Goal: Task Accomplishment & Management: Complete application form

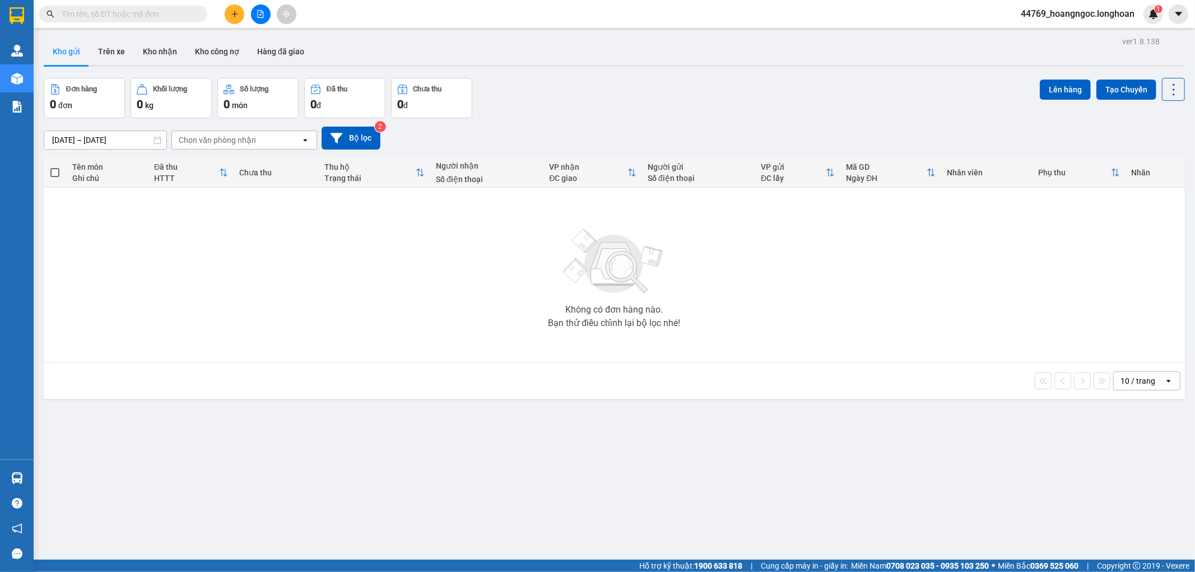
click at [54, 53] on button "Kho gửi" at bounding box center [66, 51] width 45 height 27
click at [94, 52] on button "Trên xe" at bounding box center [111, 51] width 45 height 27
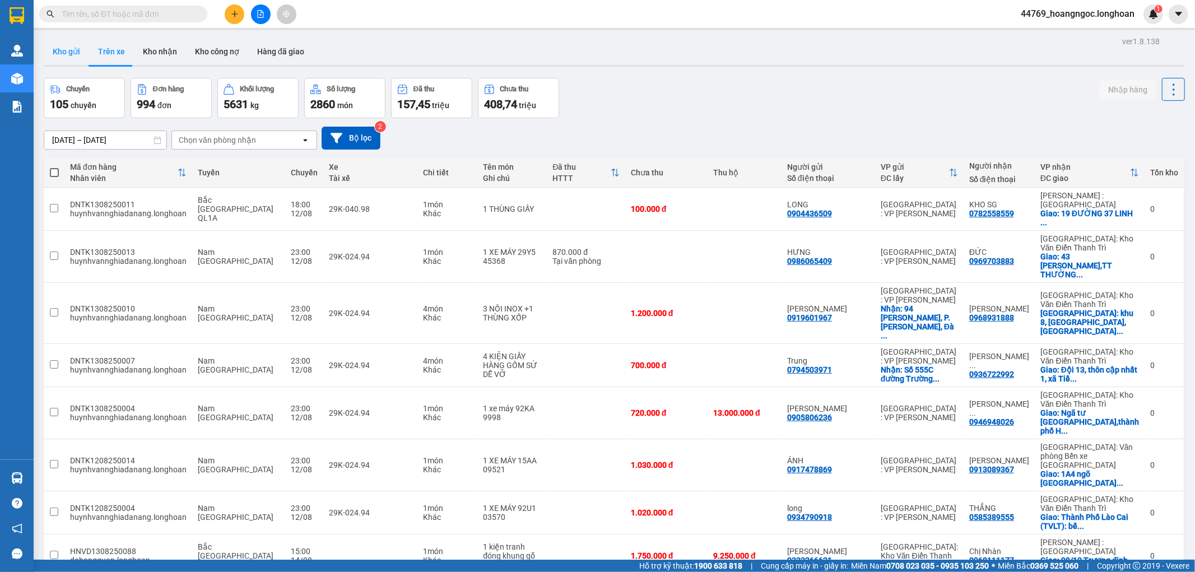
click at [71, 51] on button "Kho gửi" at bounding box center [66, 51] width 45 height 27
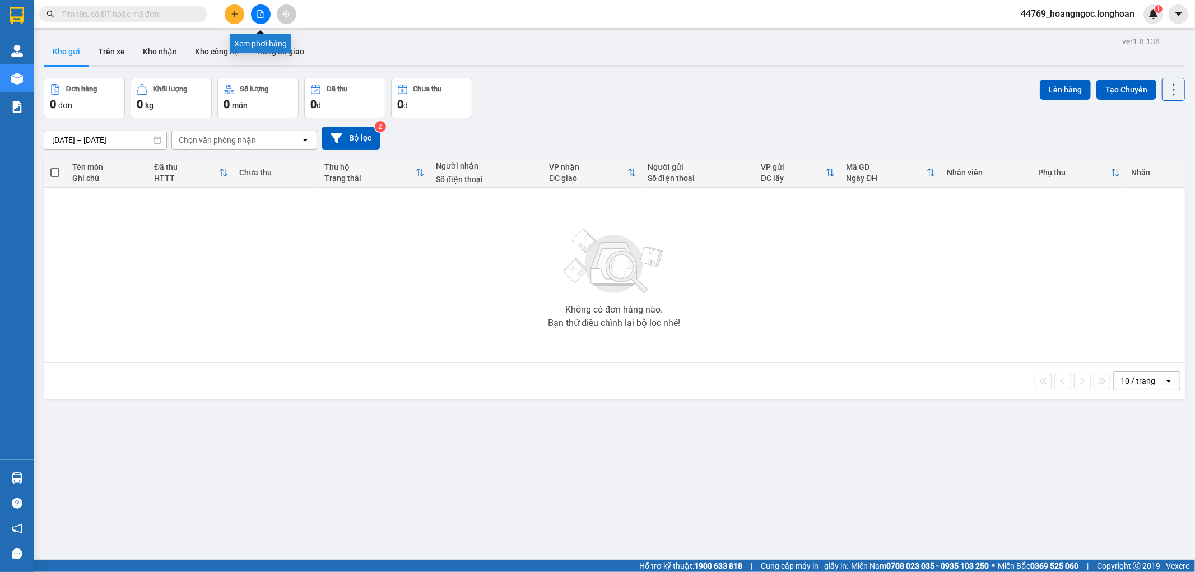
click at [260, 10] on icon "file-add" at bounding box center [261, 14] width 8 height 8
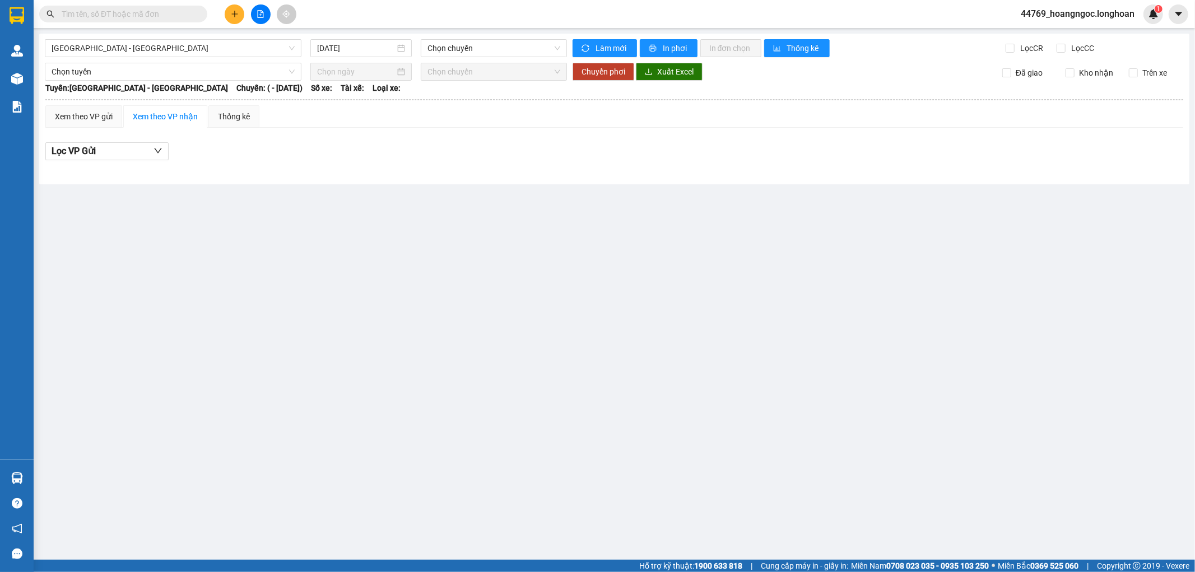
click at [205, 59] on div "Hải Phòng - Hà Nội 14/08/2025 Chọn chuyến Làm mới In phơi In đơn chọn Thống kê …" at bounding box center [614, 109] width 1150 height 151
click at [214, 50] on span "Hải Phòng - Hà Nội" at bounding box center [173, 48] width 243 height 17
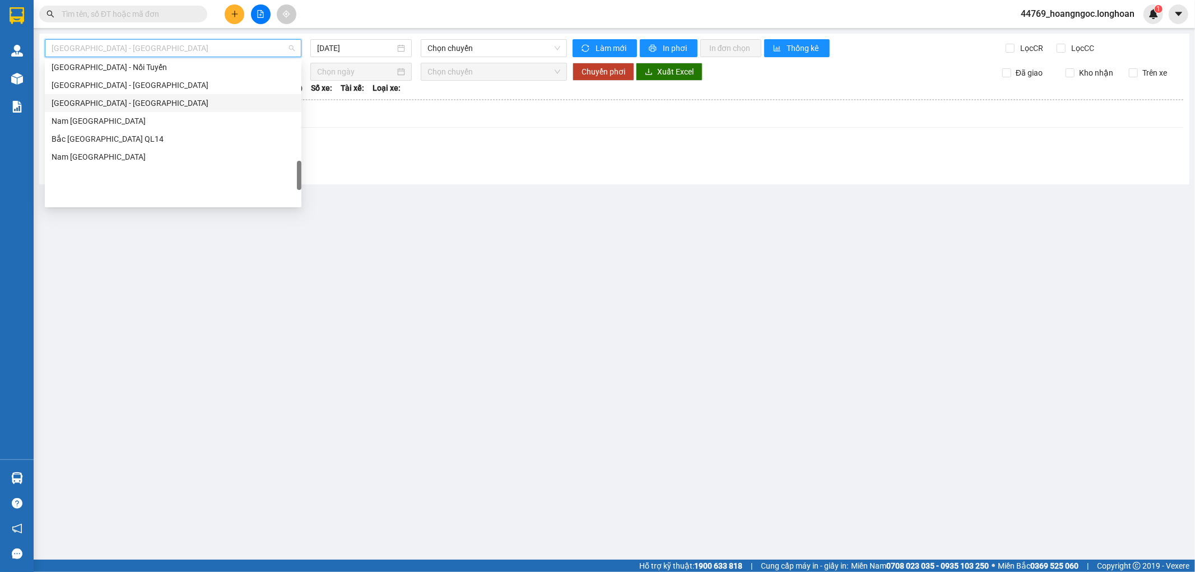
scroll to position [730, 0]
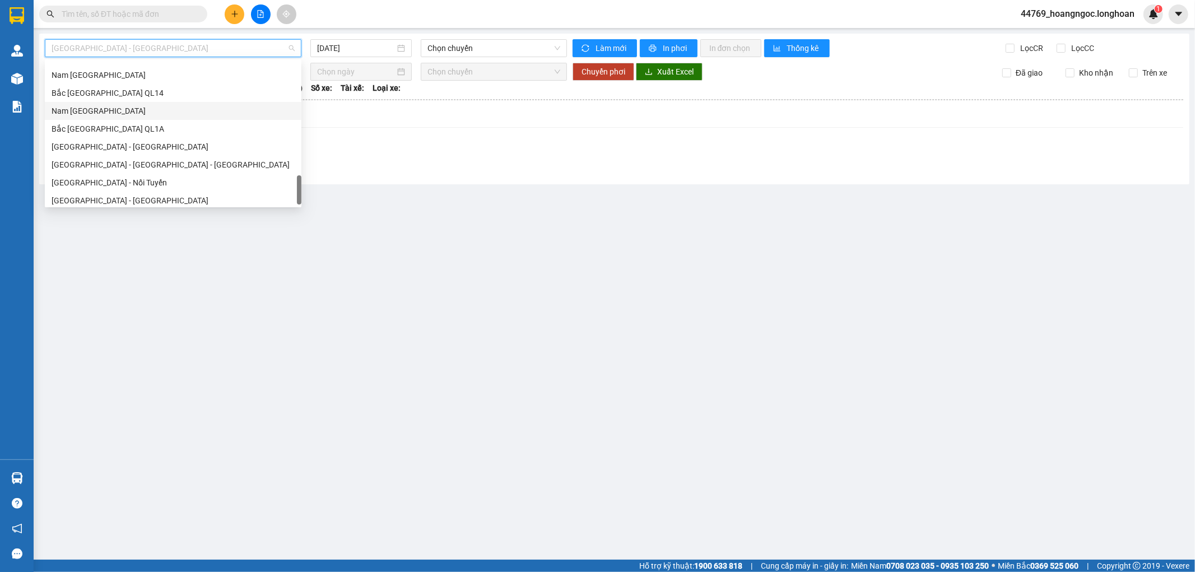
click at [140, 113] on div "Nam Trung Bắc QL1A" at bounding box center [173, 111] width 243 height 12
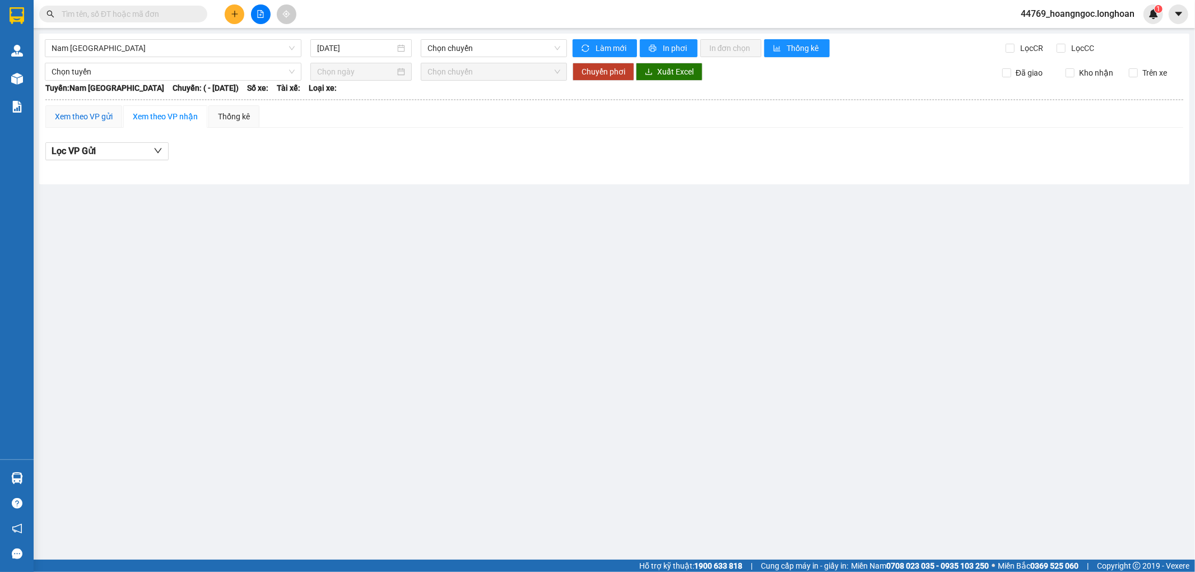
click at [90, 120] on div "Xem theo VP gửi" at bounding box center [84, 116] width 58 height 12
click at [369, 53] on input "[DATE]" at bounding box center [356, 48] width 78 height 12
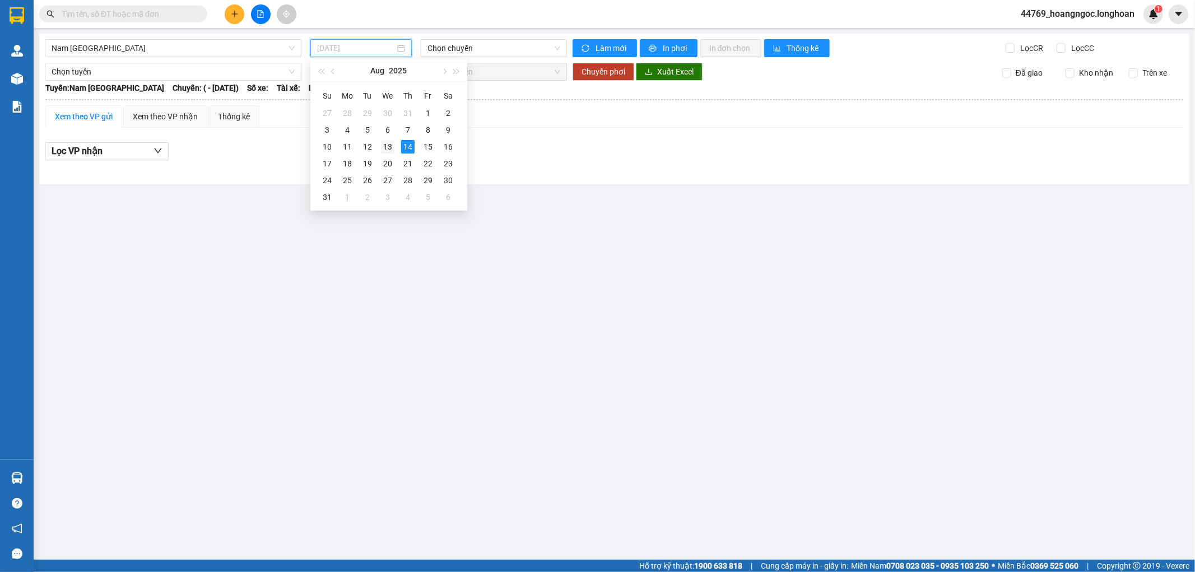
click at [391, 147] on div "13" at bounding box center [387, 146] width 13 height 13
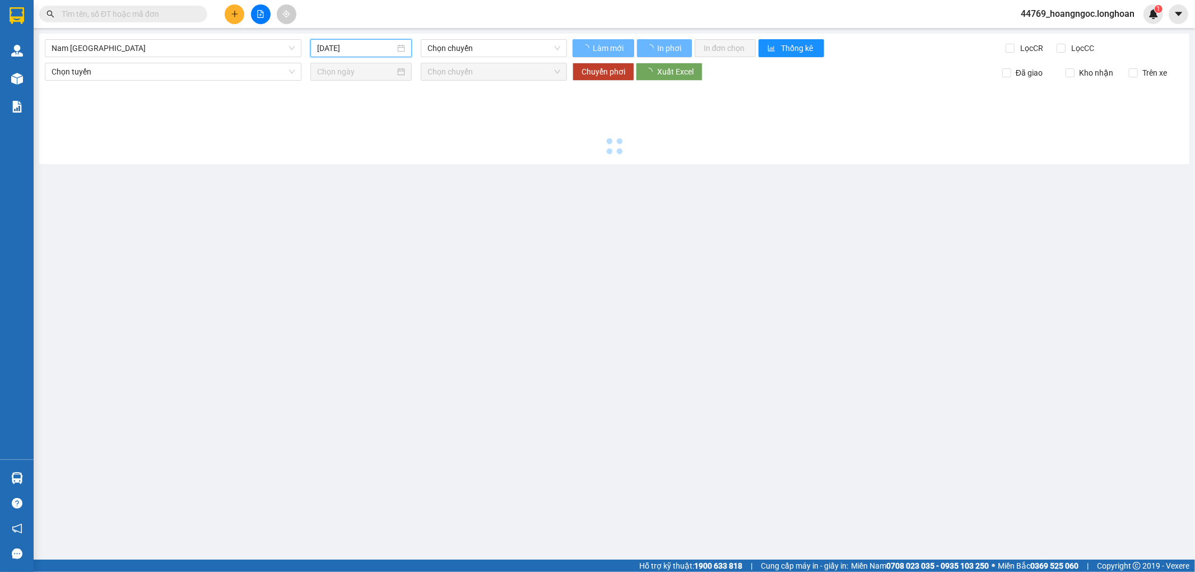
type input "13/08/2025"
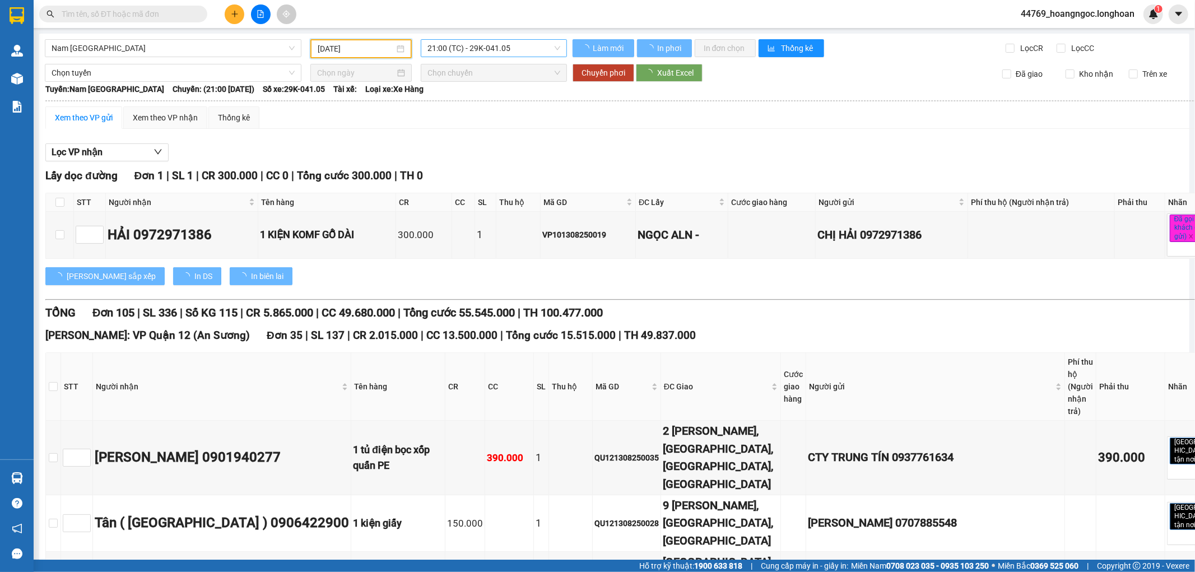
click at [491, 49] on span "21:00 (TC) - 29K-041.05" at bounding box center [493, 48] width 132 height 17
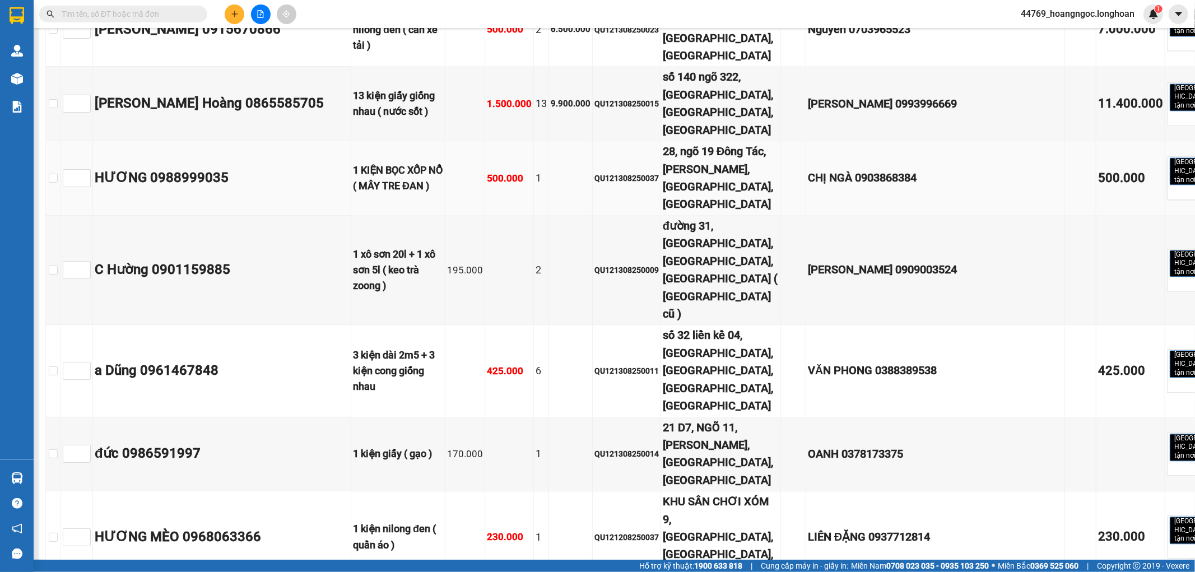
scroll to position [1867, 0]
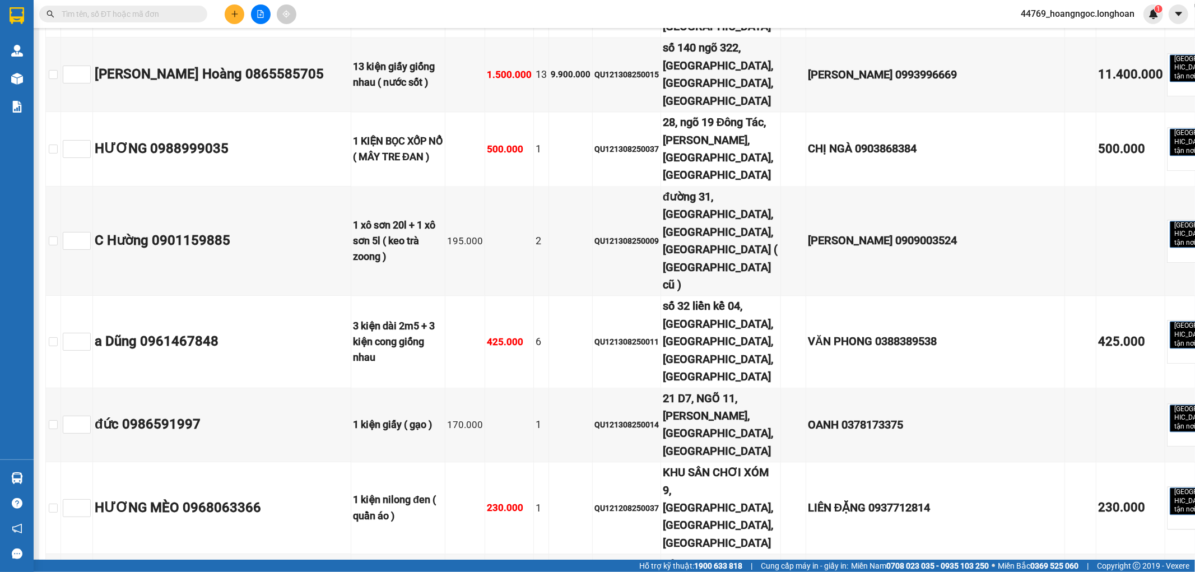
copy div "2.250.000"
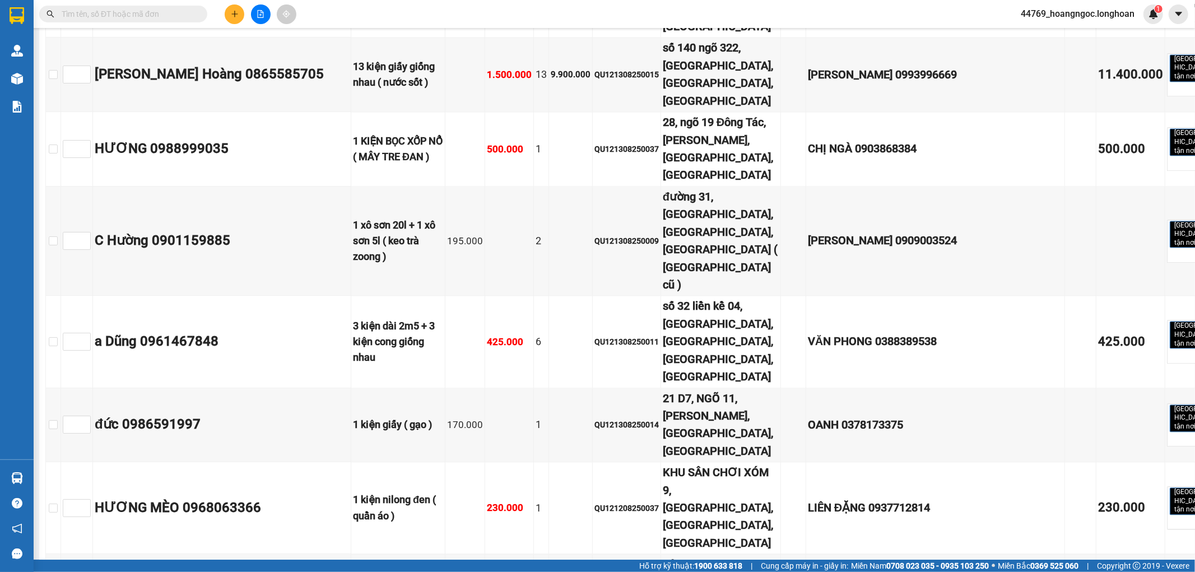
copy div "QU121308250008"
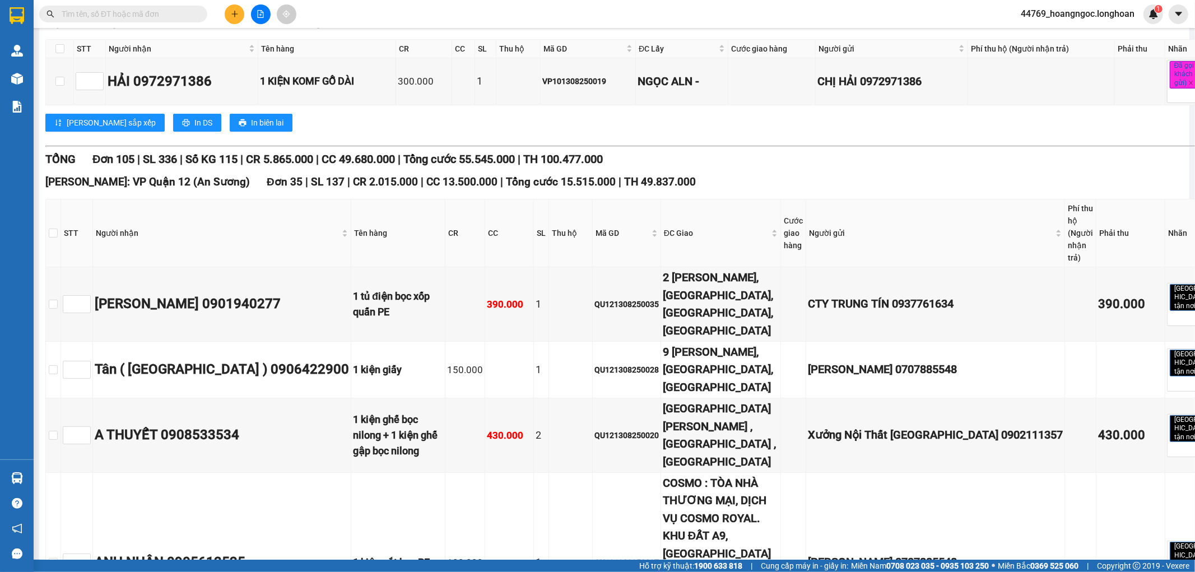
scroll to position [124, 0]
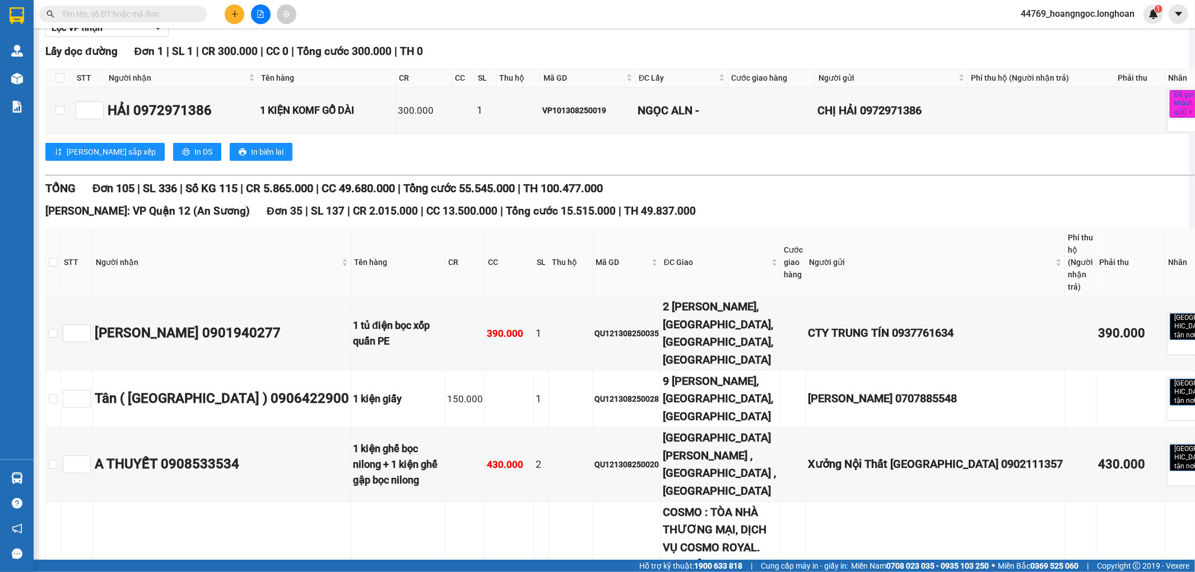
click at [120, 10] on input "text" at bounding box center [128, 14] width 132 height 12
paste input "QU121308250008"
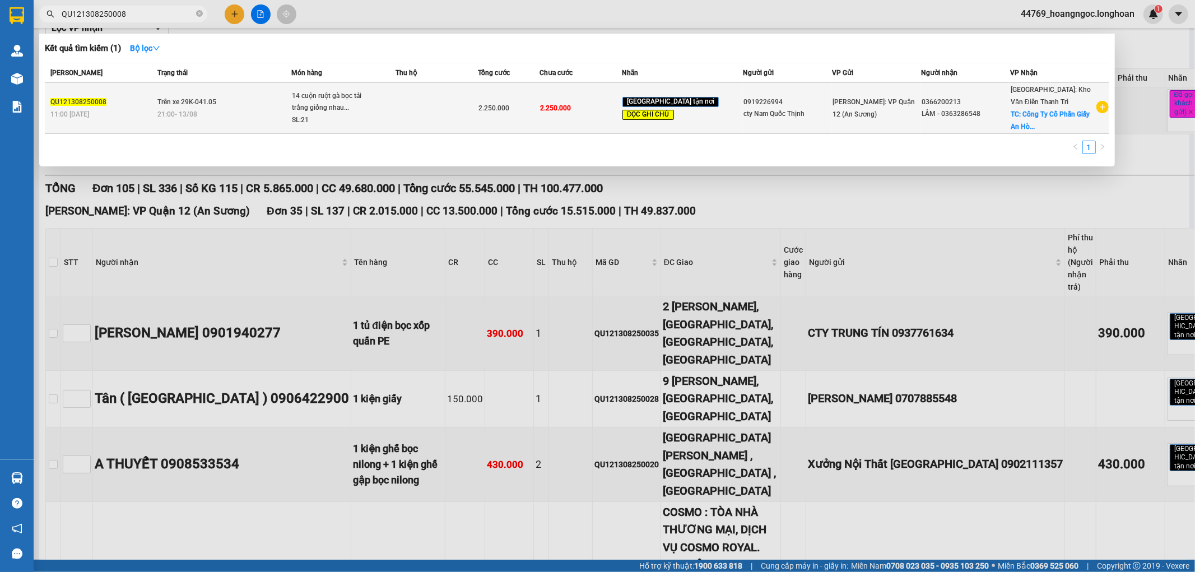
click at [394, 114] on span "14 cuộn ruột gà bọc tải trắng giống nhau... SL: 21" at bounding box center [343, 108] width 103 height 36
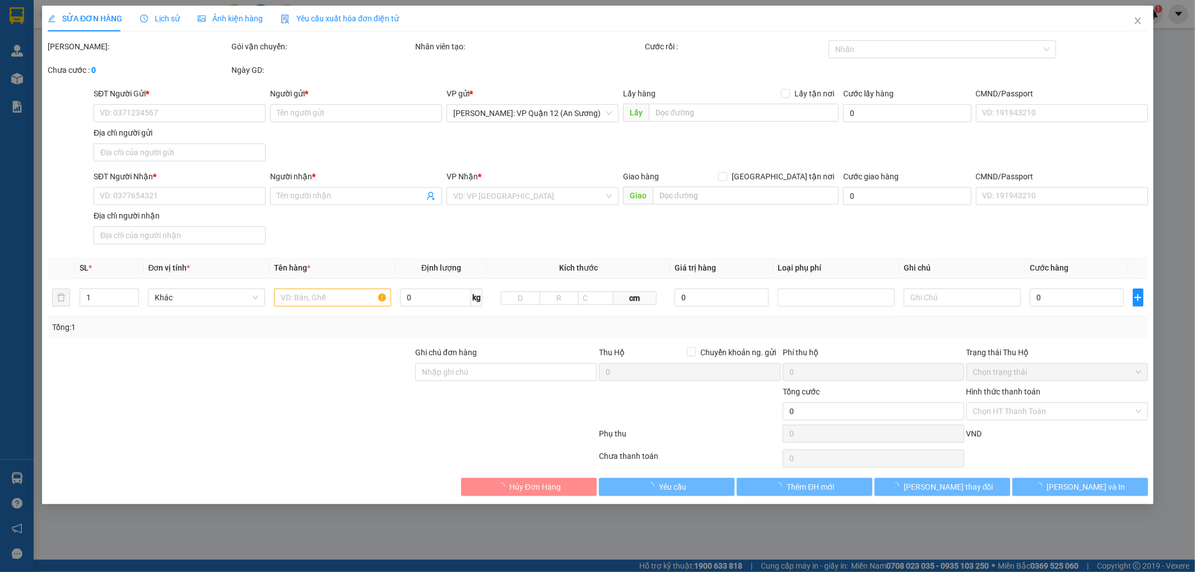
click at [170, 18] on span "Lịch sử" at bounding box center [160, 18] width 40 height 9
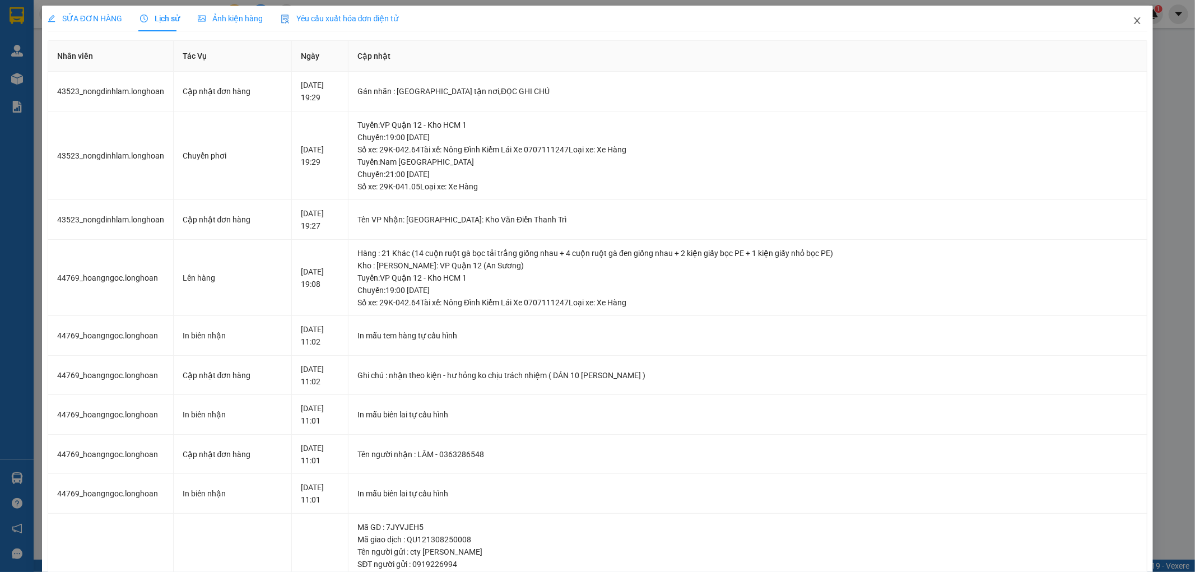
click at [1134, 18] on icon "close" at bounding box center [1137, 20] width 6 height 7
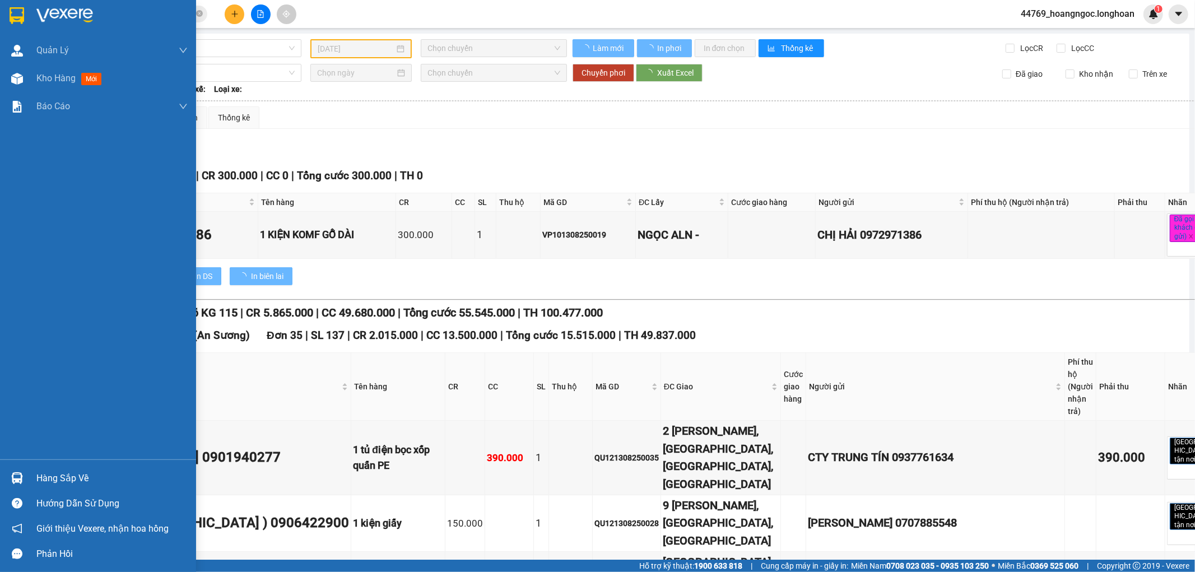
click at [21, 73] on img at bounding box center [17, 79] width 12 height 12
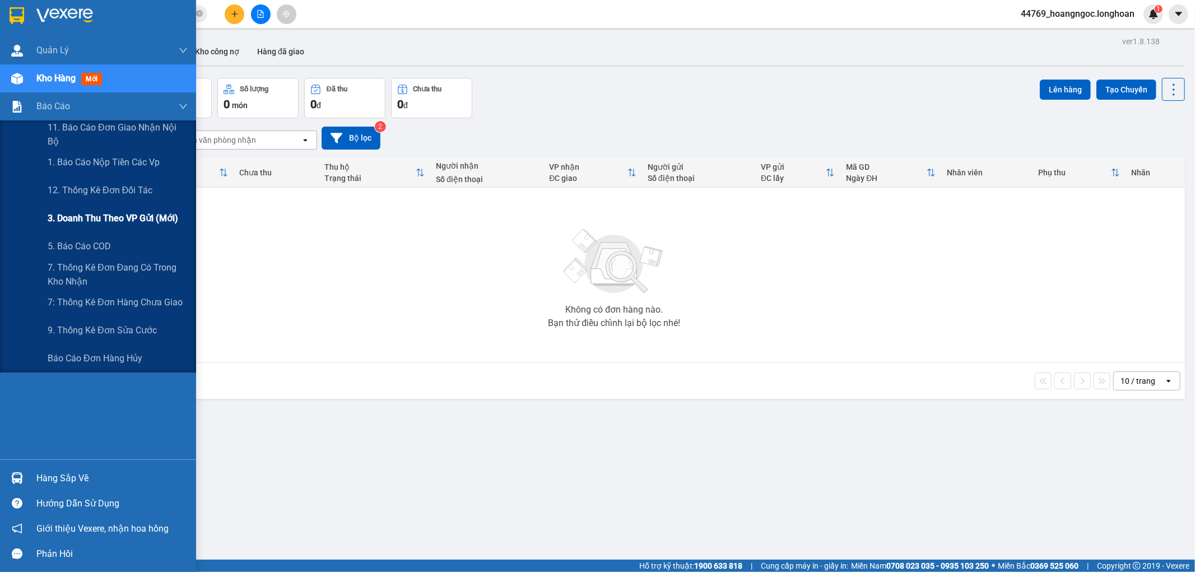
drag, startPoint x: 132, startPoint y: 219, endPoint x: 148, endPoint y: 217, distance: 15.8
click at [132, 220] on span "3. Doanh Thu theo VP Gửi (mới)" at bounding box center [113, 218] width 130 height 14
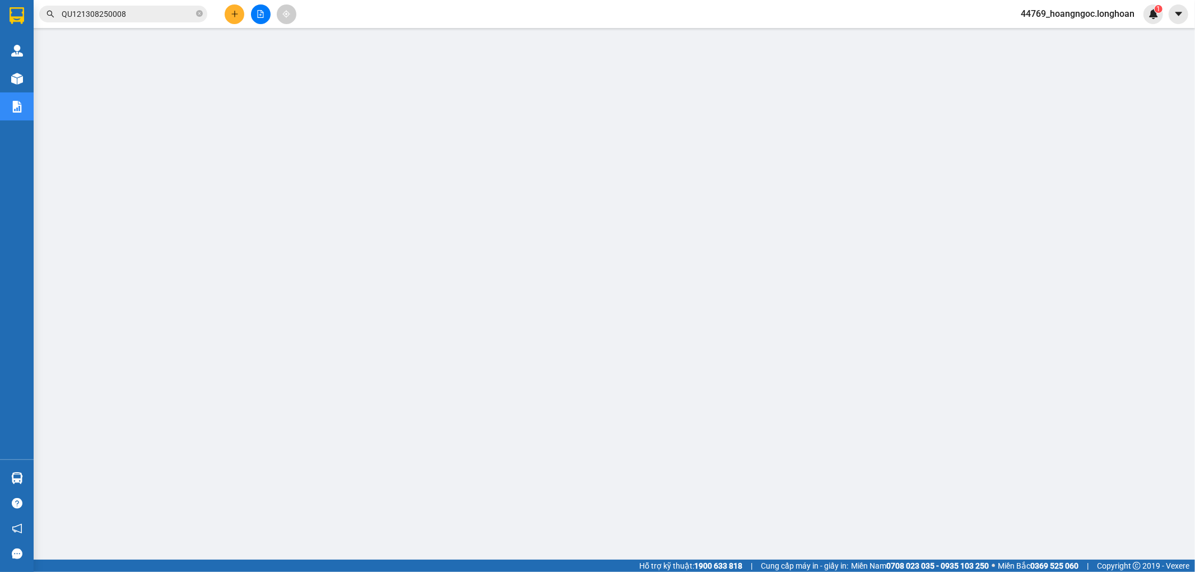
click at [165, 8] on input "QU121308250008" at bounding box center [128, 14] width 132 height 12
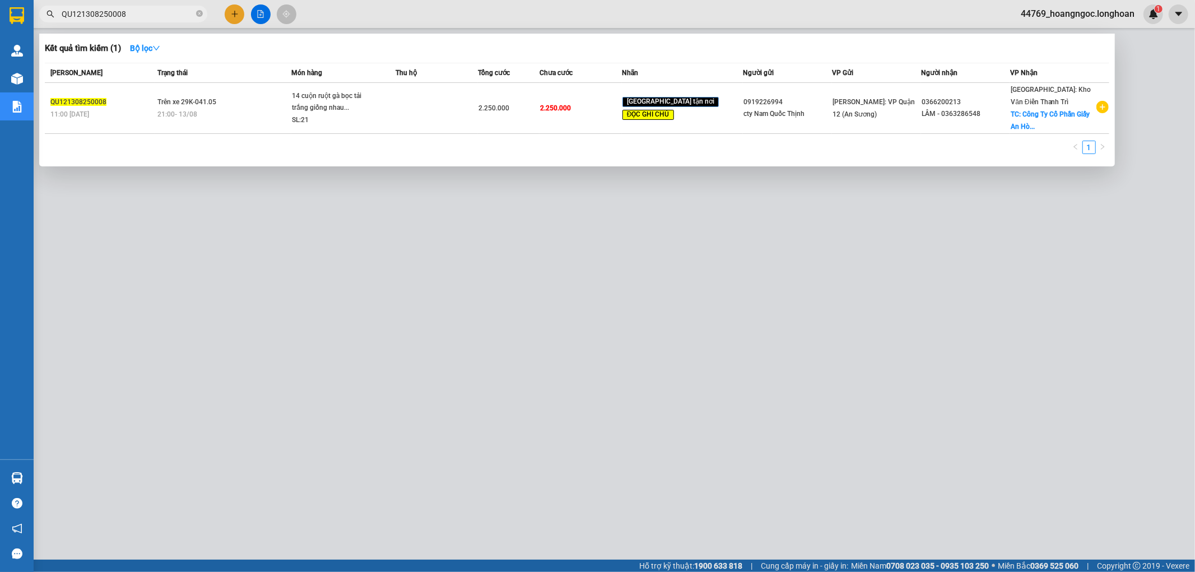
click at [165, 8] on input "QU121308250008" at bounding box center [128, 14] width 132 height 12
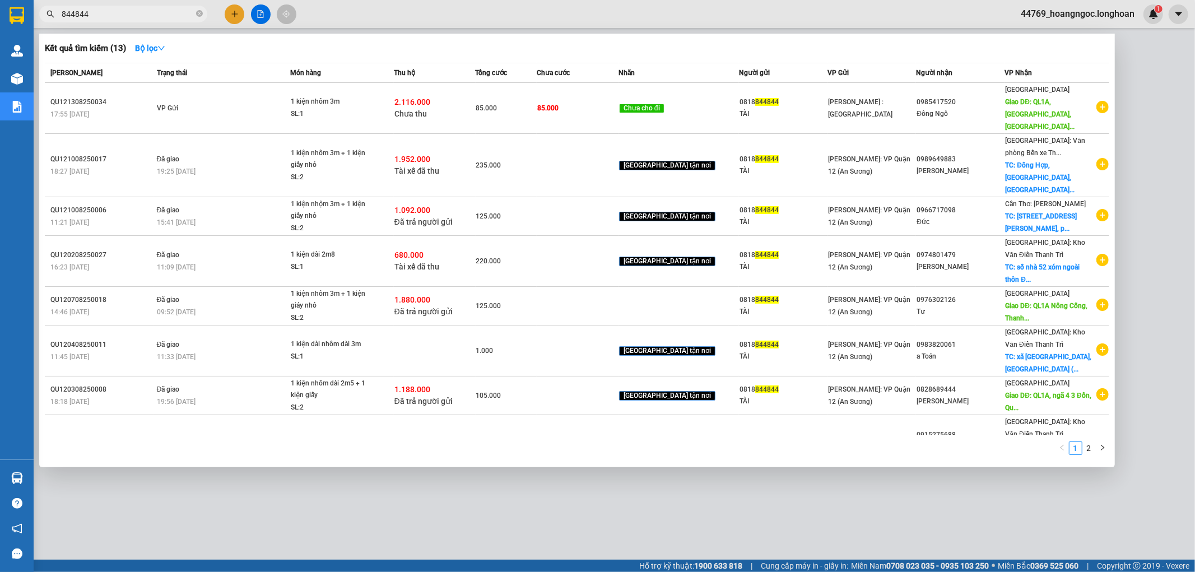
type input "844844"
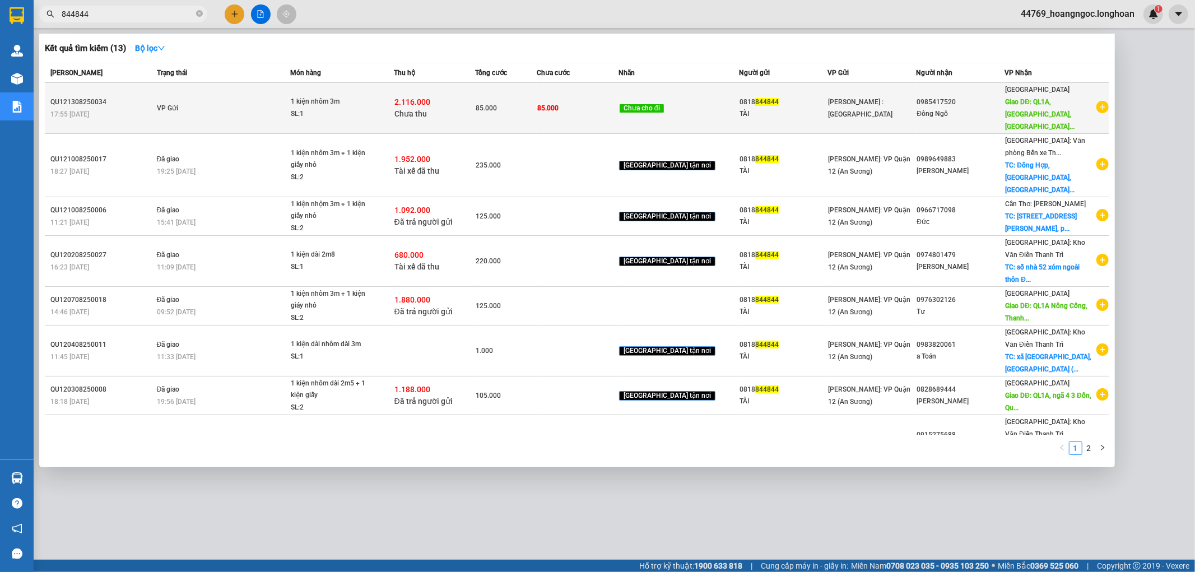
click at [537, 113] on td "85.000" at bounding box center [505, 108] width 61 height 51
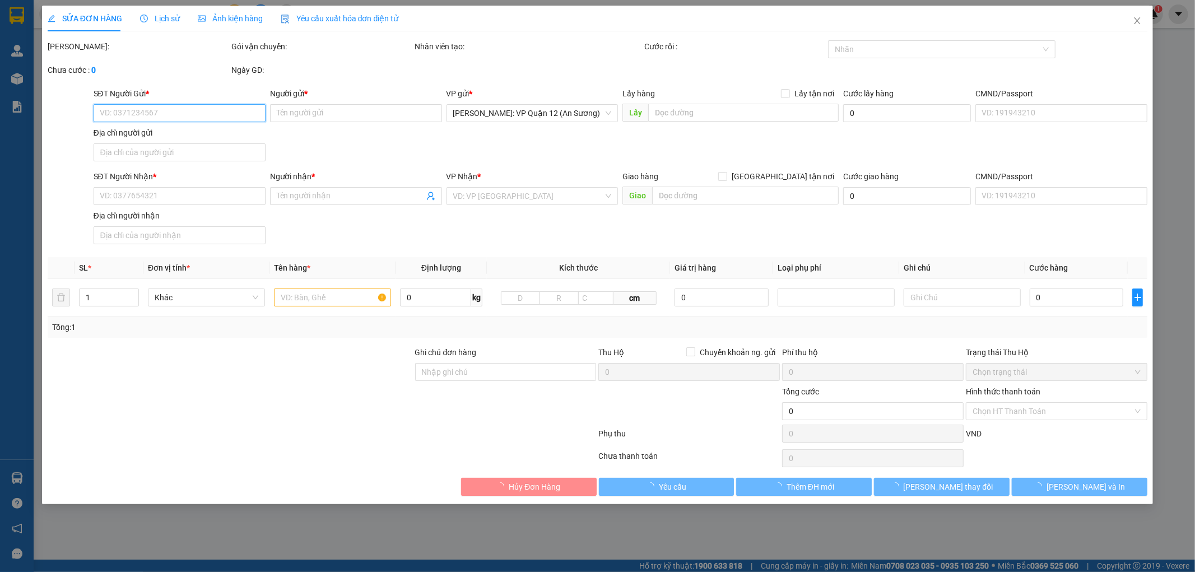
type input "0818844844"
type input "TÀI"
type input "0985417520"
type input "Đông Ngô"
type input "QL1A, Tuy Hòa, Phú Yên"
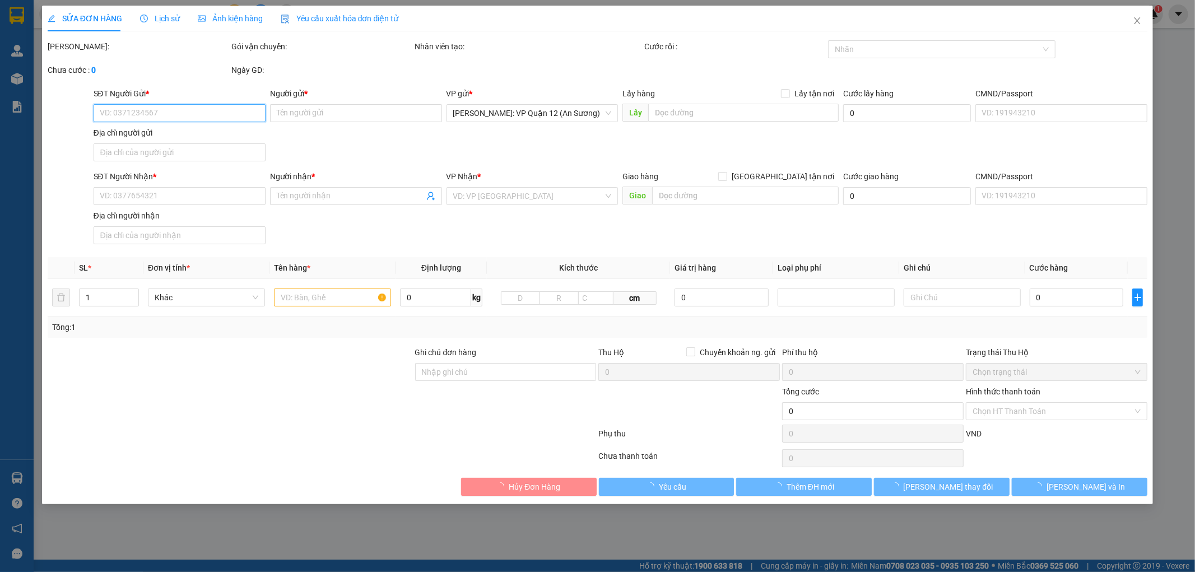
type input "nhận theo kiện - hư hỏng ko chịu trách nhiệm"
type input "85.000"
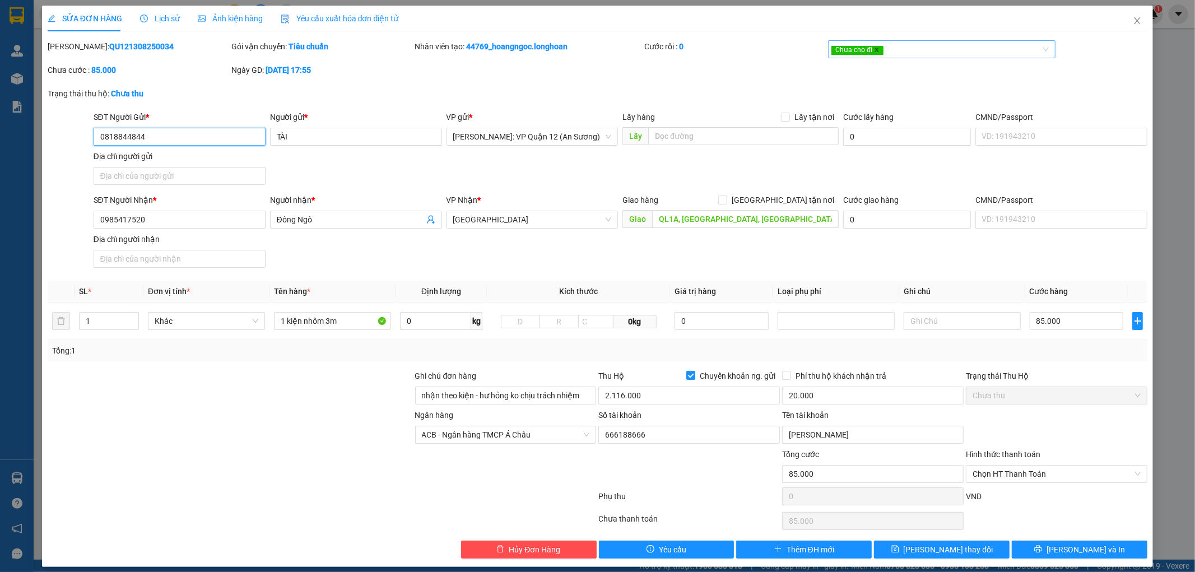
click at [874, 51] on icon "close" at bounding box center [877, 50] width 6 height 6
click at [953, 546] on span "Lưu thay đổi" at bounding box center [948, 549] width 90 height 12
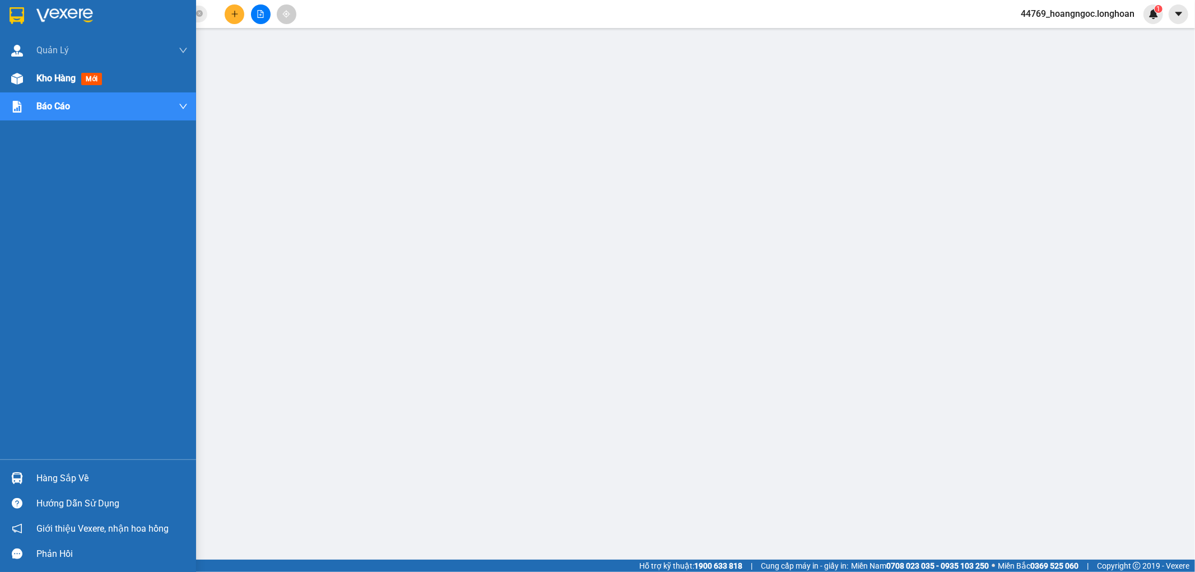
click at [38, 75] on span "Kho hàng" at bounding box center [55, 78] width 39 height 11
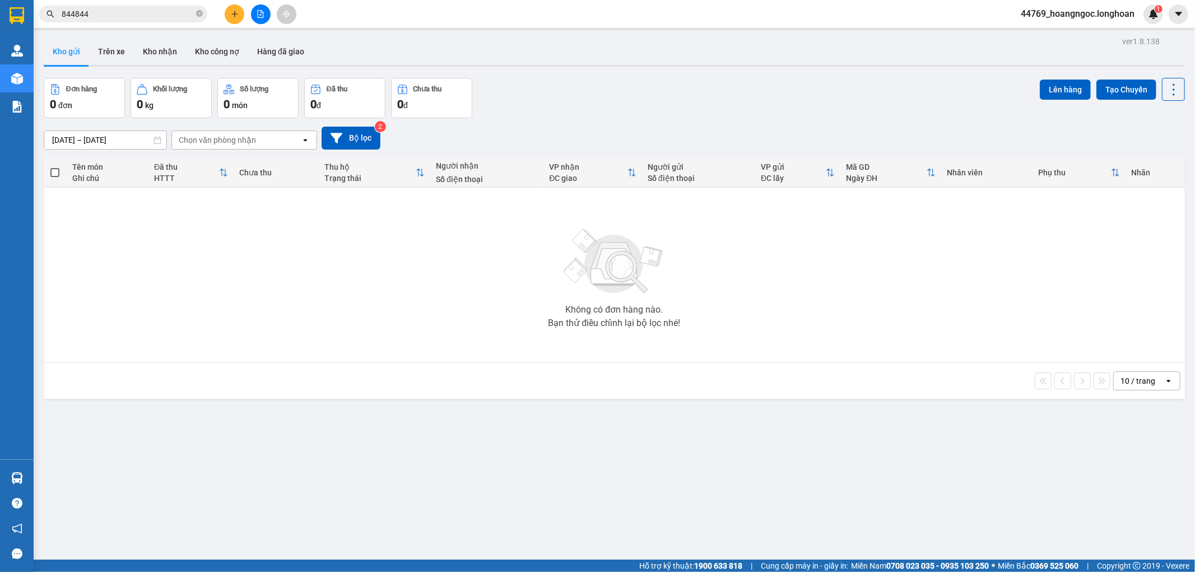
click at [116, 140] on input "16/07/2025 – 14/08/2025" at bounding box center [105, 140] width 122 height 18
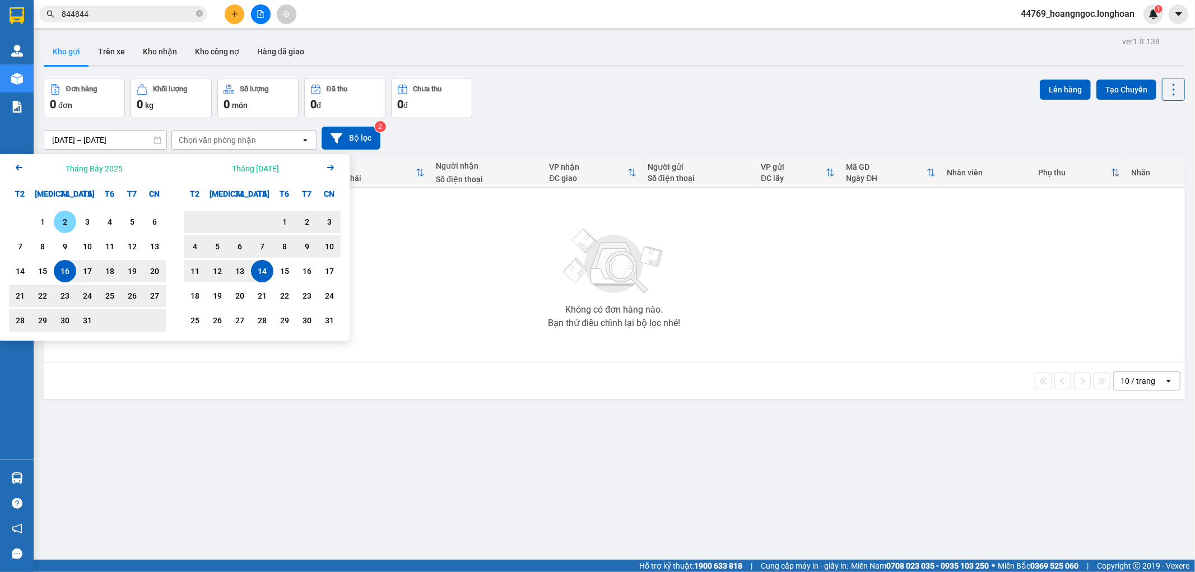
click at [65, 223] on div "2" at bounding box center [65, 221] width 16 height 13
click at [253, 271] on div "14" at bounding box center [262, 271] width 22 height 22
type input "02/07/2025 – 14/08/2025"
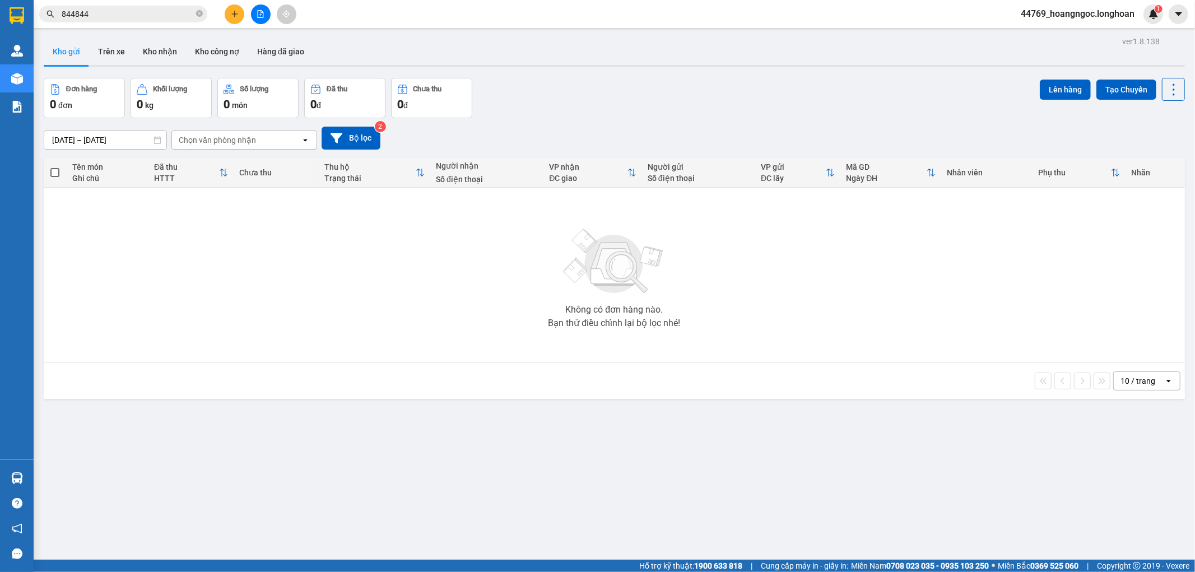
click at [151, 25] on div "Kết quả tìm kiếm ( 13 ) Bộ lọc Mã ĐH Trạng thái Món hàng Thu hộ Tổng cước Chưa …" at bounding box center [597, 14] width 1195 height 28
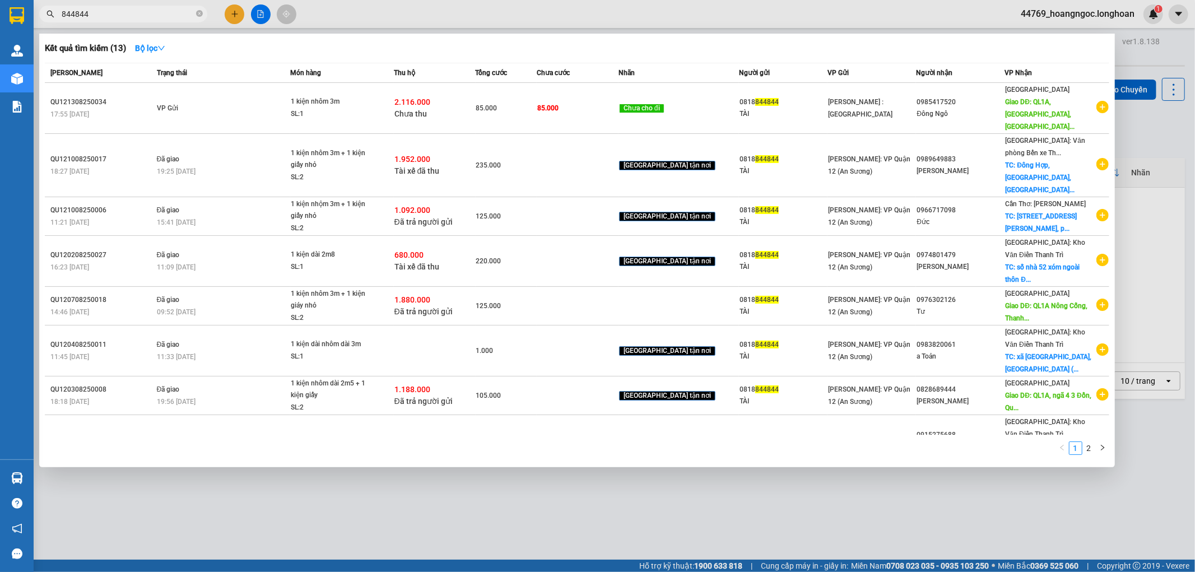
click at [151, 20] on span "844844" at bounding box center [123, 14] width 168 height 17
click at [151, 20] on input "844844" at bounding box center [128, 14] width 132 height 12
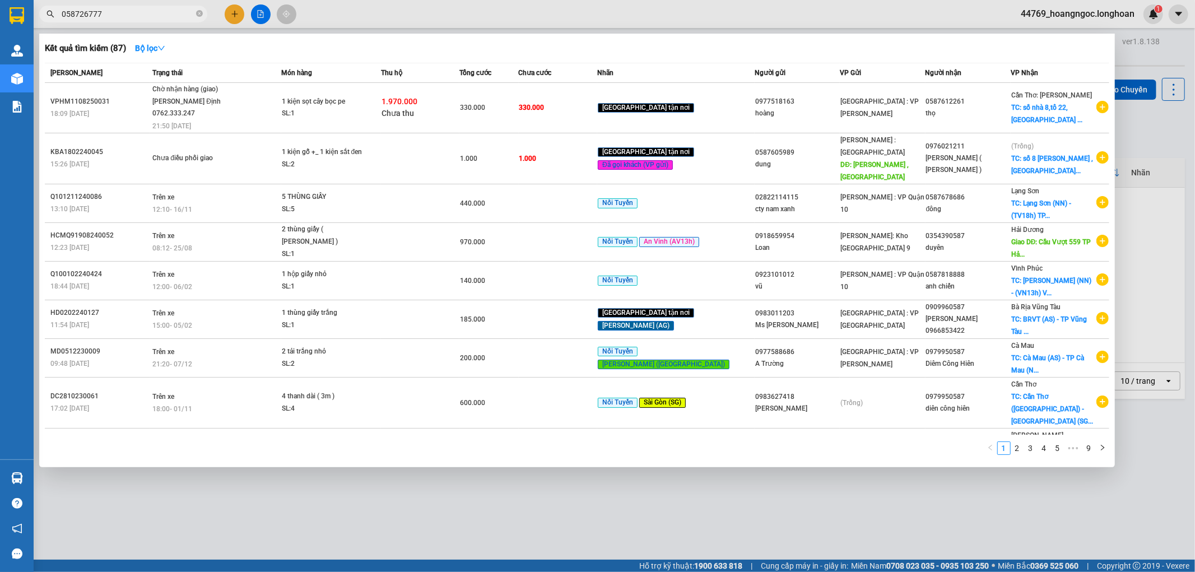
type input "0587267777"
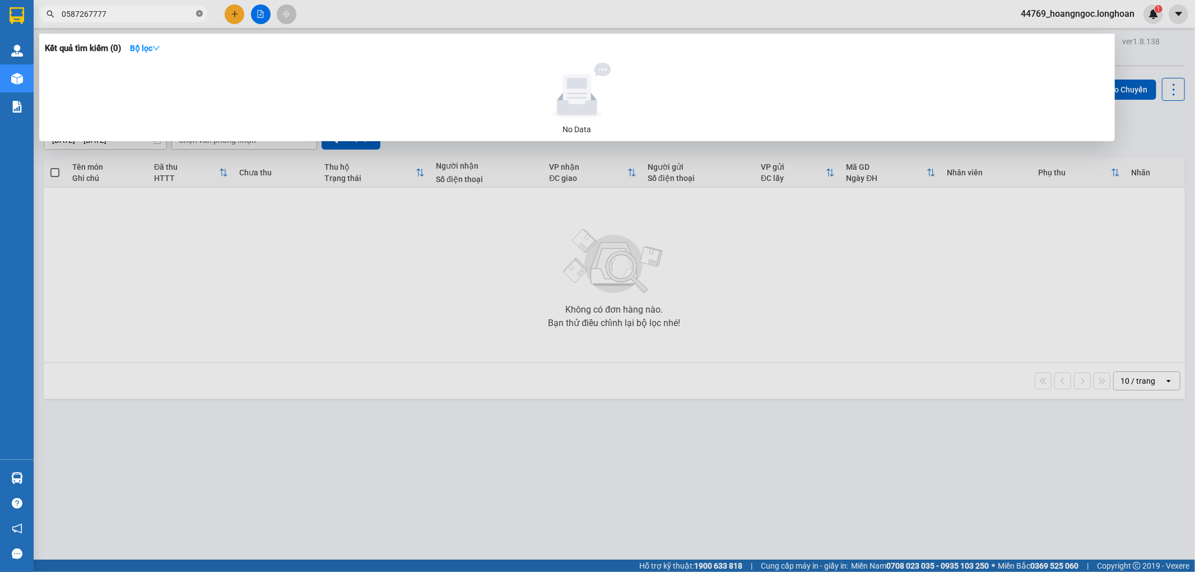
click at [197, 12] on icon "close-circle" at bounding box center [199, 13] width 7 height 7
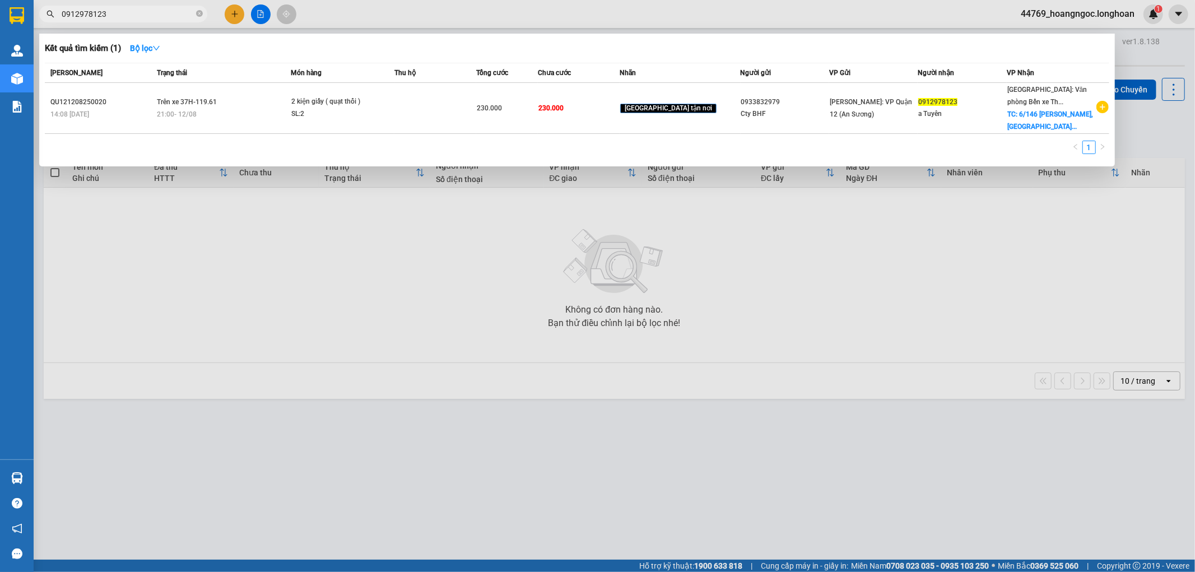
click at [144, 8] on input "0912978123" at bounding box center [128, 14] width 132 height 12
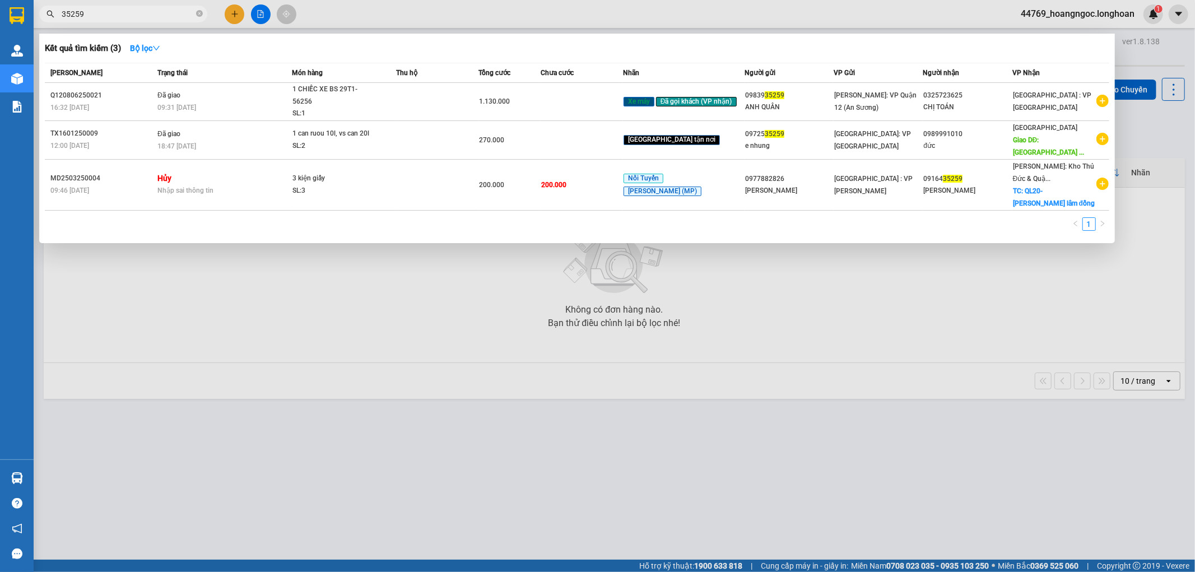
type input "35259"
drag, startPoint x: 197, startPoint y: 392, endPoint x: 218, endPoint y: 281, distance: 113.5
click at [197, 389] on div at bounding box center [597, 286] width 1195 height 572
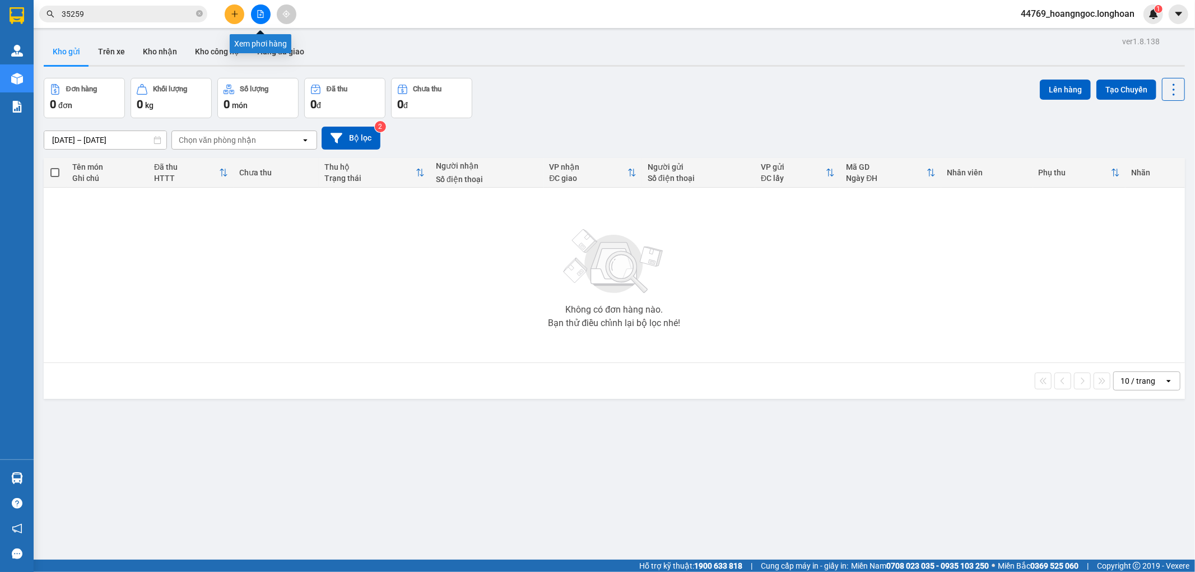
drag, startPoint x: 262, startPoint y: 17, endPoint x: 300, endPoint y: 0, distance: 41.3
click at [264, 17] on icon "file-add" at bounding box center [261, 14] width 8 height 8
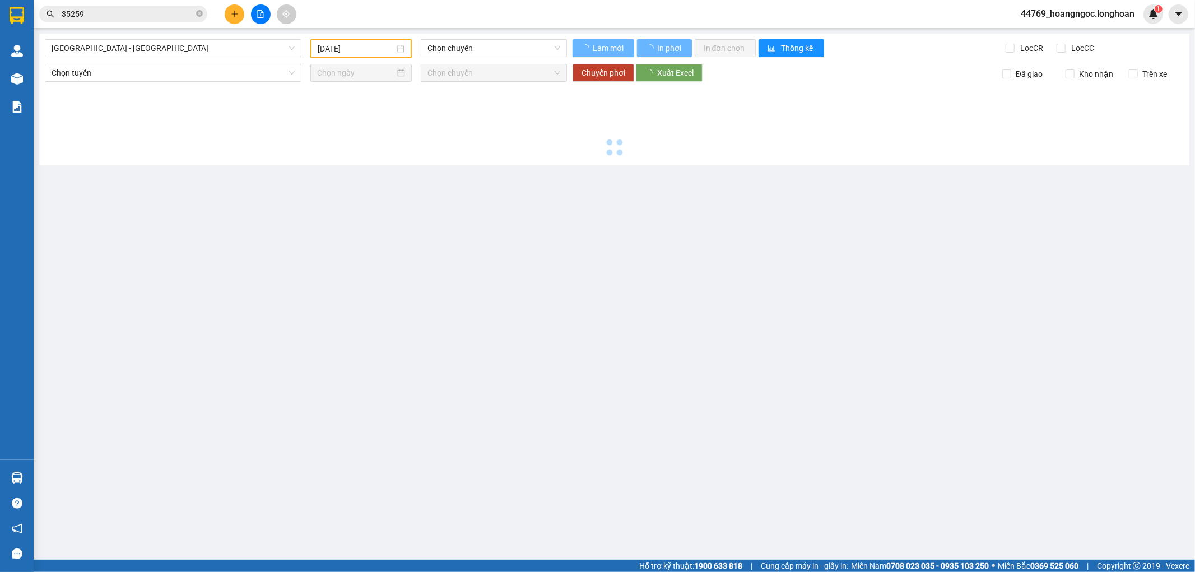
type input "[DATE]"
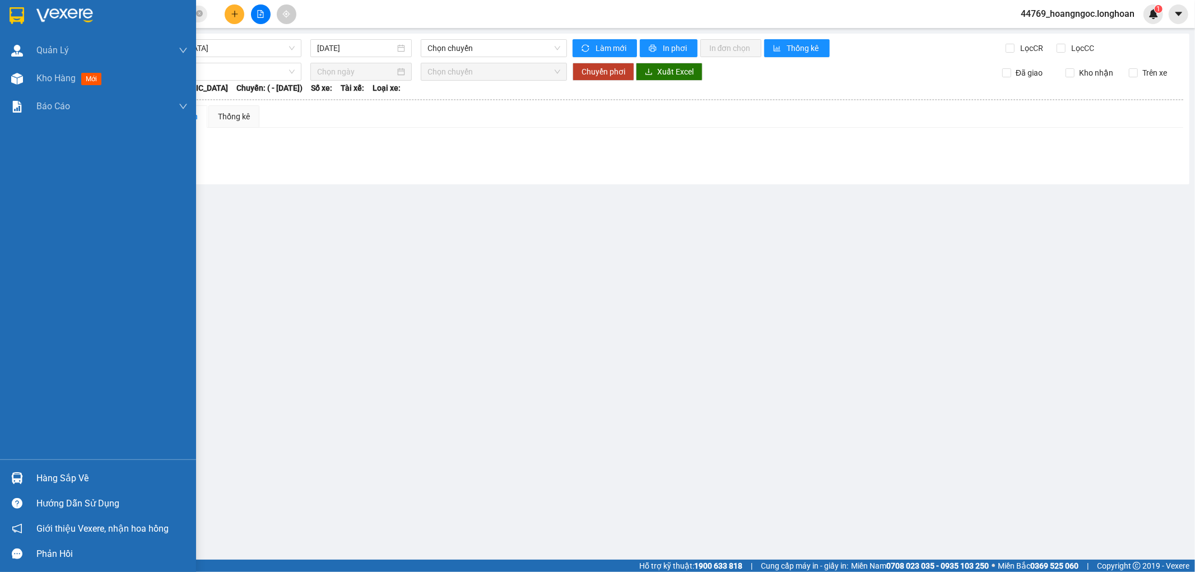
drag, startPoint x: 12, startPoint y: 75, endPoint x: 136, endPoint y: 122, distance: 132.2
click at [13, 75] on img at bounding box center [17, 79] width 12 height 12
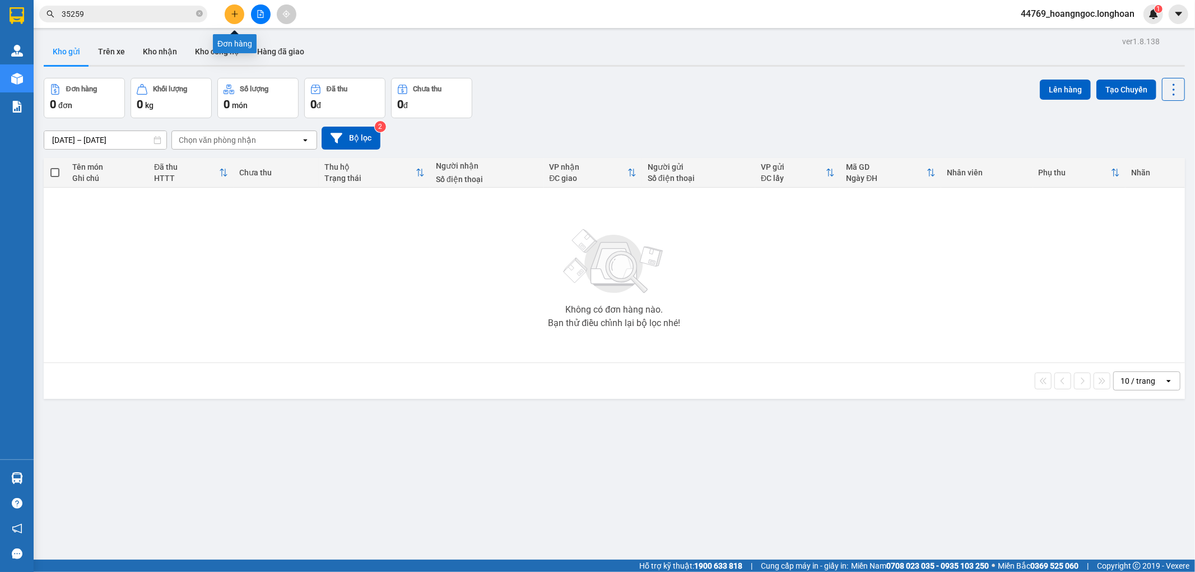
click at [243, 14] on button at bounding box center [235, 14] width 20 height 20
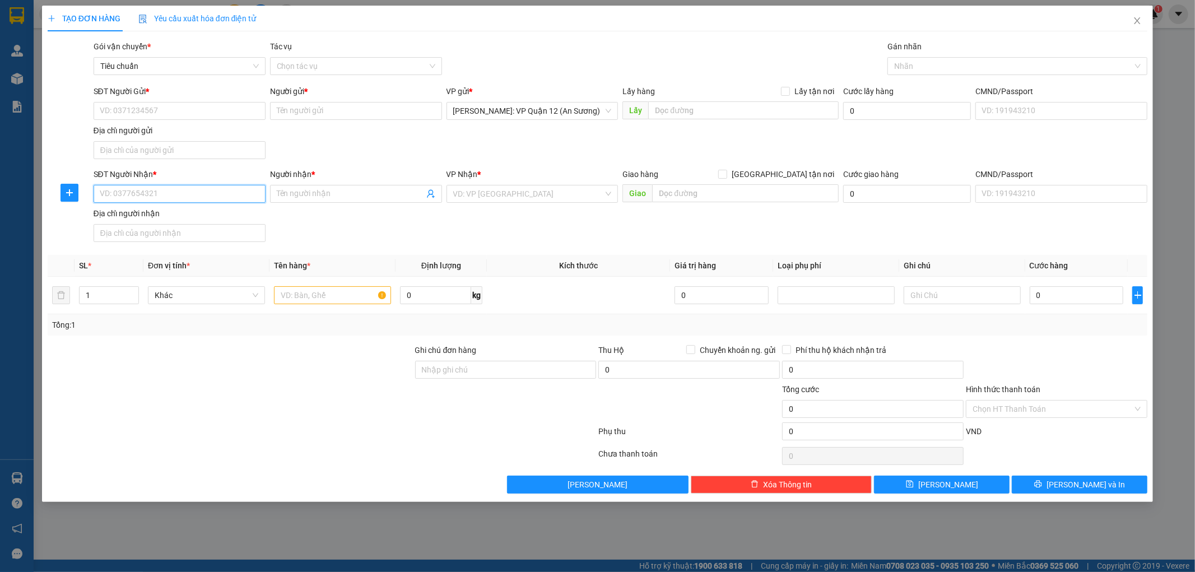
click at [192, 194] on input "SĐT Người Nhận *" at bounding box center [180, 194] width 172 height 18
click at [198, 216] on div "0979513119 - mỹ phẩm công bích" at bounding box center [179, 217] width 158 height 12
type input "0979513119"
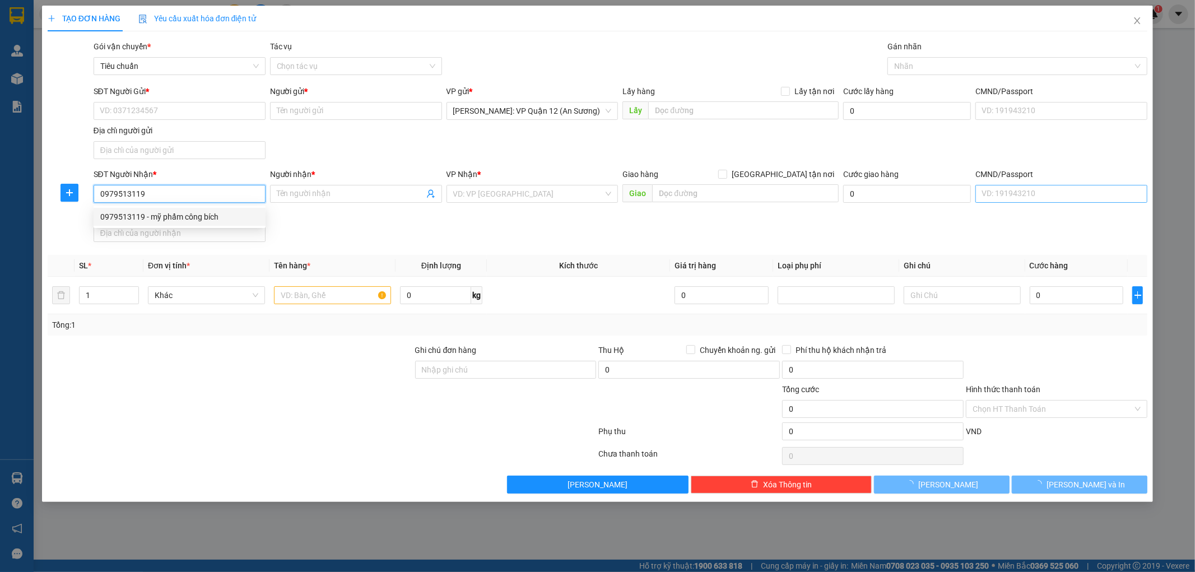
type input "mỹ phẩm công bích"
checkbox input "true"
type input "THÁI BÌNH : XÃ AN TÂN , HUYỆN THÁI THỤY , THÁI BÌNH ( THỤY AN )"
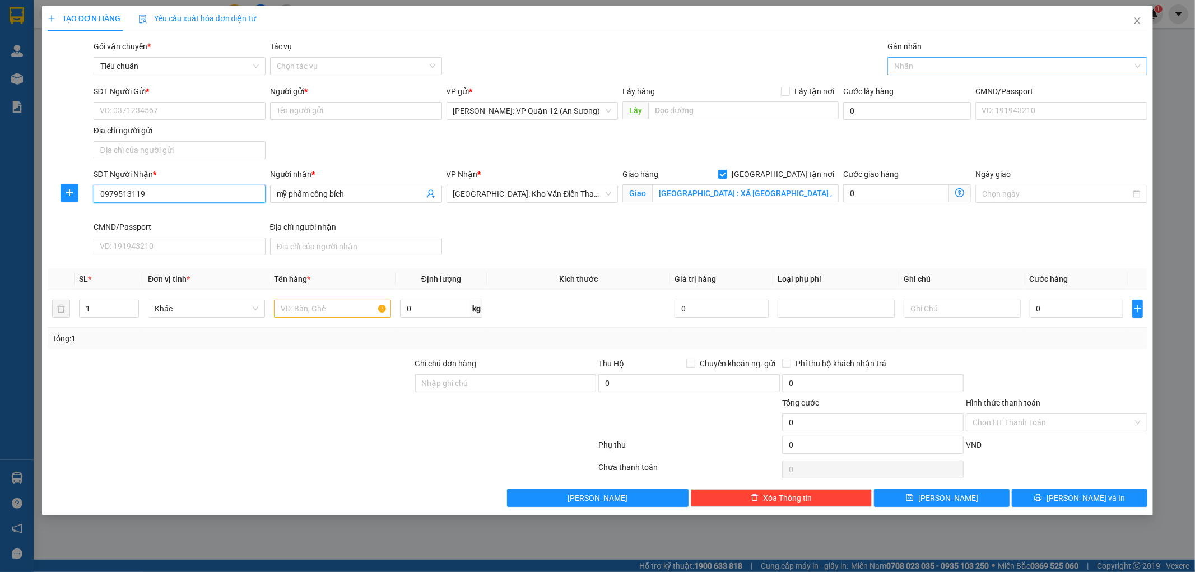
click at [944, 63] on div at bounding box center [1011, 65] width 243 height 13
type input "0979513119"
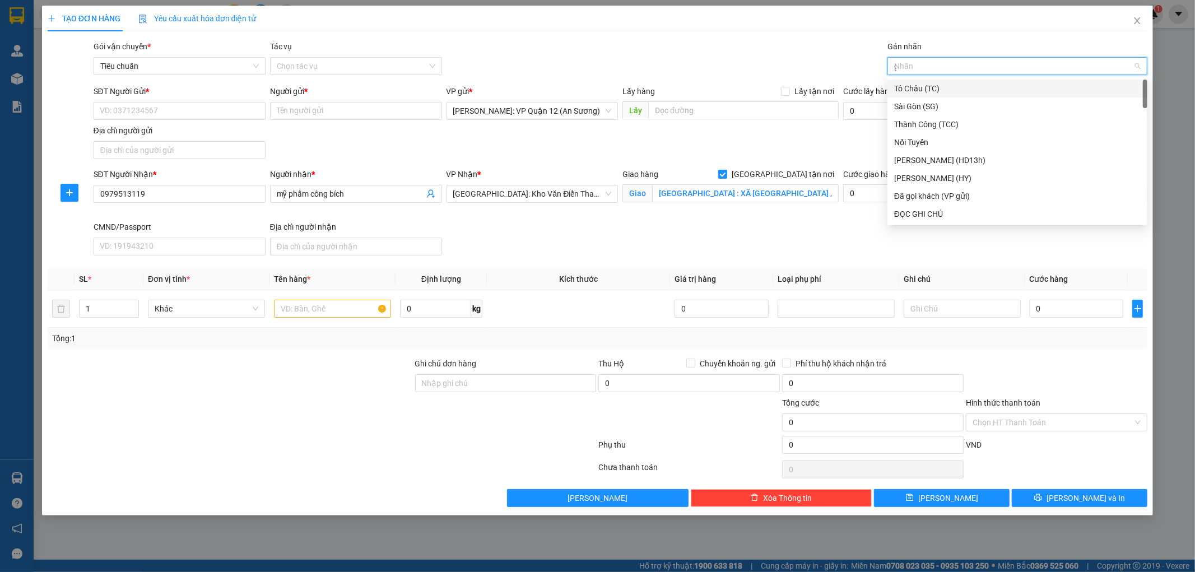
type input "gt"
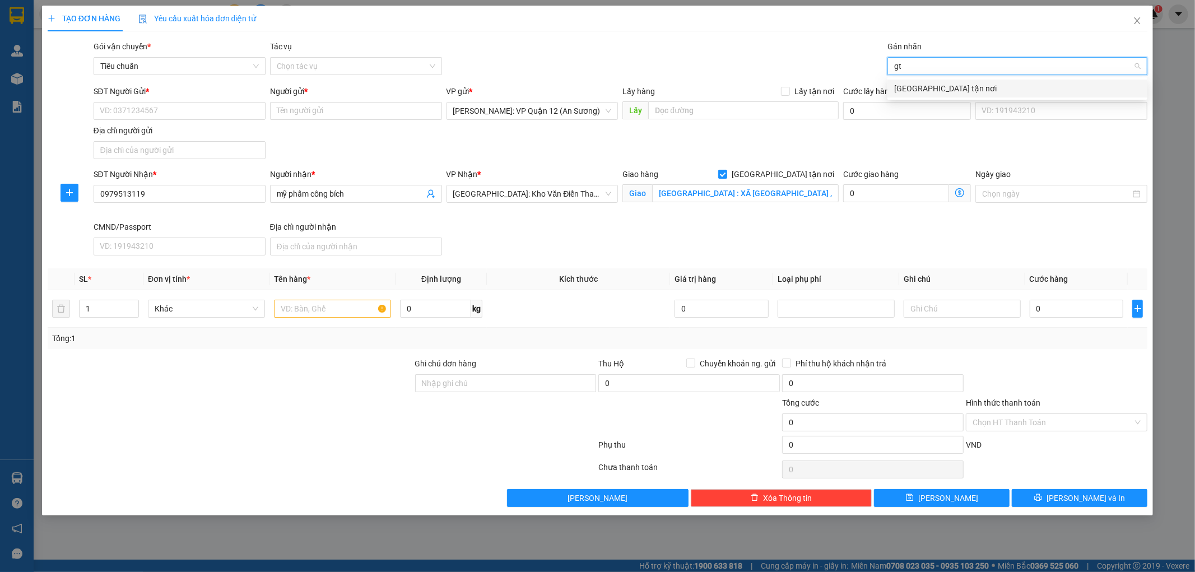
click at [908, 92] on div "[GEOGRAPHIC_DATA] tận nơi" at bounding box center [1017, 88] width 246 height 12
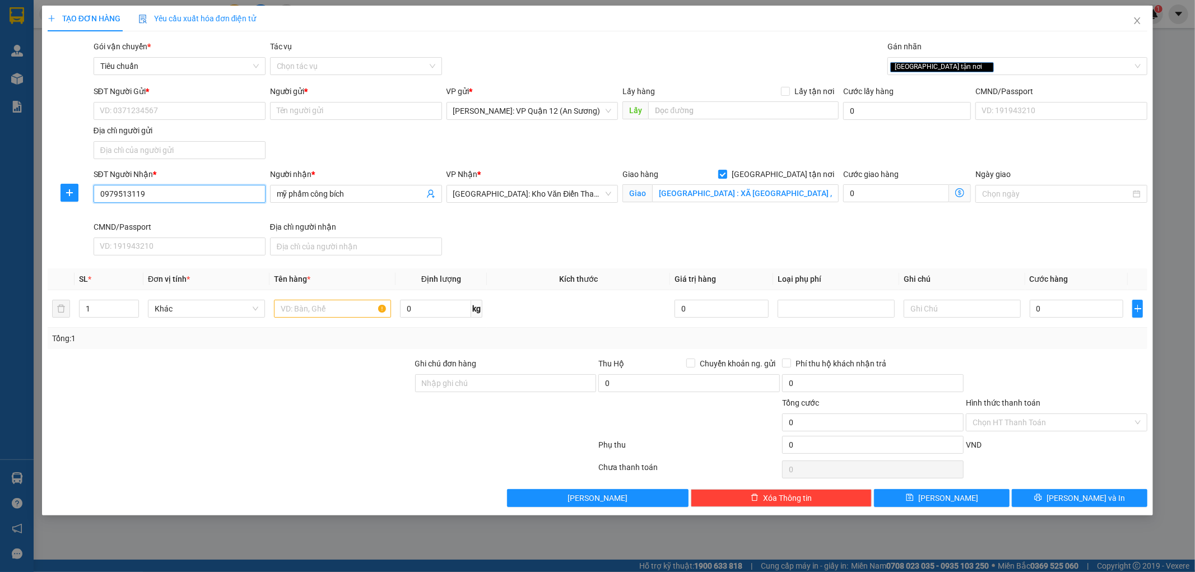
click at [176, 200] on input "0979513119" at bounding box center [180, 194] width 172 height 18
click at [199, 115] on input "SĐT Người Gửi *" at bounding box center [180, 111] width 172 height 18
paste input "0773000116"
type input "0773000116"
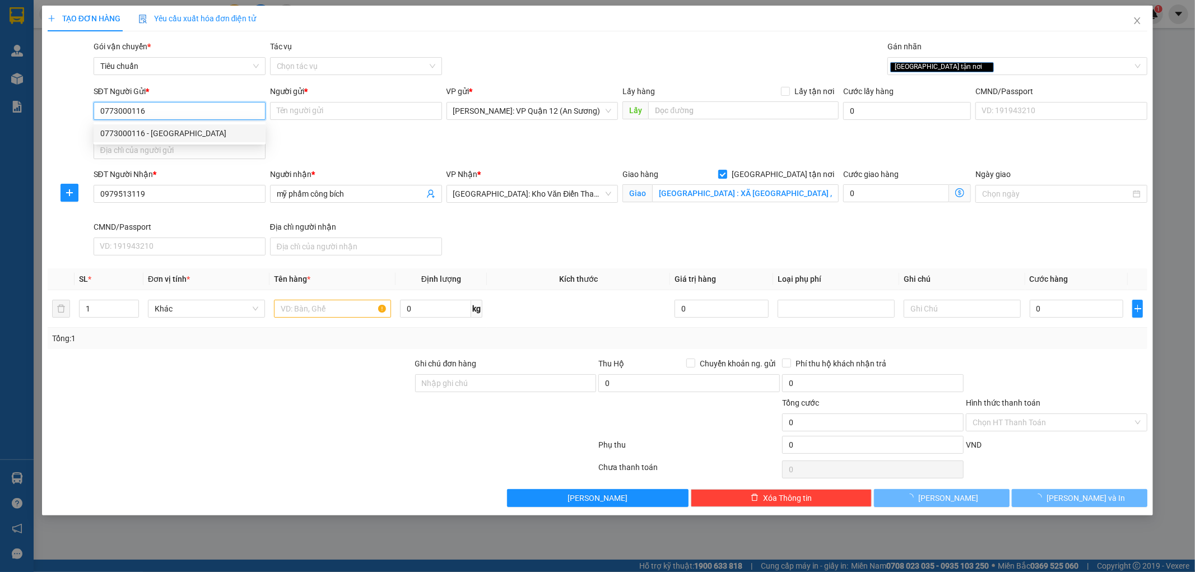
click at [202, 130] on div "0773000116 - thái mỹ" at bounding box center [179, 133] width 158 height 12
type input "thái mỹ"
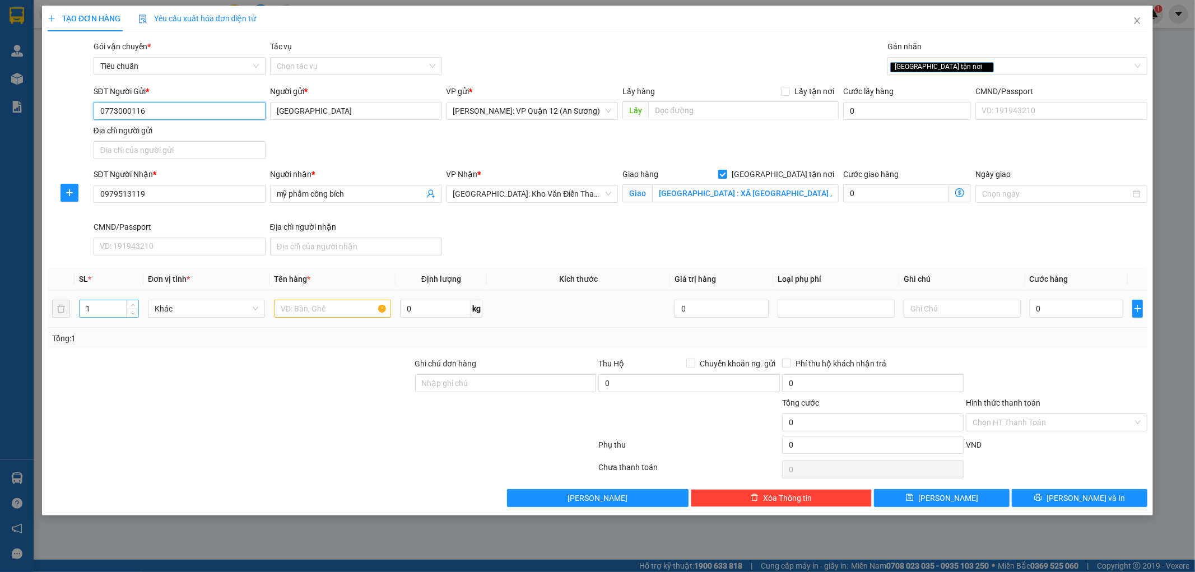
type input "0773000116"
click at [119, 311] on input "1" at bounding box center [109, 308] width 59 height 17
type input "2"
click at [134, 305] on icon "up" at bounding box center [133, 306] width 4 height 4
click at [320, 306] on input "text" at bounding box center [332, 309] width 117 height 18
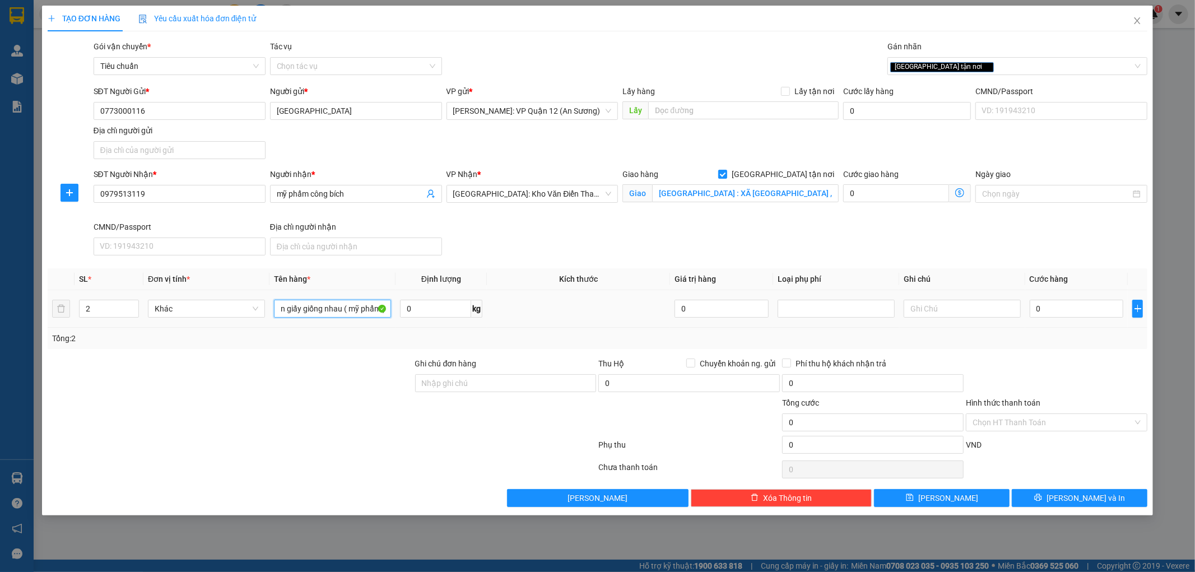
scroll to position [0, 18]
type input "2 kiện giấy giống nhau ( mỹ phẩm )"
drag, startPoint x: 482, startPoint y: 388, endPoint x: 489, endPoint y: 387, distance: 7.9
click at [482, 388] on input "Ghi chú đơn hàng" at bounding box center [505, 383] width 181 height 18
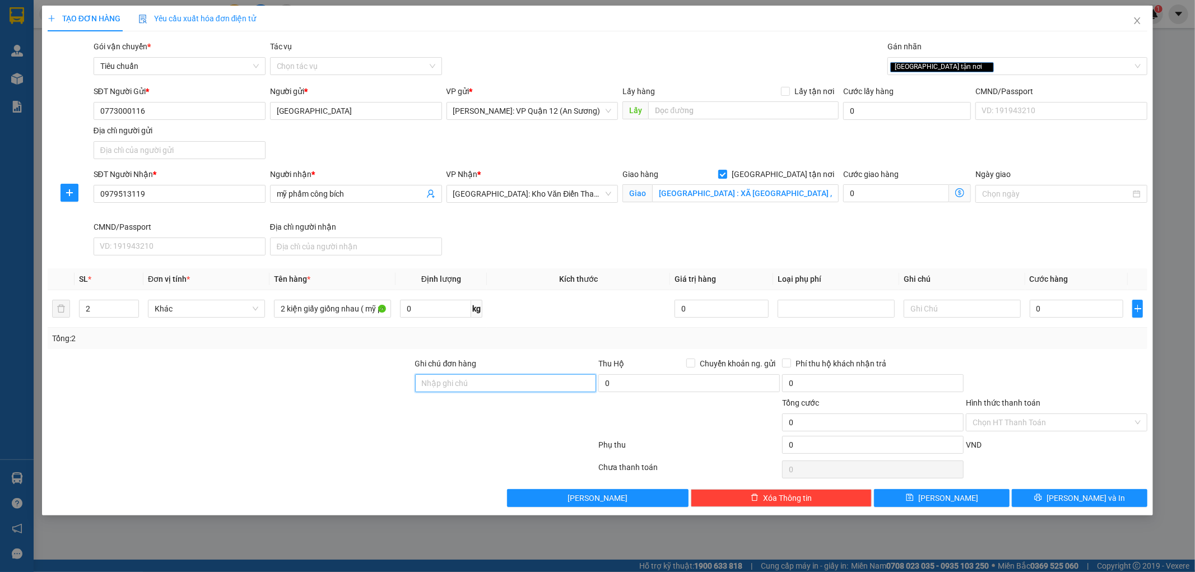
type input "nhận theo kiện - hư hỏng ko chịu trách nhiệm"
click at [1065, 306] on input "0" at bounding box center [1076, 309] width 94 height 18
type input "6"
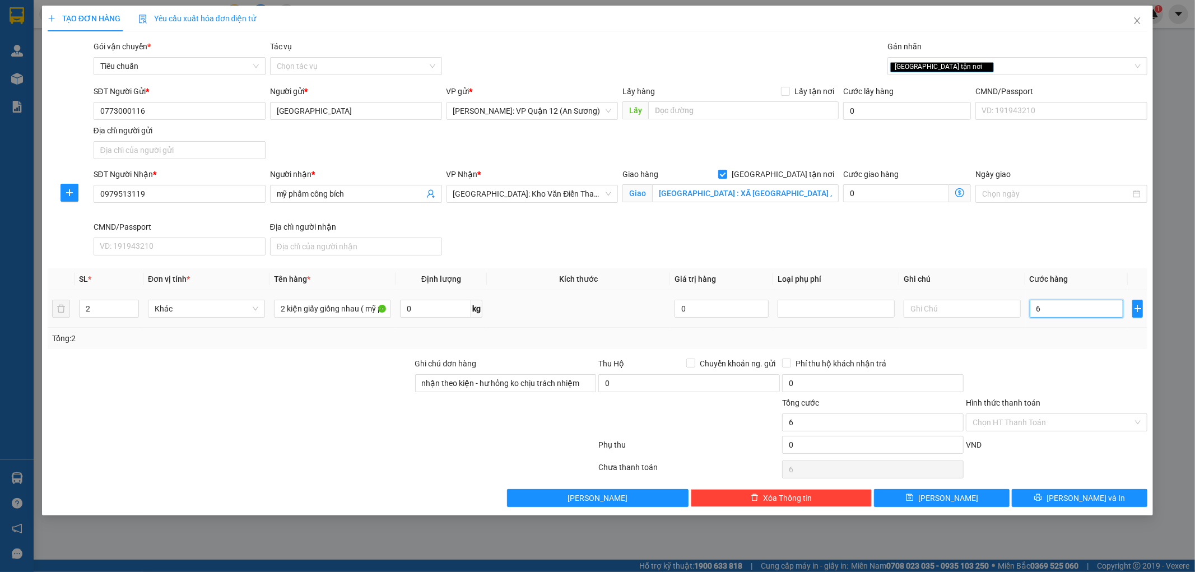
type input "63"
type input "630"
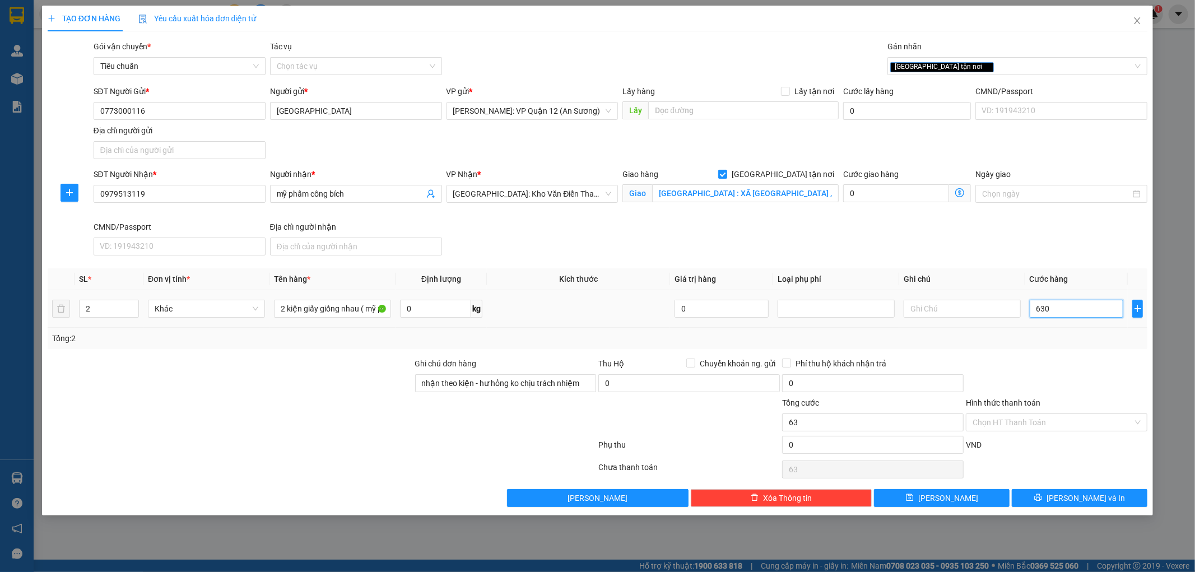
type input "630"
type input "6.300"
type input "63.000"
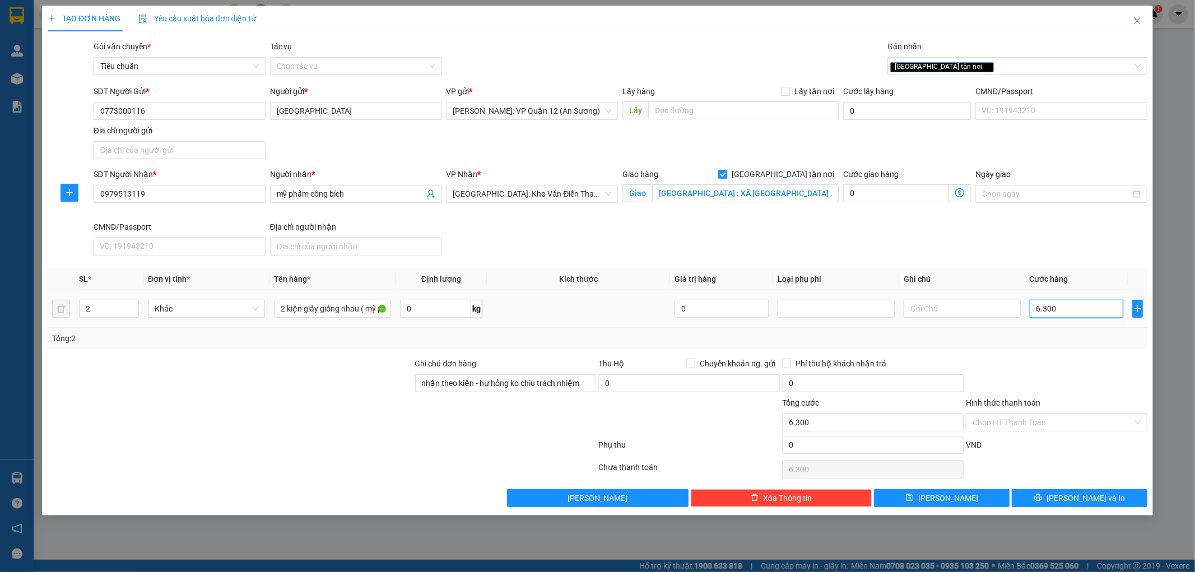
type input "63.000"
type input "630.000"
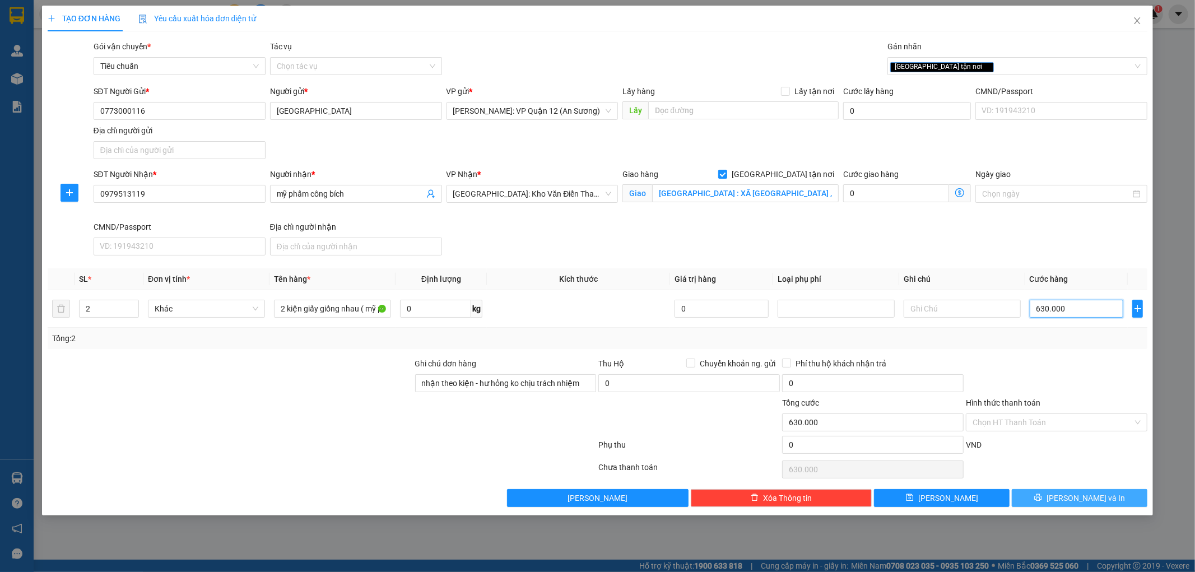
type input "630.000"
click at [1097, 504] on span "Lưu và In" at bounding box center [1085, 498] width 78 height 12
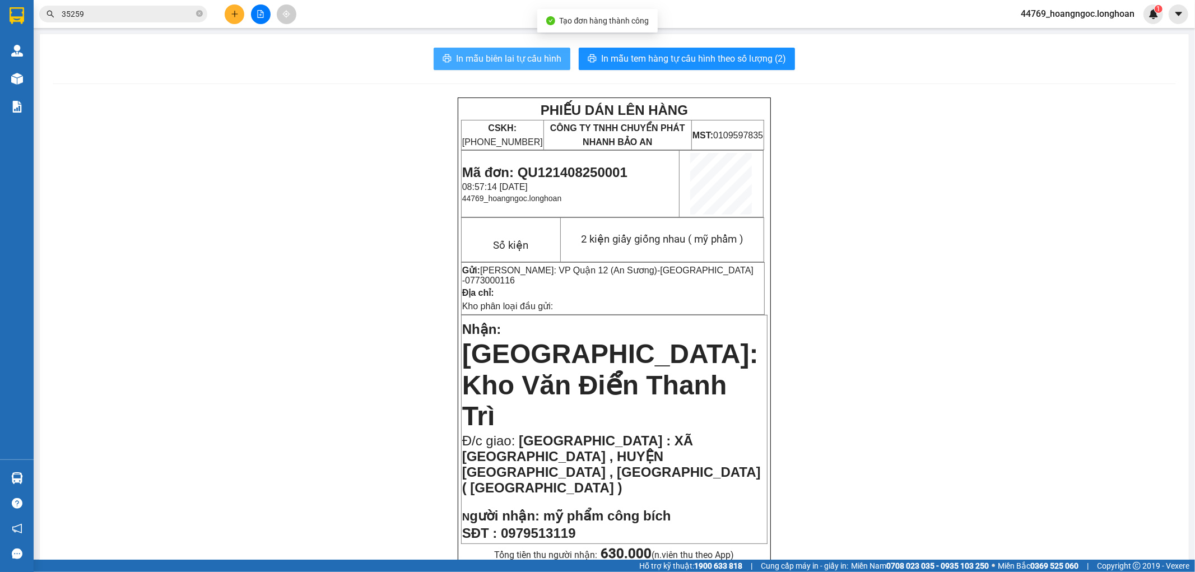
click at [497, 59] on span "In mẫu biên lai tự cấu hình" at bounding box center [508, 59] width 105 height 14
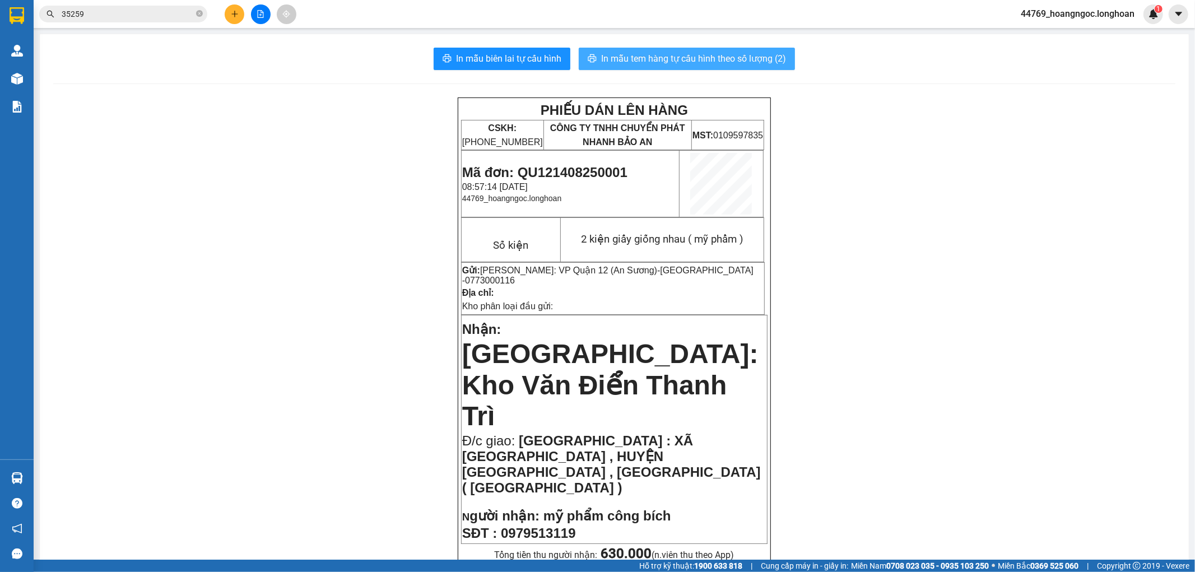
click at [725, 60] on span "In mẫu tem hàng tự cấu hình theo số lượng (2)" at bounding box center [693, 59] width 185 height 14
click at [595, 176] on span "Mã đơn: QU121408250001" at bounding box center [544, 172] width 165 height 15
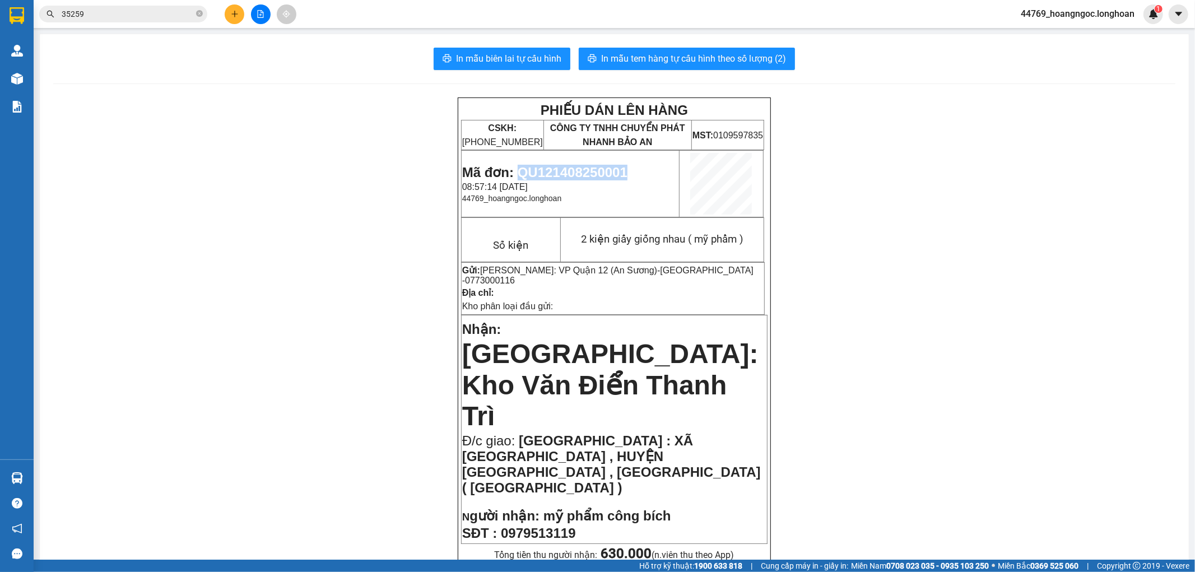
click at [595, 176] on span "Mã đơn: QU121408250001" at bounding box center [544, 172] width 165 height 15
copy span "QU121408250001"
click at [142, 20] on span "35259" at bounding box center [123, 14] width 168 height 17
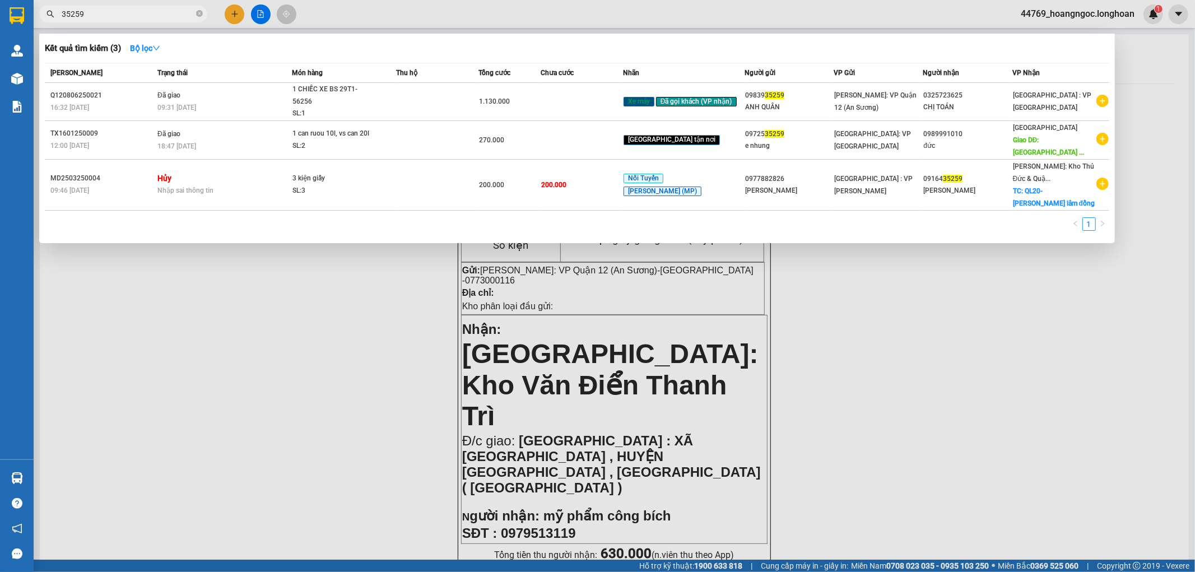
click at [142, 18] on input "35259" at bounding box center [128, 14] width 132 height 12
paste input "QU121408250001"
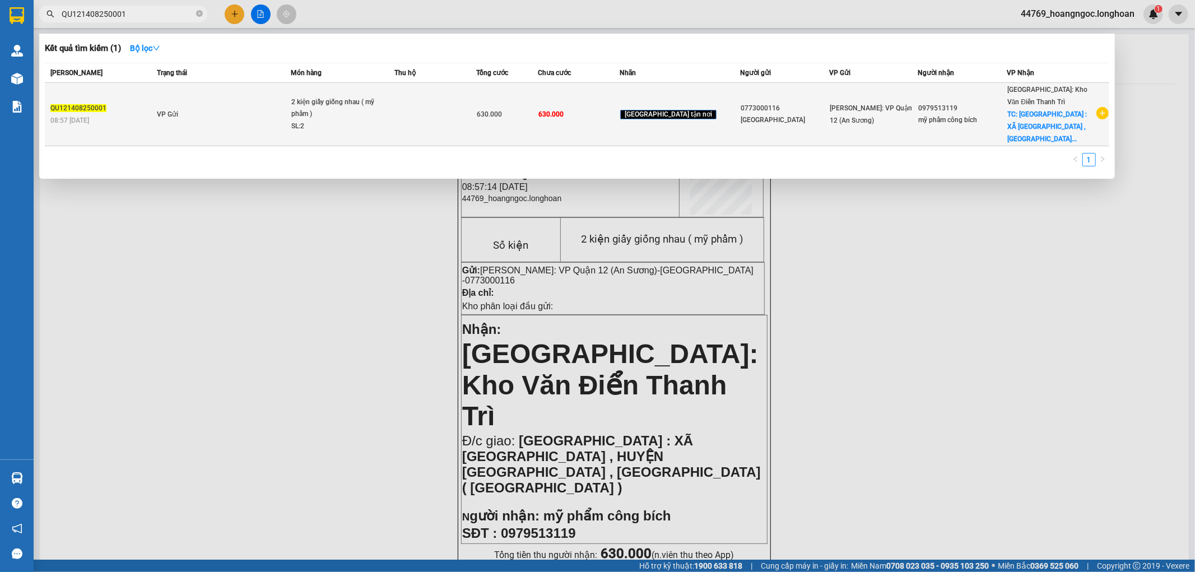
type input "QU121408250001"
click at [502, 113] on span "630.000" at bounding box center [489, 114] width 25 height 8
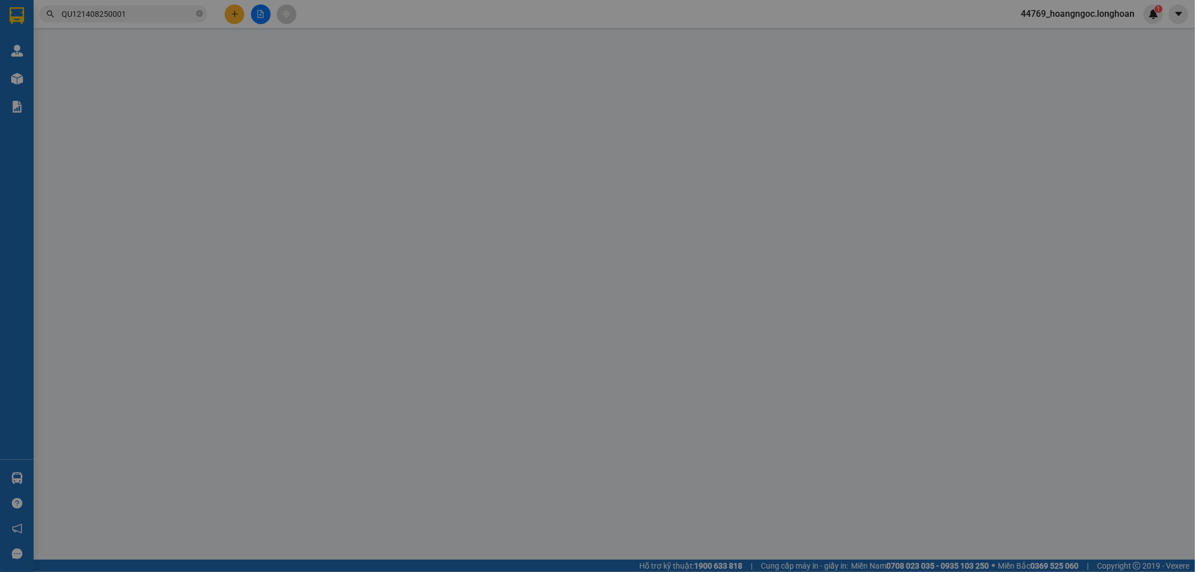
type input "0773000116"
type input "thái mỹ"
type input "0979513119"
type input "mỹ phẩm công bích"
checkbox input "true"
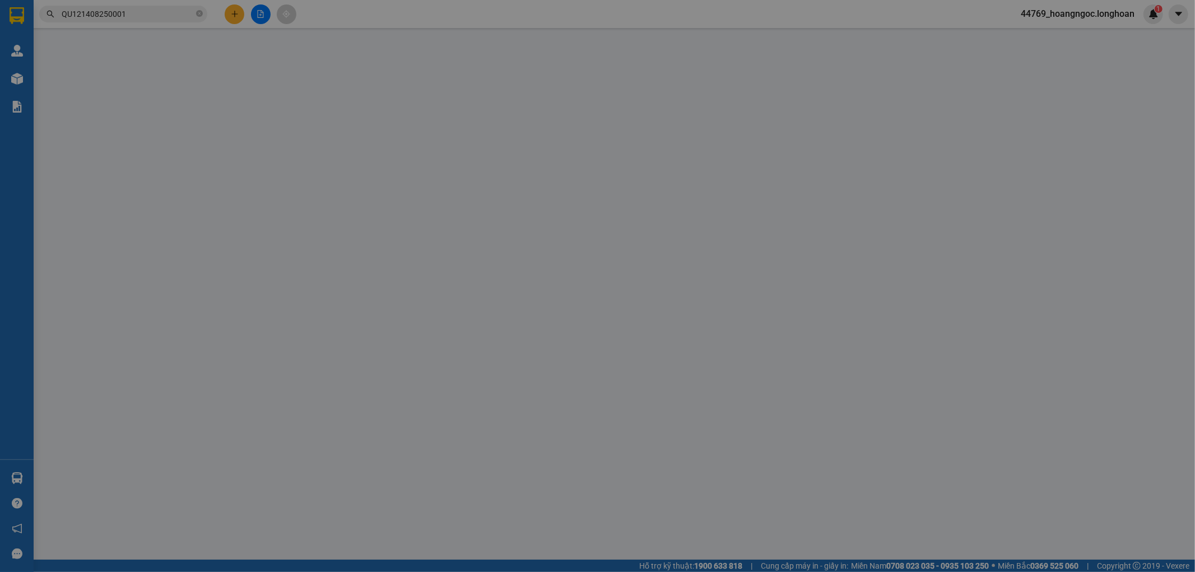
type input "THÁI BÌNH : XÃ AN TÂN , HUYỆN THÁI THỤY , THÁI BÌNH ( THỤY AN )"
type input "nhận theo kiện - hư hỏng ko chịu trách nhiệm"
type input "630.000"
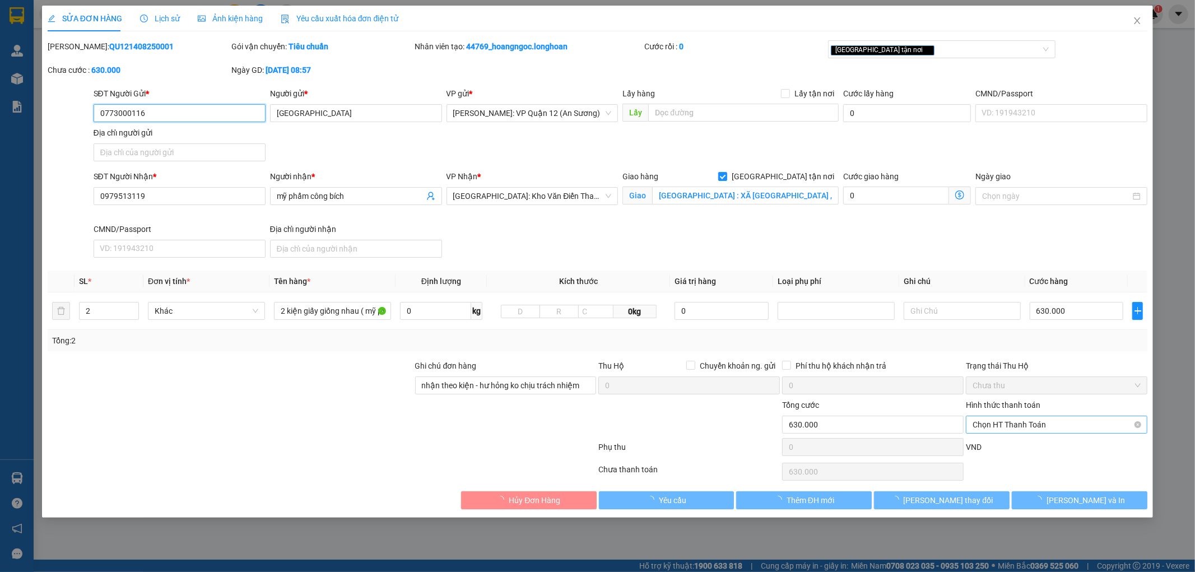
click at [1050, 426] on span "Chọn HT Thanh Toán" at bounding box center [1056, 424] width 168 height 17
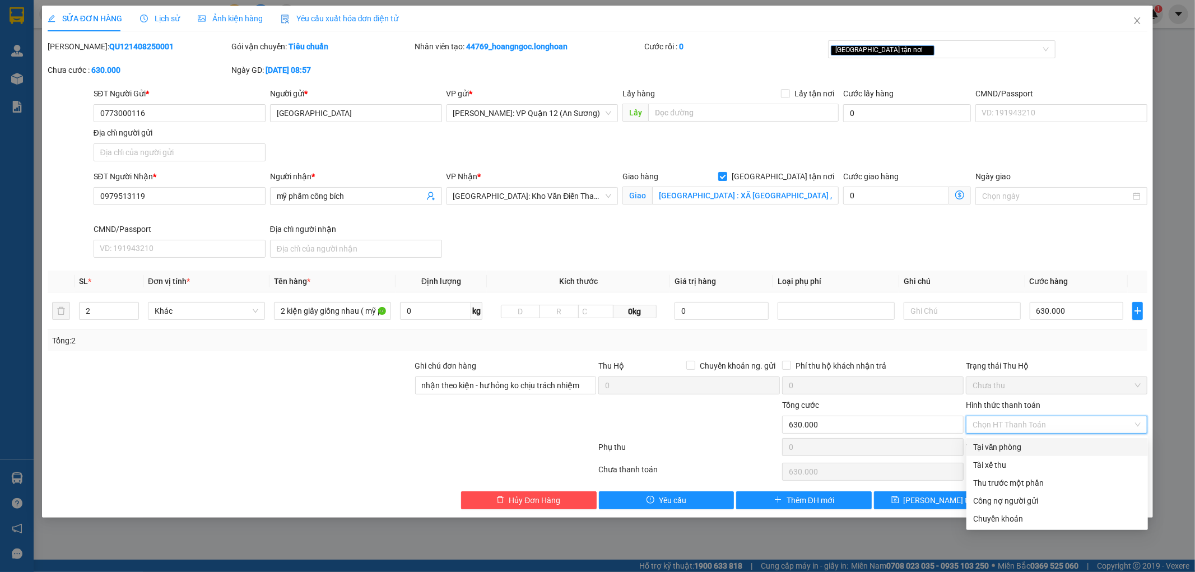
click at [1003, 446] on div "Tại văn phòng" at bounding box center [1057, 447] width 168 height 12
type input "0"
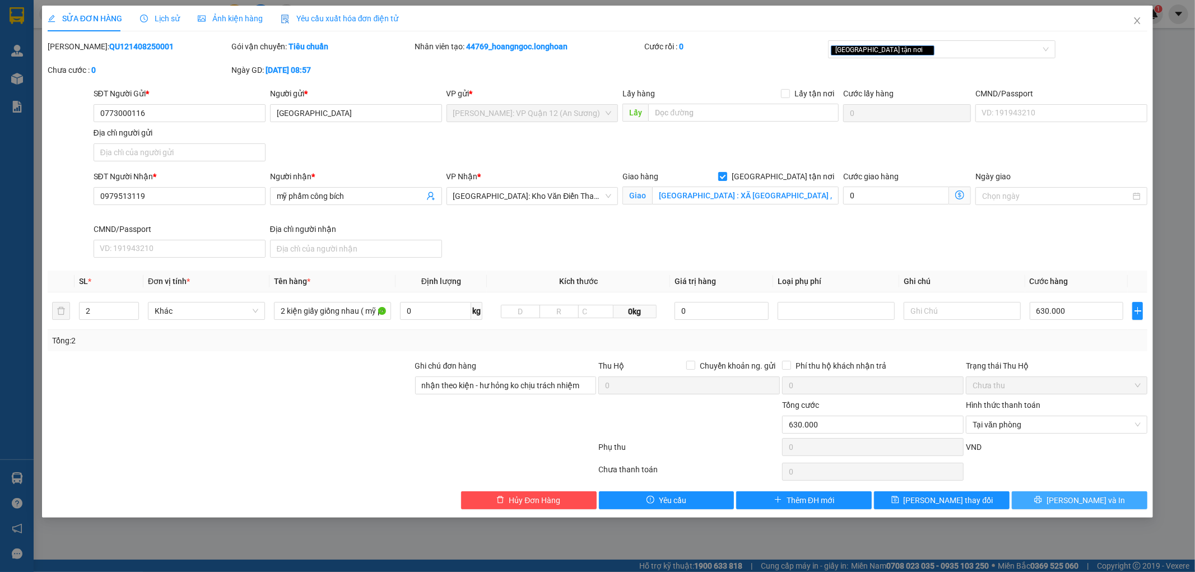
click at [1085, 495] on span "Lưu và In" at bounding box center [1085, 500] width 78 height 12
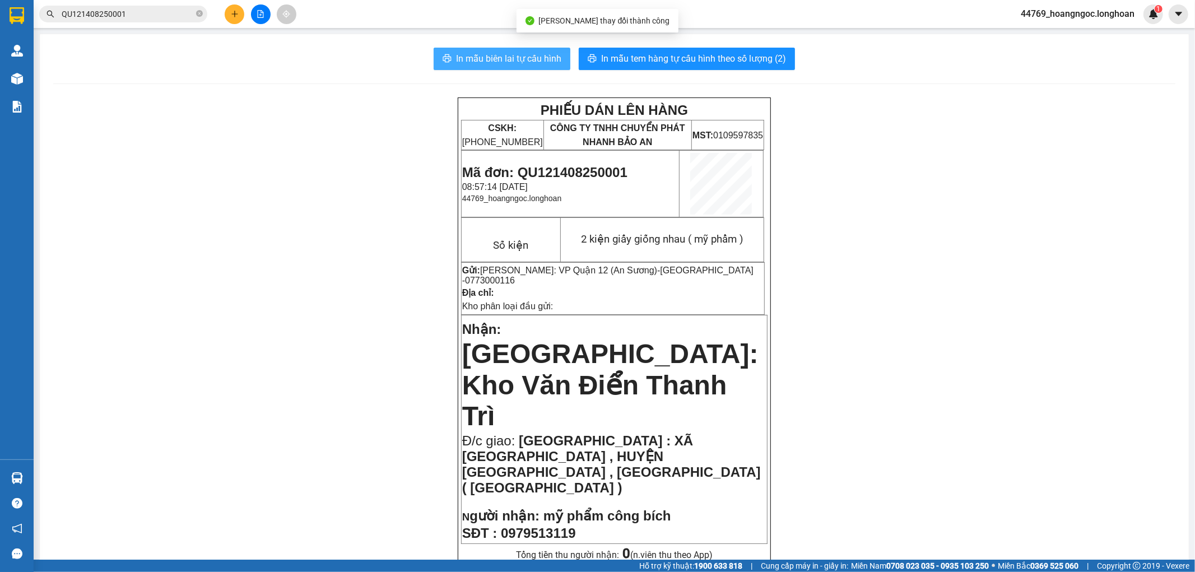
click at [506, 62] on span "In mẫu biên lai tự cấu hình" at bounding box center [508, 59] width 105 height 14
click at [230, 11] on button at bounding box center [235, 14] width 20 height 20
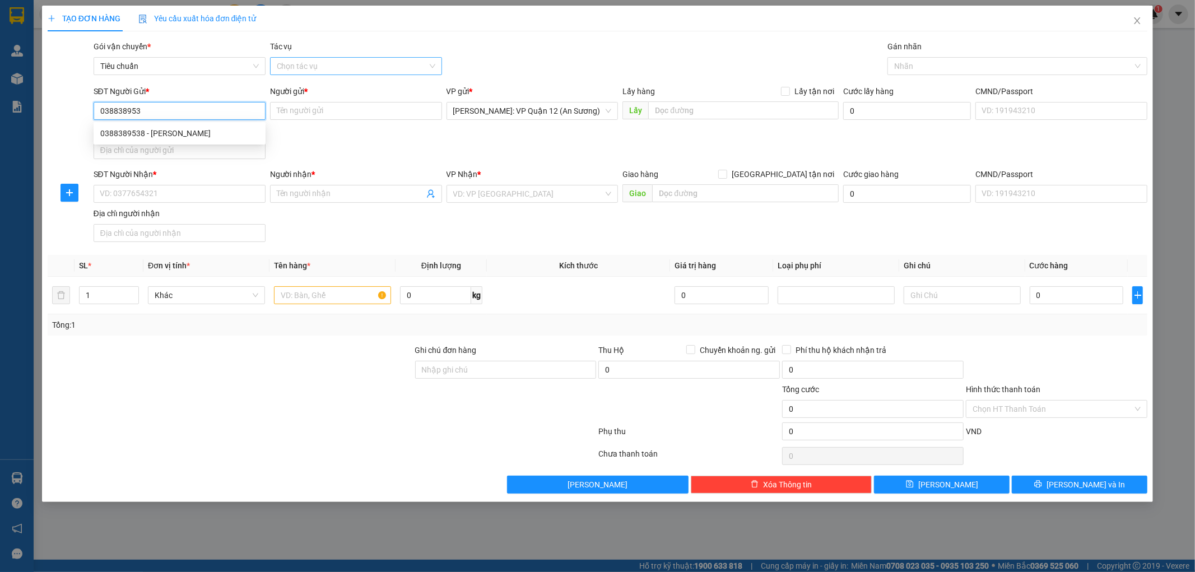
type input "0388389538"
click at [189, 140] on div "0388389538 - VĂN PHONG" at bounding box center [180, 133] width 172 height 18
type input "VĂN PHONG"
type input "0388389538"
click at [167, 197] on input "SĐT Người Nhận *" at bounding box center [180, 194] width 172 height 18
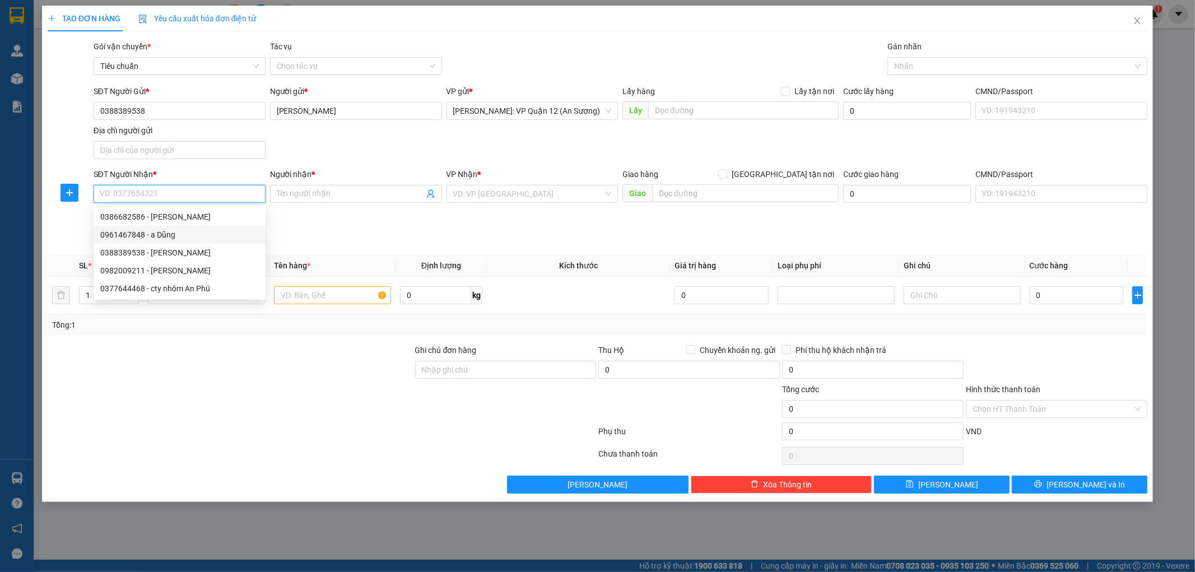
click at [187, 235] on div "0961467848 - a Dũng" at bounding box center [179, 235] width 158 height 12
type input "0961467848"
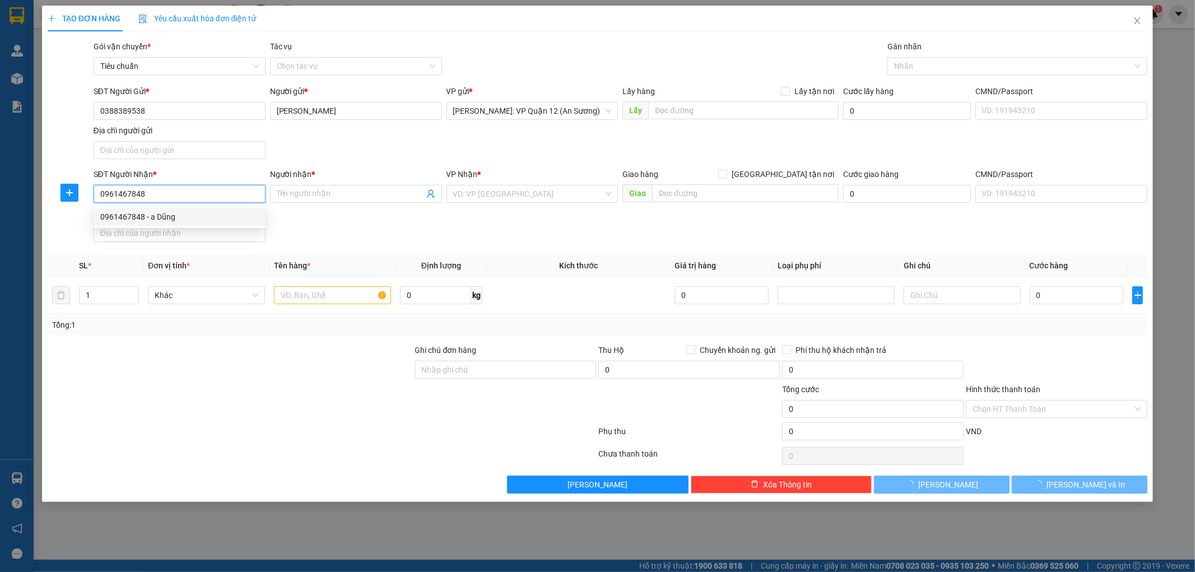
type input "a Dũng"
checkbox input "true"
type input "số 32 liền kề 04, Yên Xá, Tân Triều, Thanh Trì, Hà Nội"
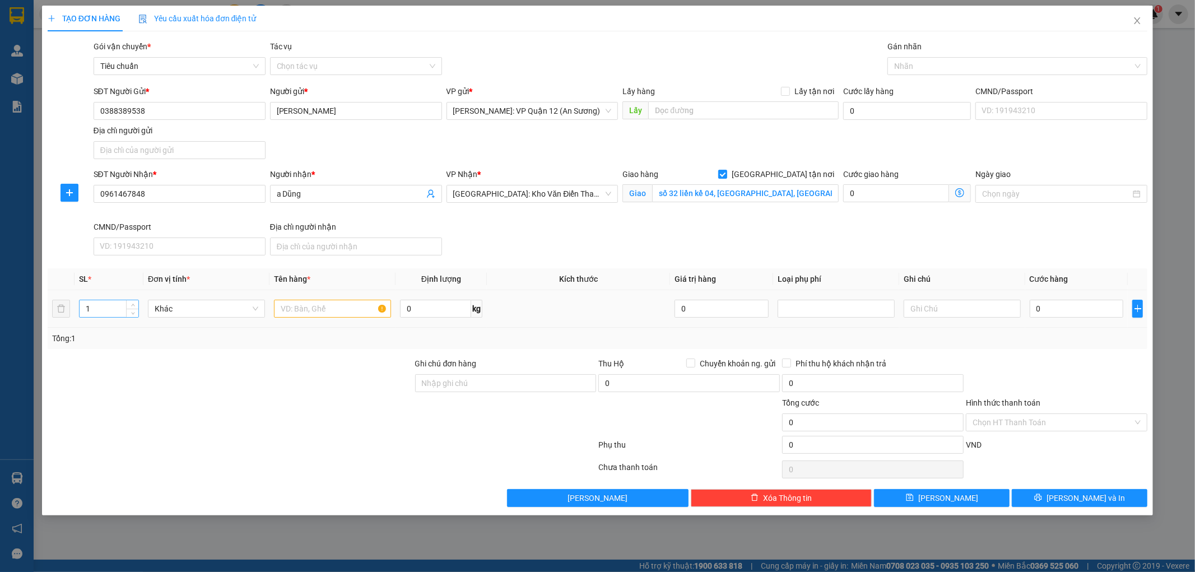
click at [111, 304] on input "1" at bounding box center [109, 308] width 59 height 17
click at [132, 308] on span "Decrease Value" at bounding box center [132, 312] width 12 height 10
click at [132, 301] on span "Increase Value" at bounding box center [132, 305] width 12 height 10
type input "4"
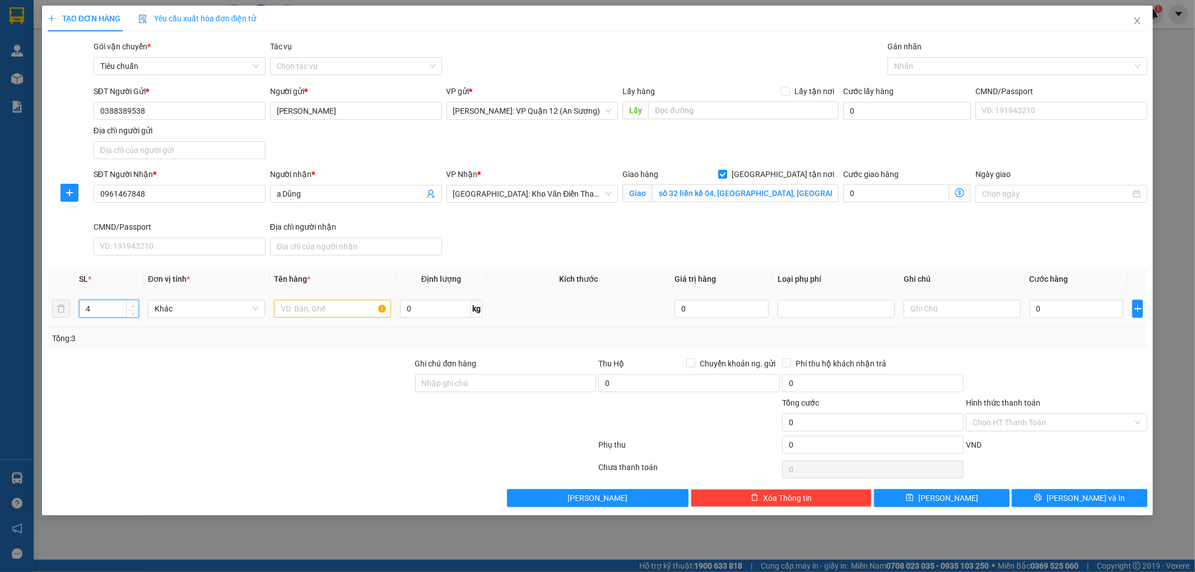
click at [132, 301] on span "Increase Value" at bounding box center [132, 305] width 12 height 10
click at [319, 317] on input "text" at bounding box center [332, 309] width 117 height 18
type input "2 kiện dài 2m5 + 2 kiện cong"
click at [543, 378] on input "Ghi chú đơn hàng" at bounding box center [505, 383] width 181 height 18
type input "nhận theo kiện - hư hỏng ko chịu trách nhiệm"
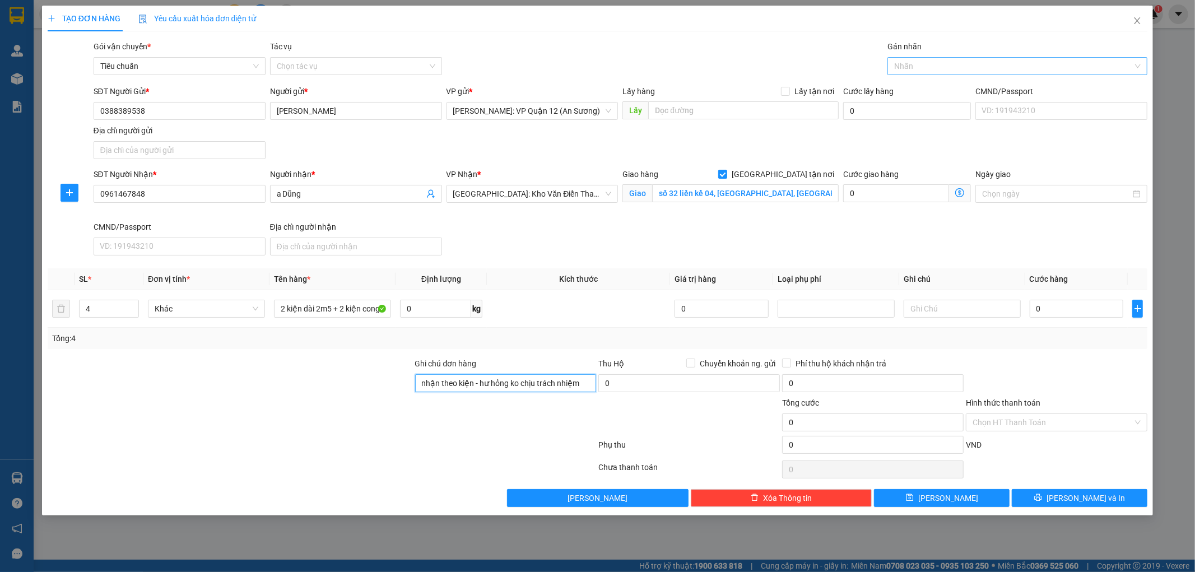
click at [917, 66] on div at bounding box center [1011, 65] width 243 height 13
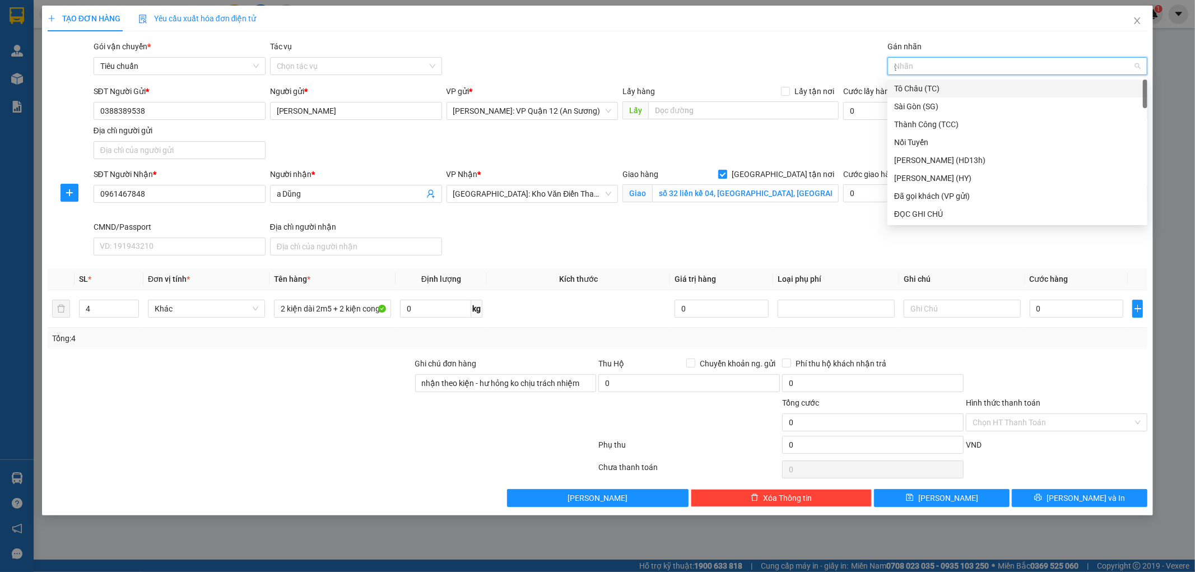
type input "gt"
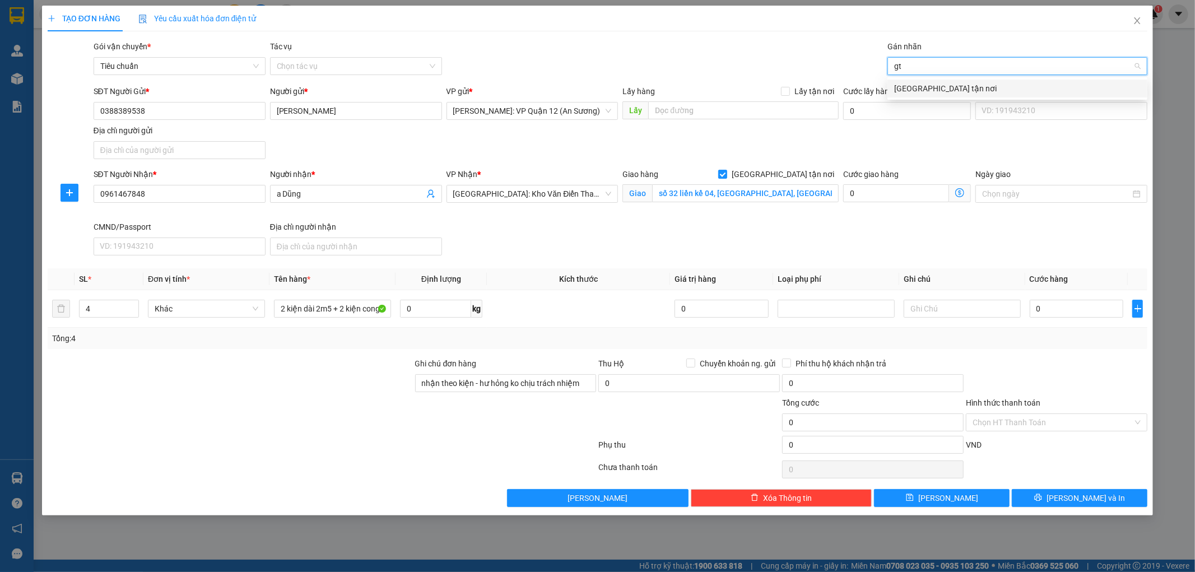
click at [950, 85] on div "[GEOGRAPHIC_DATA] tận nơi" at bounding box center [1017, 88] width 246 height 12
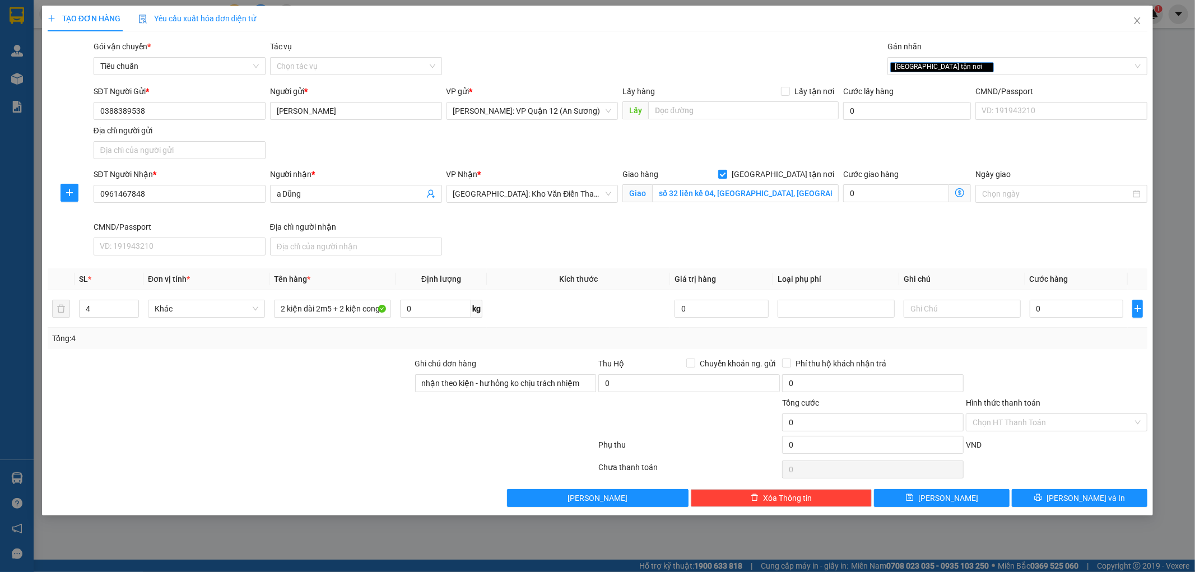
drag, startPoint x: 917, startPoint y: 262, endPoint x: 978, endPoint y: 230, distance: 69.4
click at [920, 260] on div "Transit Pickup Surcharge Ids Transit Deliver Surcharge Ids Transit Deliver Surc…" at bounding box center [598, 273] width 1100 height 467
click at [175, 114] on input "0388389538" at bounding box center [180, 111] width 172 height 18
click at [1048, 304] on input "0" at bounding box center [1076, 309] width 94 height 18
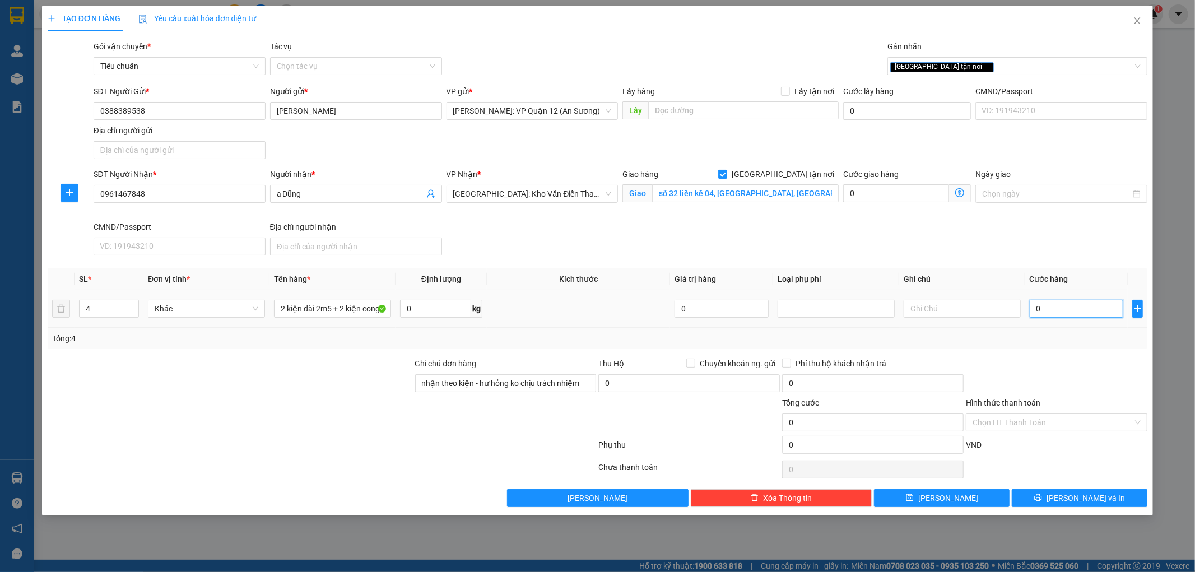
type input "3"
type input "35"
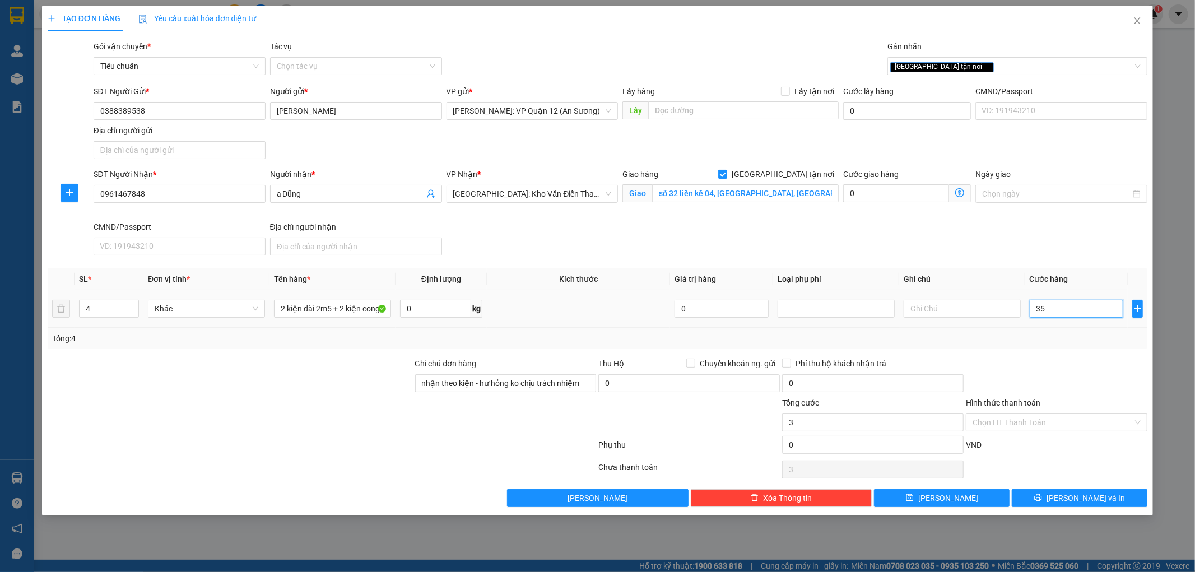
type input "35"
type input "350"
type input "3.500"
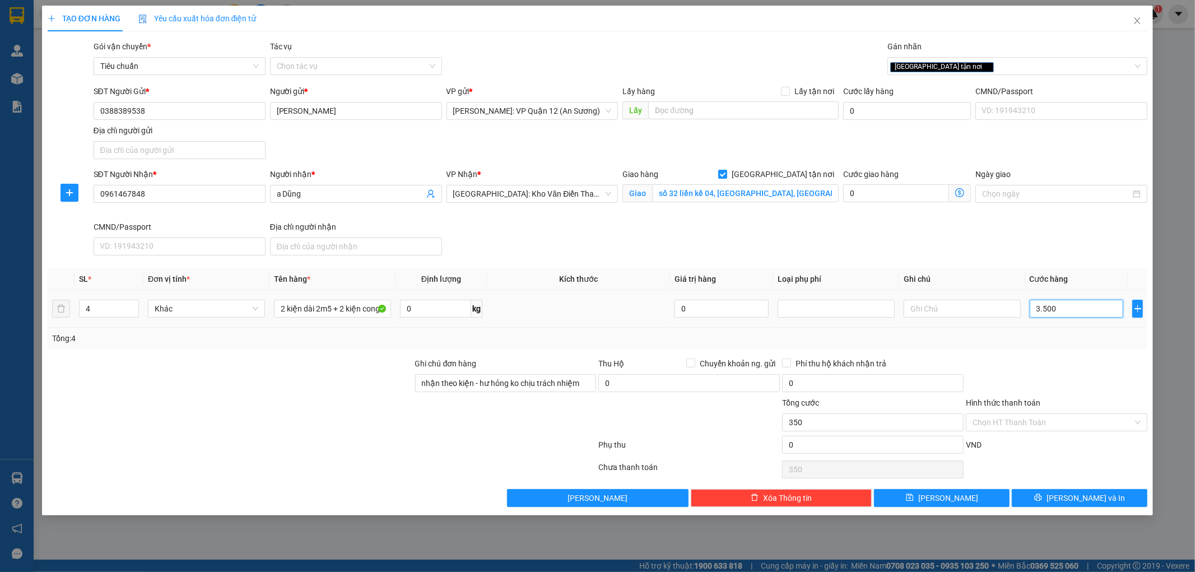
type input "3.500"
type input "35.000"
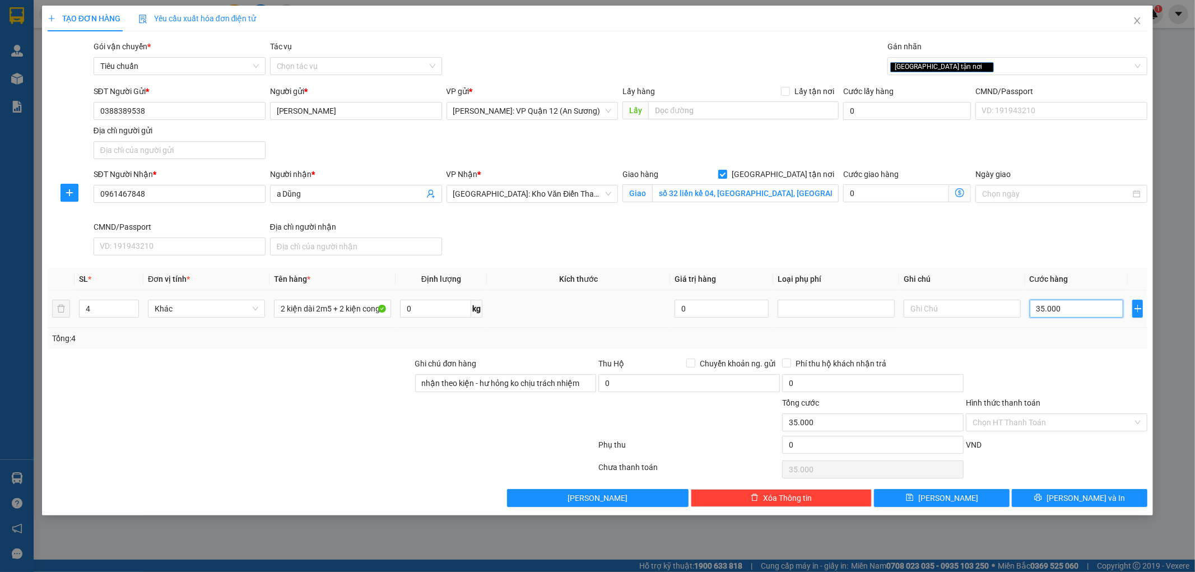
type input "350.000"
click at [1094, 502] on span "Lưu và In" at bounding box center [1085, 498] width 78 height 12
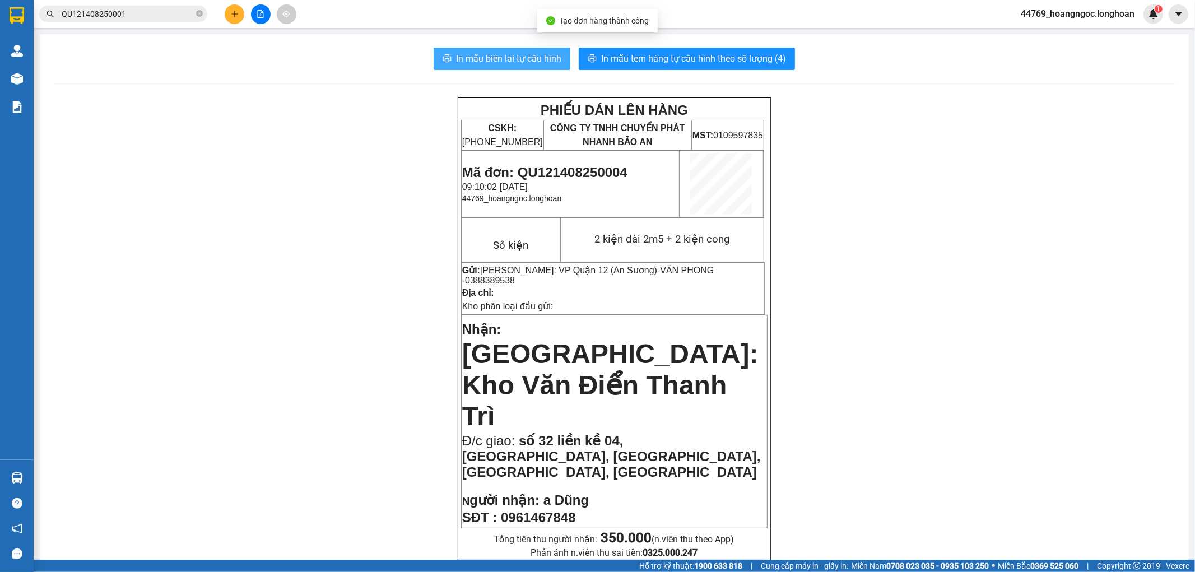
click at [523, 57] on span "In mẫu biên lai tự cấu hình" at bounding box center [508, 59] width 105 height 14
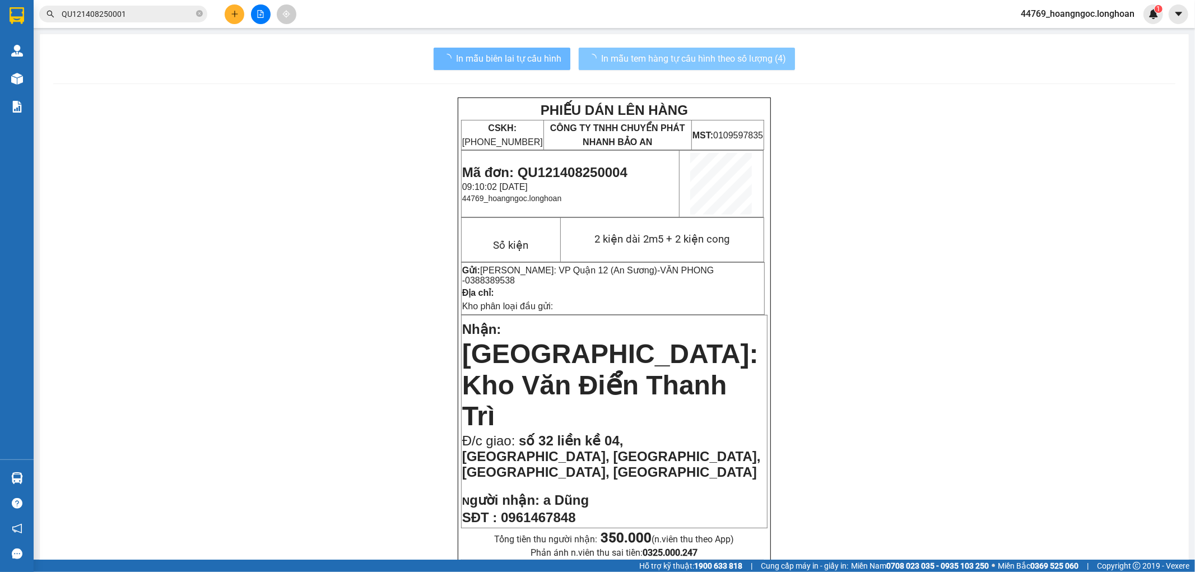
click at [686, 49] on button "In mẫu tem hàng tự cấu hình theo số lượng (4)" at bounding box center [687, 59] width 216 height 22
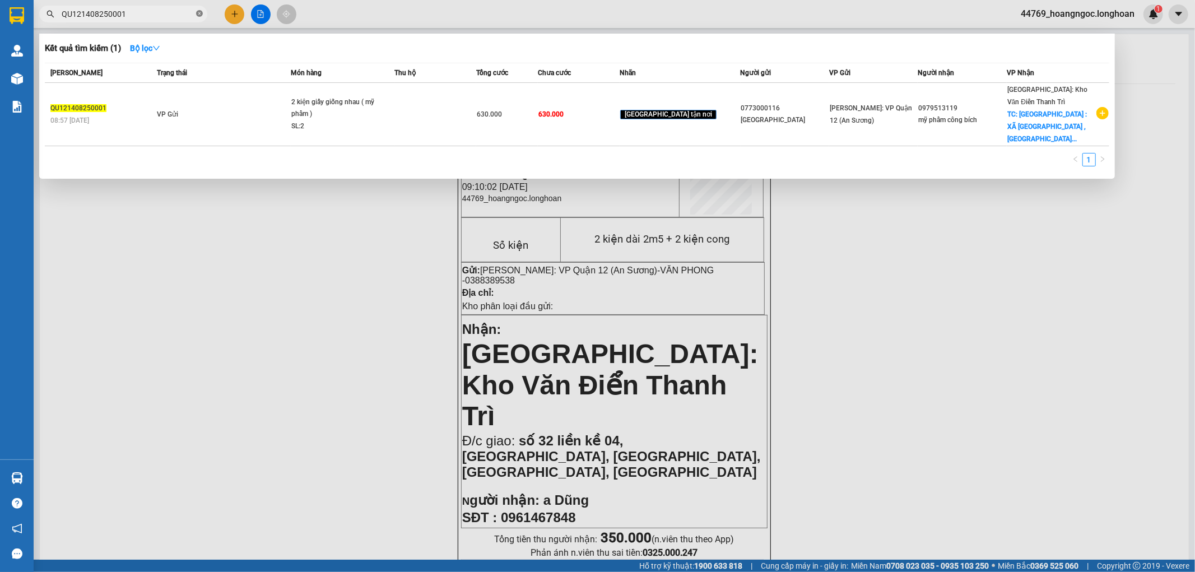
click at [200, 13] on icon "close-circle" at bounding box center [199, 13] width 7 height 7
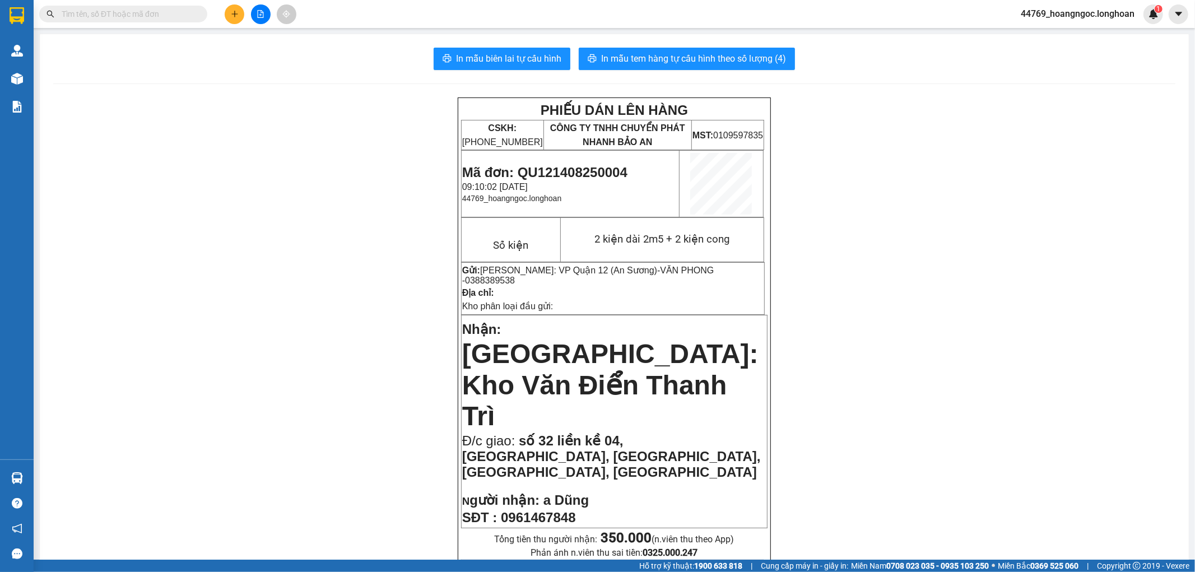
click at [113, 6] on span at bounding box center [123, 14] width 168 height 17
click at [115, 15] on input "text" at bounding box center [128, 14] width 132 height 12
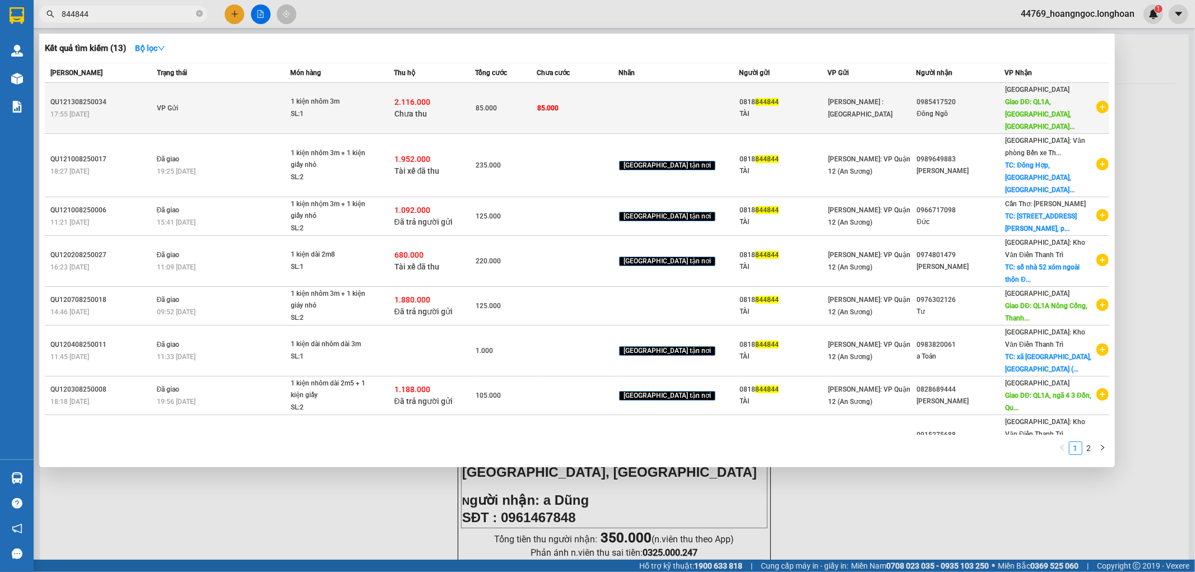
type input "844844"
click at [226, 108] on td "VP Gửi" at bounding box center [222, 108] width 136 height 51
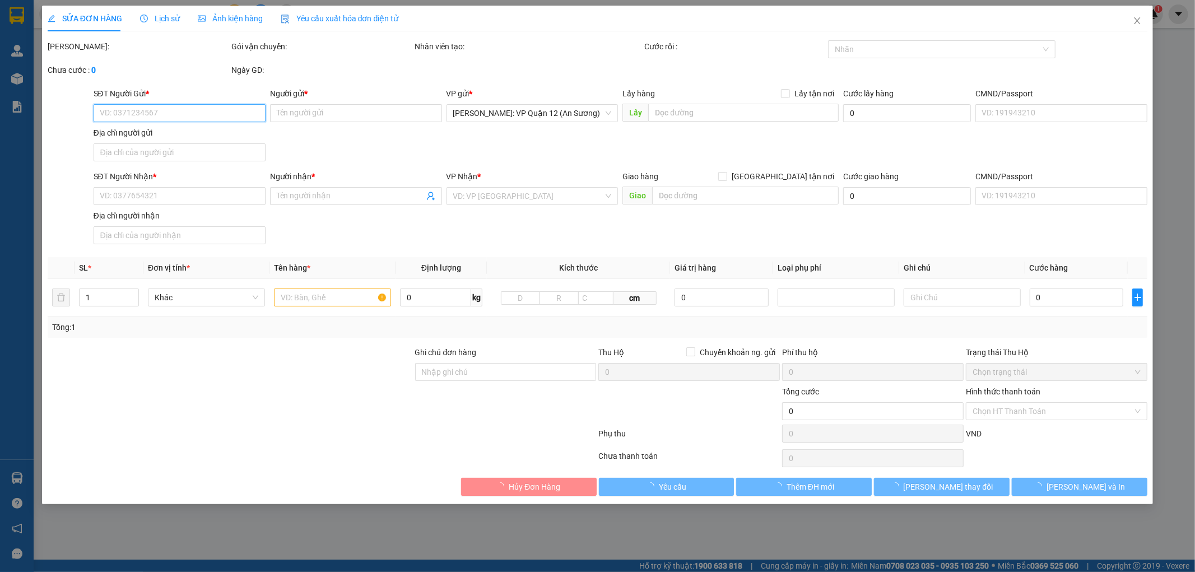
type input "0818844844"
type input "TÀI"
type input "0985417520"
type input "Đông Ngô"
type input "QL1A, Tuy Hòa, Phú Yên"
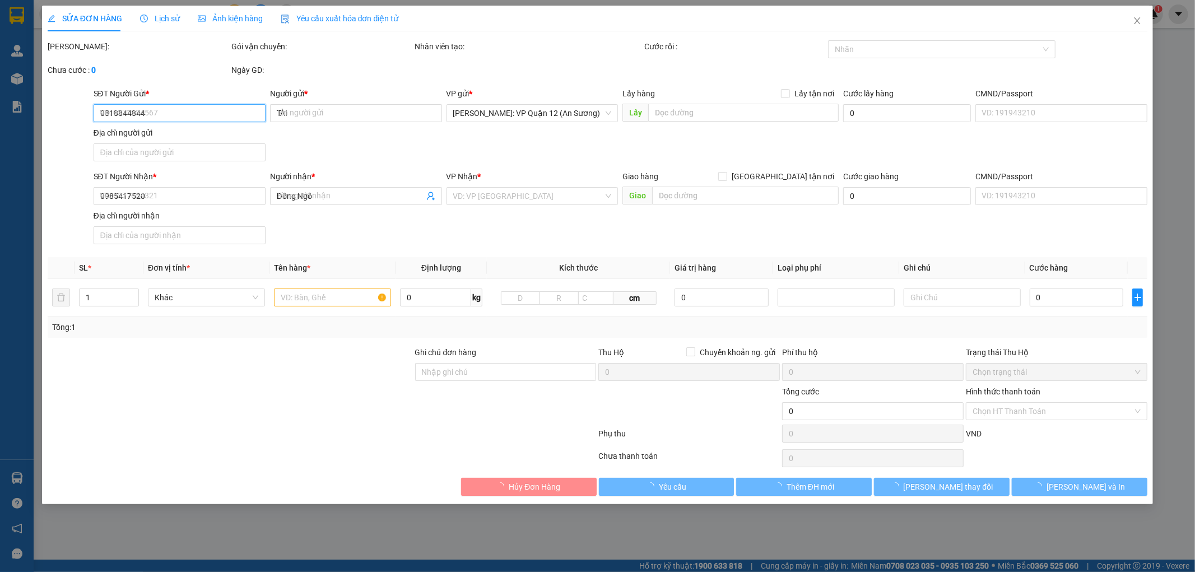
type input "nhận theo kiện - hư hỏng ko chịu trách nhiệm"
type input "85.000"
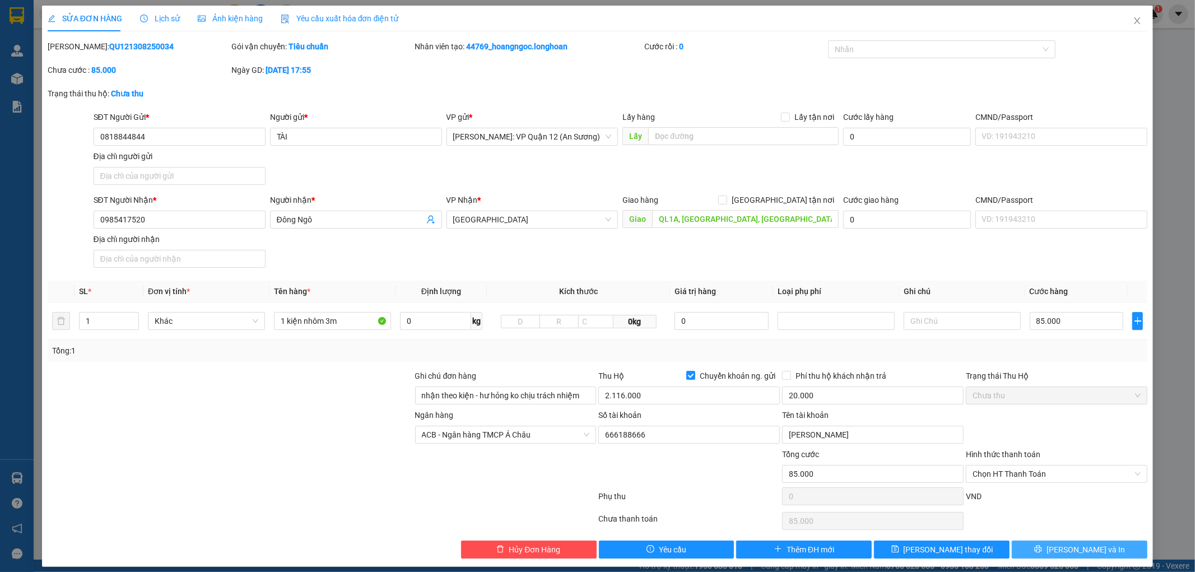
drag, startPoint x: 1072, startPoint y: 554, endPoint x: 1067, endPoint y: 529, distance: 25.7
click at [1071, 554] on span "Lưu và In" at bounding box center [1085, 549] width 78 height 12
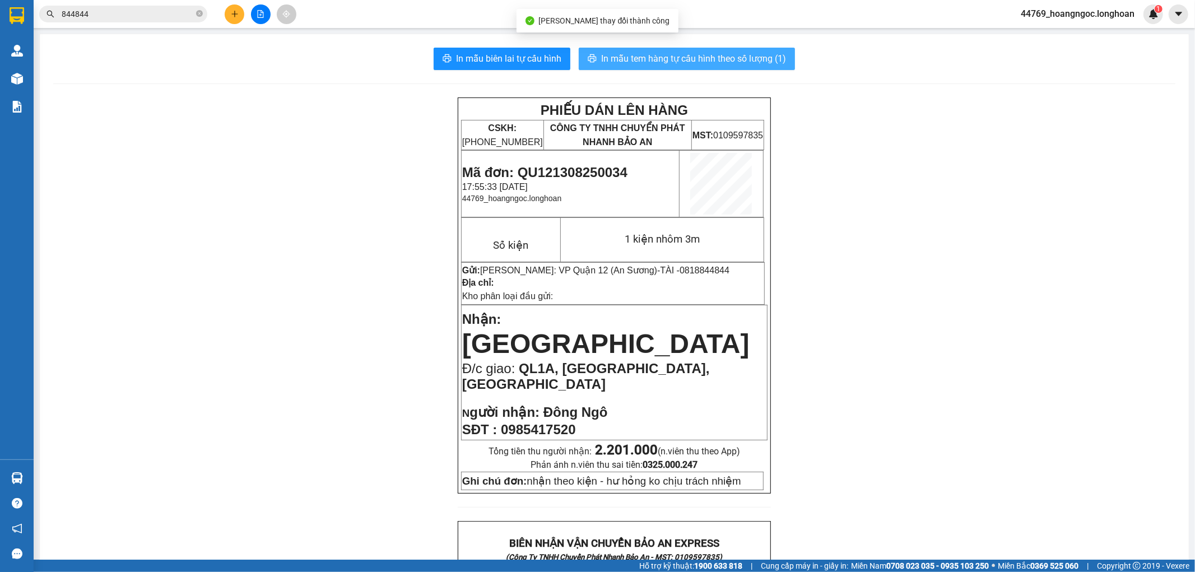
click at [719, 60] on span "In mẫu tem hàng tự cấu hình theo số lượng (1)" at bounding box center [693, 59] width 185 height 14
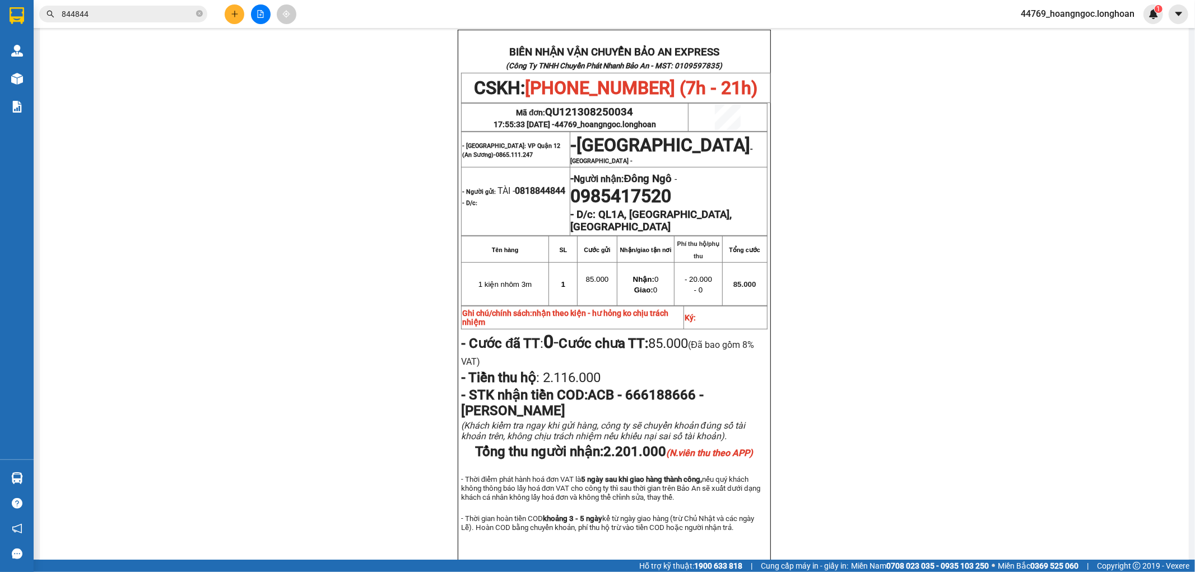
scroll to position [497, 0]
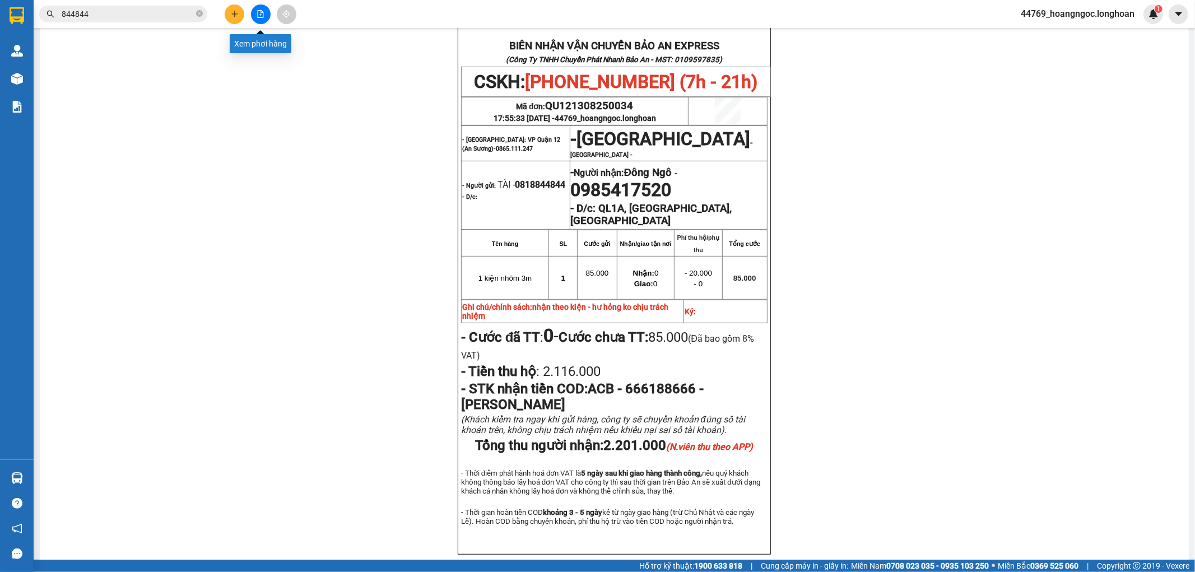
click at [260, 13] on icon "file-add" at bounding box center [261, 14] width 8 height 8
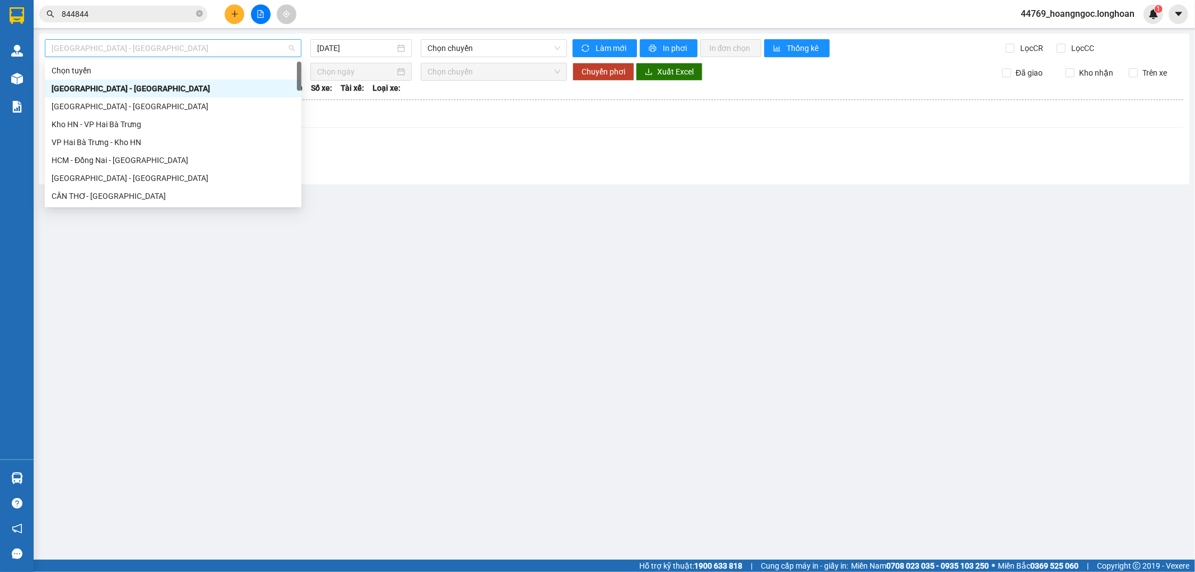
click at [234, 44] on span "Hải Phòng - Hà Nội" at bounding box center [173, 48] width 243 height 17
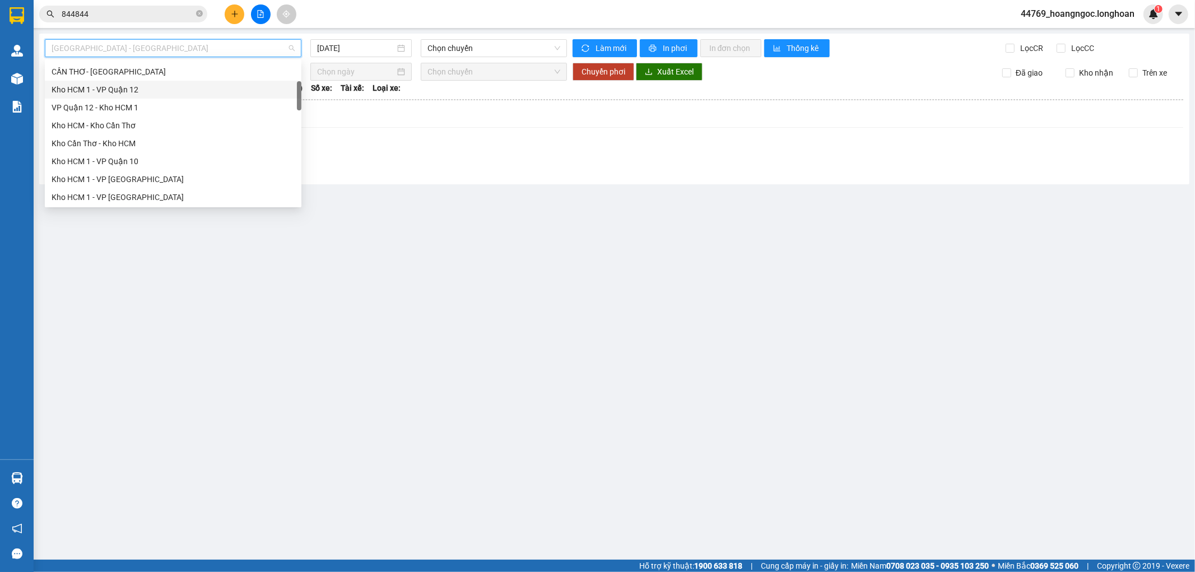
click at [110, 97] on div "Kho HCM 1 - VP Quận 12" at bounding box center [173, 90] width 257 height 18
type input "[DATE]"
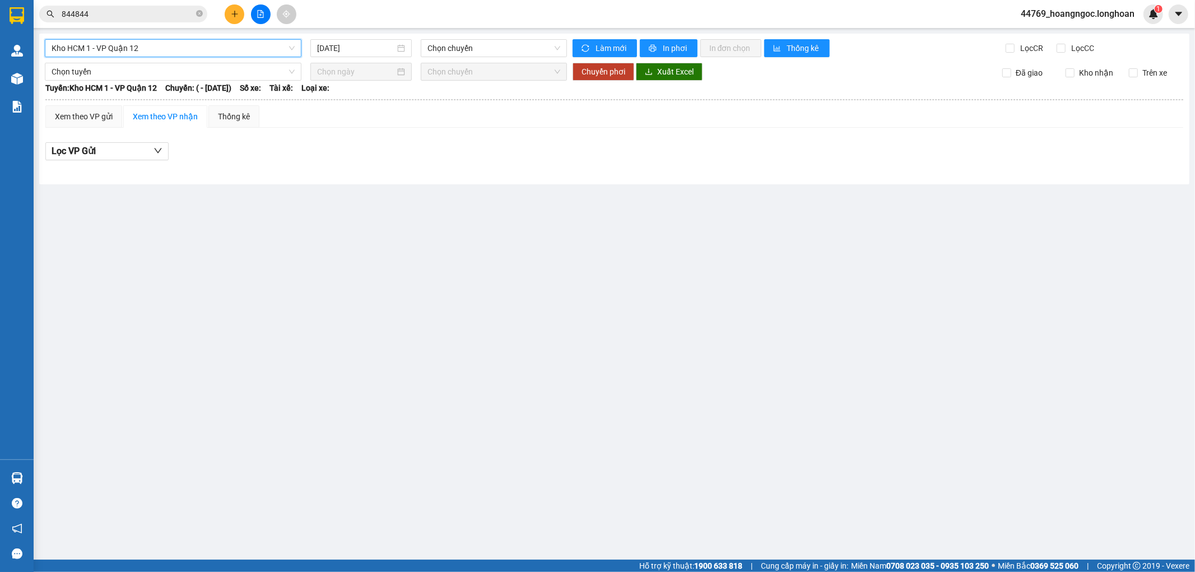
click at [151, 52] on span "Kho HCM 1 - VP Quận 12" at bounding box center [173, 48] width 243 height 17
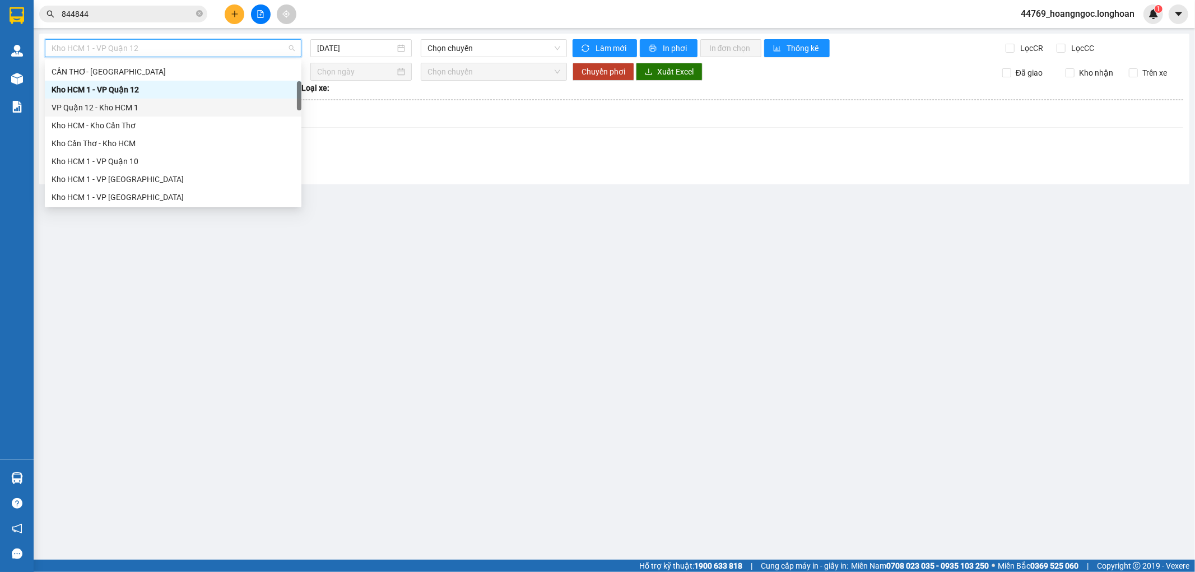
click at [124, 106] on div "VP Quận 12 - Kho HCM 1" at bounding box center [173, 107] width 243 height 12
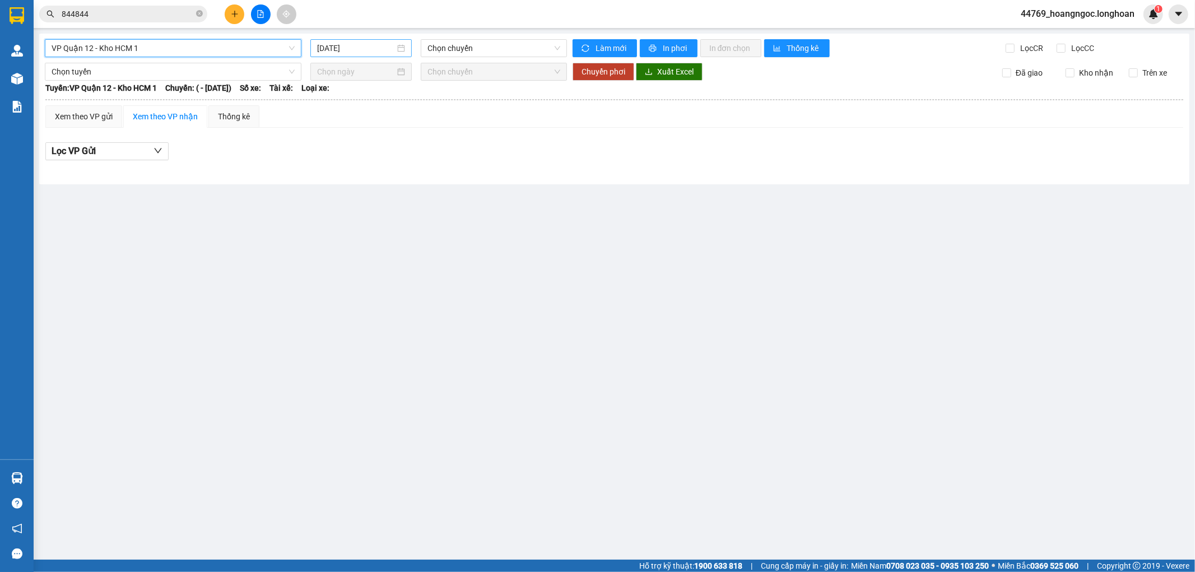
click at [347, 55] on div "[DATE]" at bounding box center [360, 48] width 101 height 18
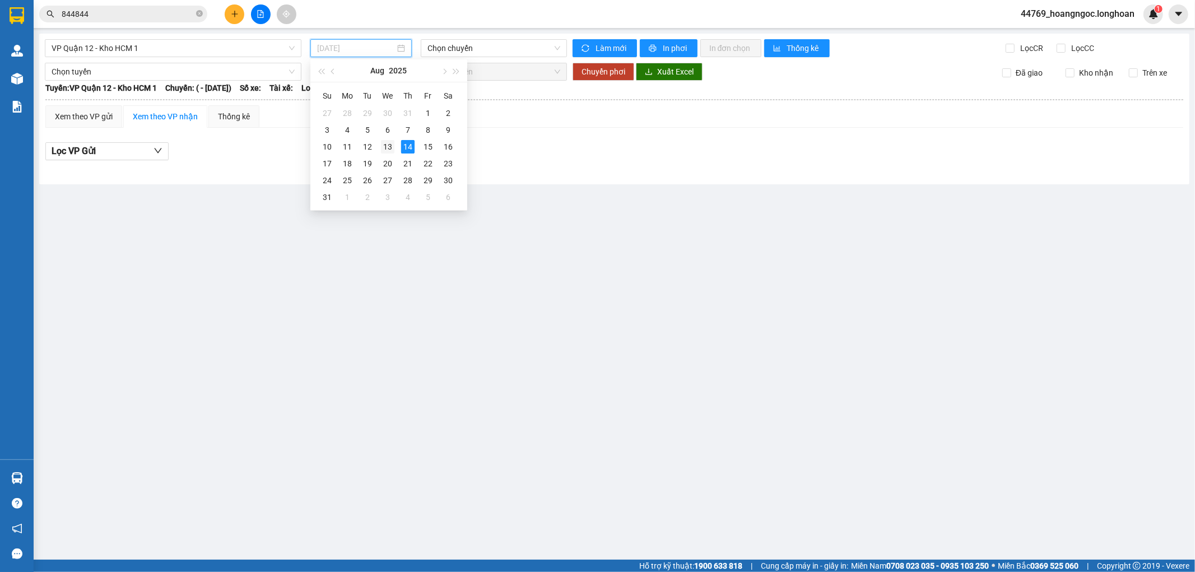
click at [382, 143] on div "13" at bounding box center [387, 146] width 13 height 13
type input "13/08/2025"
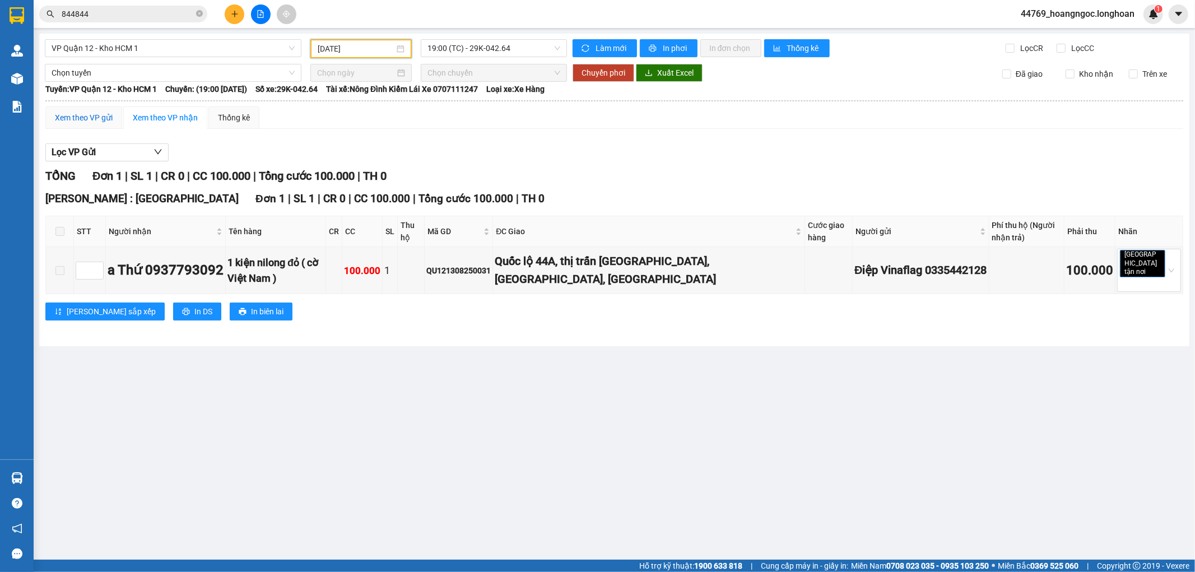
click at [112, 118] on div "Xem theo VP gửi" at bounding box center [84, 117] width 58 height 12
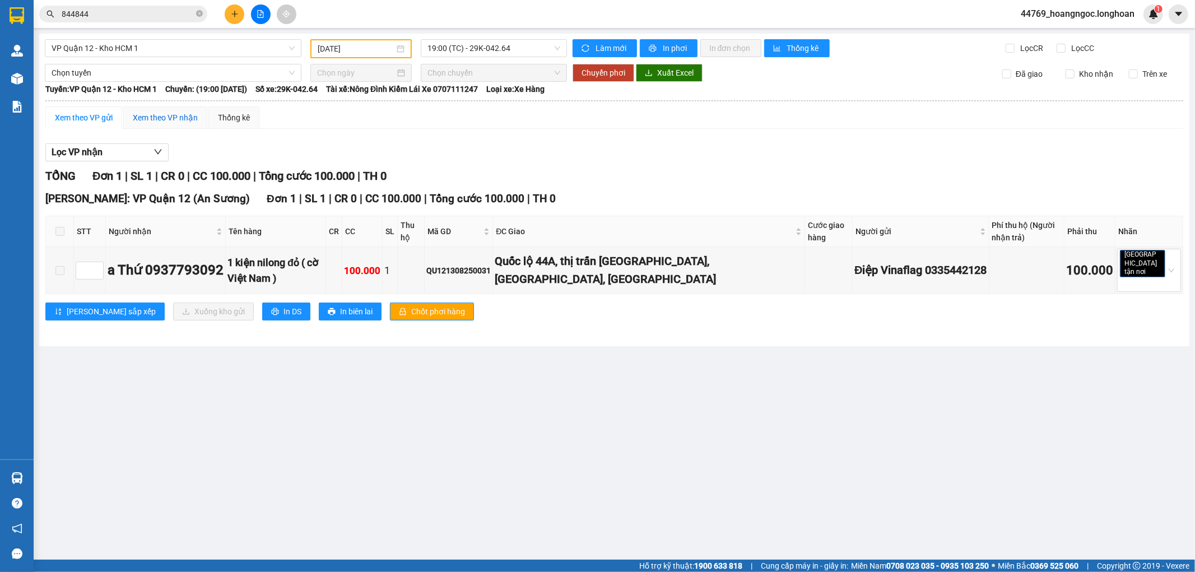
click at [157, 115] on div "Xem theo VP nhận" at bounding box center [165, 117] width 65 height 12
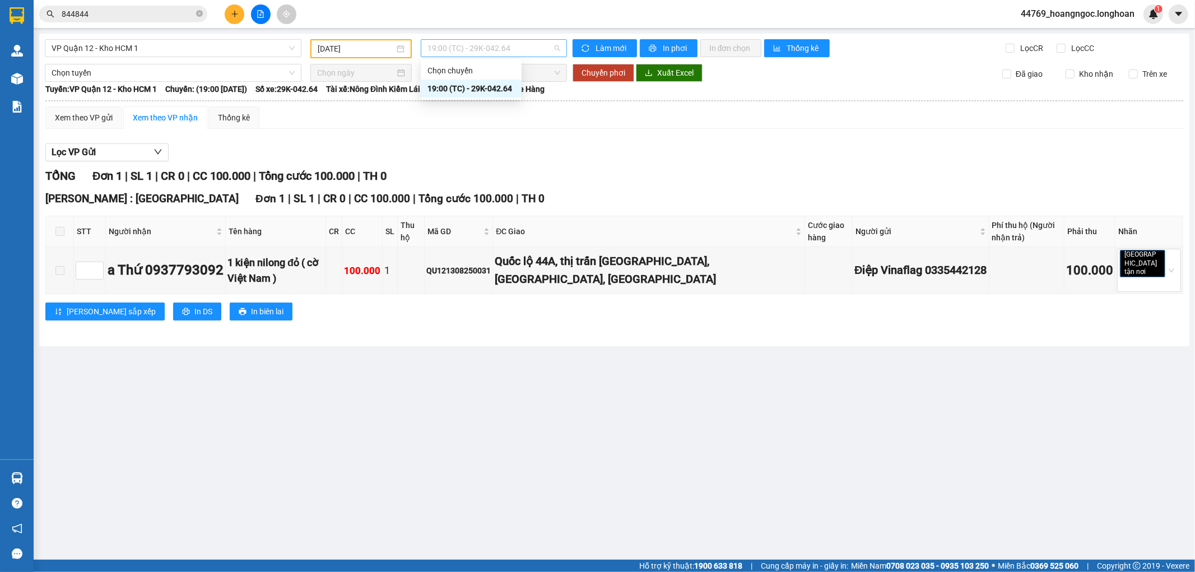
click at [509, 42] on span "19:00 (TC) - 29K-042.64" at bounding box center [493, 48] width 132 height 17
click at [554, 148] on div "Lọc VP Gửi" at bounding box center [613, 152] width 1137 height 18
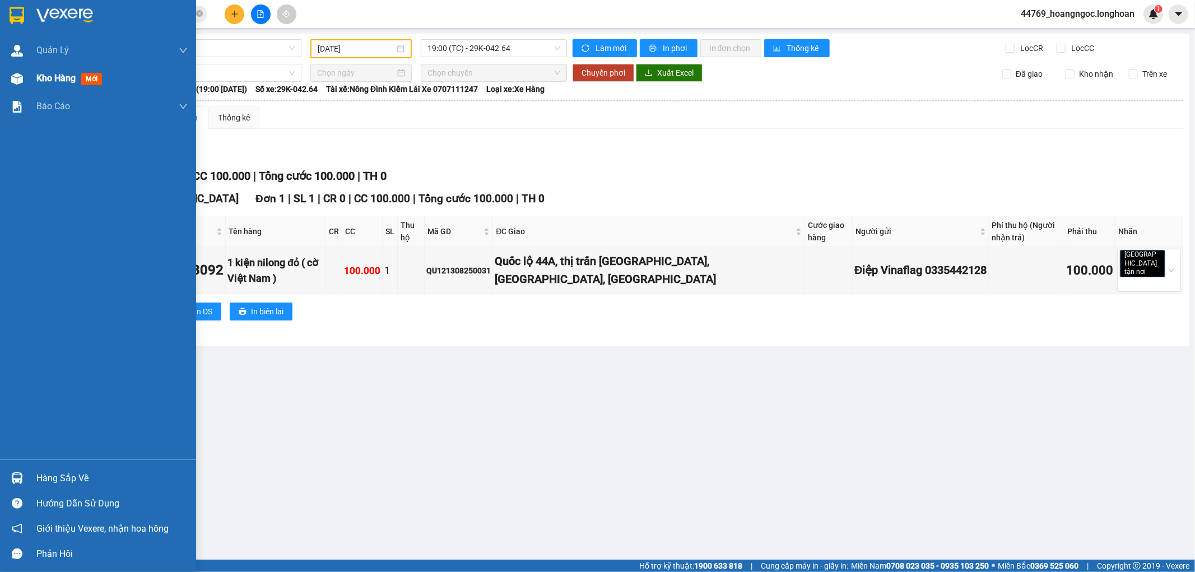
click at [49, 85] on div "Kho hàng mới" at bounding box center [111, 78] width 151 height 28
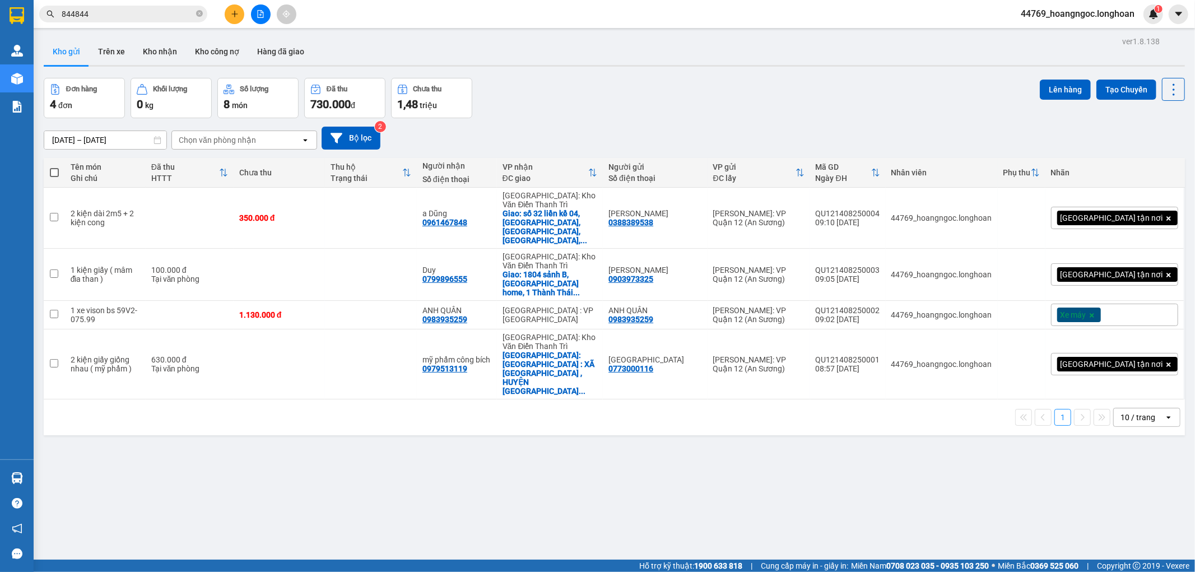
click at [144, 12] on input "844844" at bounding box center [128, 14] width 132 height 12
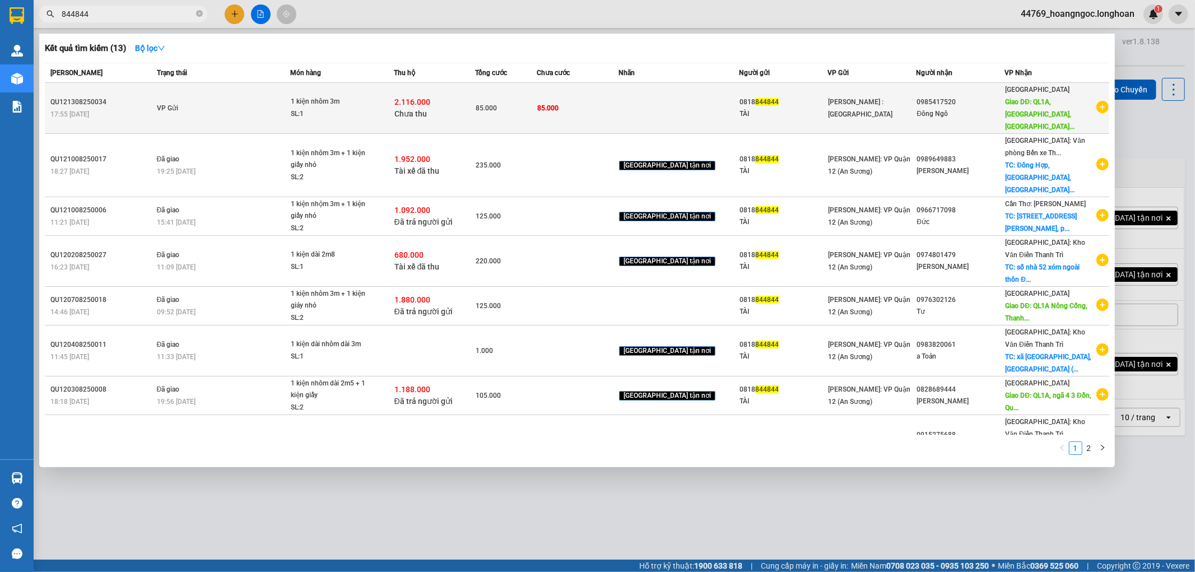
click at [618, 94] on td "85.000" at bounding box center [578, 108] width 82 height 51
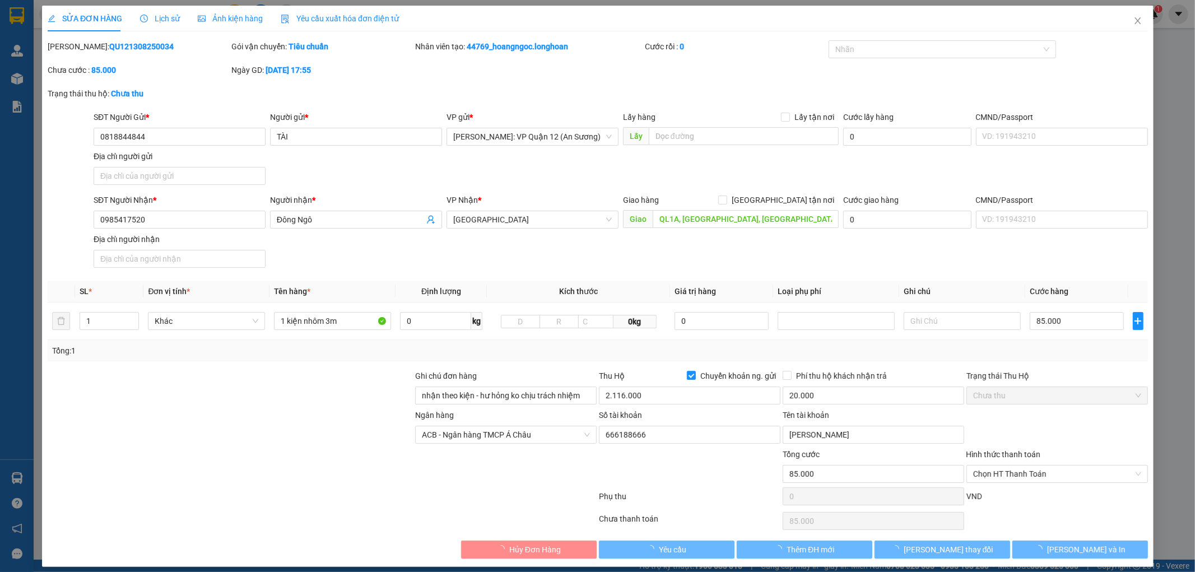
type input "0818844844"
type input "TÀI"
type input "0985417520"
type input "Đông Ngô"
type input "QL1A, Tuy Hòa, Phú Yên"
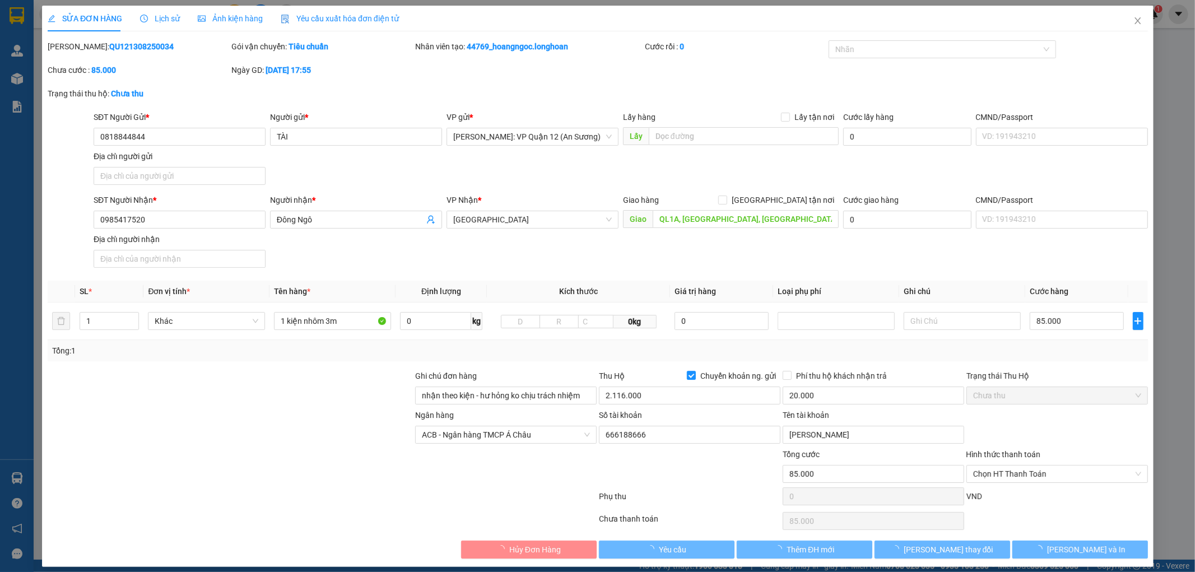
type input "nhận theo kiện - hư hỏng ko chịu trách nhiệm"
type input "85.000"
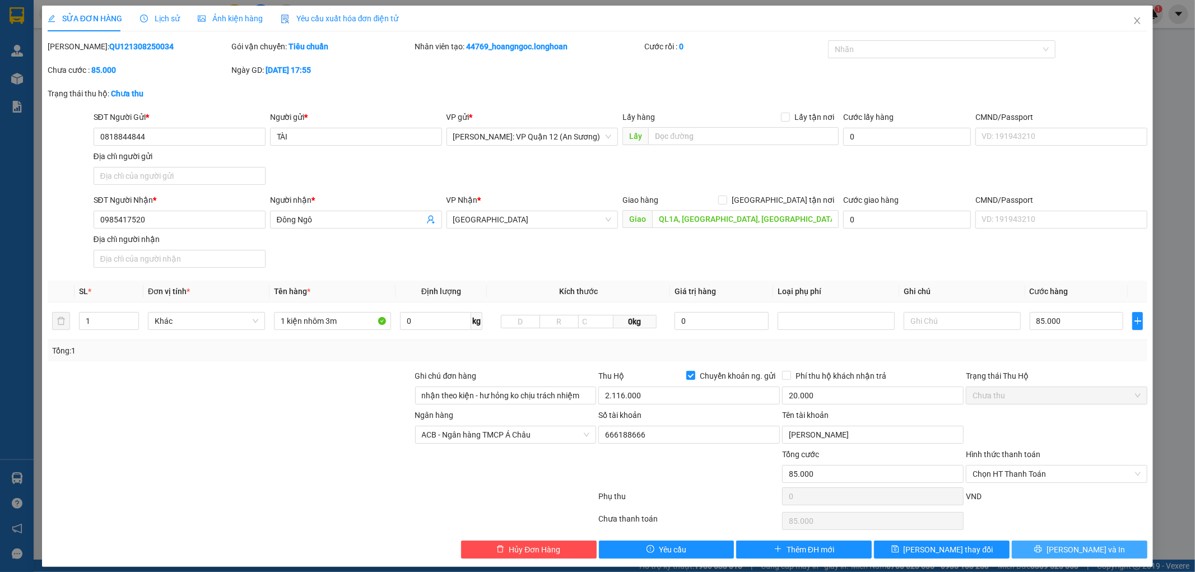
drag, startPoint x: 1104, startPoint y: 551, endPoint x: 1101, endPoint y: 544, distance: 7.5
click at [1104, 551] on button "Lưu và In" at bounding box center [1079, 549] width 136 height 18
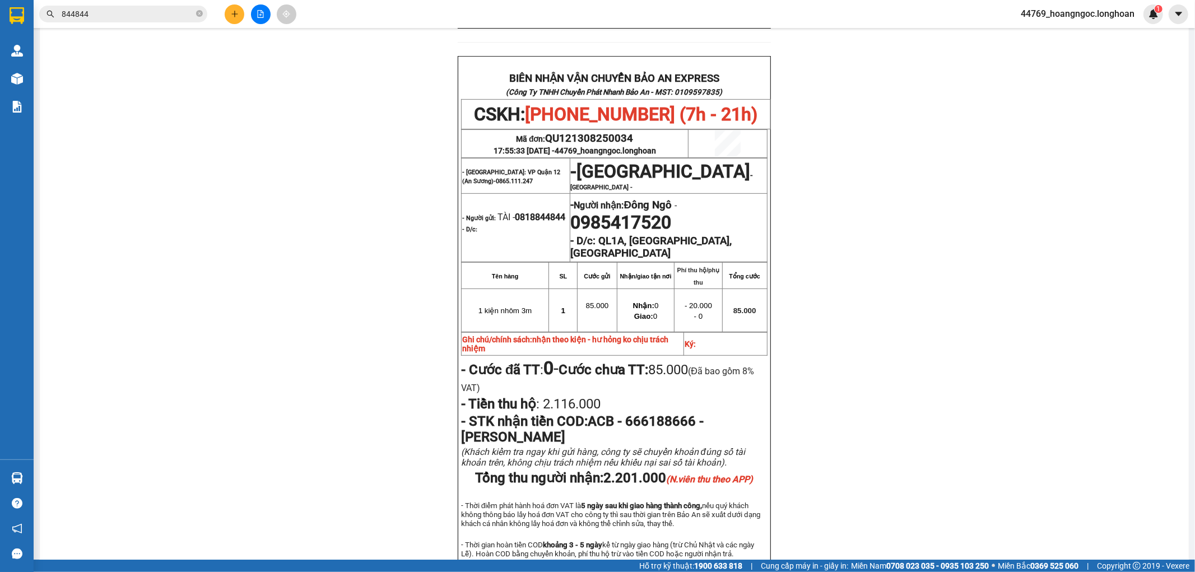
scroll to position [466, 0]
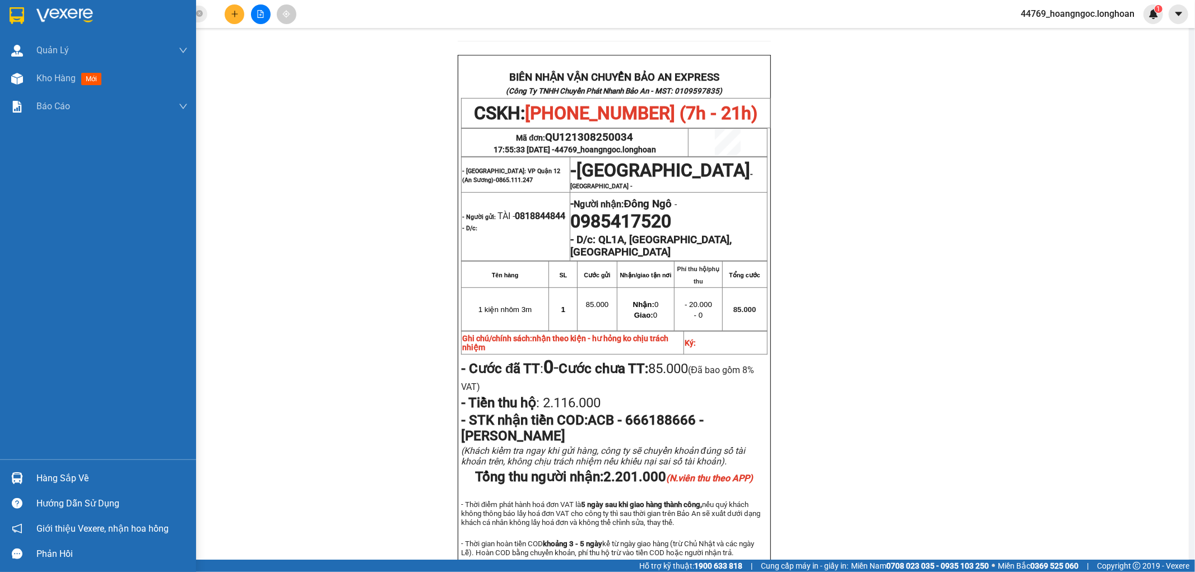
click at [70, 470] on div "Hàng sắp về" at bounding box center [111, 478] width 151 height 17
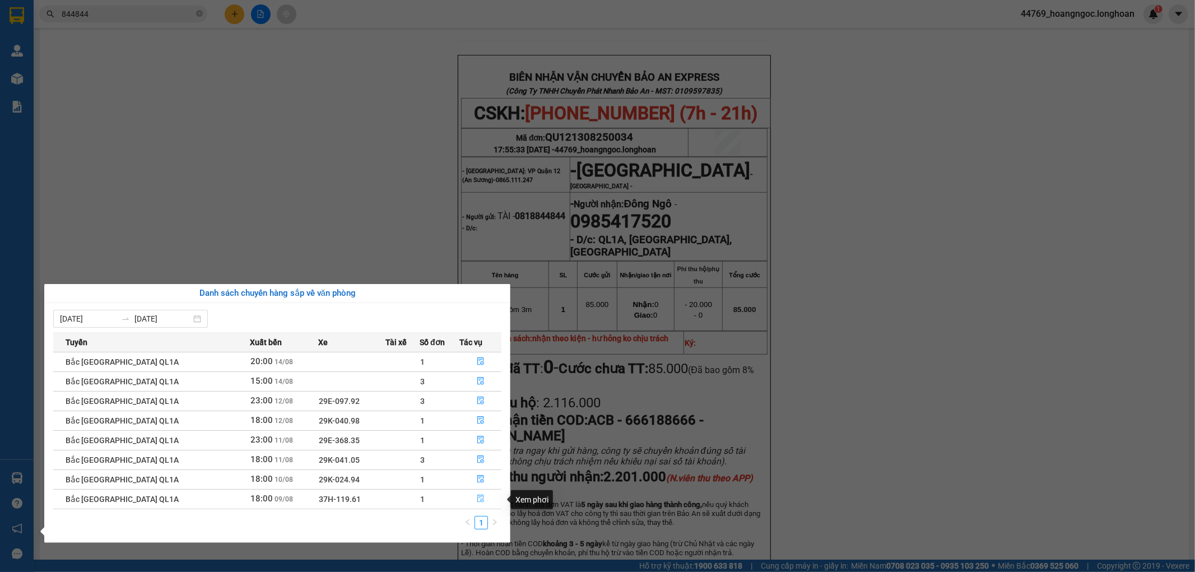
click at [479, 500] on icon "file-done" at bounding box center [481, 499] width 8 height 8
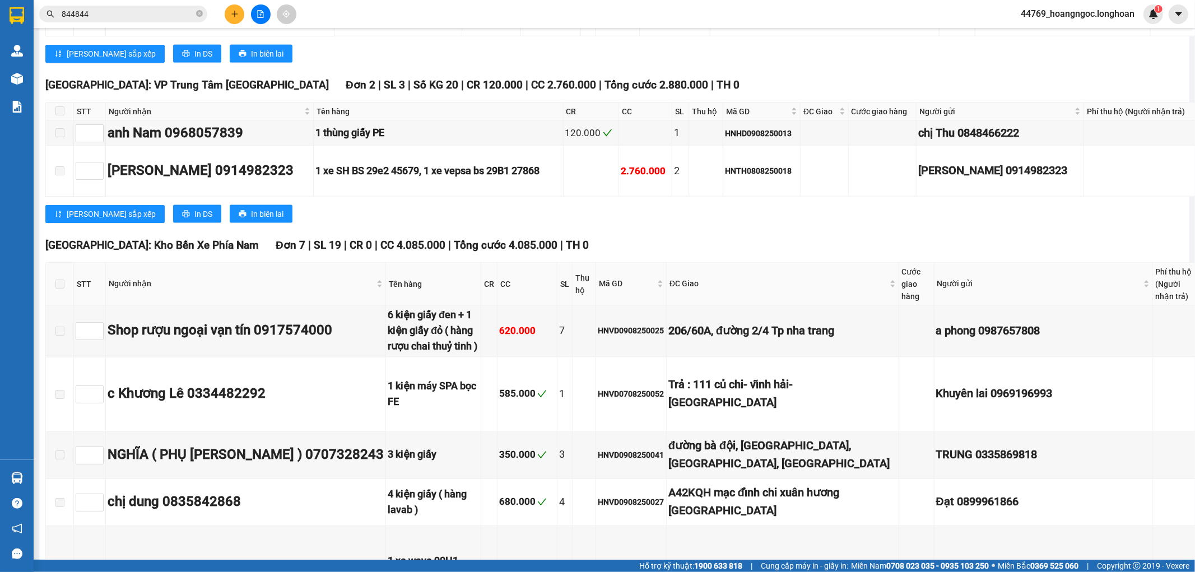
scroll to position [5351, 0]
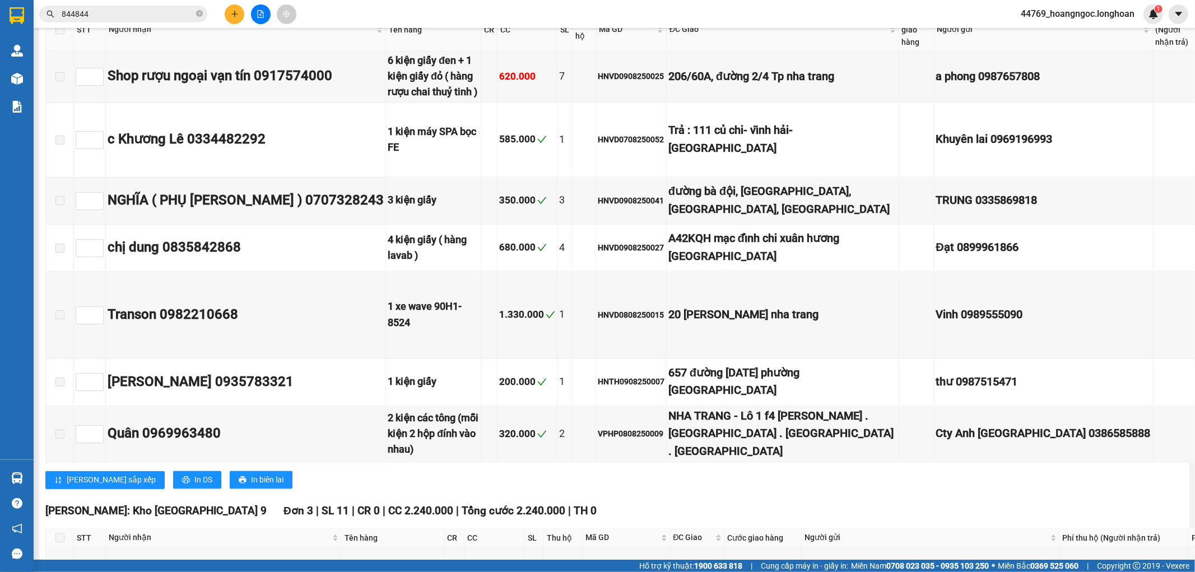
copy div "HNVD0908250042"
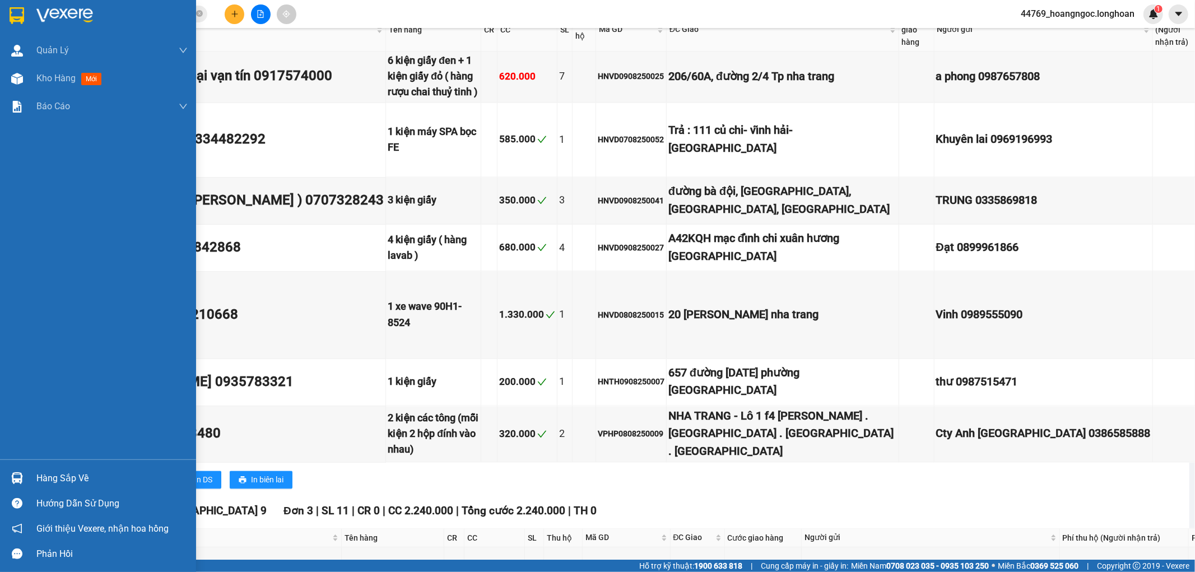
click at [46, 472] on div "Hàng sắp về" at bounding box center [111, 478] width 151 height 17
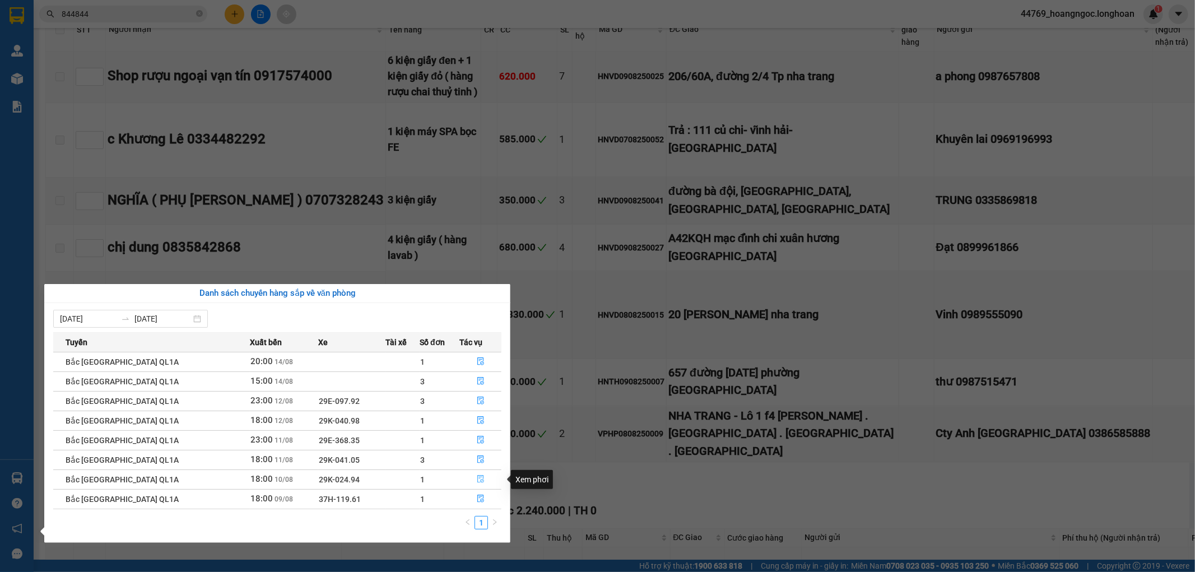
click at [477, 481] on icon "file-done" at bounding box center [480, 479] width 7 height 8
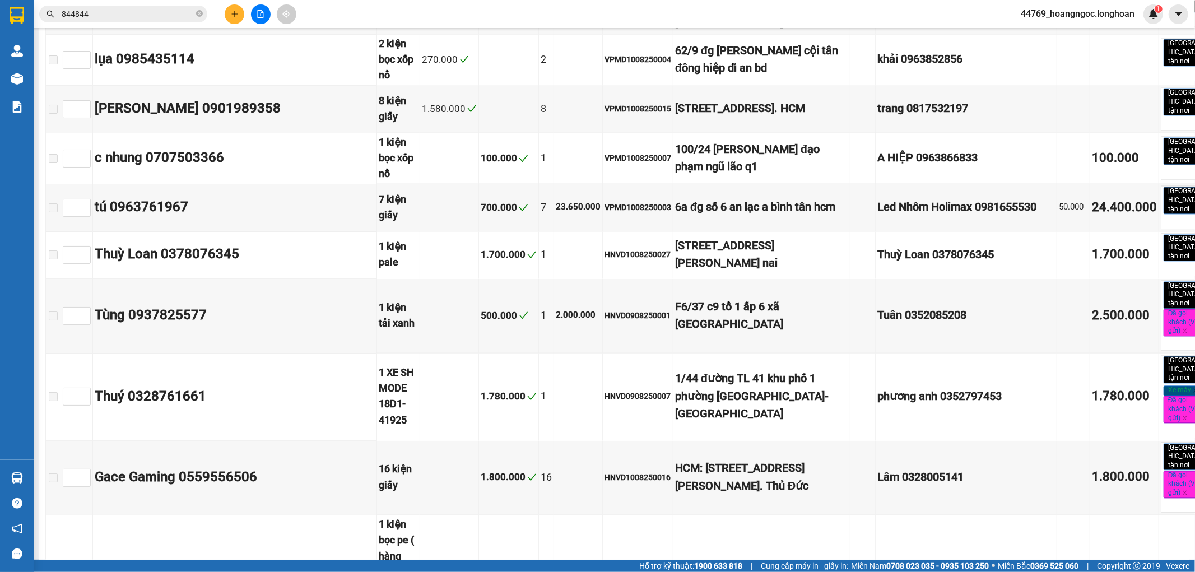
scroll to position [5418, 0]
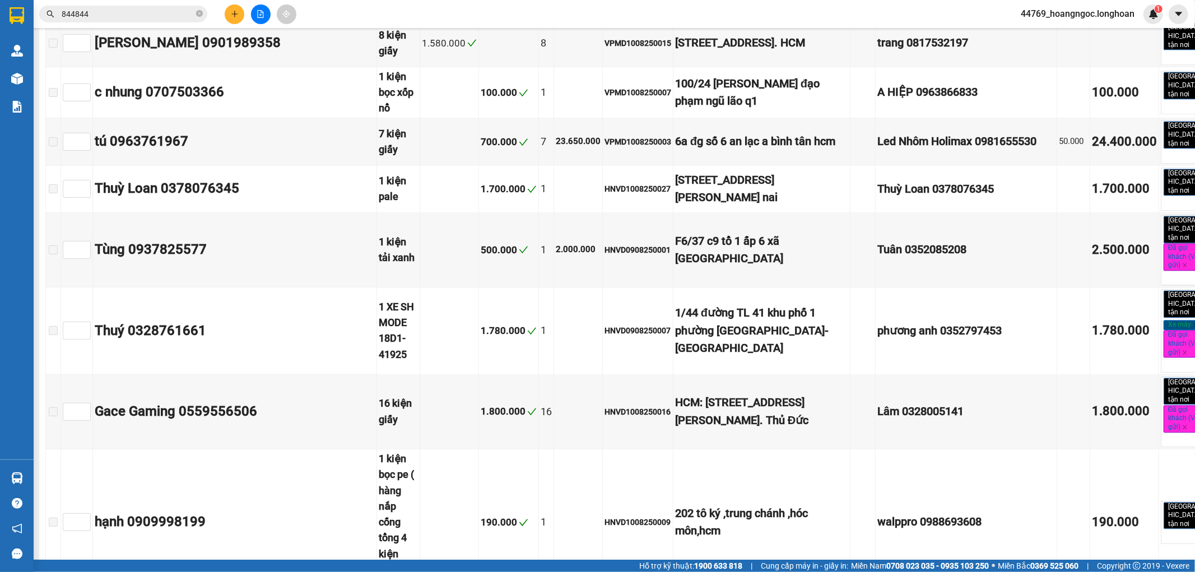
type input "10/08/2025"
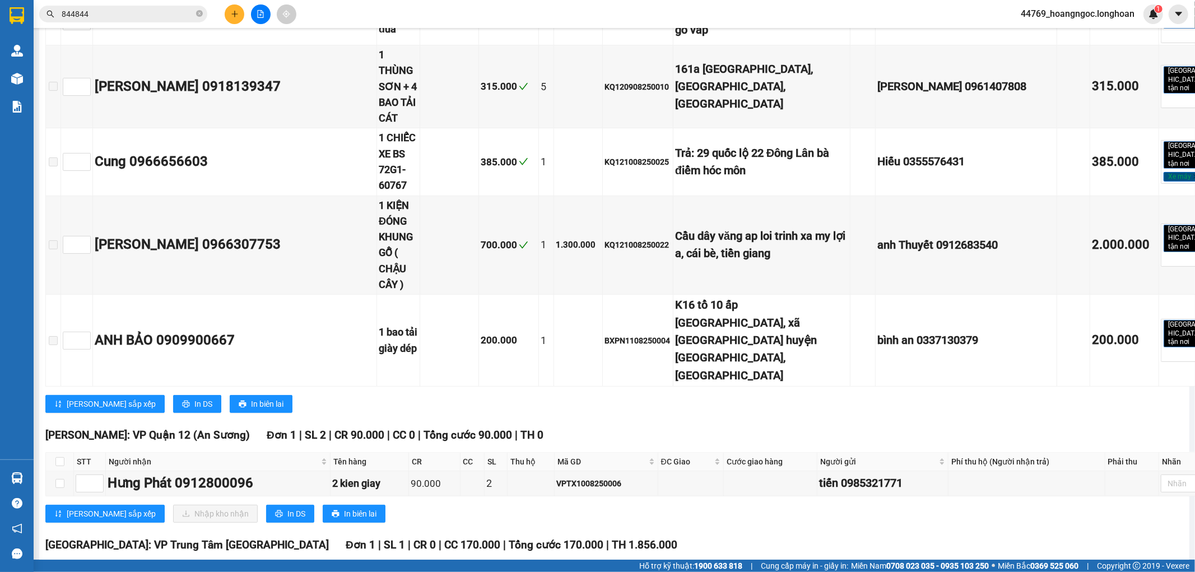
scroll to position [7215, 0]
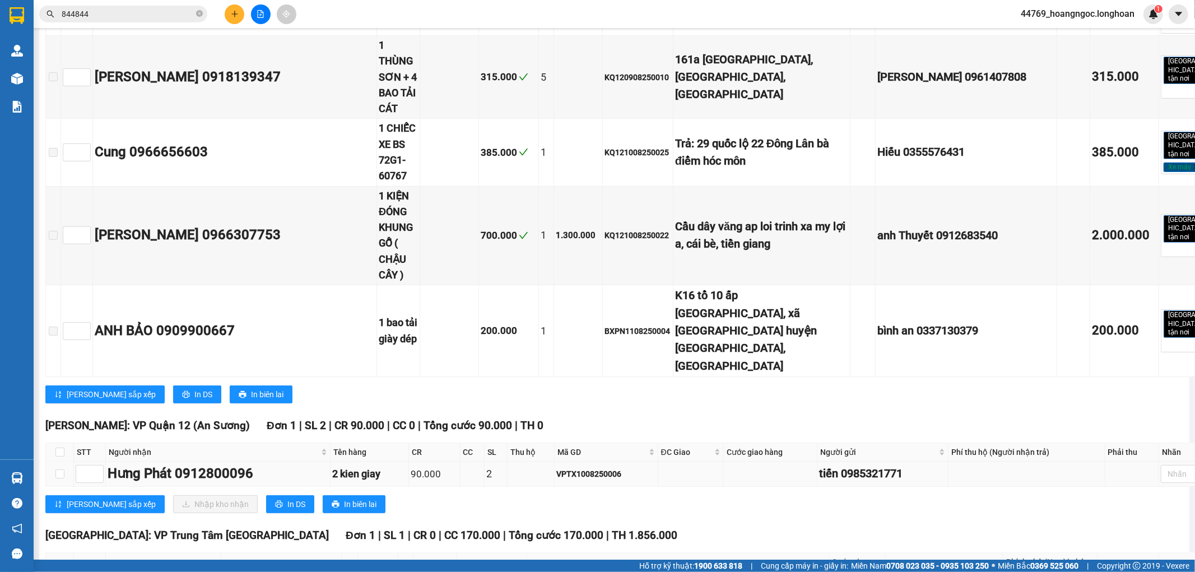
click at [563, 468] on div "VPTX1008250006" at bounding box center [606, 474] width 100 height 12
click at [484, 495] on div "Lưu sắp xếp Nhập kho nhận In DS In biên lai" at bounding box center [635, 504] width 1181 height 18
click at [58, 447] on input "checkbox" at bounding box center [59, 451] width 9 height 9
checkbox input "true"
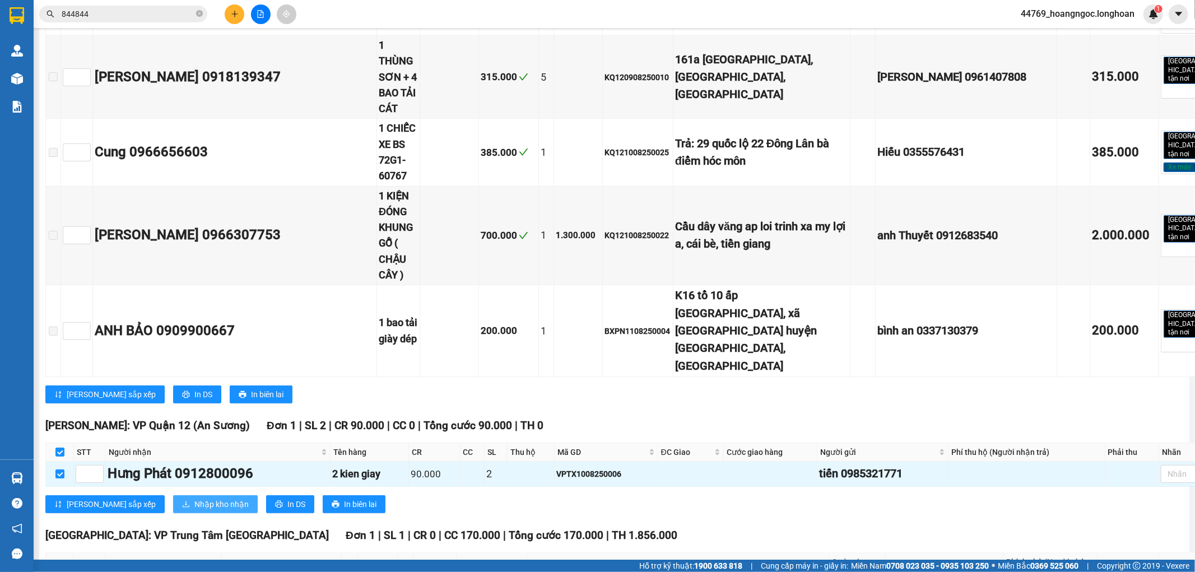
checkbox input "true"
click at [194, 498] on span "Nhập kho nhận" at bounding box center [221, 504] width 54 height 12
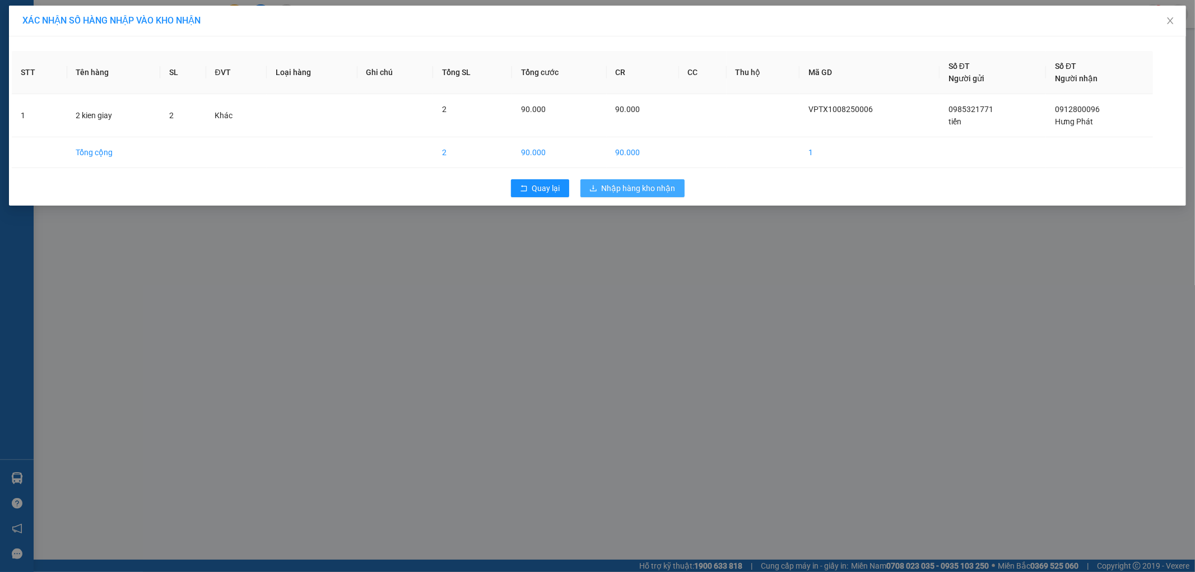
drag, startPoint x: 648, startPoint y: 188, endPoint x: 673, endPoint y: 231, distance: 49.2
click at [647, 189] on span "Nhập hàng kho nhận" at bounding box center [639, 188] width 74 height 12
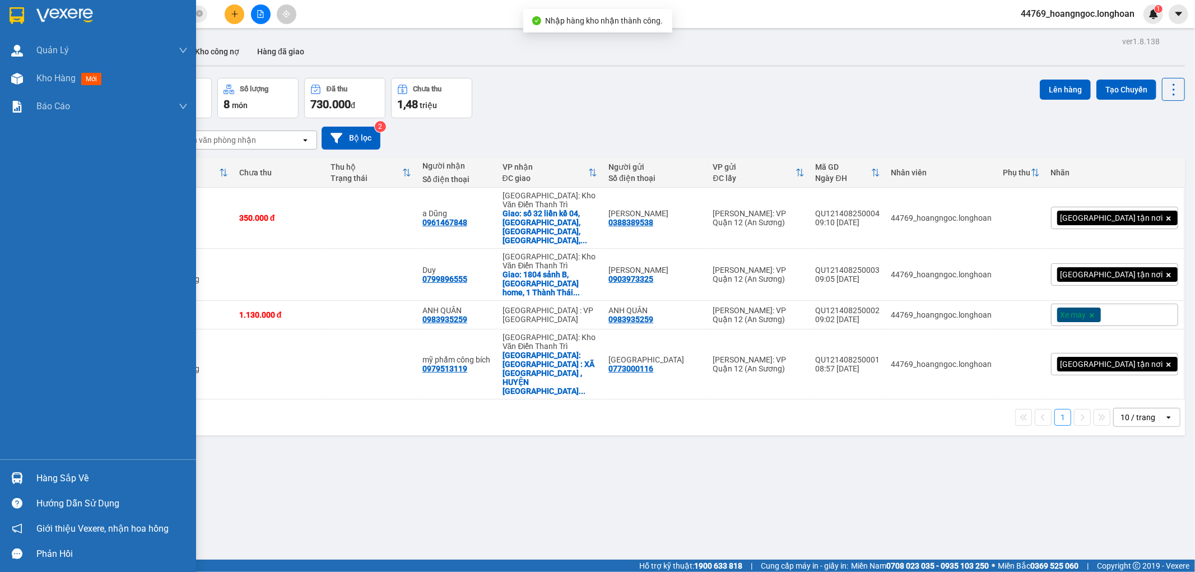
click at [62, 479] on div "Hàng sắp về" at bounding box center [111, 478] width 151 height 17
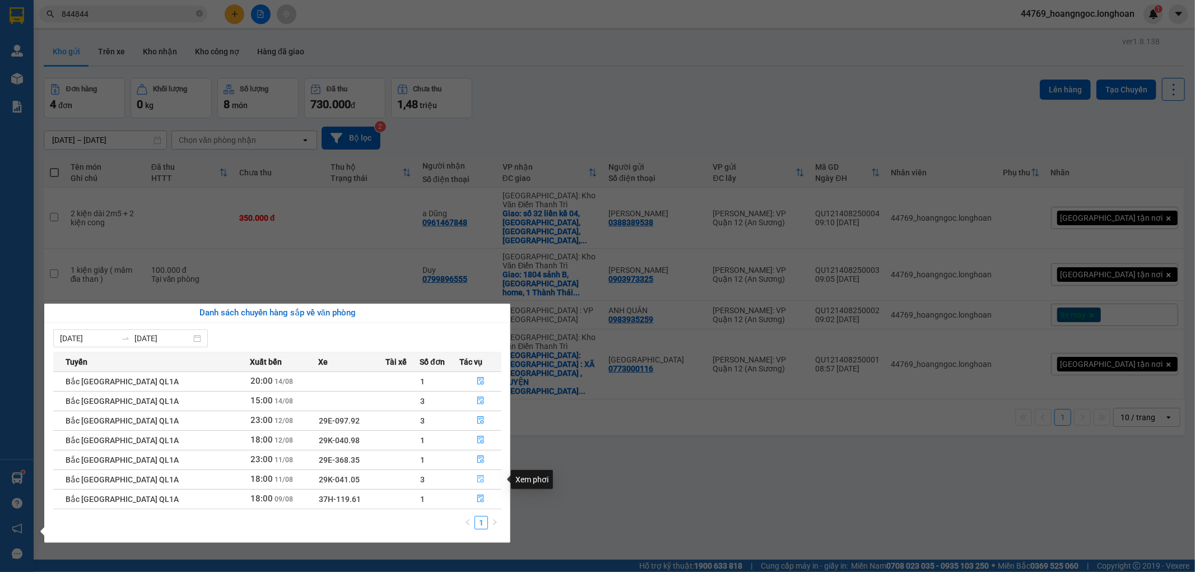
click at [478, 479] on icon "file-done" at bounding box center [481, 479] width 8 height 8
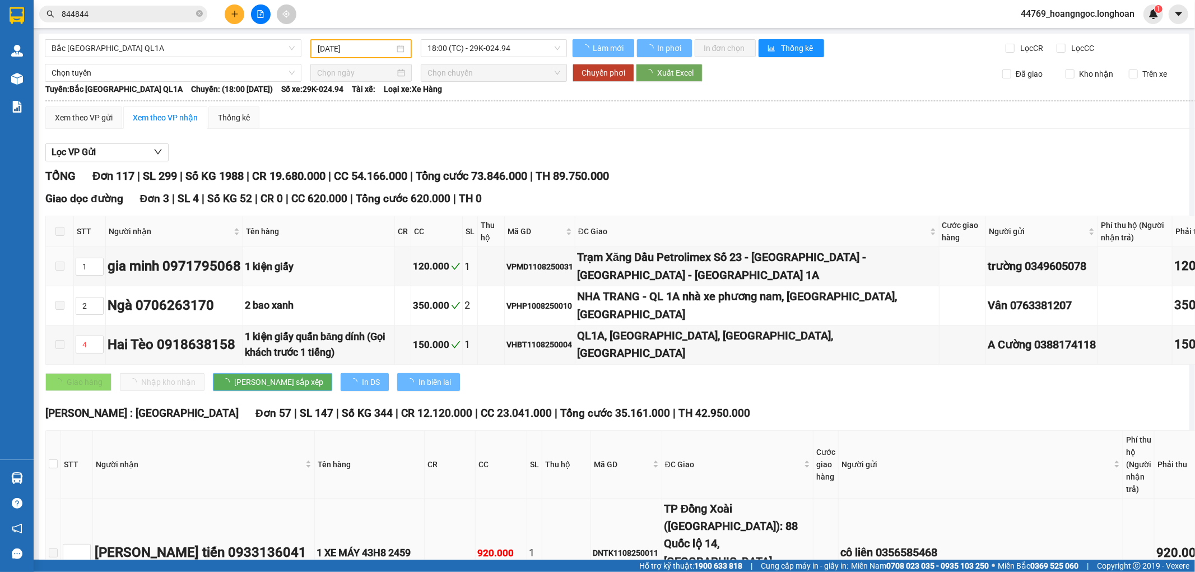
type input "11/08/2025"
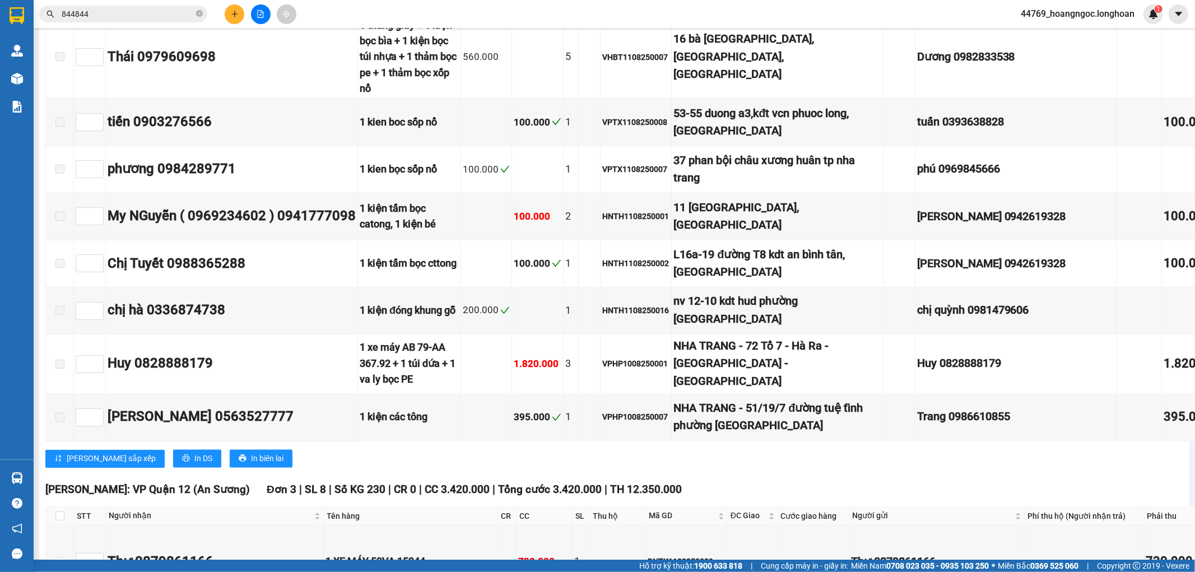
scroll to position [5099, 0]
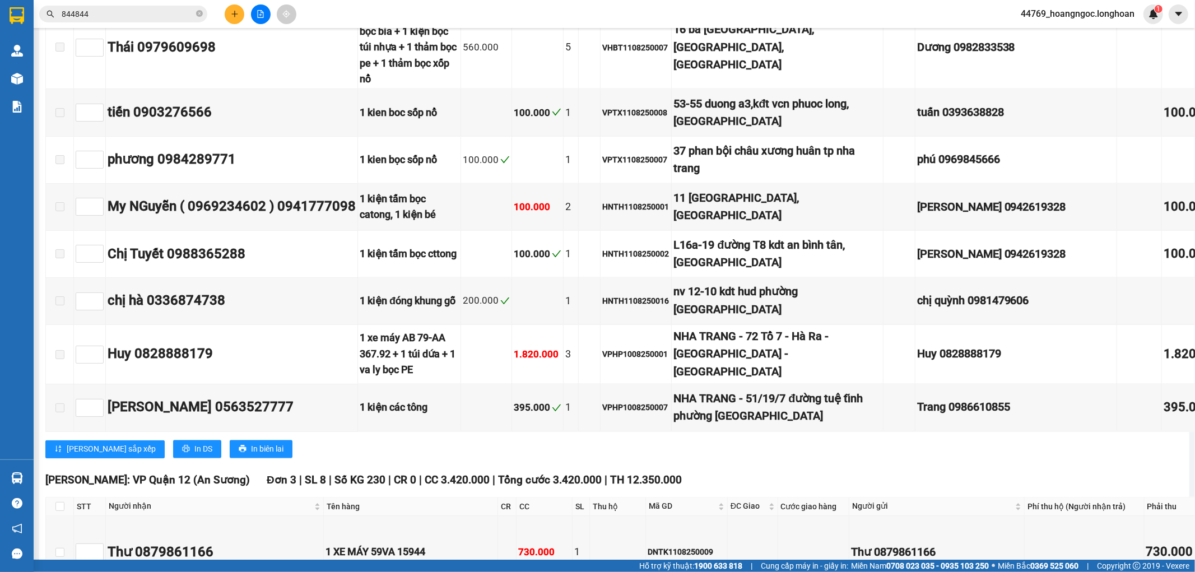
click at [60, 502] on input "checkbox" at bounding box center [59, 506] width 9 height 9
checkbox input "true"
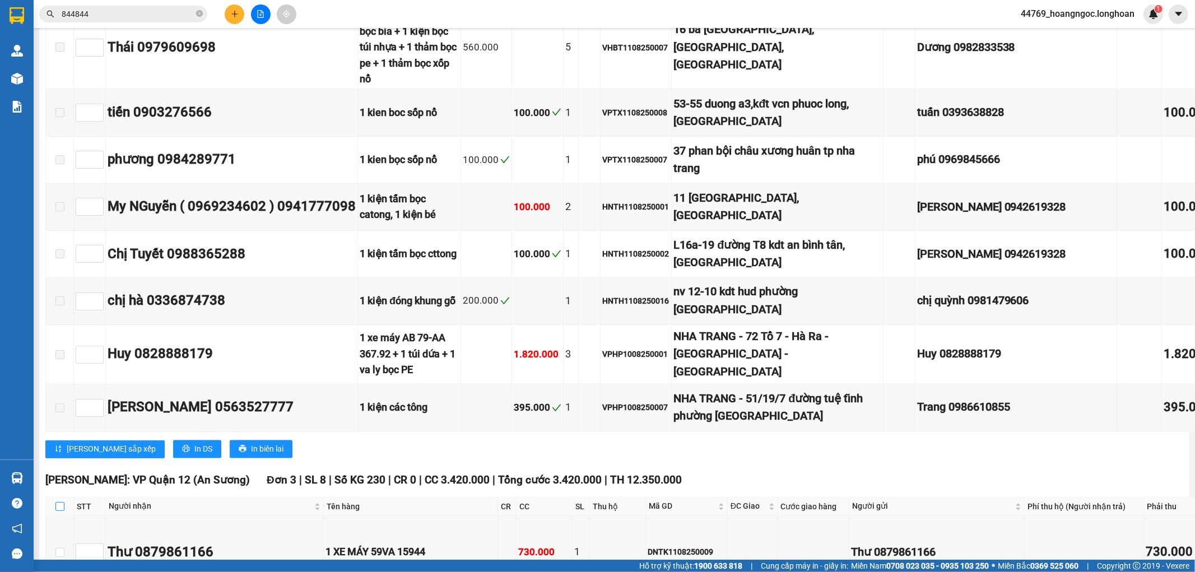
checkbox input "true"
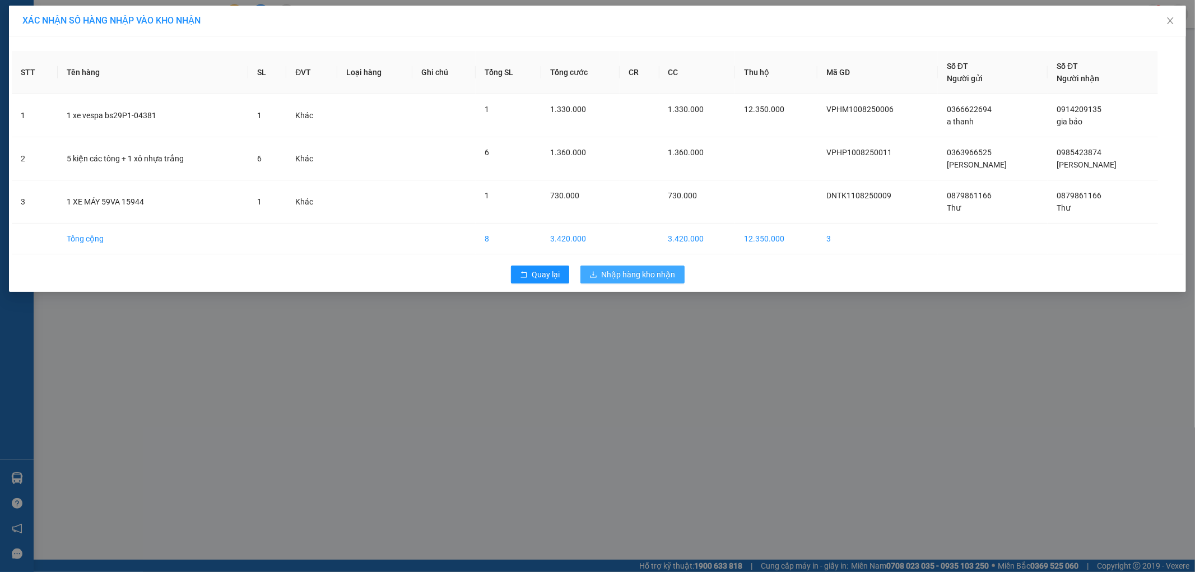
click at [651, 272] on span "Nhập hàng kho nhận" at bounding box center [639, 274] width 74 height 12
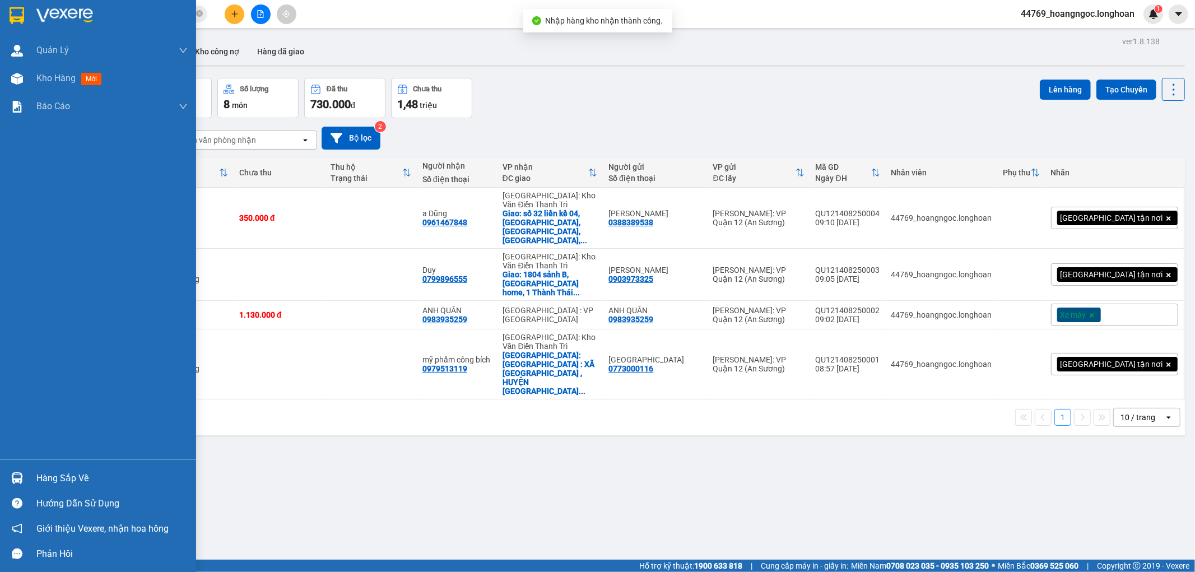
click at [79, 479] on div "Hàng sắp về" at bounding box center [111, 478] width 151 height 17
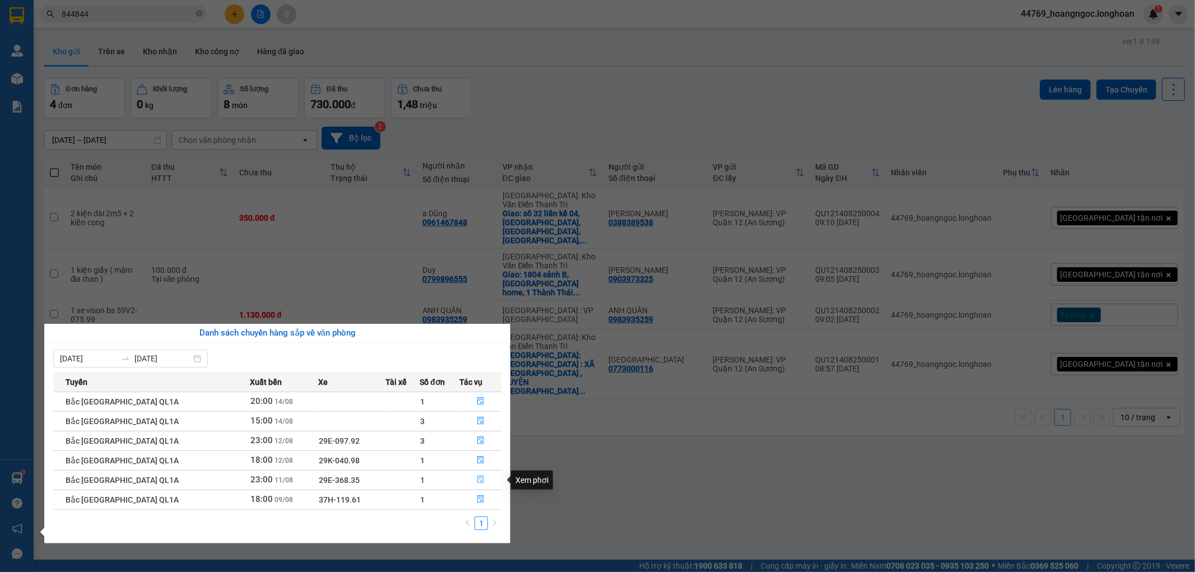
click at [477, 479] on icon "file-done" at bounding box center [481, 479] width 8 height 8
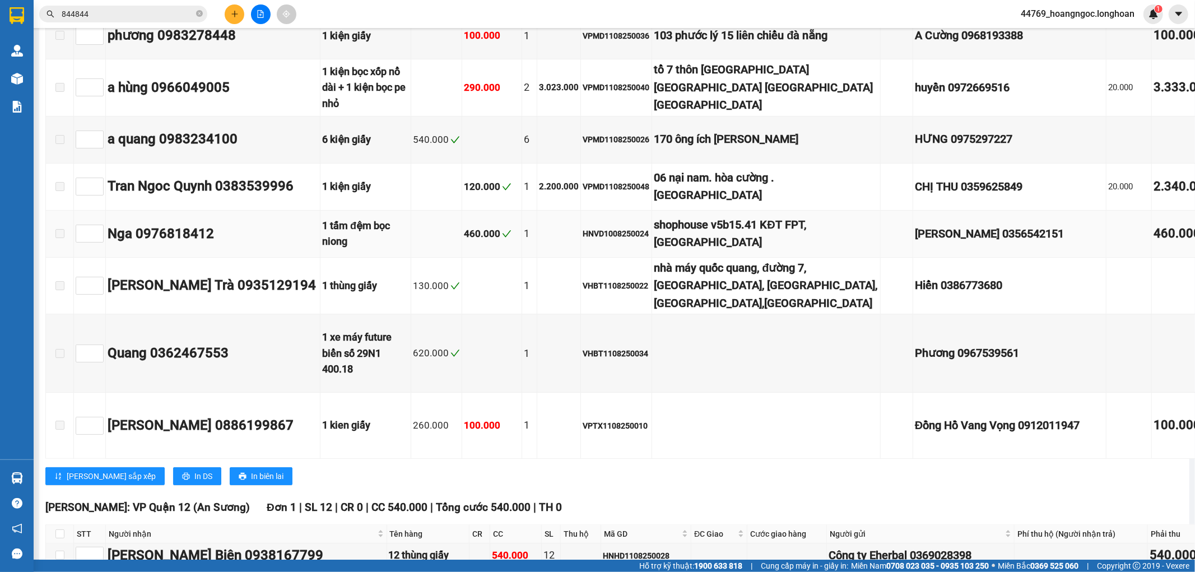
scroll to position [11076, 0]
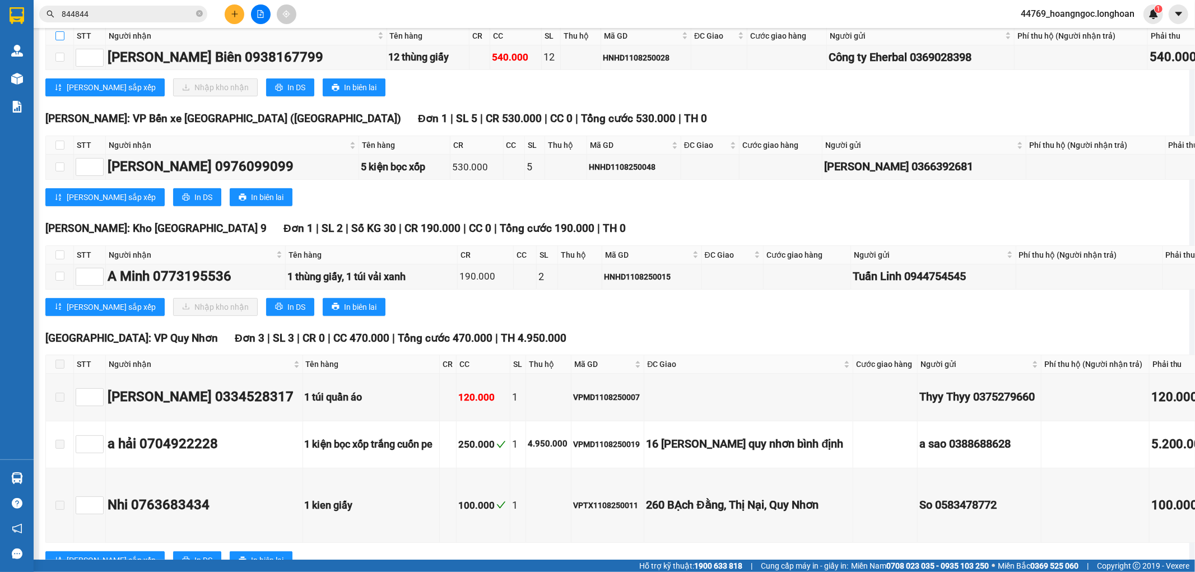
click at [62, 42] on label at bounding box center [59, 36] width 9 height 12
click at [62, 40] on input "checkbox" at bounding box center [59, 35] width 9 height 9
checkbox input "true"
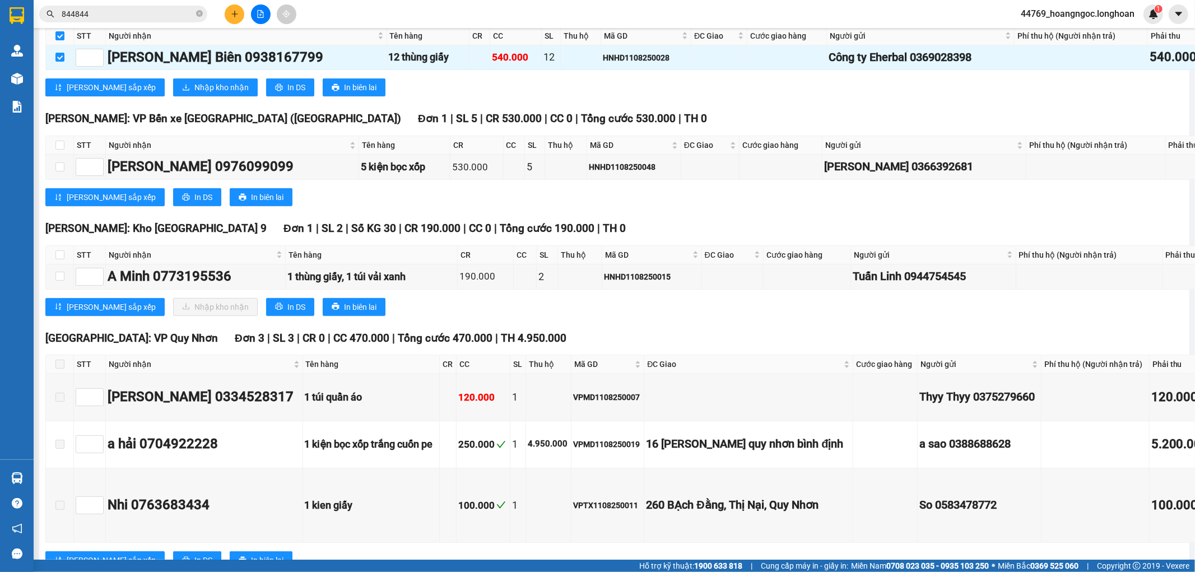
checkbox input "true"
click at [194, 94] on span "Nhập kho nhận" at bounding box center [221, 87] width 54 height 12
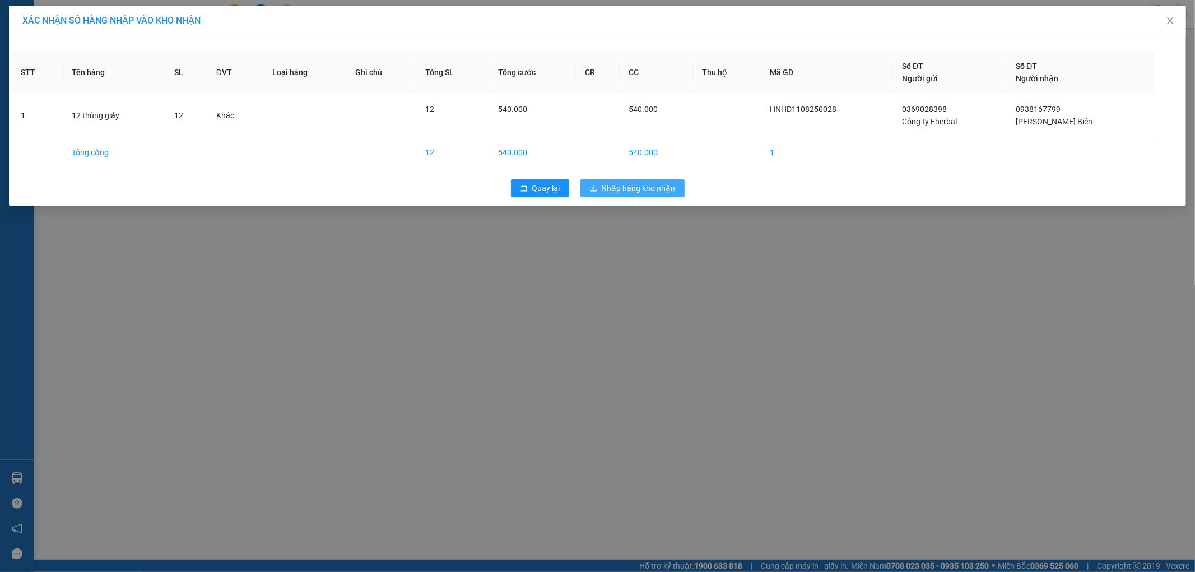
click at [651, 183] on span "Nhập hàng kho nhận" at bounding box center [639, 188] width 74 height 12
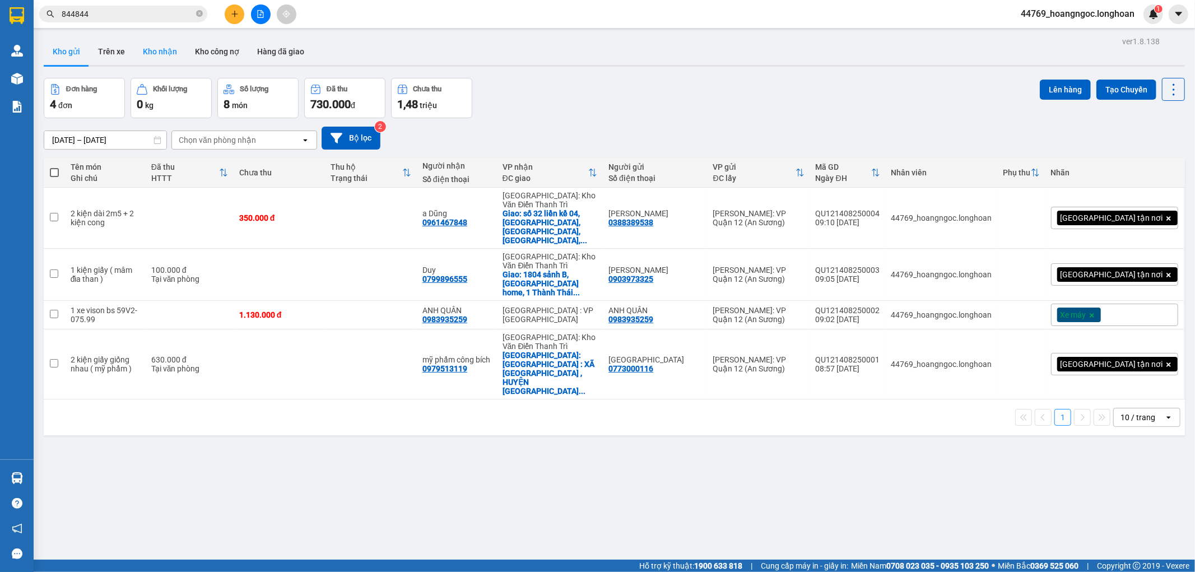
click at [146, 48] on button "Kho nhận" at bounding box center [160, 51] width 52 height 27
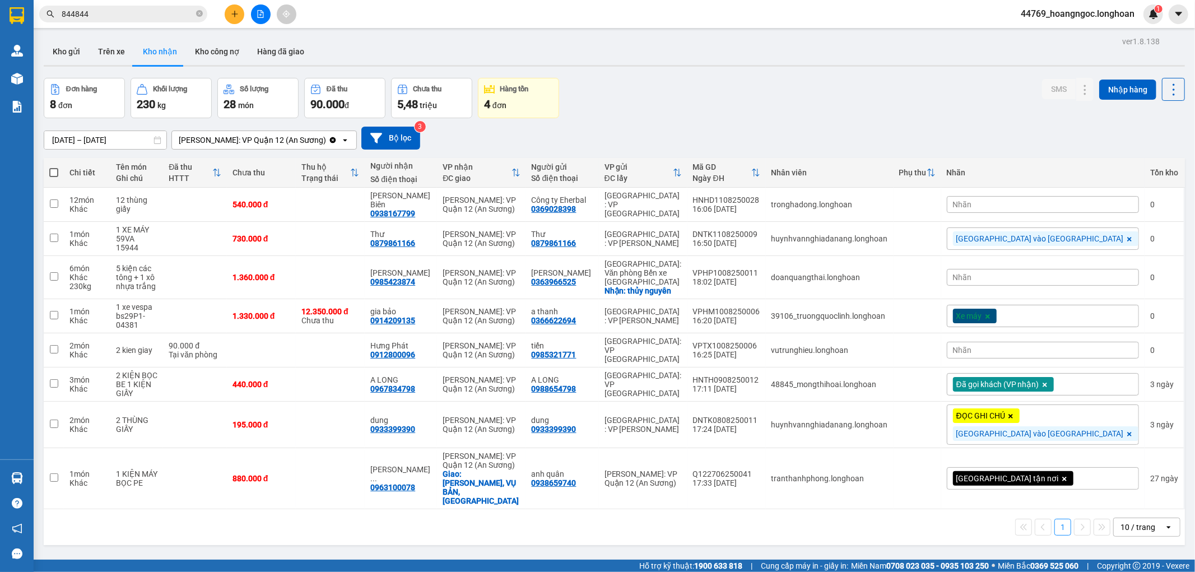
click at [1050, 203] on div "Nhãn" at bounding box center [1043, 204] width 192 height 17
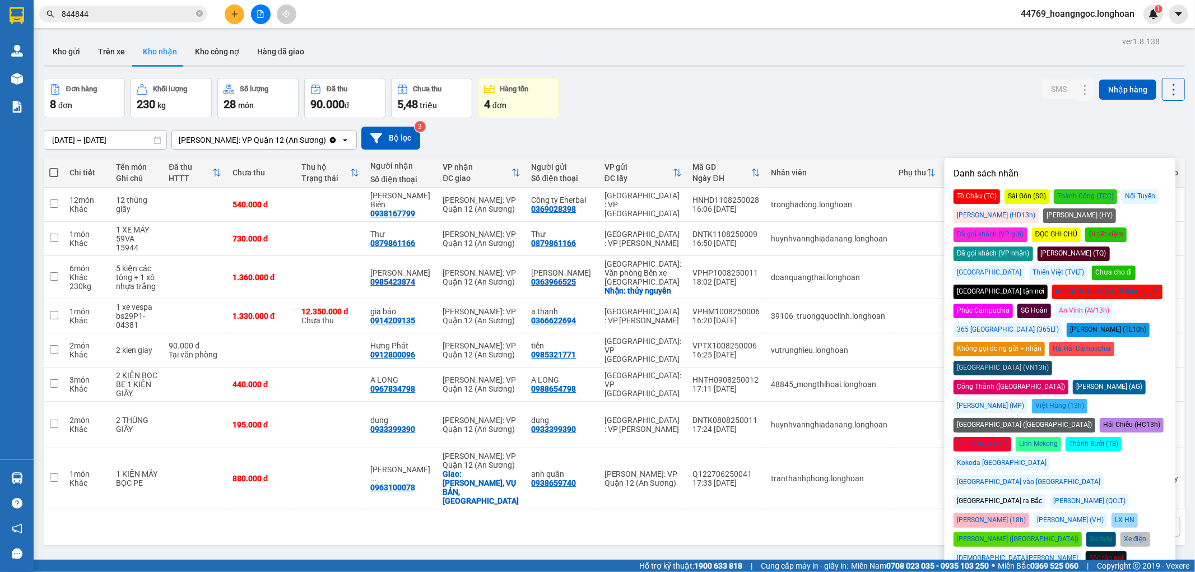
click at [1033, 246] on div "Đã gọi khách (VP nhận)" at bounding box center [993, 253] width 80 height 15
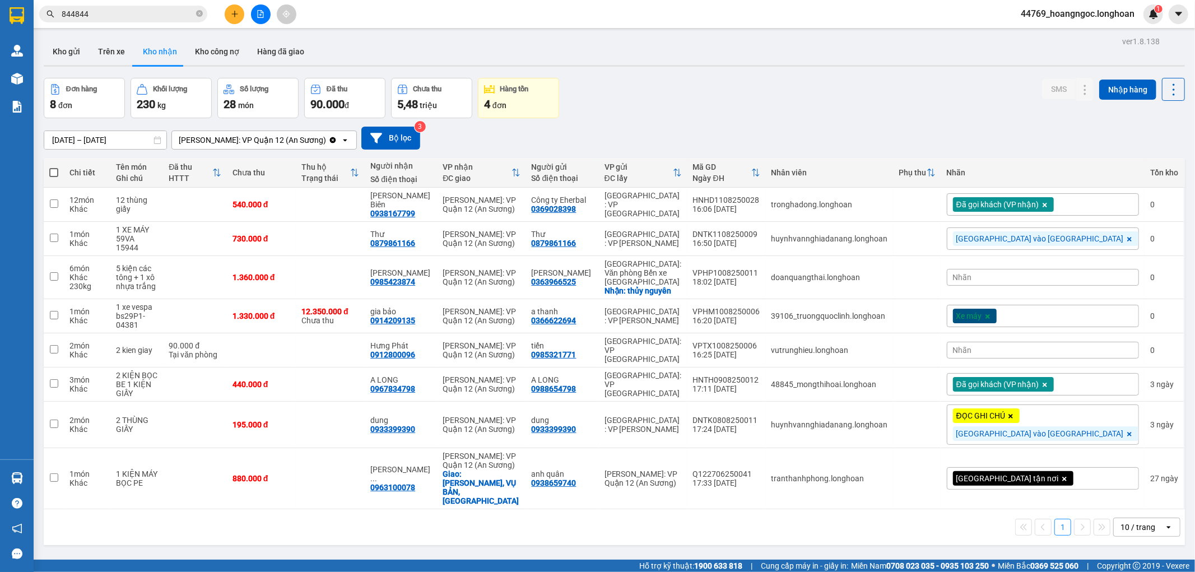
click at [1073, 132] on div "16/07/2025 – 14/08/2025 Press the down arrow key to interact with the calendar …" at bounding box center [614, 138] width 1141 height 23
click at [1048, 231] on div "Đà Nẵng vào Nam" at bounding box center [1045, 238] width 185 height 15
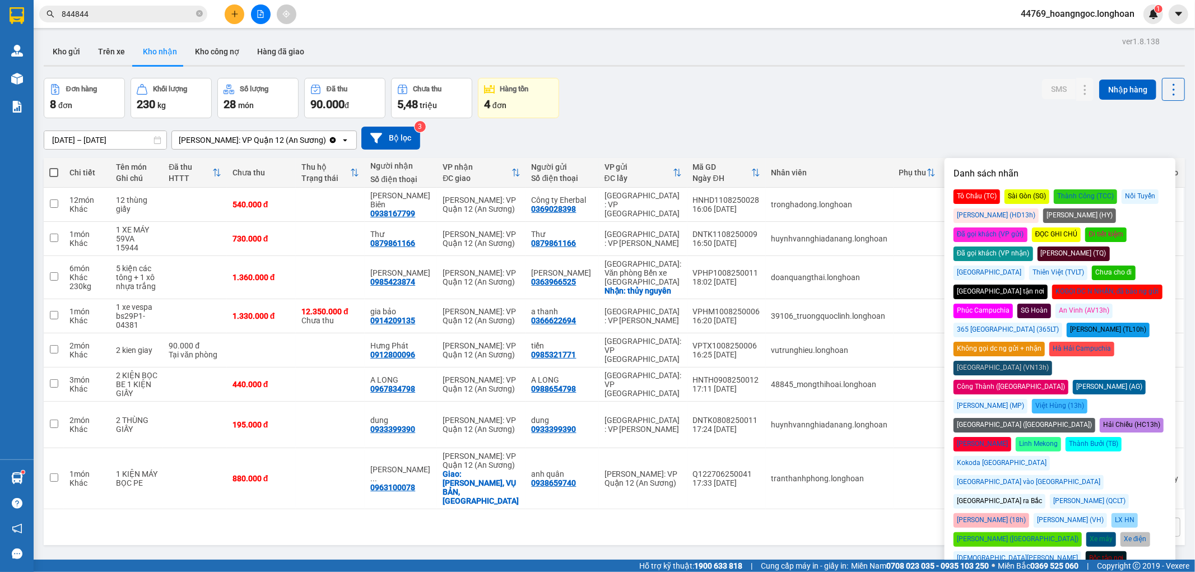
click at [1033, 246] on div "Đã gọi khách (VP nhận)" at bounding box center [993, 253] width 80 height 15
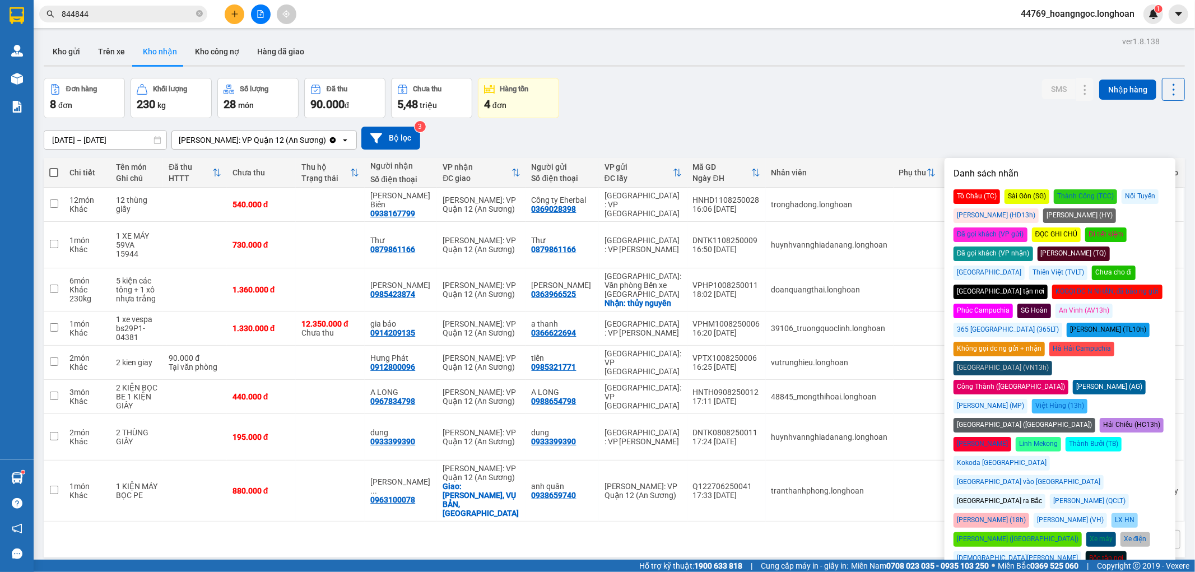
click at [953, 81] on div "Đơn hàng 8 đơn Khối lượng 230 kg Số lượng 28 món Đã thu 90.000 đ Chưa thu 5,48 …" at bounding box center [614, 98] width 1141 height 40
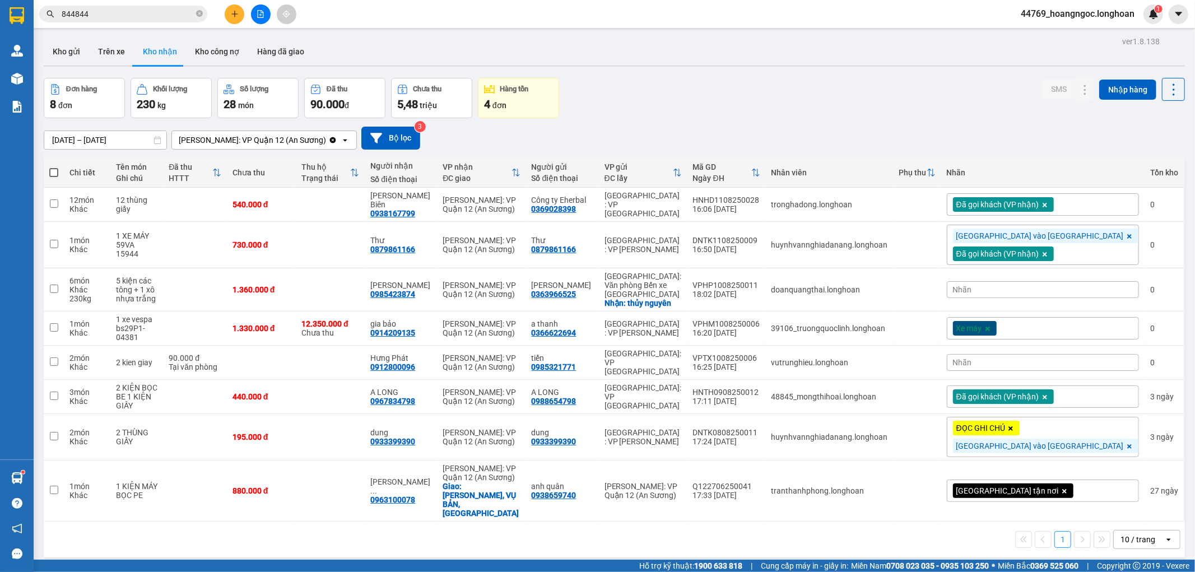
click at [240, 12] on button at bounding box center [235, 14] width 20 height 20
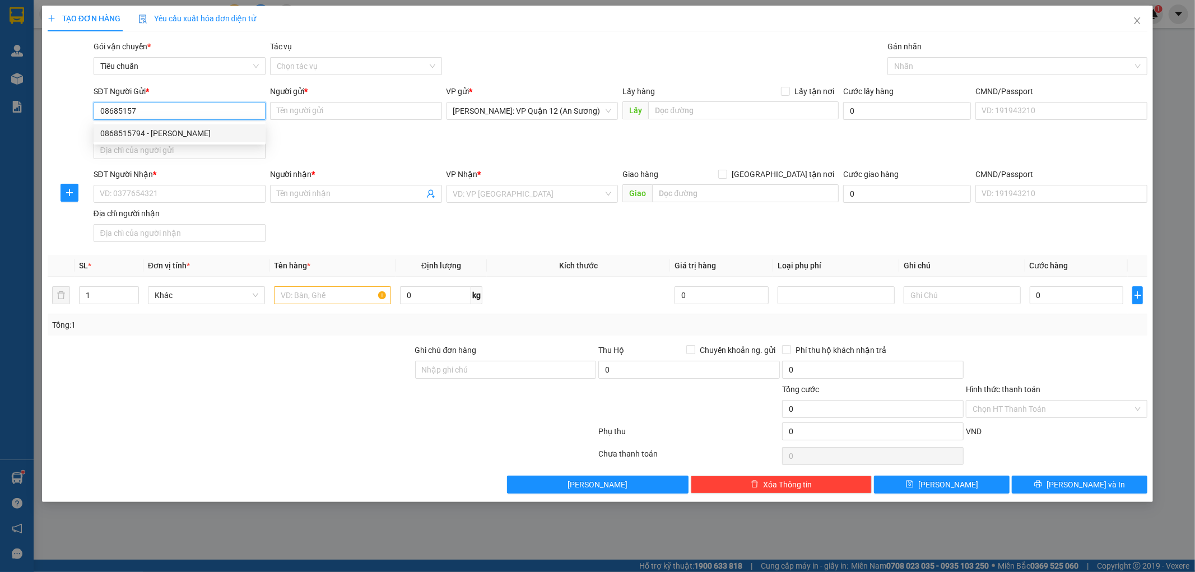
click at [194, 128] on div "0868515794 - quang nhung" at bounding box center [179, 133] width 158 height 12
type input "0868515794"
type input "[PERSON_NAME]"
type input "0868515794"
click at [200, 198] on input "SĐT Người Nhận *" at bounding box center [180, 194] width 172 height 18
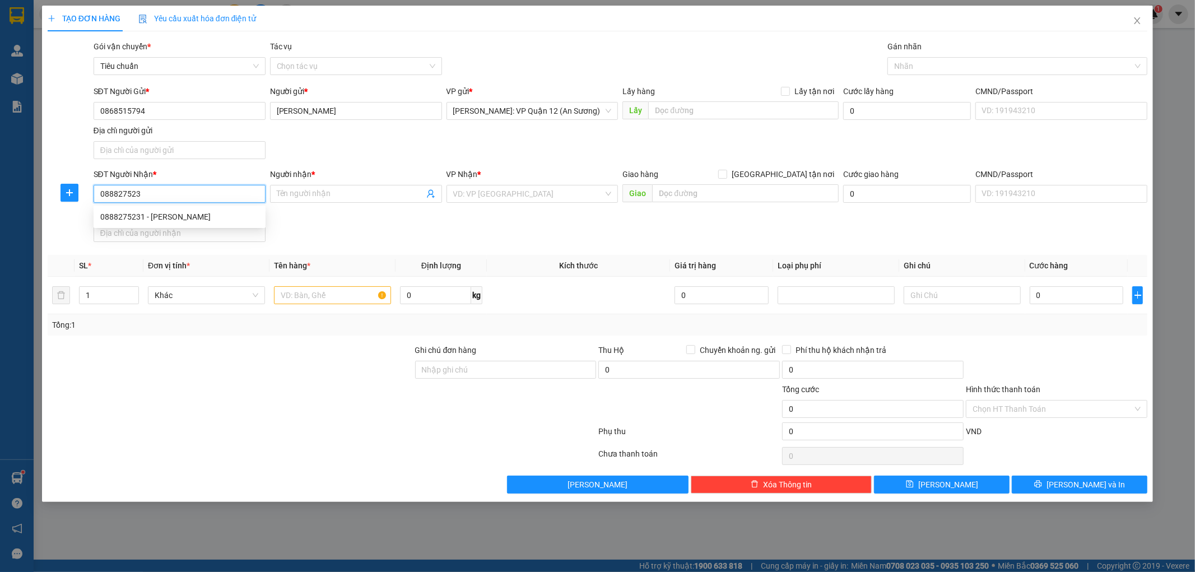
type input "0888275231"
click at [200, 211] on div "0888275231 - ĐINH LUÂN" at bounding box center [179, 217] width 158 height 12
type input "[PERSON_NAME]"
type input "BỐ TRẠCH - [GEOGRAPHIC_DATA] - QL1A"
type input "0888275231"
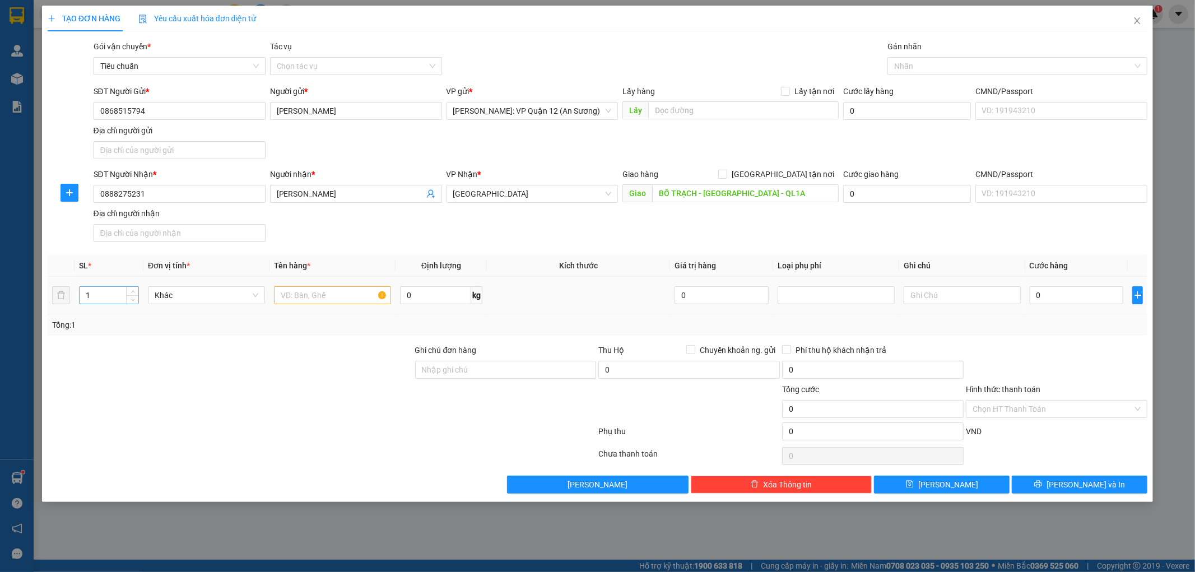
click at [122, 297] on input "1" at bounding box center [109, 295] width 59 height 17
click at [129, 292] on span "up" at bounding box center [132, 292] width 7 height 7
type input "4"
click at [135, 292] on span "up" at bounding box center [132, 292] width 7 height 7
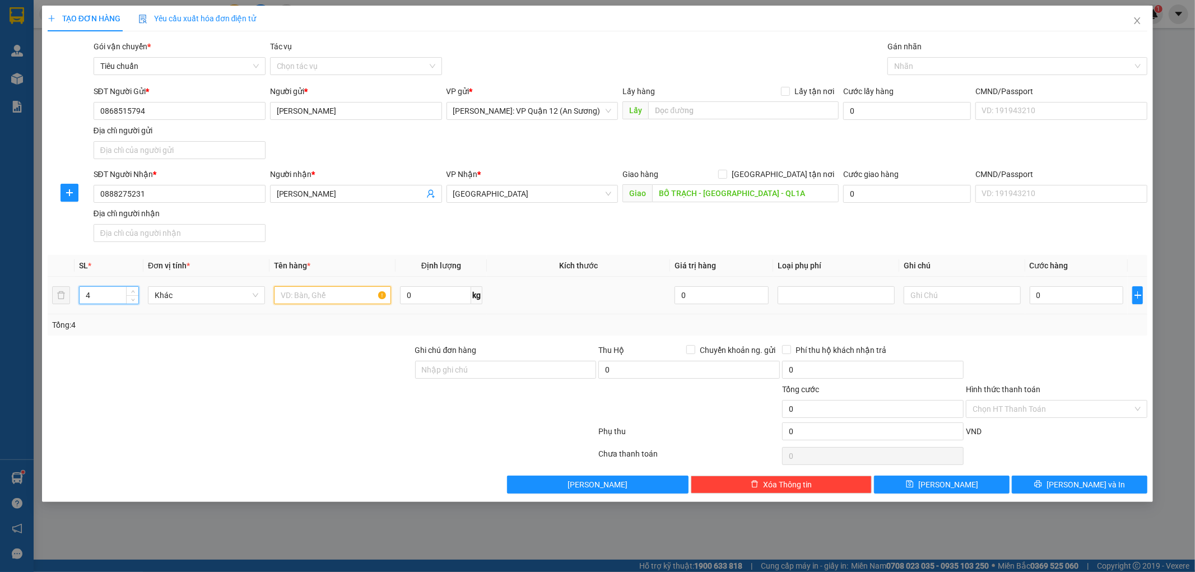
click at [293, 298] on input "text" at bounding box center [332, 295] width 117 height 18
type input "4 kiện giấy ( nguyên liệu trà sữa )"
click at [445, 366] on input "Ghi chú đơn hàng" at bounding box center [505, 370] width 181 height 18
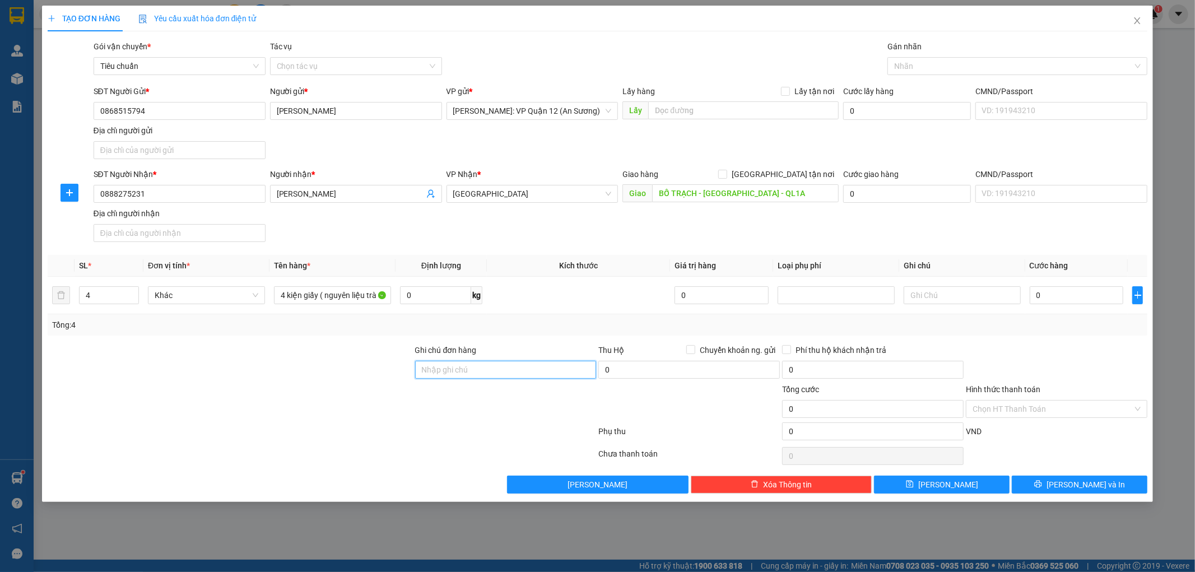
type input "nhận theo kiện - hư hỏng ko chịu trách nhiệm"
click at [1078, 297] on input "0" at bounding box center [1076, 295] width 94 height 18
type input "2"
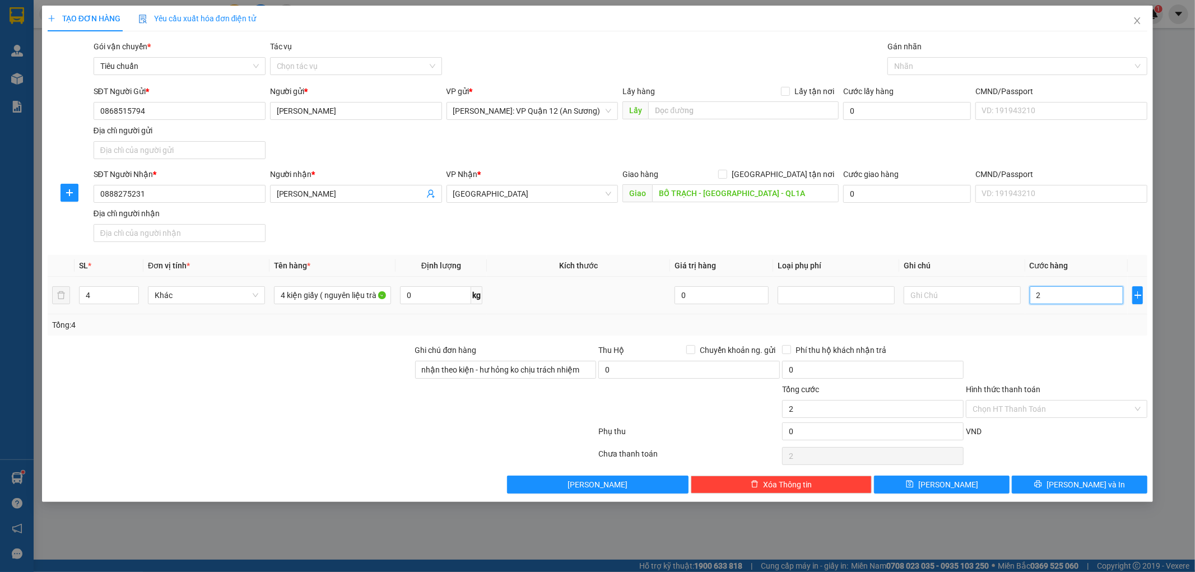
type input "20"
type input "200"
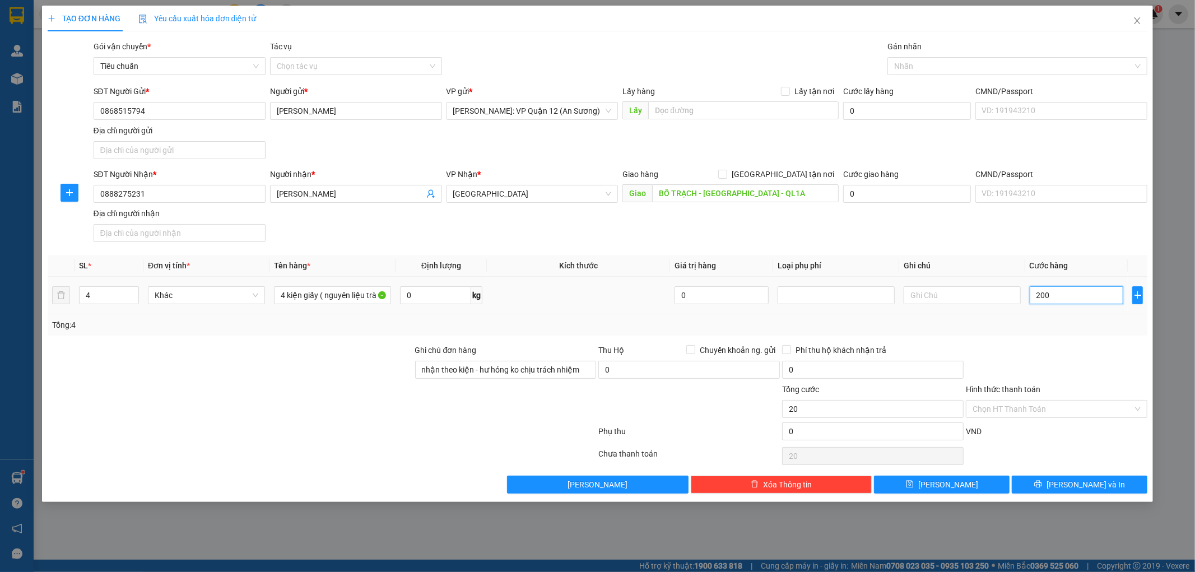
type input "200"
type input "2.000"
type input "20.000"
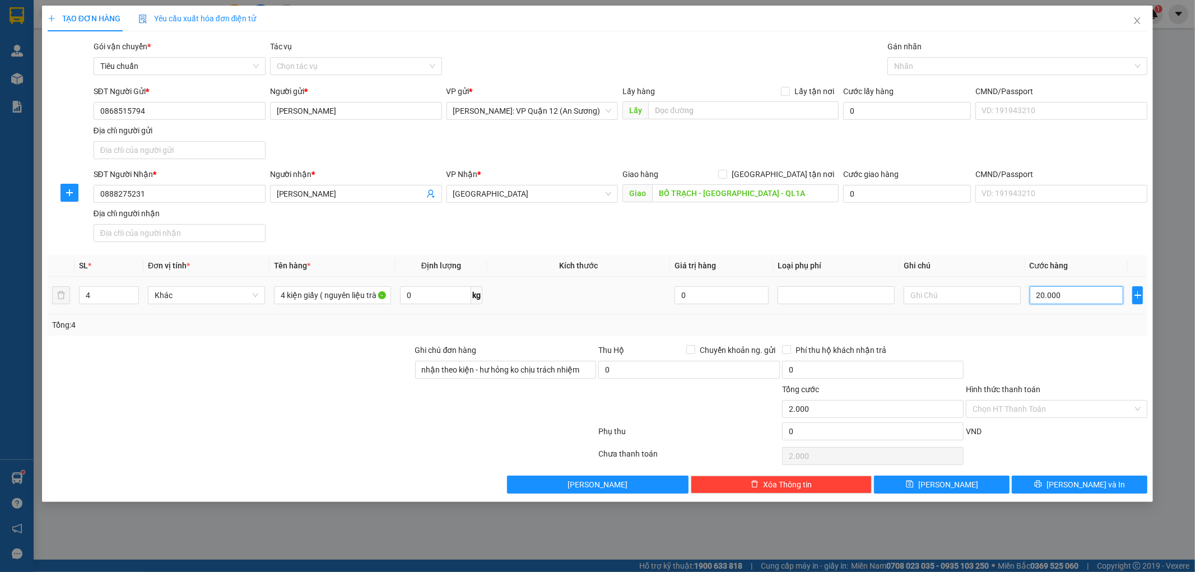
type input "20.000"
type input "200.000"
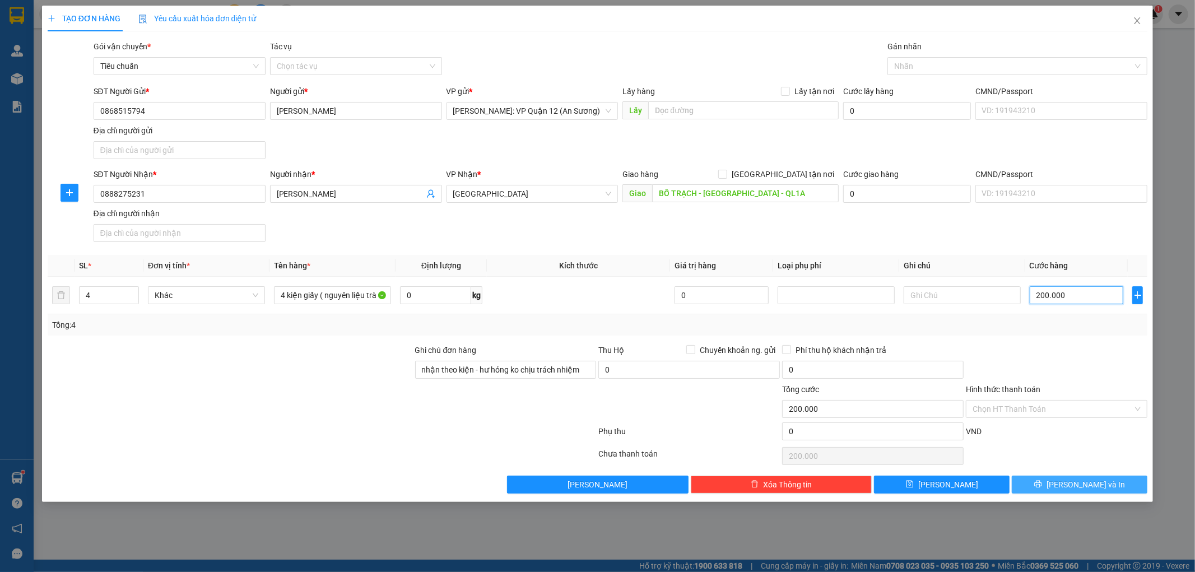
type input "200.000"
click at [1051, 491] on button "Lưu và In" at bounding box center [1079, 484] width 136 height 18
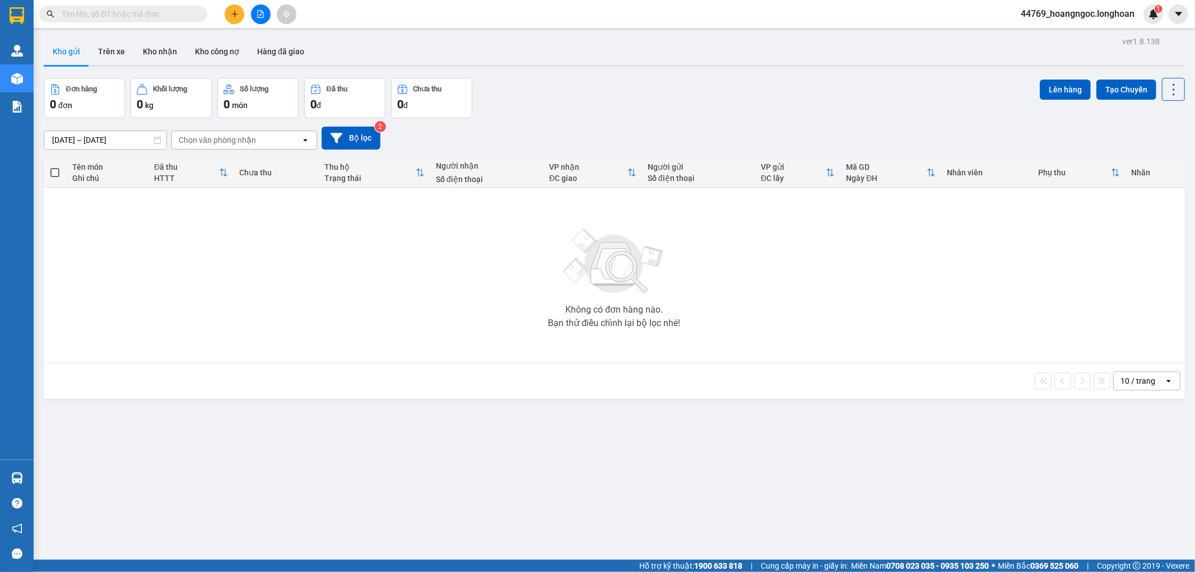
click at [69, 53] on button "Kho gửi" at bounding box center [66, 51] width 45 height 27
click at [257, 14] on icon "file-add" at bounding box center [261, 14] width 8 height 8
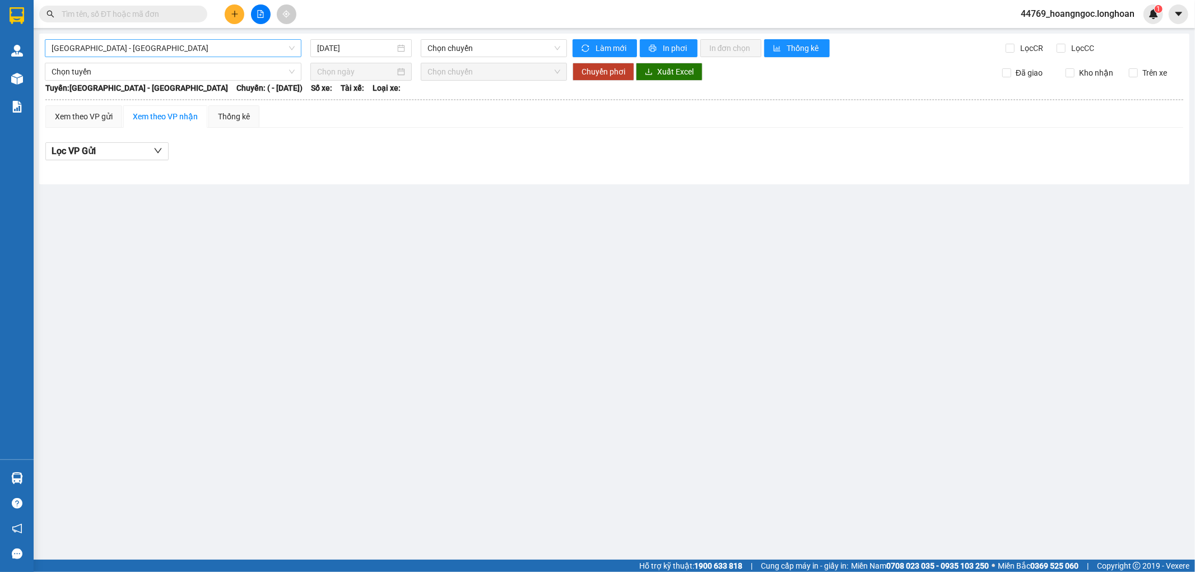
click at [197, 48] on span "[GEOGRAPHIC_DATA] - [GEOGRAPHIC_DATA]" at bounding box center [173, 48] width 243 height 17
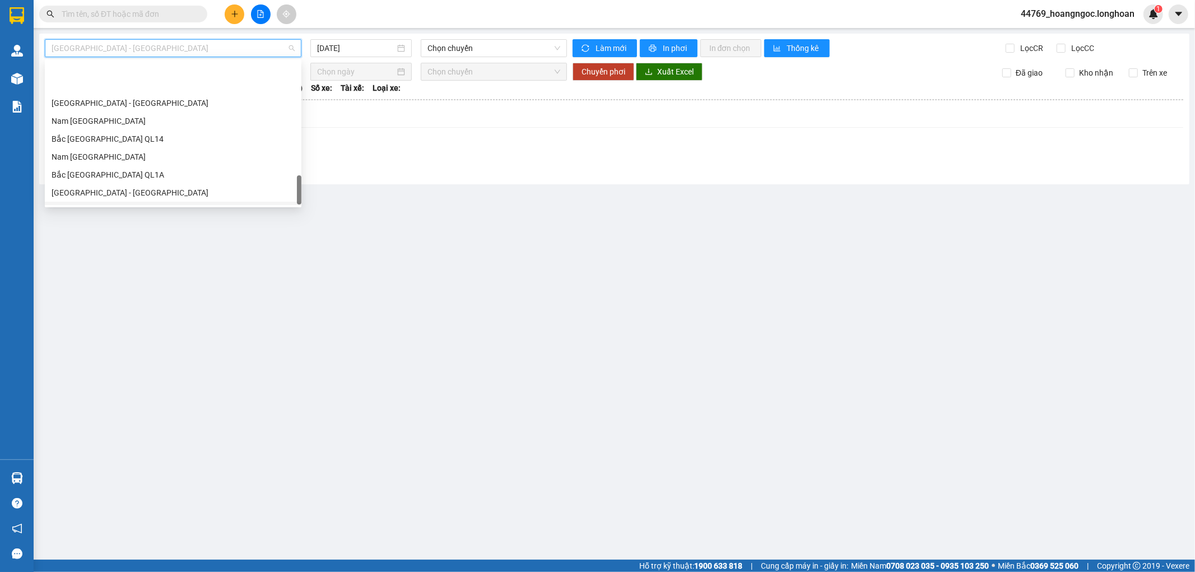
scroll to position [730, 0]
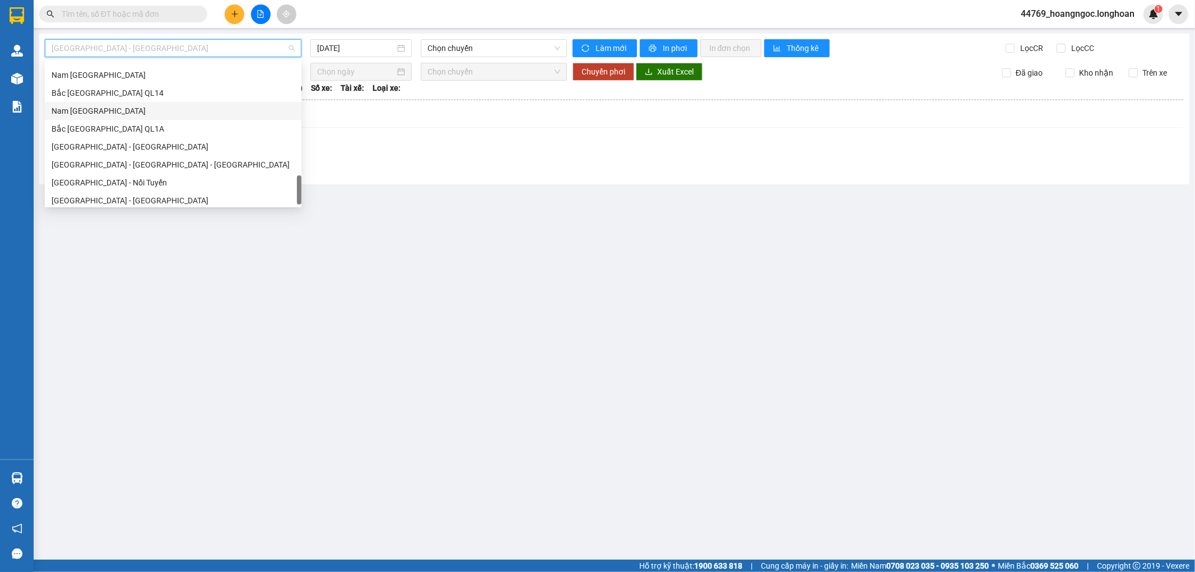
click at [130, 113] on div "Nam Trung Bắc QL1A" at bounding box center [173, 111] width 243 height 12
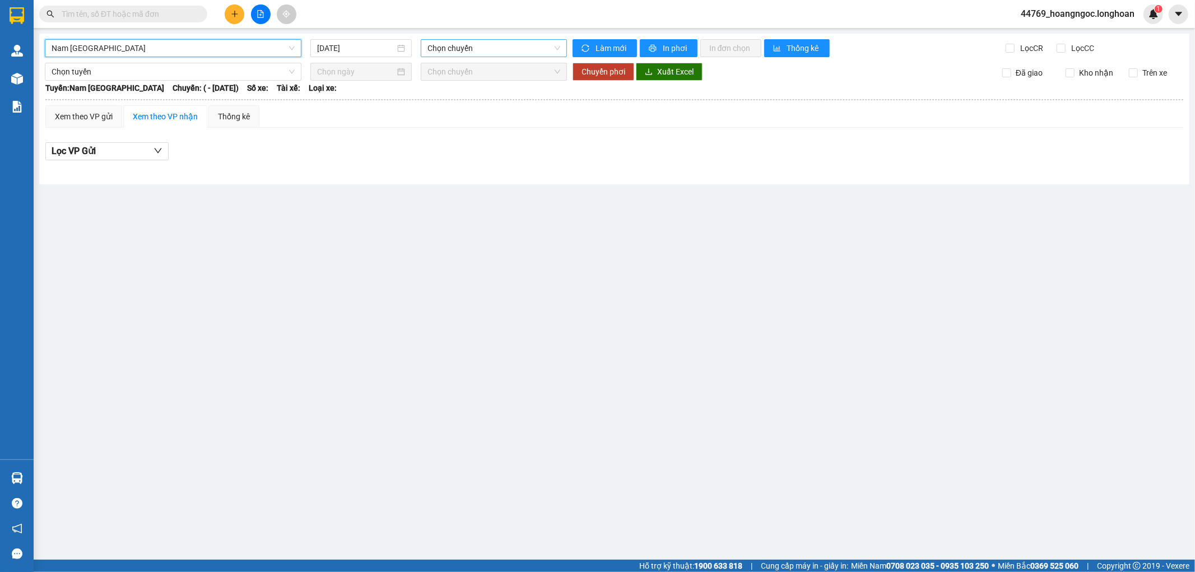
click at [450, 46] on span "Chọn chuyến" at bounding box center [493, 48] width 132 height 17
drag, startPoint x: 480, startPoint y: 183, endPoint x: 476, endPoint y: 178, distance: 6.8
click at [477, 180] on div "Nam Trung Bắc QL1A 14/08/2025 Chọn chuyến Làm mới In phơi In đơn chọn Thống kê …" at bounding box center [614, 109] width 1150 height 151
click at [363, 53] on input "[DATE]" at bounding box center [356, 48] width 78 height 12
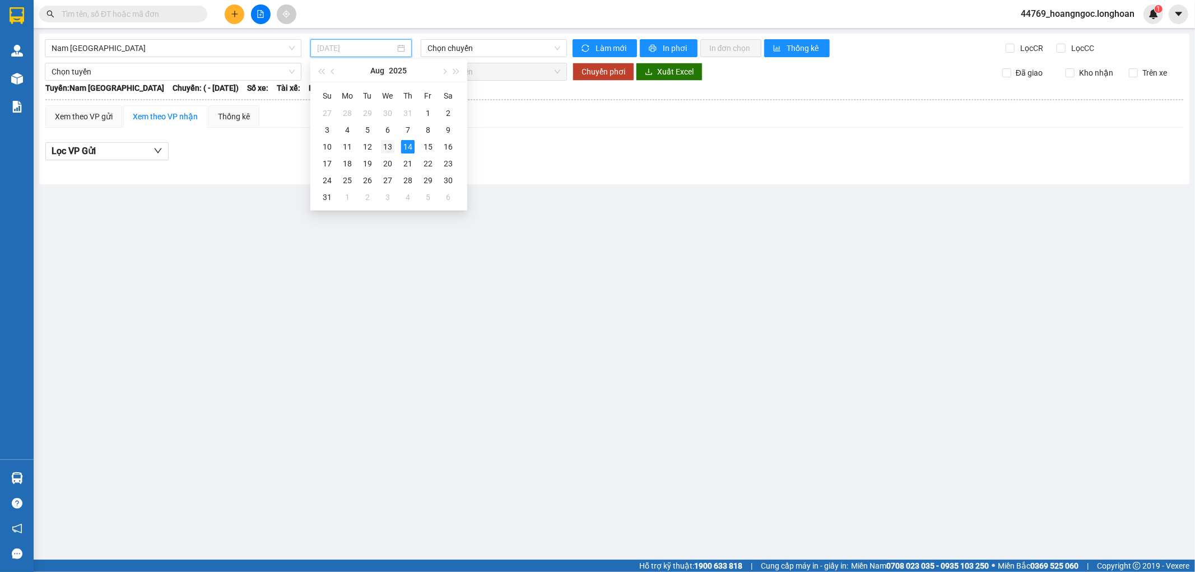
click at [389, 151] on div "13" at bounding box center [387, 146] width 13 height 13
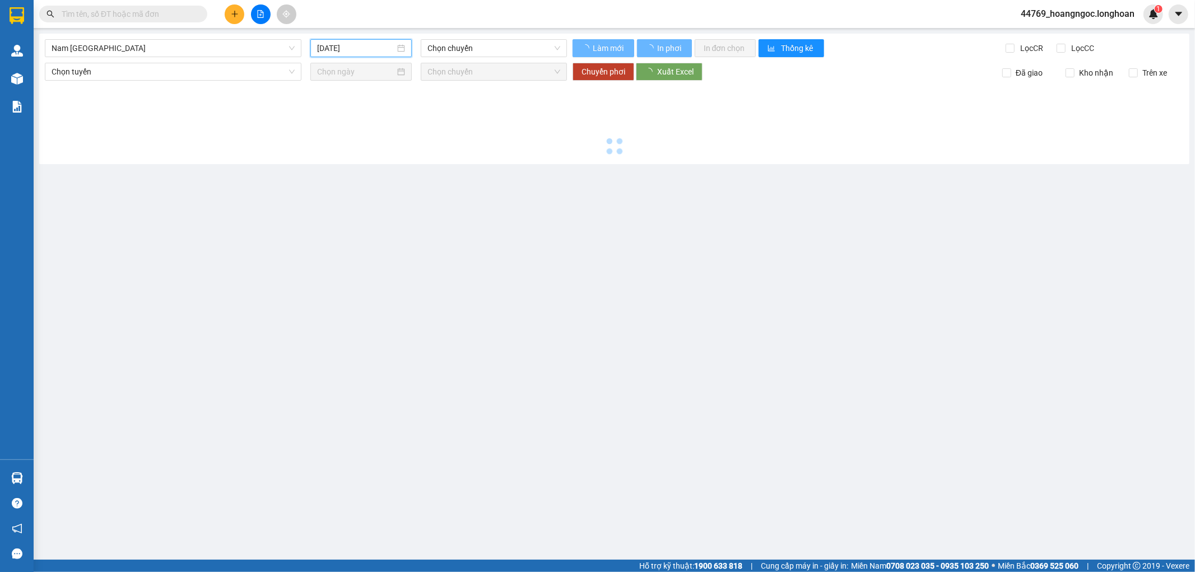
type input "13/08/2025"
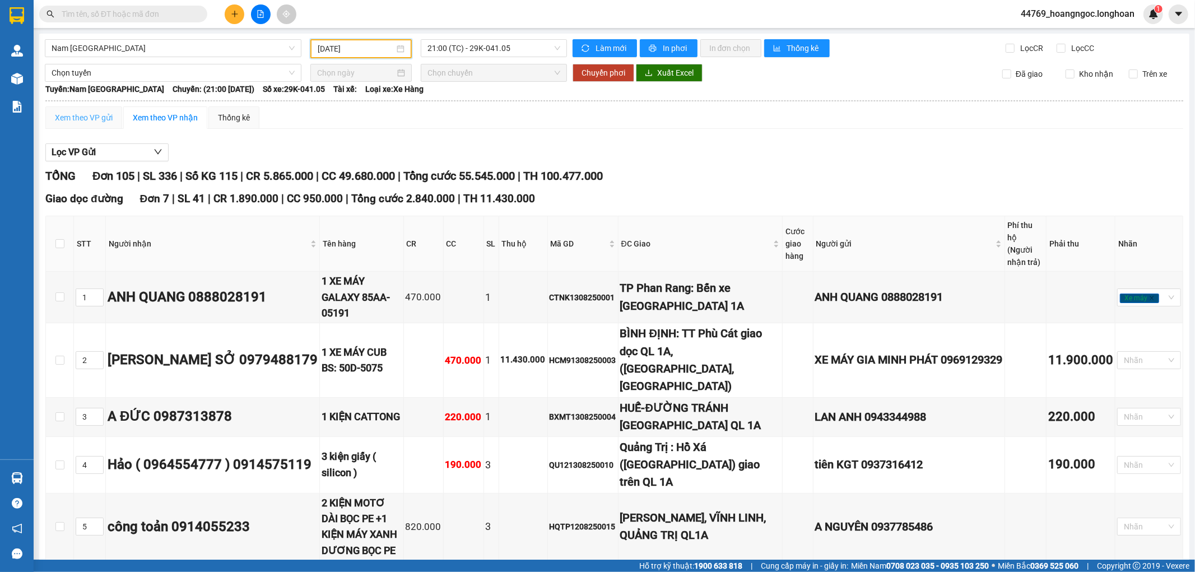
click at [76, 123] on div "Xem theo VP gửi" at bounding box center [83, 117] width 77 height 22
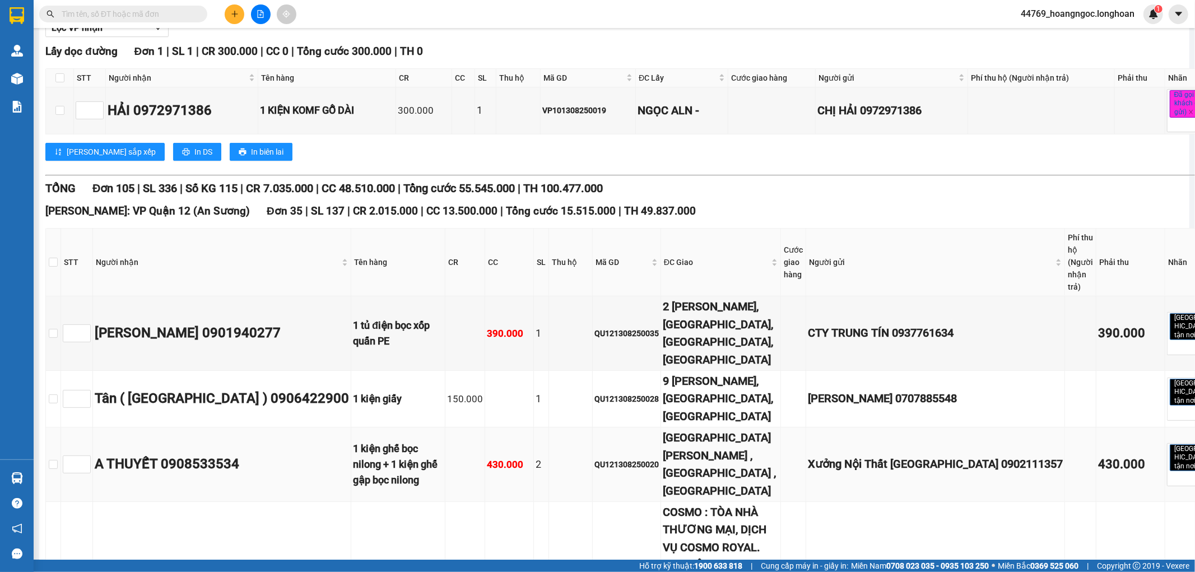
scroll to position [187, 0]
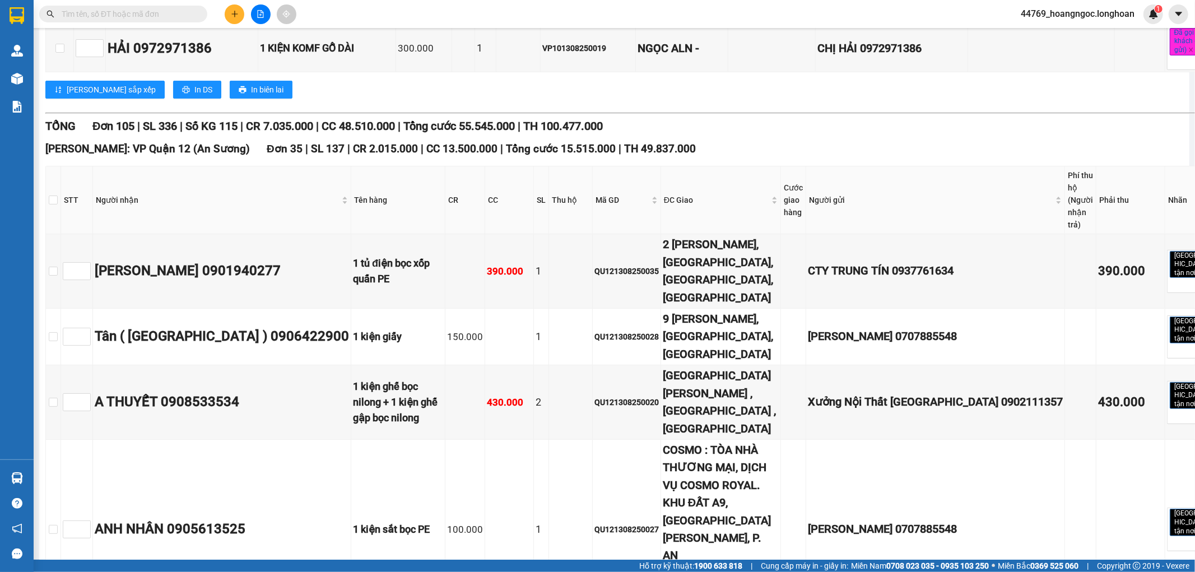
click at [806, 96] on div "Lưu sắp xếp In DS In biên lai" at bounding box center [638, 90] width 1187 height 18
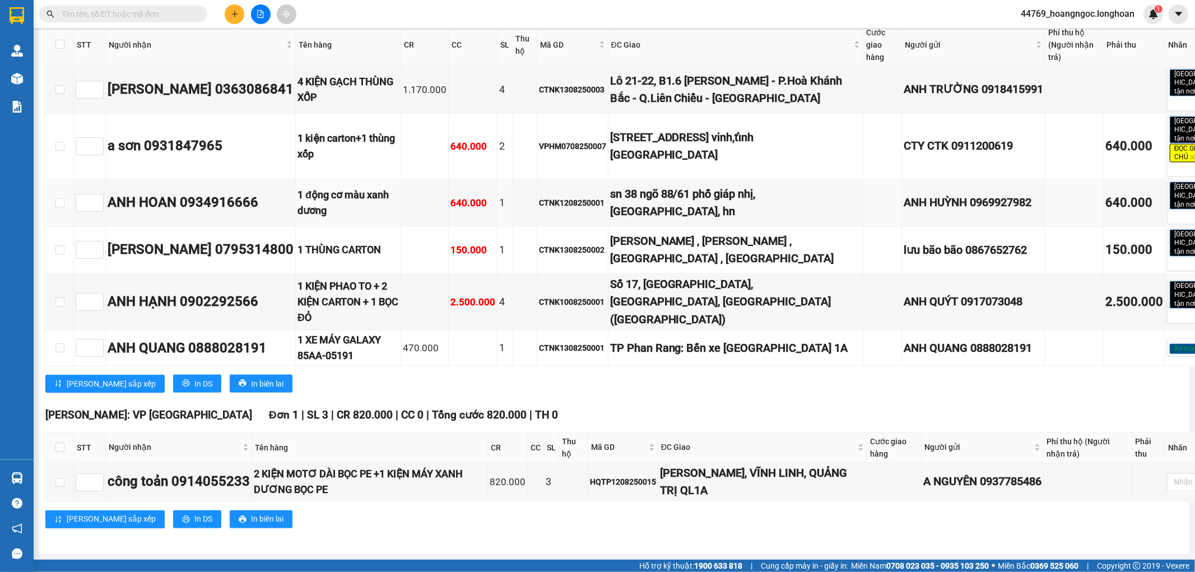
scroll to position [8916, 0]
click at [706, 15] on div "Cần Thơ: Kho Ninh Kiều Đơn 6 | SL 13 | Số KG 115 | CR 1.640.000 | CC 3.930.000 …" at bounding box center [638, 6] width 1187 height 17
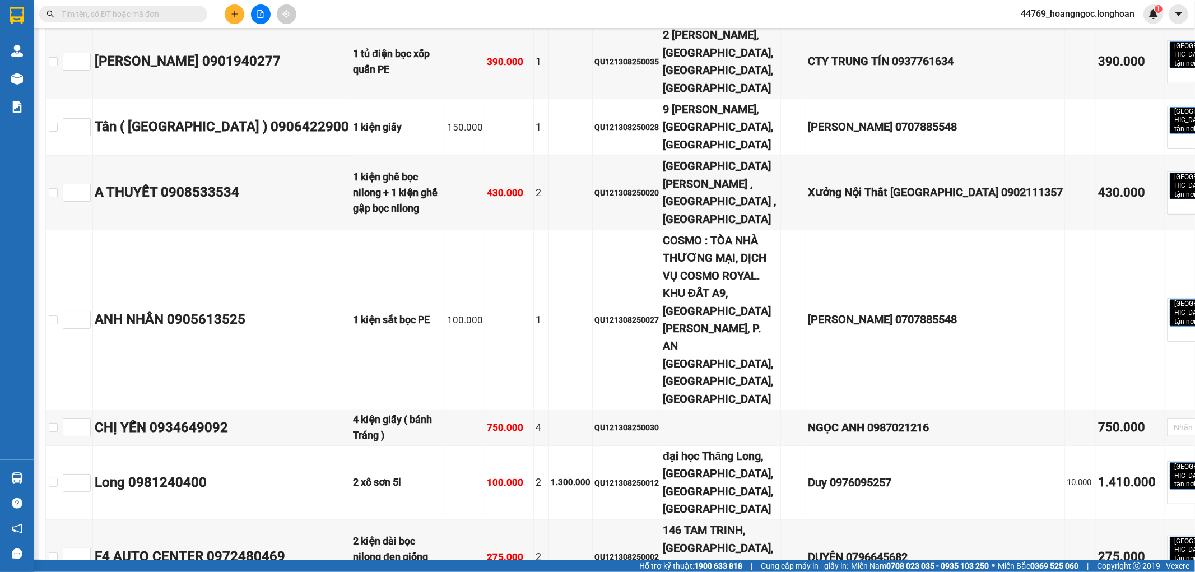
scroll to position [0, 0]
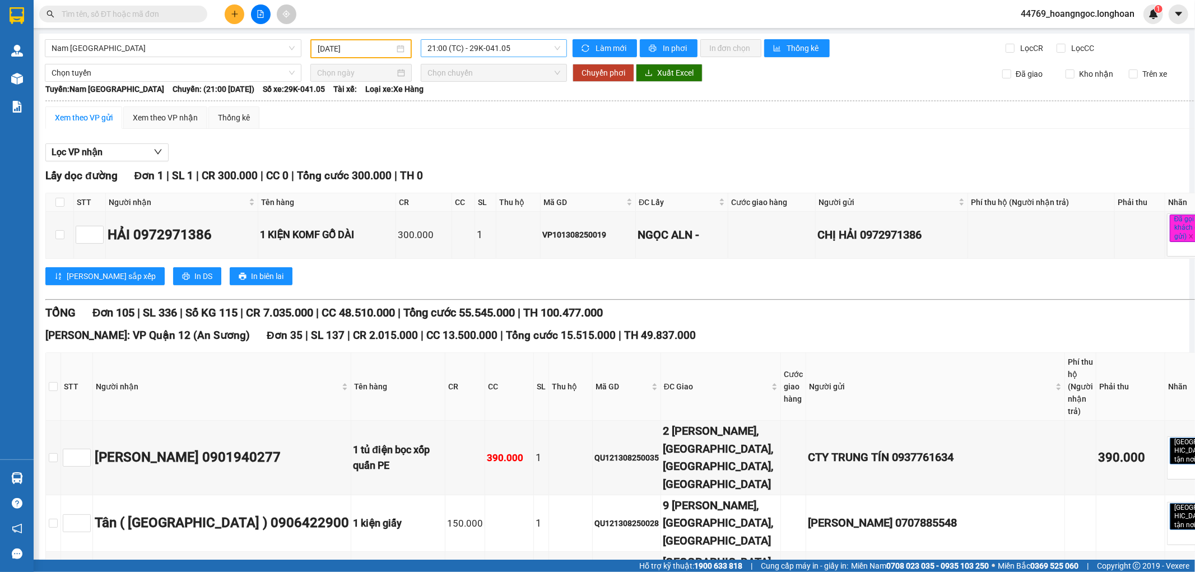
click at [467, 48] on span "21:00 (TC) - 29K-041.05" at bounding box center [493, 48] width 132 height 17
click at [460, 102] on div "23:00 (TC)" at bounding box center [468, 106] width 87 height 12
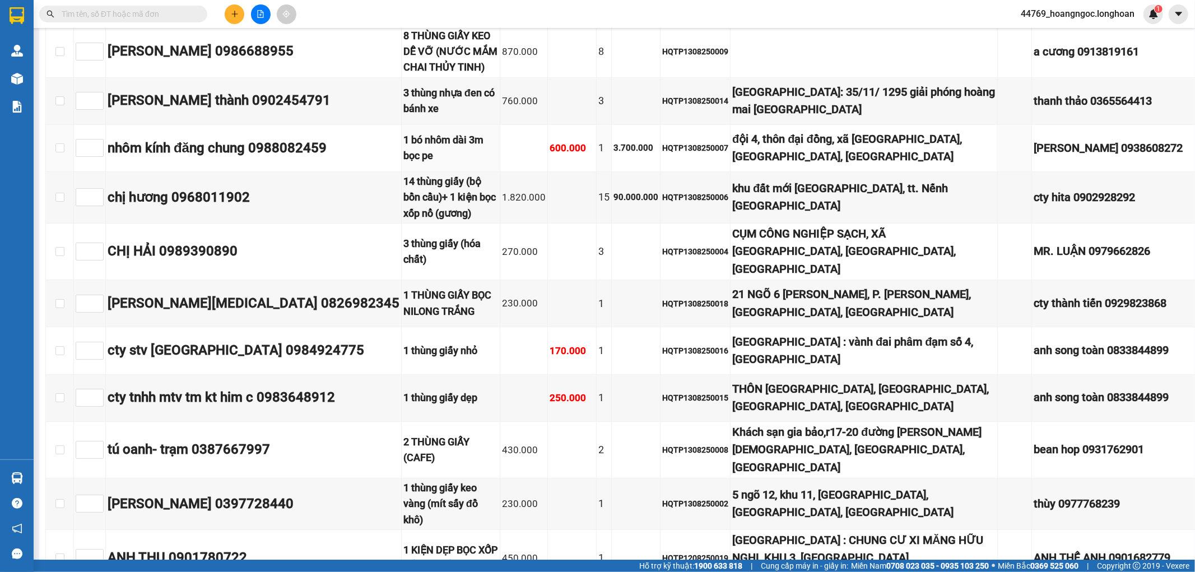
scroll to position [2551, 0]
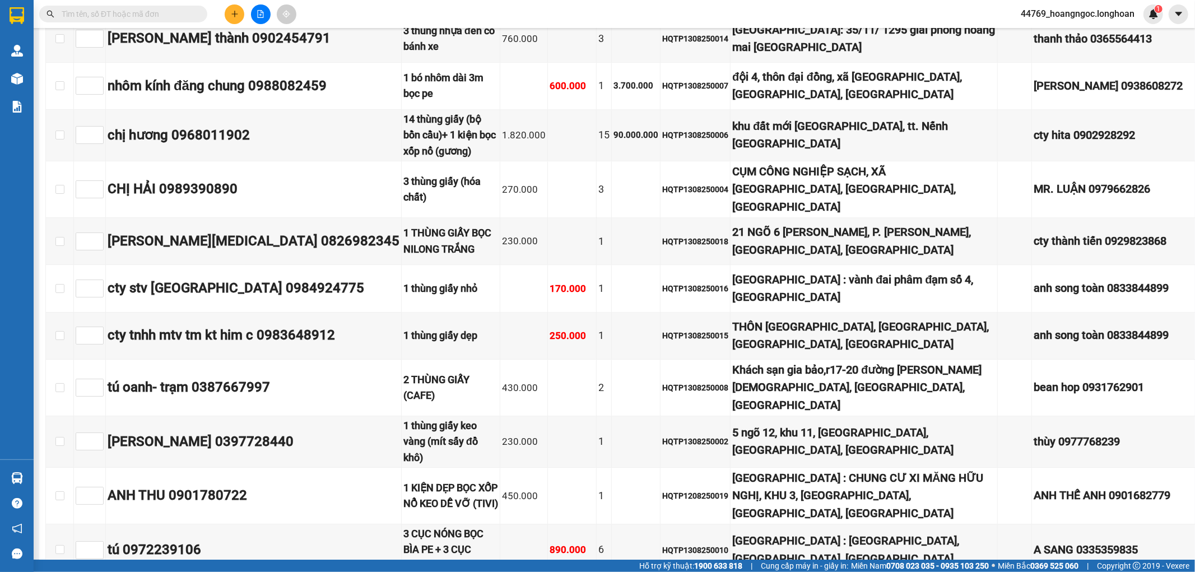
click at [702, 60] on div "TỔNG Đơn 87 | SL 259 | Số KG 133 | CR 13.540.000 | CC 41.060.000 | Tổng cước 54…" at bounding box center [724, 526] width 1359 height 5821
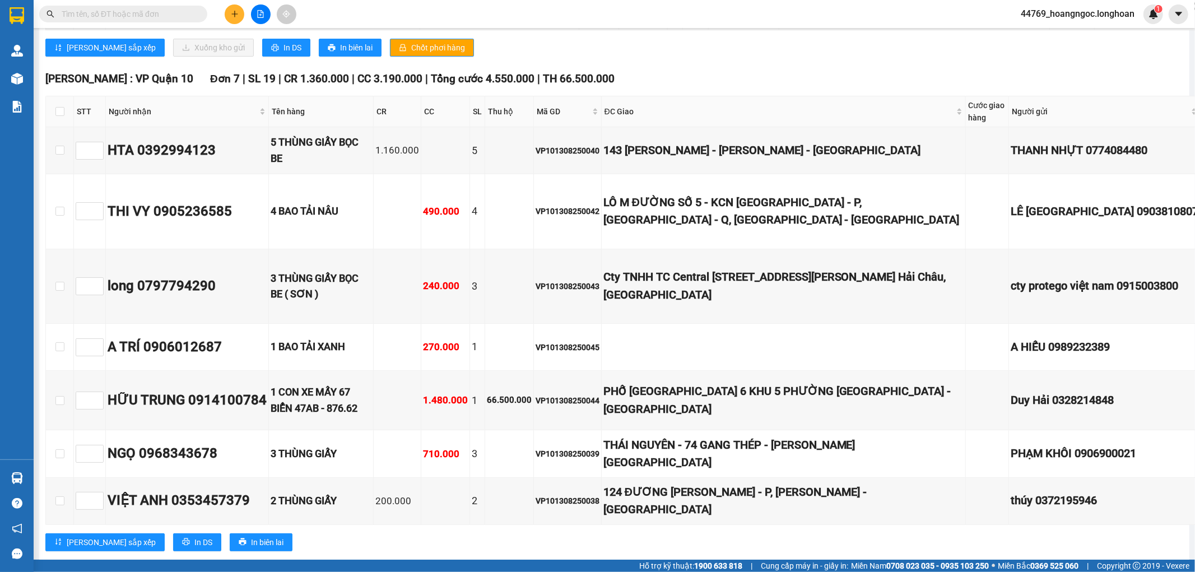
scroll to position [3671, 0]
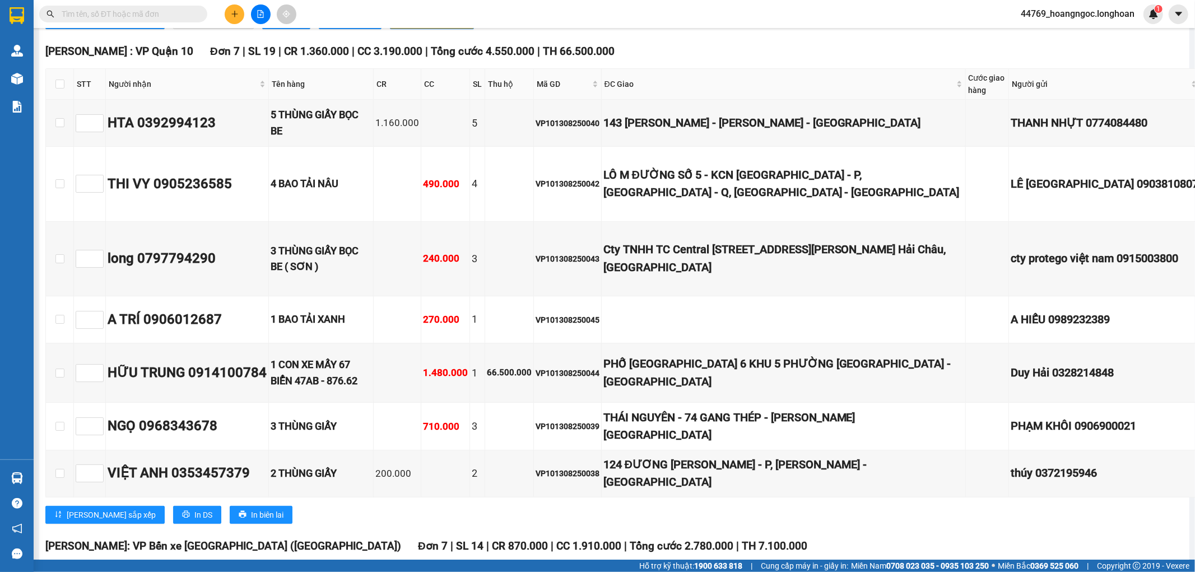
drag, startPoint x: 762, startPoint y: 128, endPoint x: 762, endPoint y: 137, distance: 9.0
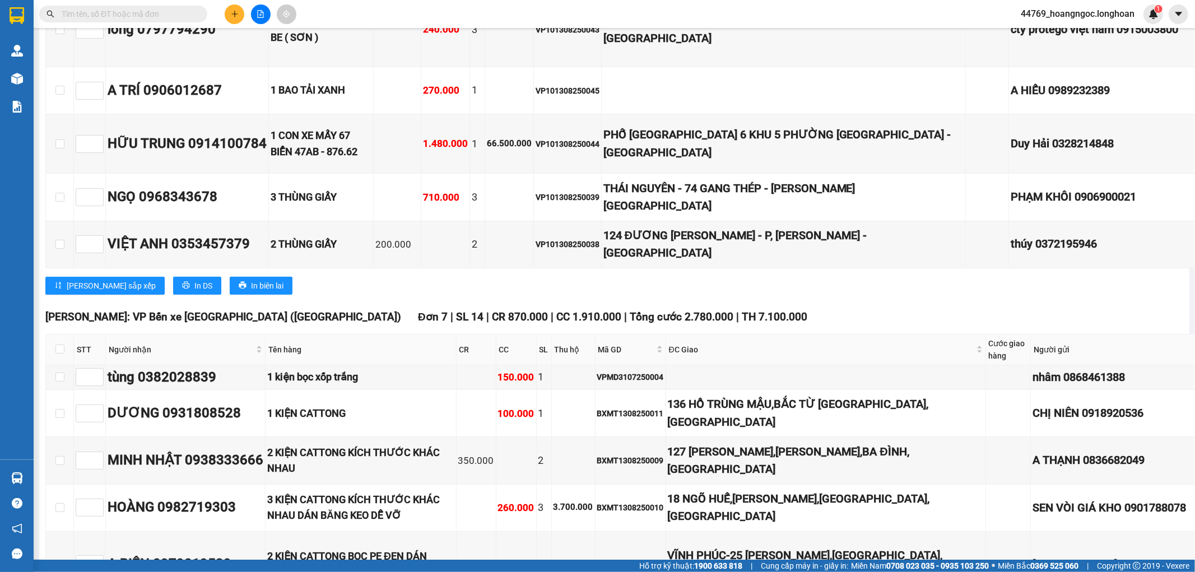
scroll to position [3920, 0]
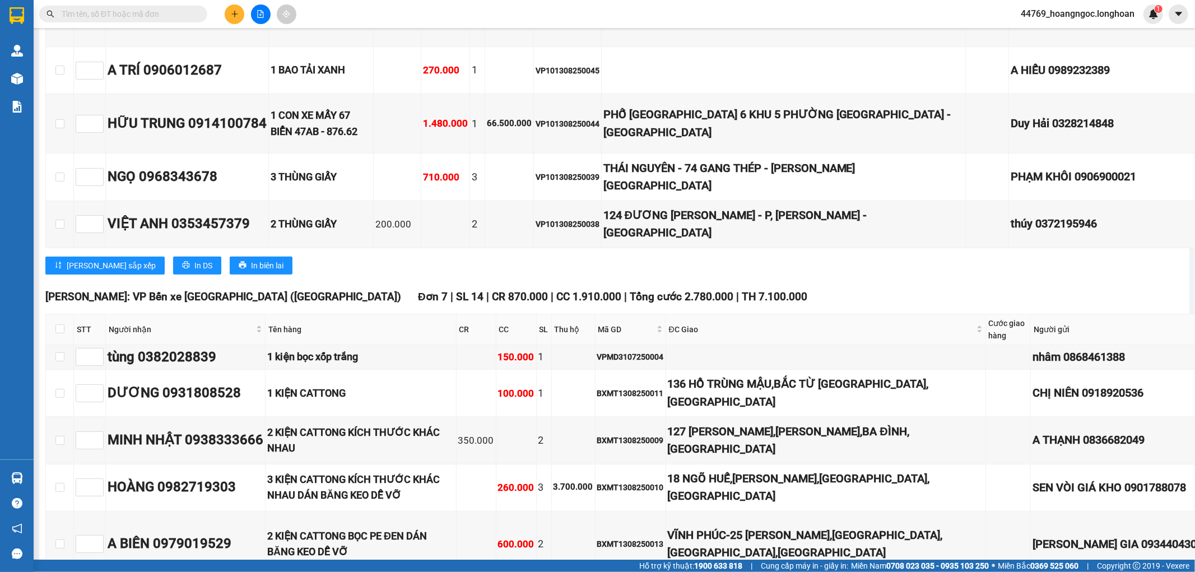
drag, startPoint x: 644, startPoint y: 85, endPoint x: 660, endPoint y: 110, distance: 30.2
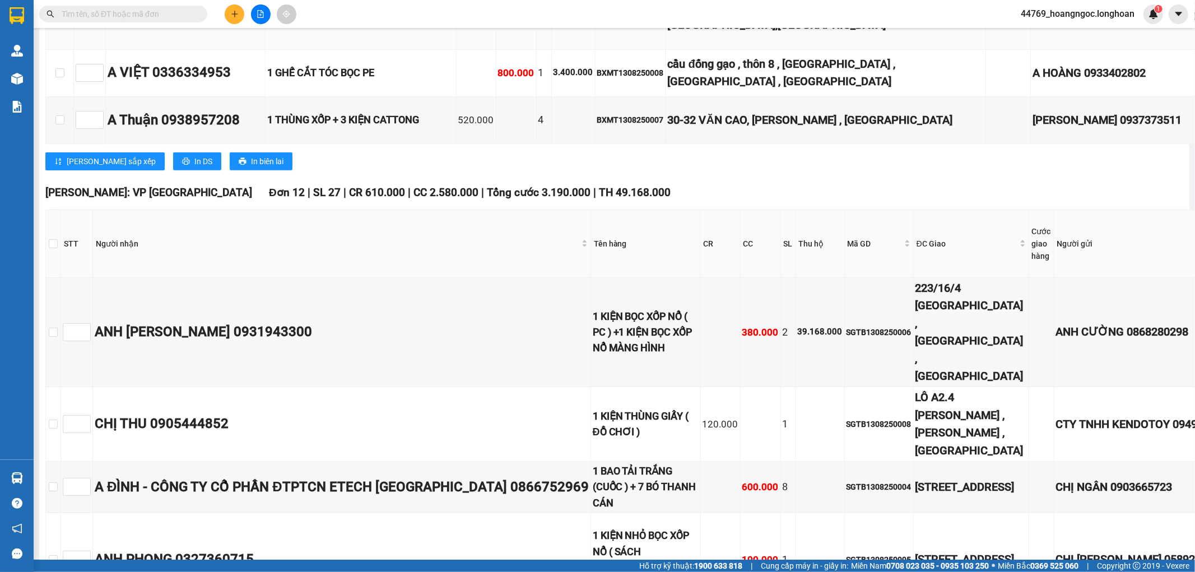
scroll to position [4418, 0]
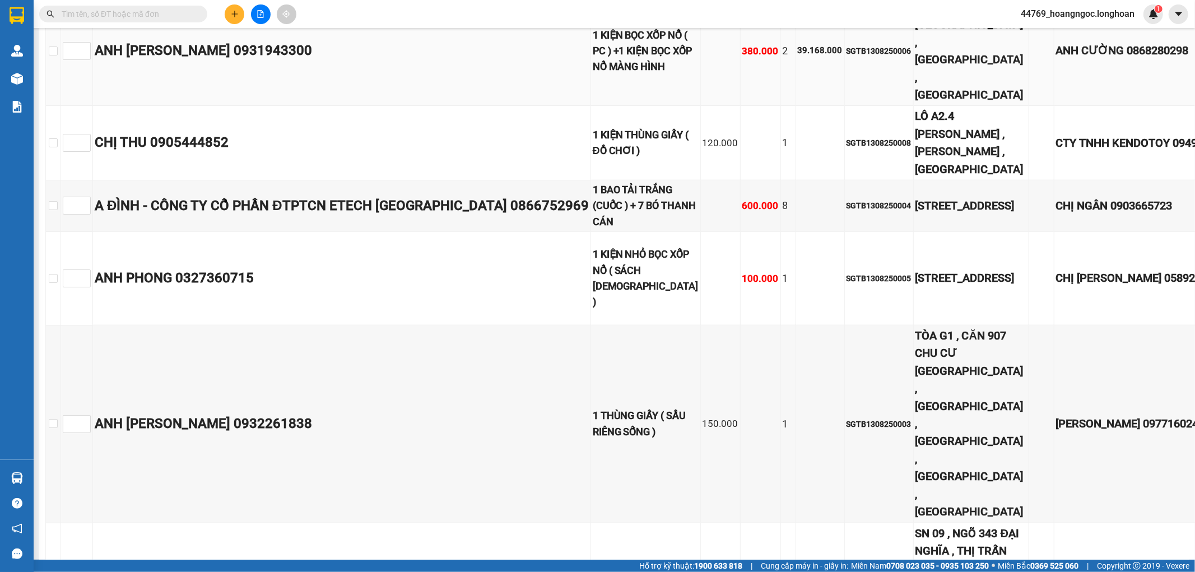
scroll to position [4854, 0]
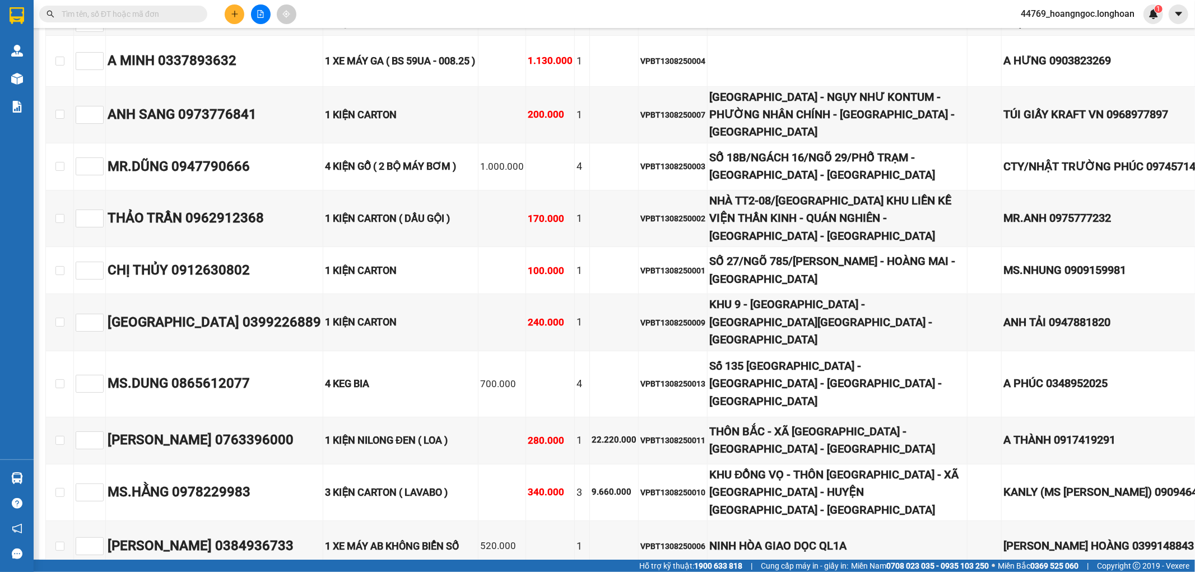
scroll to position [0, 0]
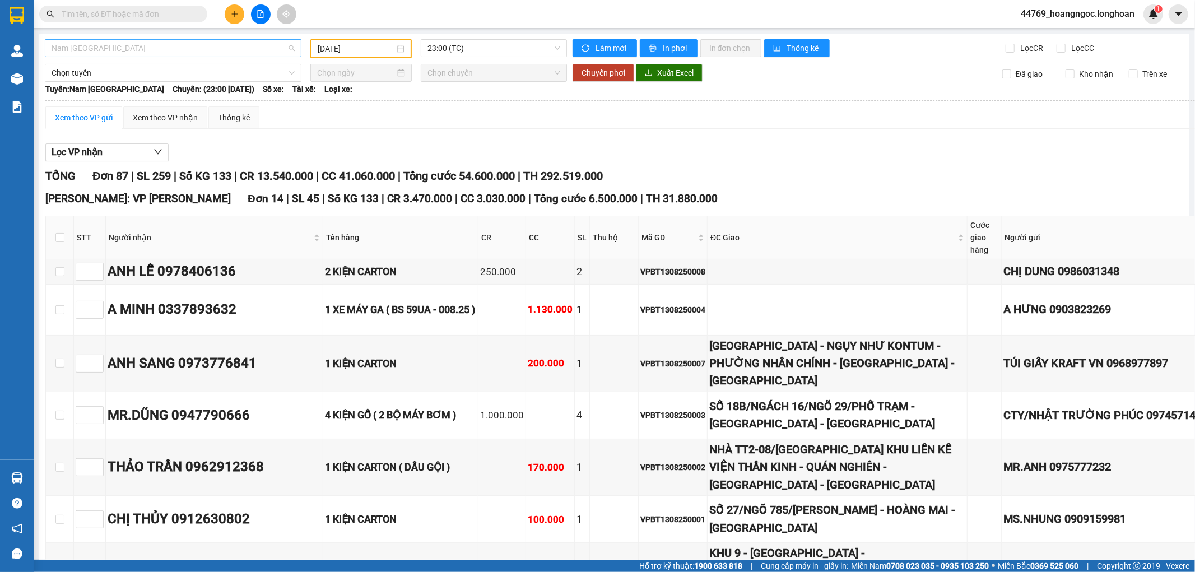
click at [166, 49] on span "Nam Trung Bắc QL1A" at bounding box center [173, 48] width 243 height 17
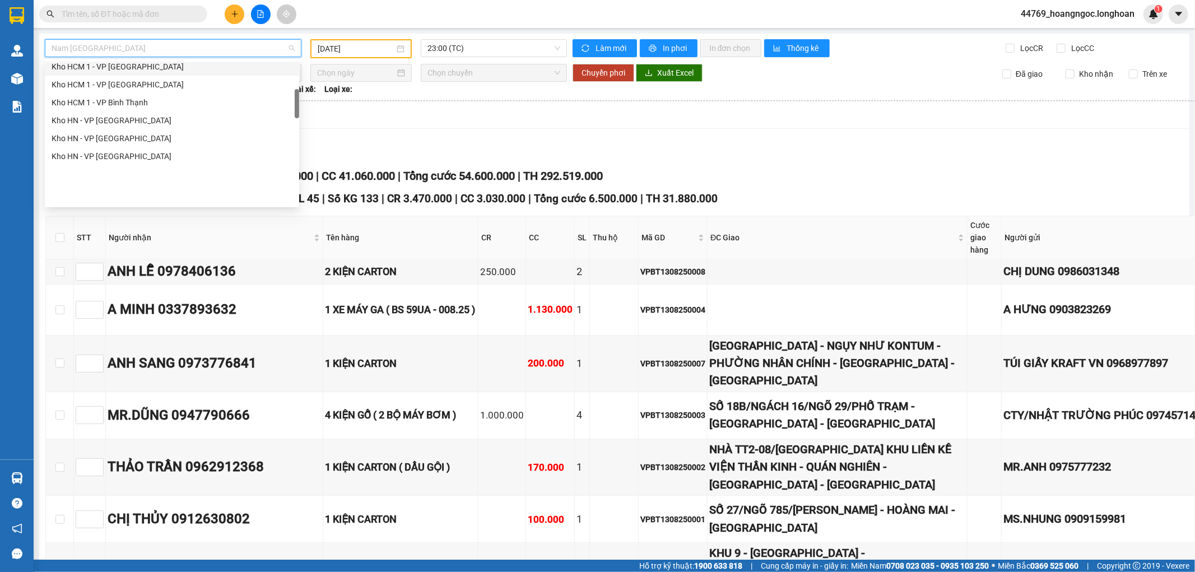
scroll to position [175, 0]
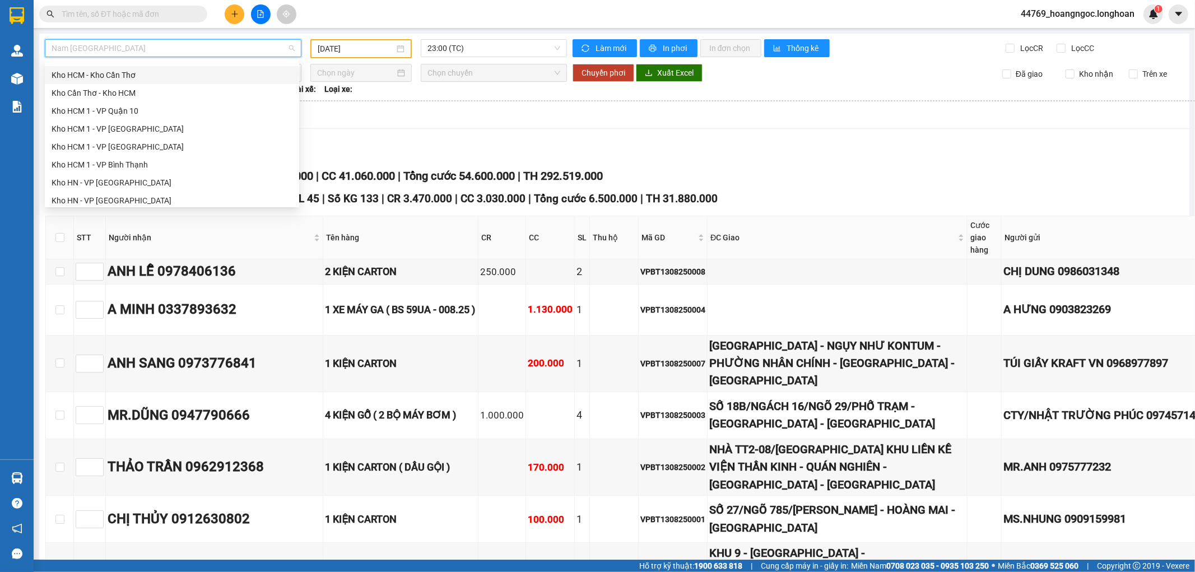
click at [120, 74] on div "Kho HCM - Kho Cần Thơ" at bounding box center [172, 75] width 241 height 12
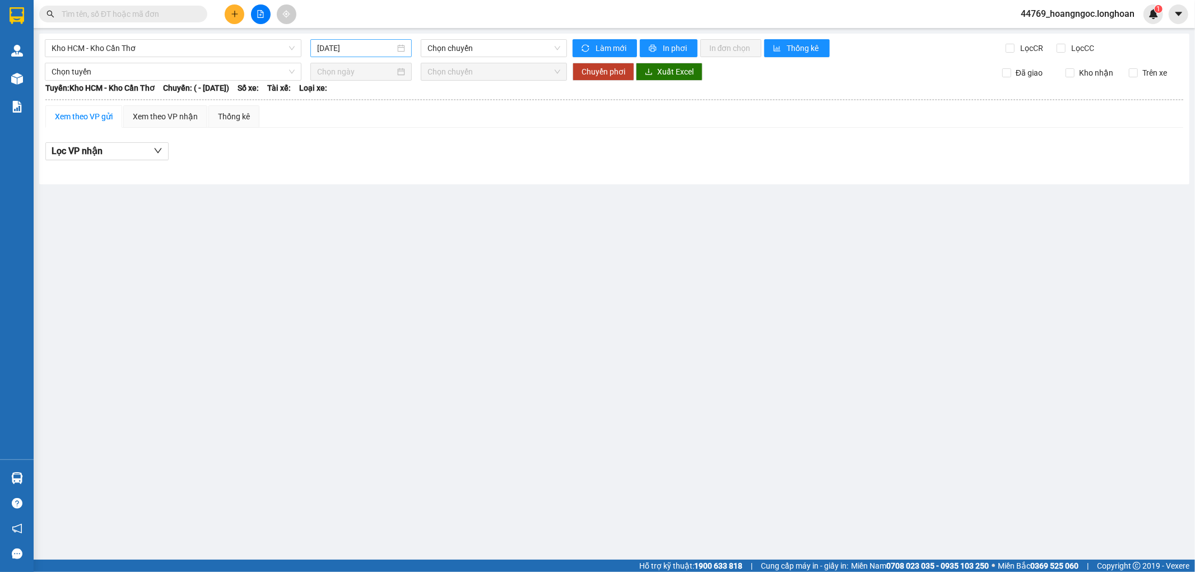
click at [358, 54] on div "[DATE]" at bounding box center [360, 48] width 101 height 18
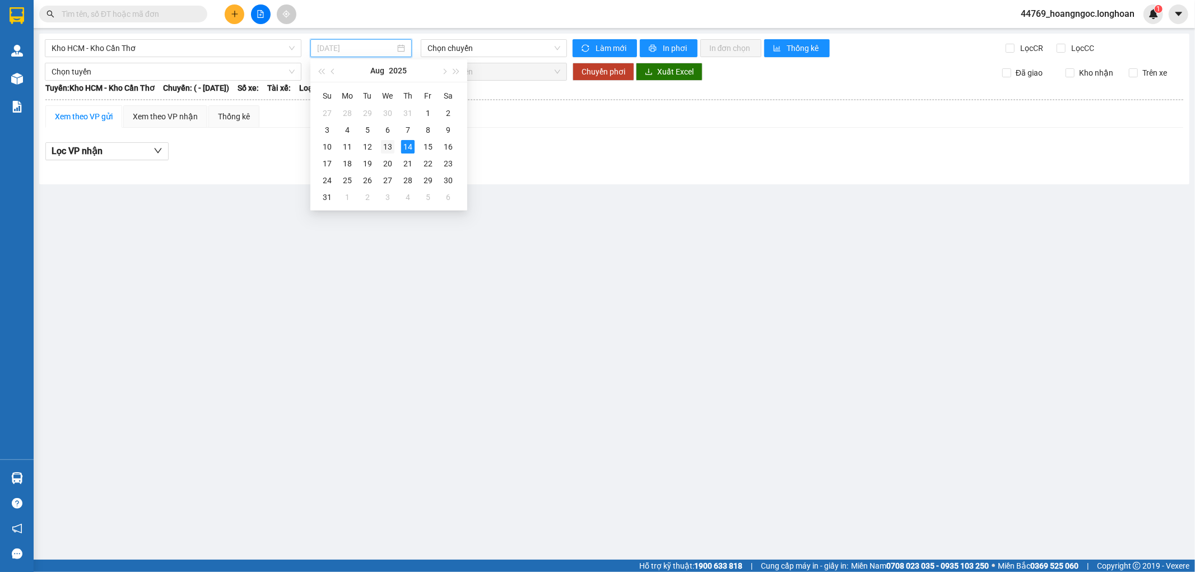
click at [385, 143] on div "13" at bounding box center [387, 146] width 13 height 13
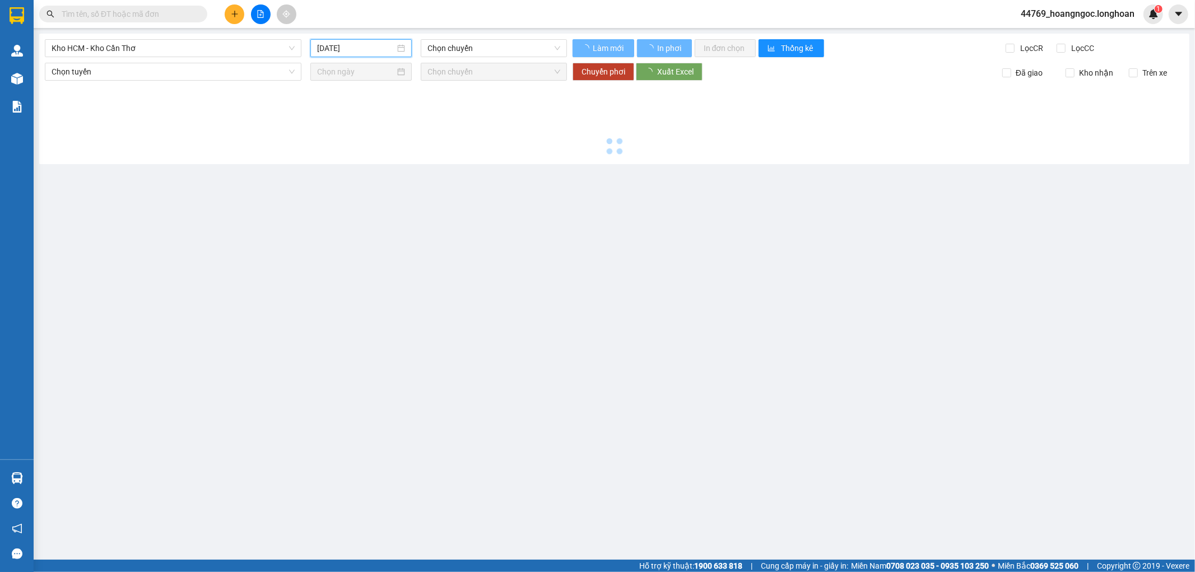
type input "13/08/2025"
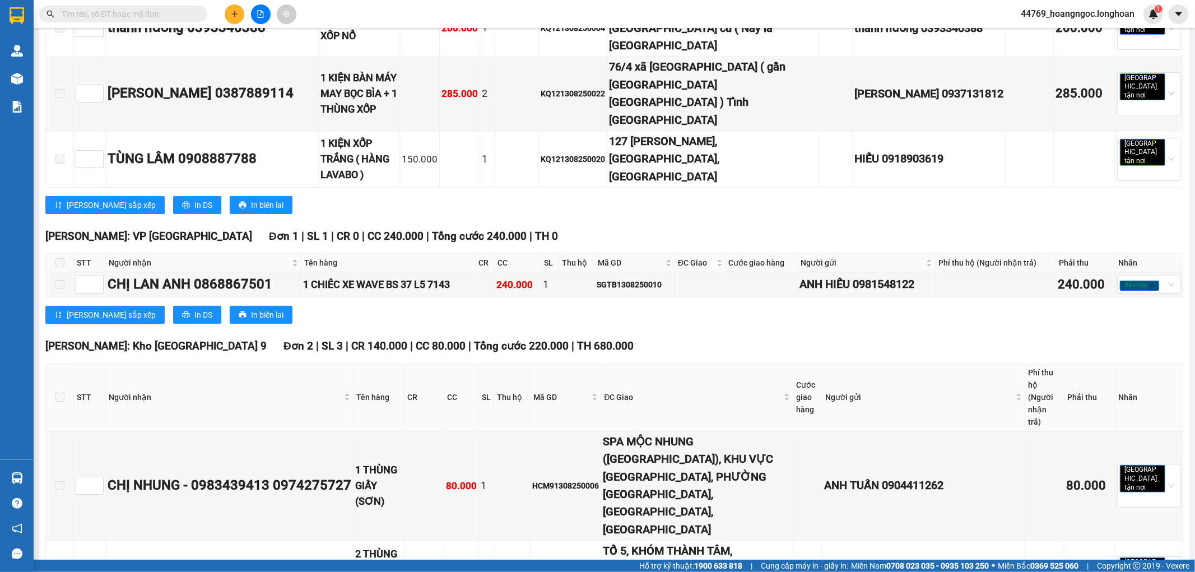
scroll to position [339, 0]
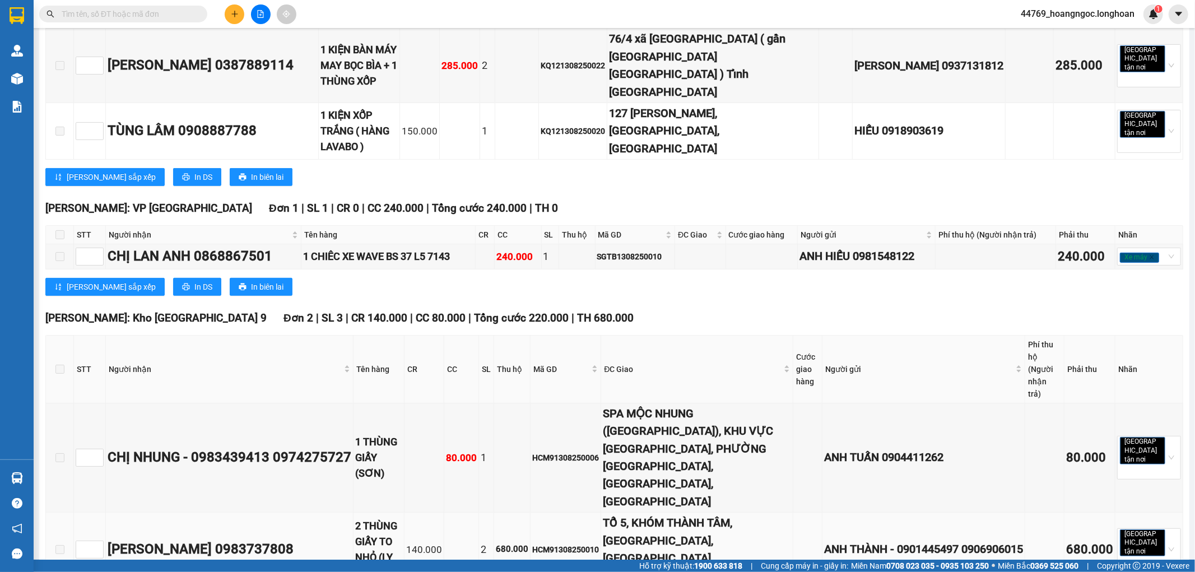
click at [547, 512] on td "HCM91308250010" at bounding box center [565, 549] width 71 height 74
click at [623, 125] on div "Hồ Chí Minh : Kho Quận 12 Đơn 4 | SL 6 | CR 150.000 | CC 700.000 | Tổng cước 85…" at bounding box center [613, 23] width 1137 height 343
click at [902, 168] on div "Lưu sắp xếp In DS In biên lai" at bounding box center [613, 177] width 1137 height 18
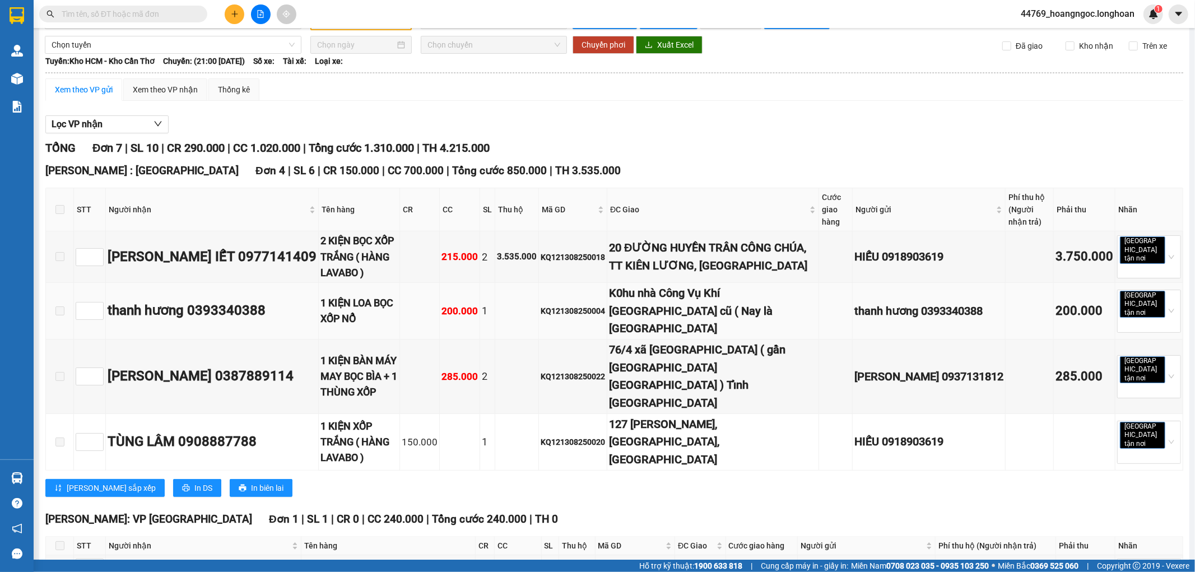
scroll to position [0, 0]
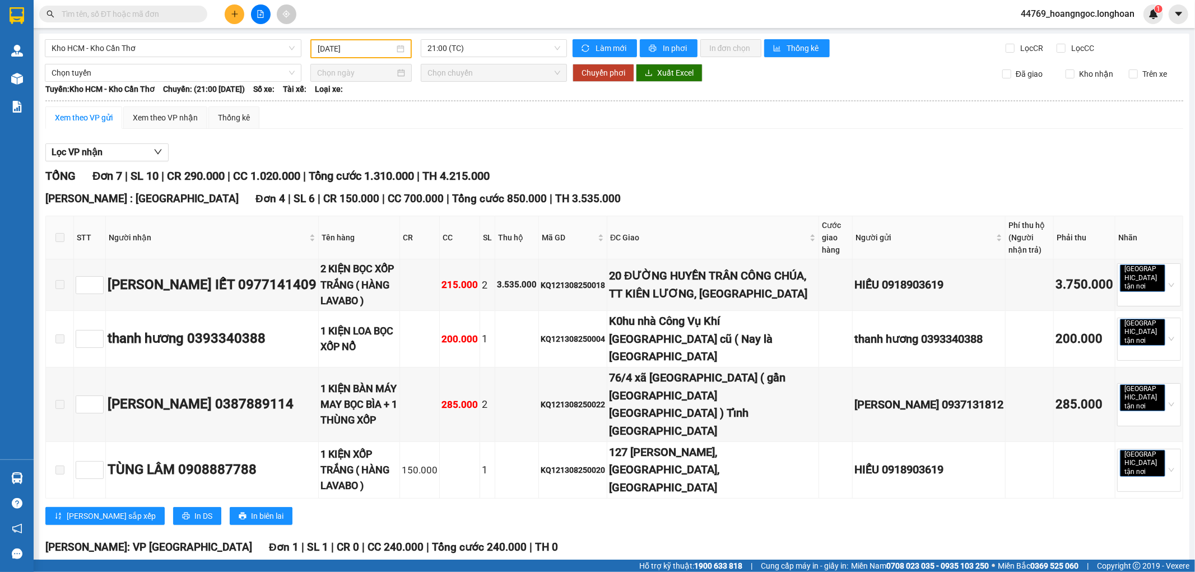
click at [133, 15] on input "text" at bounding box center [128, 14] width 132 height 12
paste input "0979513119"
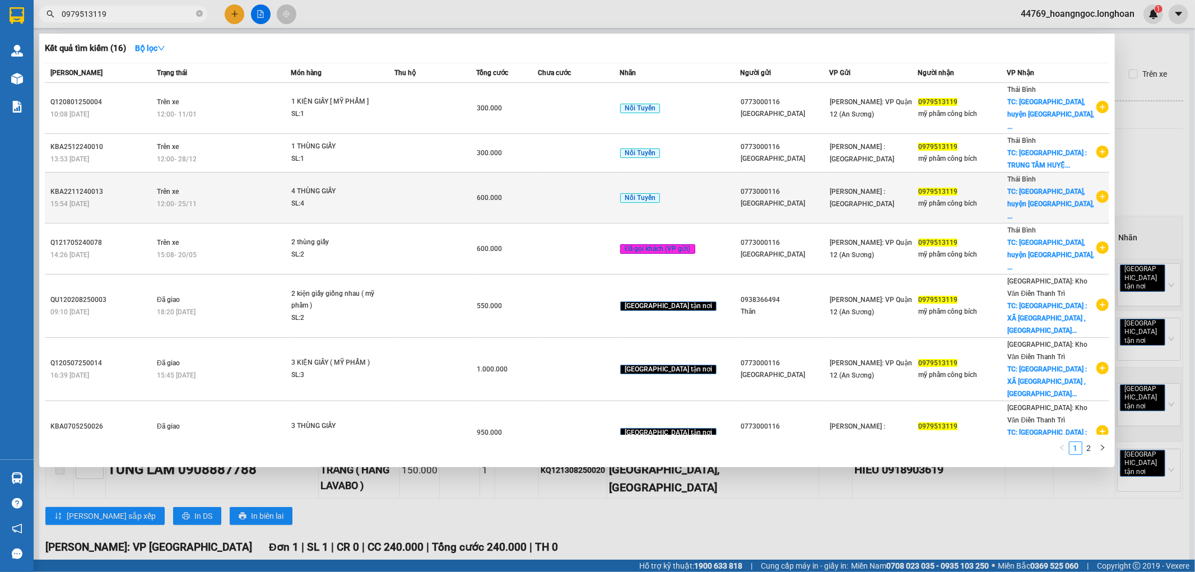
type input "0979513119"
click at [476, 192] on td at bounding box center [435, 198] width 82 height 51
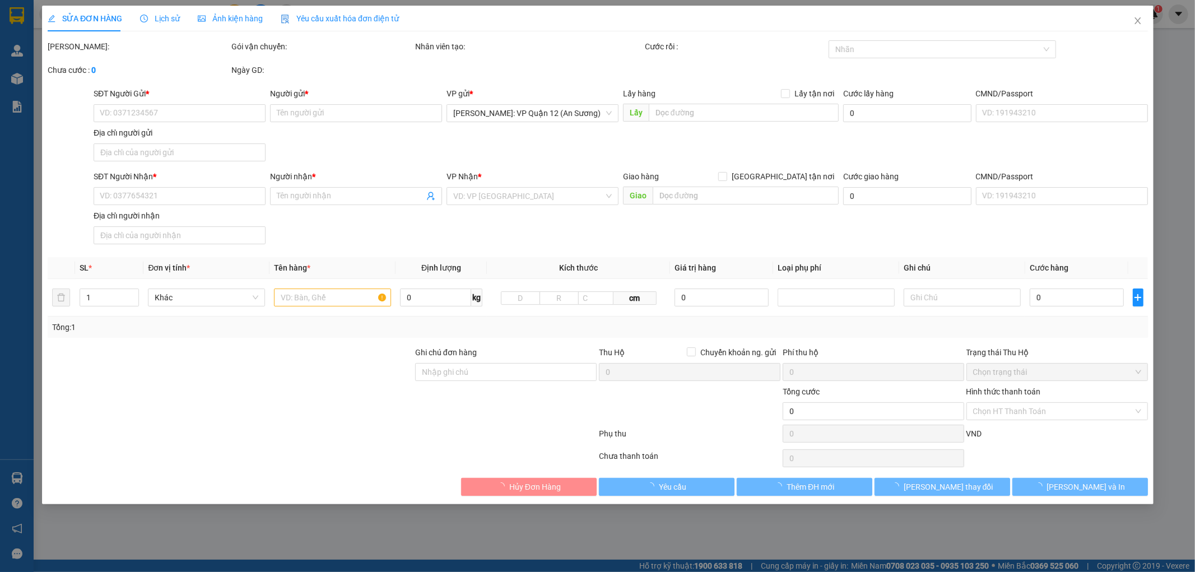
type input "0773000116"
type input "thái mỹ"
type input "0979513119"
type input "mỹ phẩm công bích"
checkbox input "true"
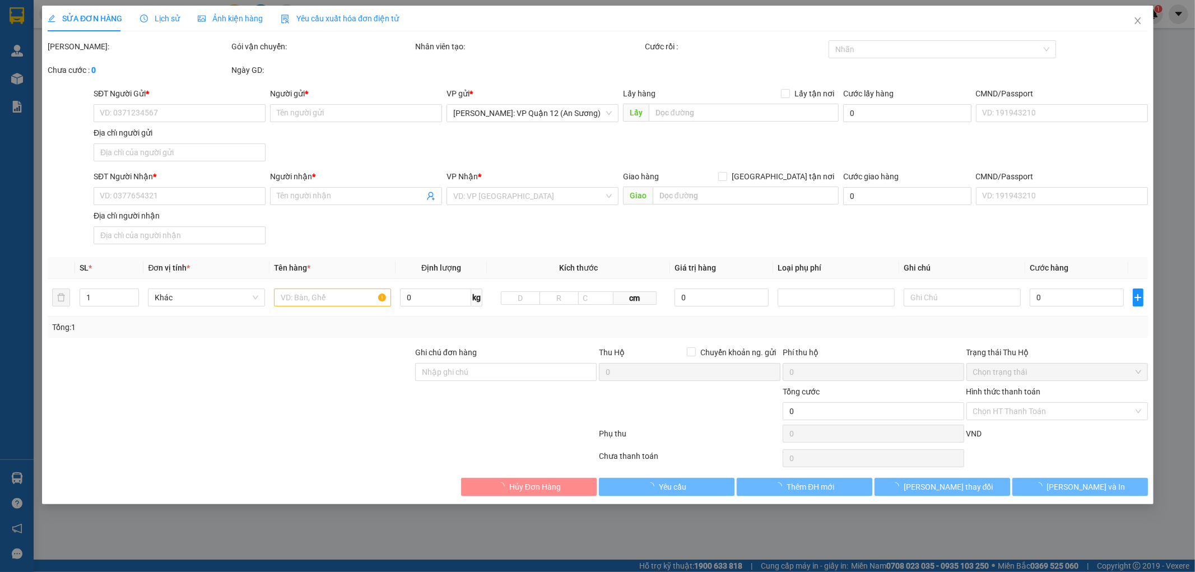
type input "thụy an, huyện thái thụy, thái bình"
type input "600.000"
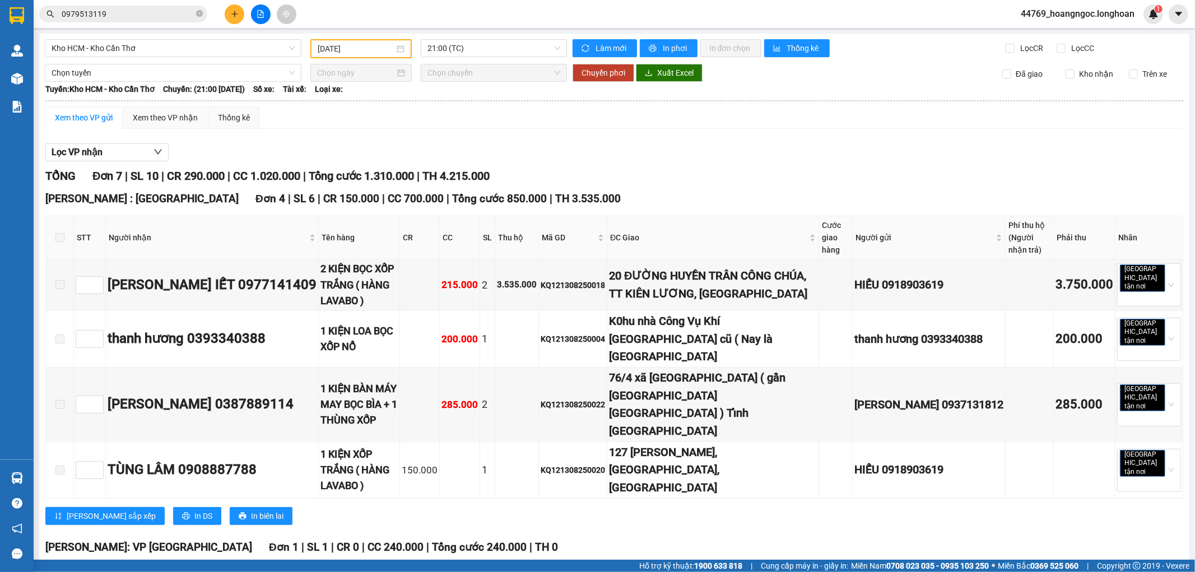
click at [42, 81] on div "Kho HCM - Kho Cần Thơ 13/08/2025 21:00 (TC) Làm mới In phơi In đơn chọn Thống k…" at bounding box center [614, 506] width 1150 height 944
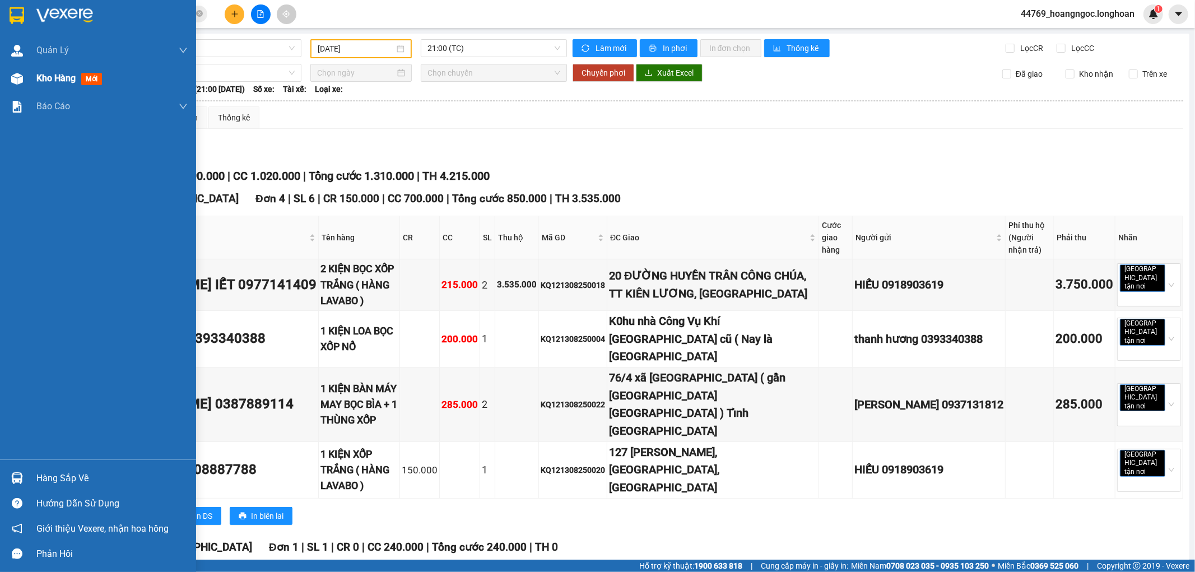
click at [6, 72] on div "Kho hàng mới" at bounding box center [98, 78] width 196 height 28
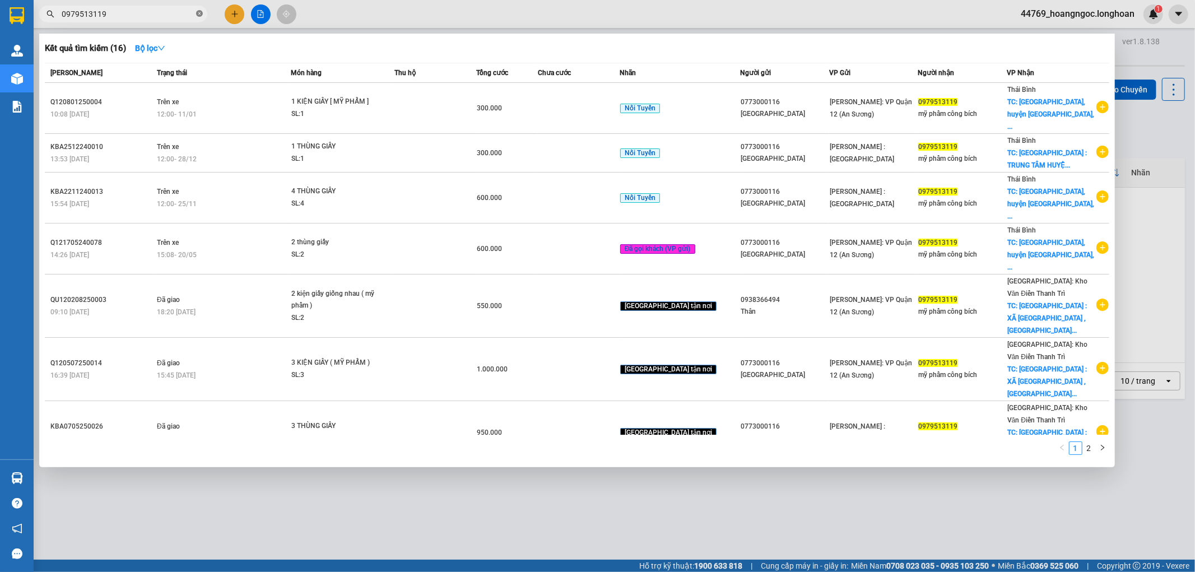
click at [197, 17] on icon "close-circle" at bounding box center [199, 13] width 7 height 7
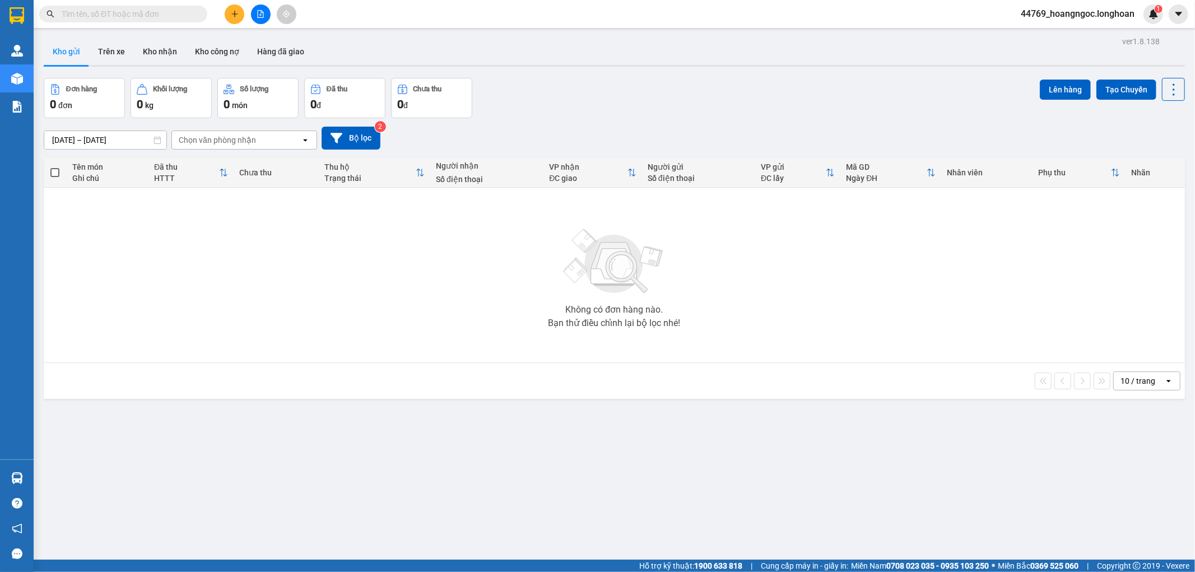
click at [150, 17] on input "text" at bounding box center [128, 14] width 132 height 12
paste input "0979513119"
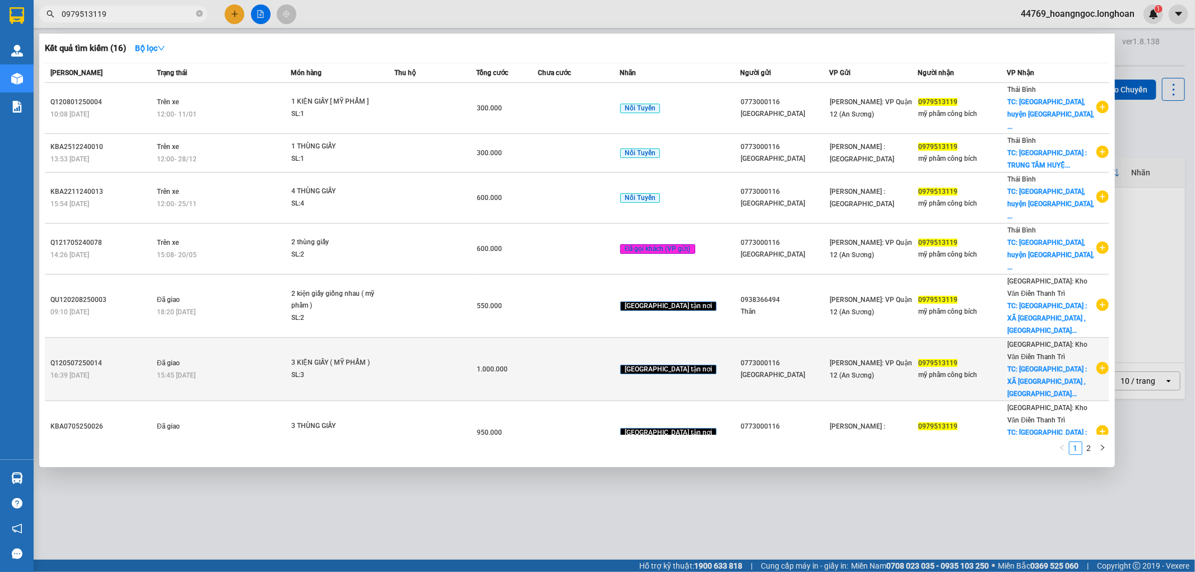
type input "0979513119"
click at [508, 338] on td "1.000.000" at bounding box center [507, 369] width 62 height 63
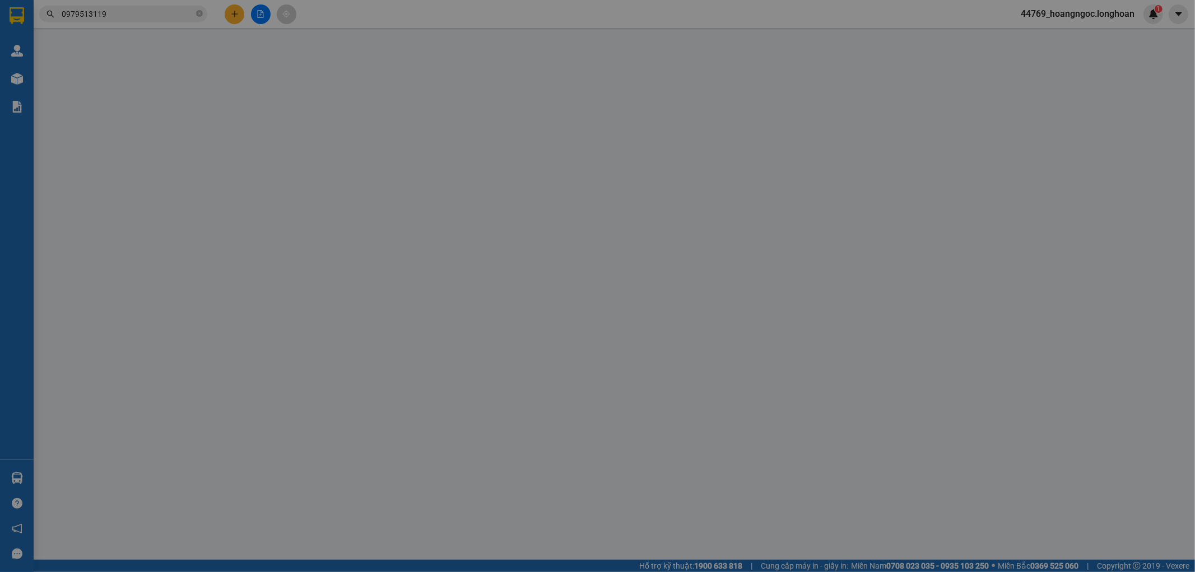
type input "0773000116"
type input "thái mỹ"
type input "0979513119"
type input "mỹ phẩm công bích"
checkbox input "true"
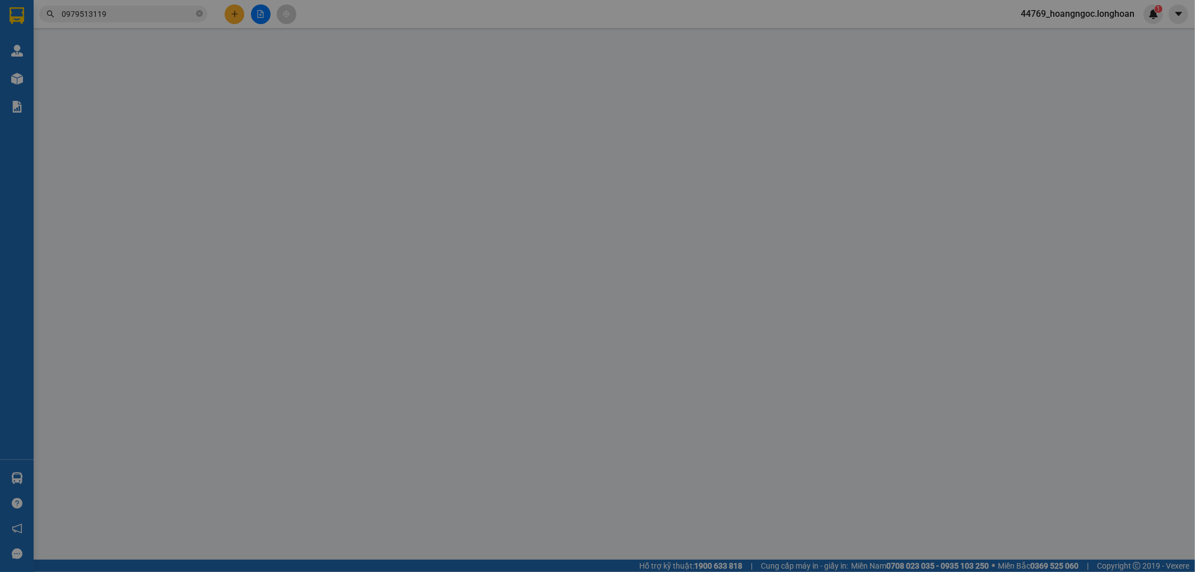
type input "THÁI BÌNH : XÃ AN TÂN , HUYỆN THÁI THỤY , THÁI BÌNH ( THỤY AN )"
type input "1.000.000"
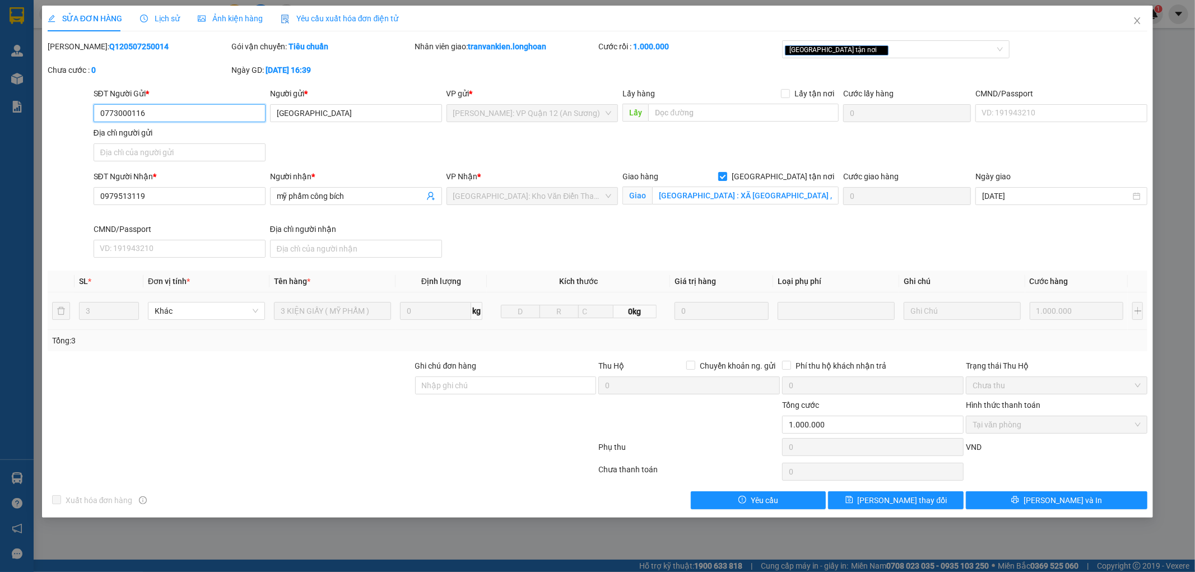
click at [197, 112] on input "0773000116" at bounding box center [180, 113] width 172 height 18
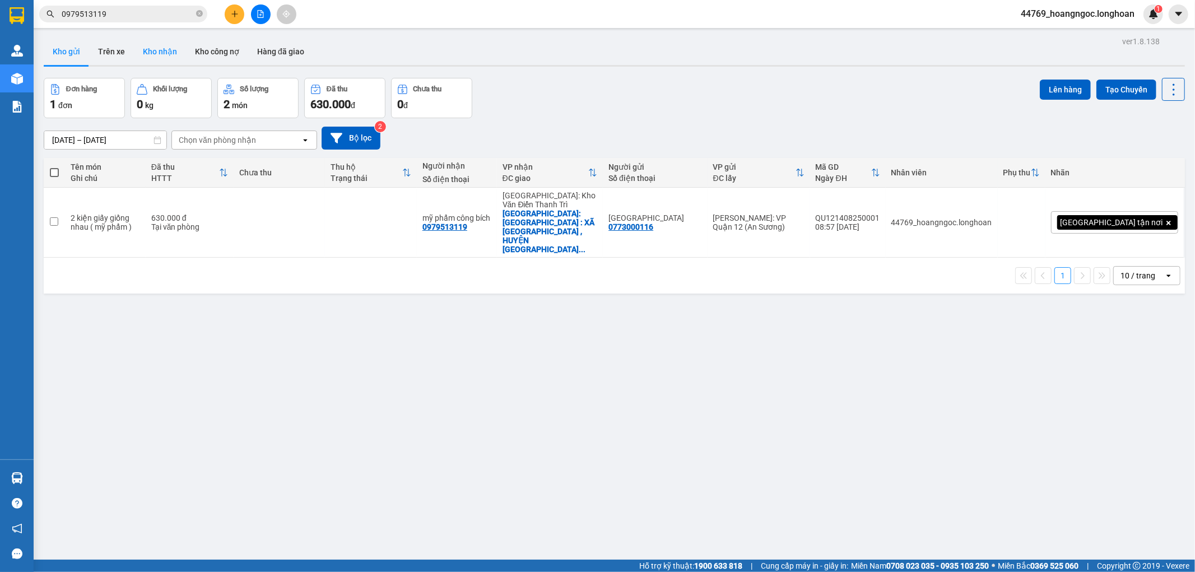
click at [169, 49] on button "Kho nhận" at bounding box center [160, 51] width 52 height 27
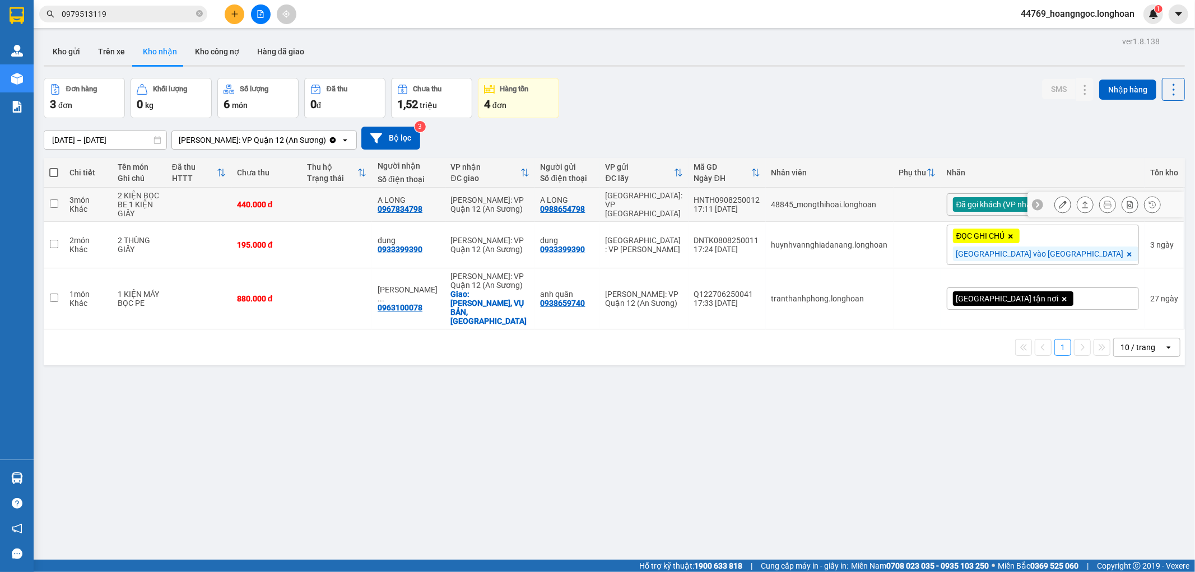
click at [1057, 203] on button at bounding box center [1063, 205] width 16 height 20
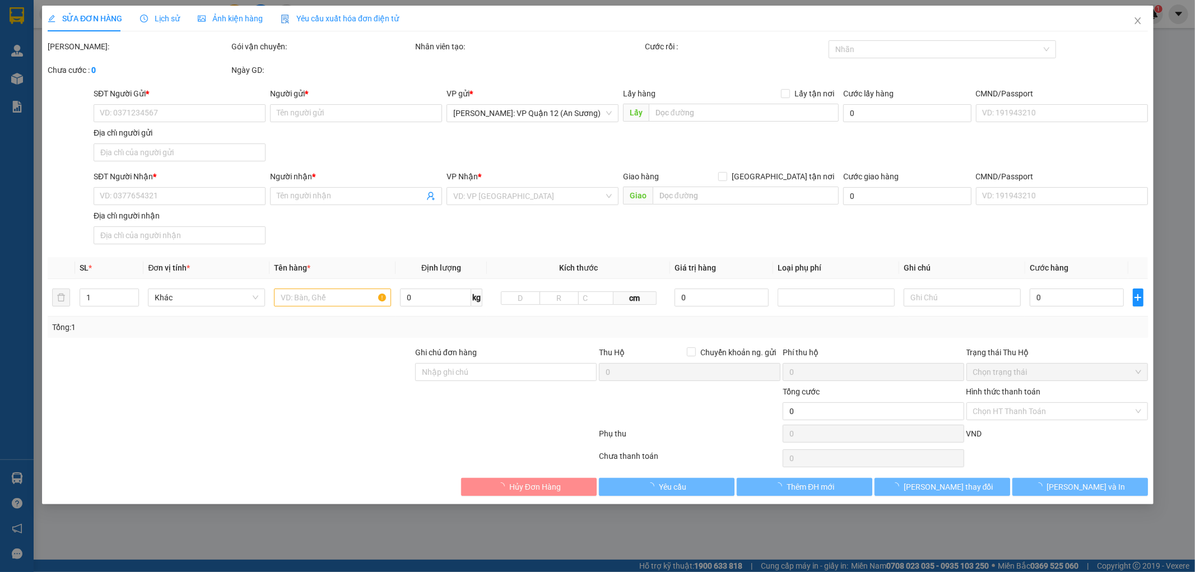
type input "0988654798"
type input "A LONG"
type input "0967834798"
type input "A LONG"
type input "440.000"
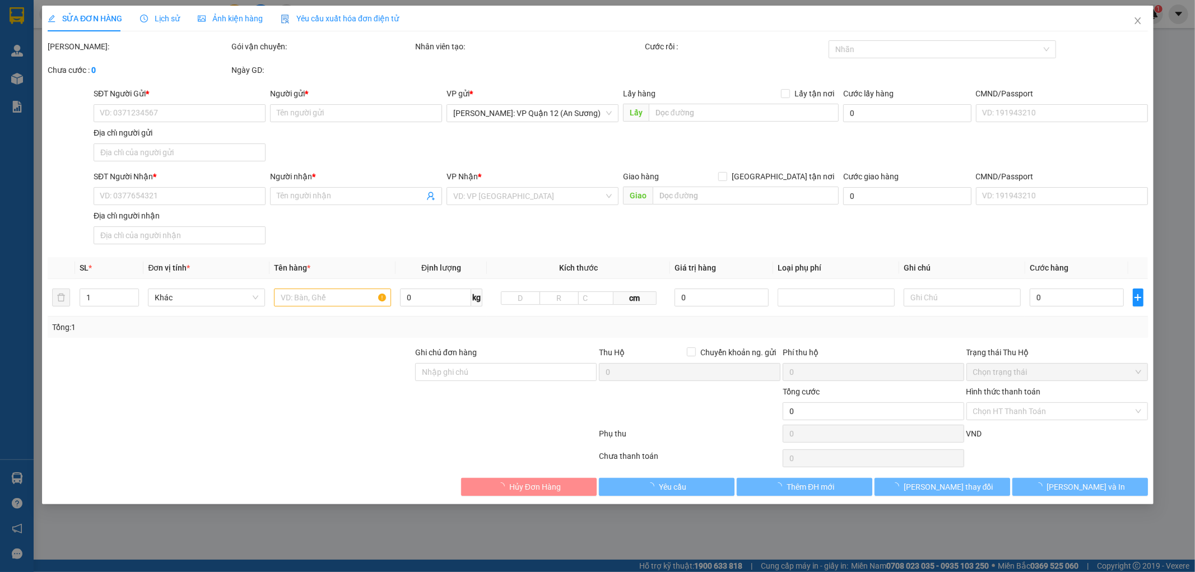
type input "440.000"
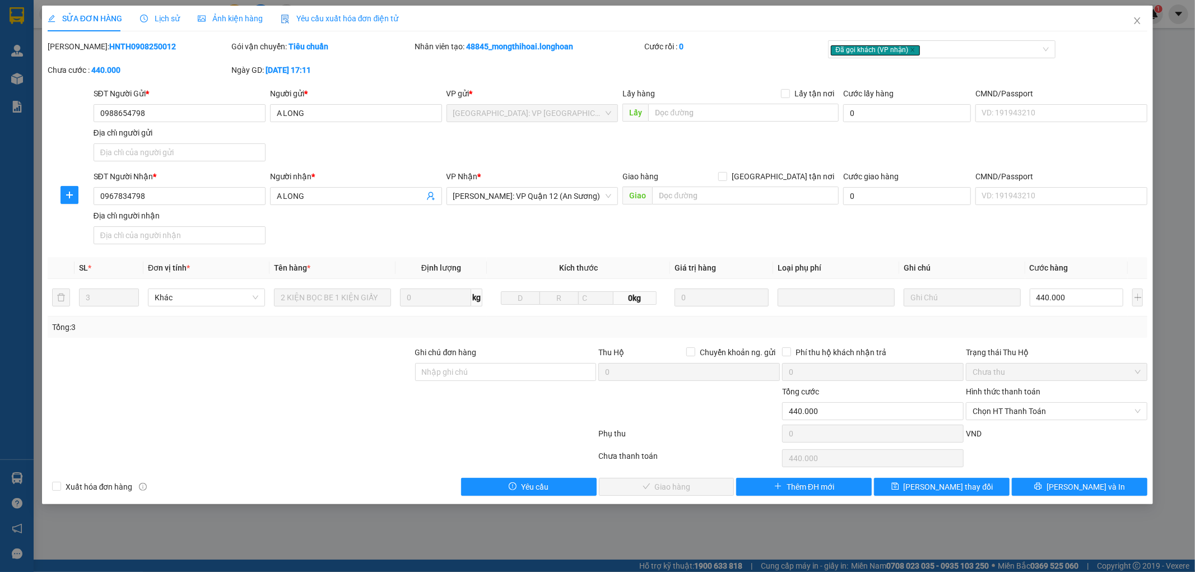
click at [122, 45] on b "HNTH0908250012" at bounding box center [142, 46] width 67 height 9
copy b "HNTH0908250012"
click at [164, 113] on input "0988654798" at bounding box center [180, 113] width 172 height 18
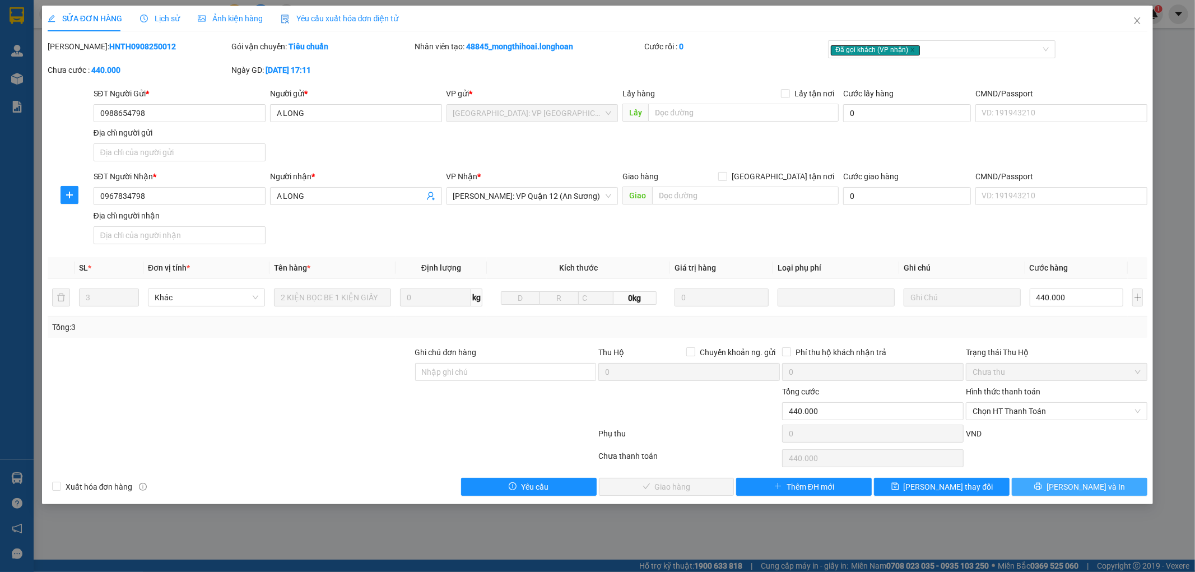
click at [1083, 491] on span "Lưu và In" at bounding box center [1085, 487] width 78 height 12
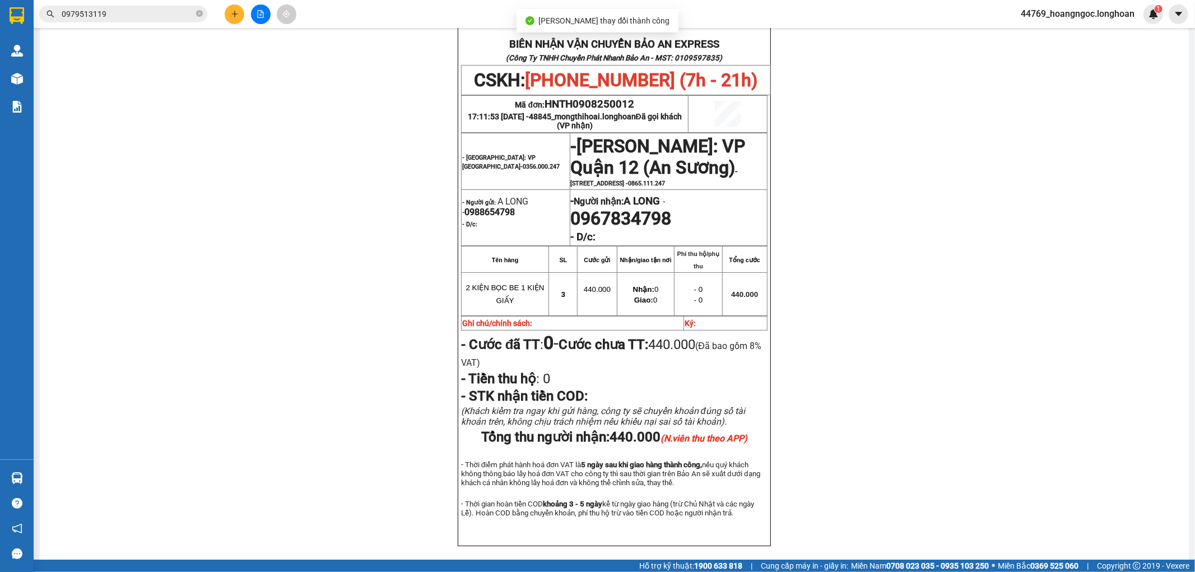
scroll to position [75, 0]
click at [230, 10] on button at bounding box center [235, 14] width 20 height 20
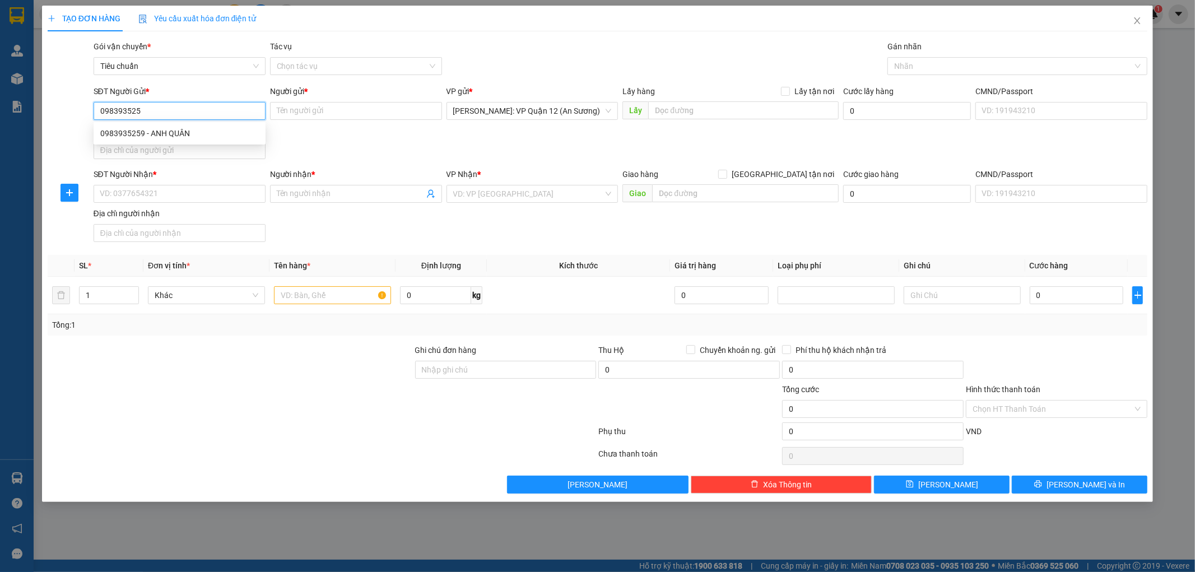
type input "0983935259"
click at [213, 130] on div "0983935259 - ANH QUÂN" at bounding box center [179, 133] width 158 height 12
type input "ANH QUÂN"
click at [181, 112] on input "0983935259" at bounding box center [180, 111] width 172 height 18
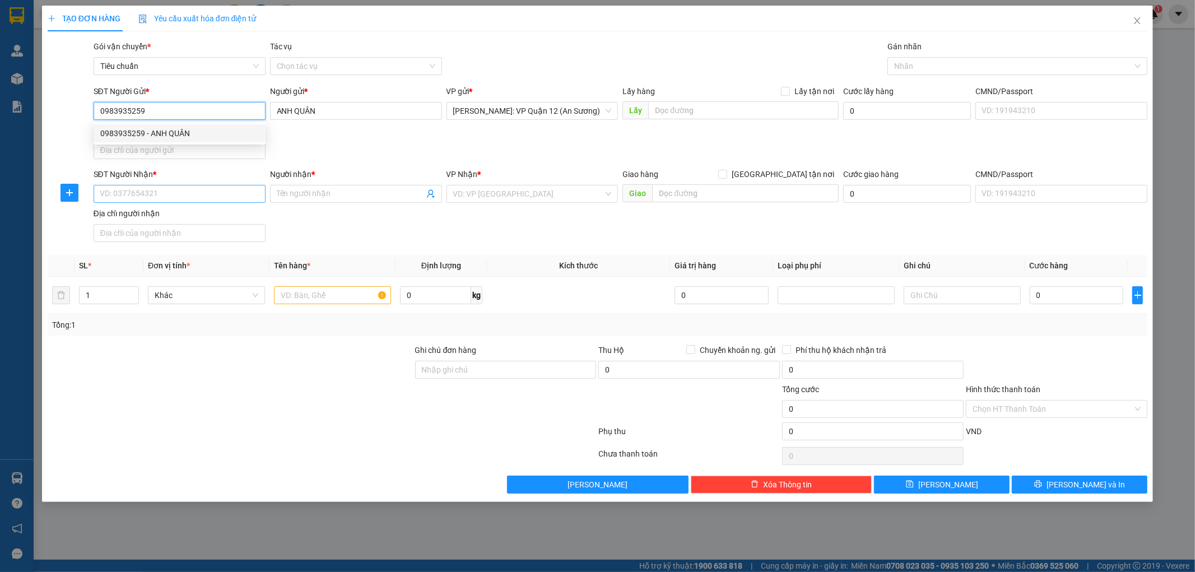
type input "0983935259"
click at [170, 192] on input "SĐT Người Nhận *" at bounding box center [180, 194] width 172 height 18
paste input "0983935259"
click at [193, 196] on input "0983935259" at bounding box center [180, 194] width 172 height 18
type input "0983935259"
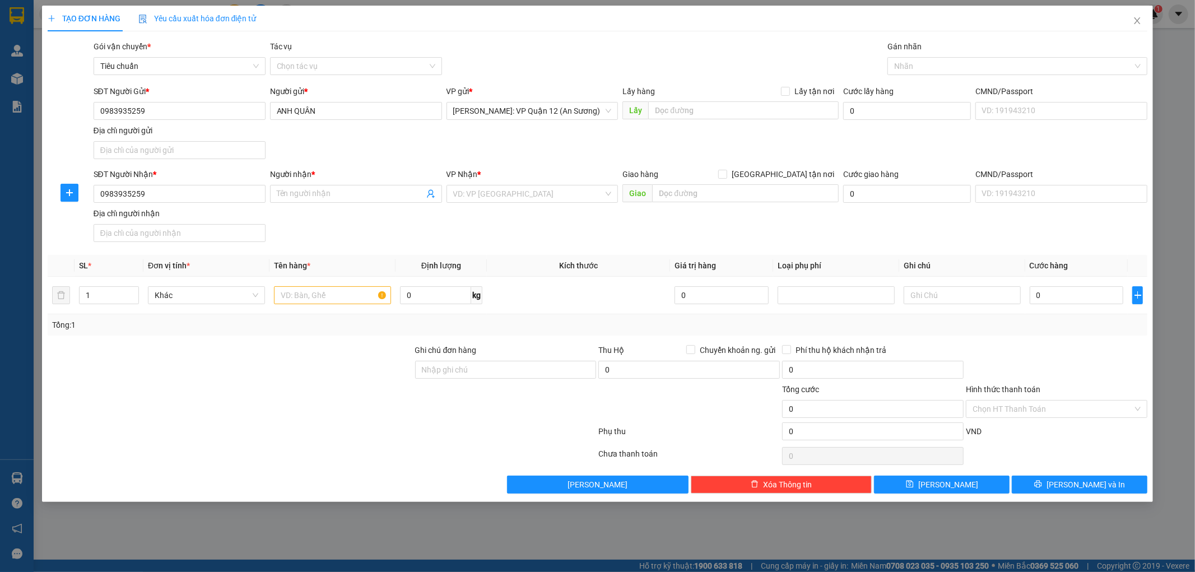
click at [328, 101] on div "Người gửi *" at bounding box center [356, 93] width 172 height 17
click at [334, 108] on input "ANH QUÂN" at bounding box center [356, 111] width 172 height 18
click at [325, 189] on input "Người nhận *" at bounding box center [350, 194] width 147 height 12
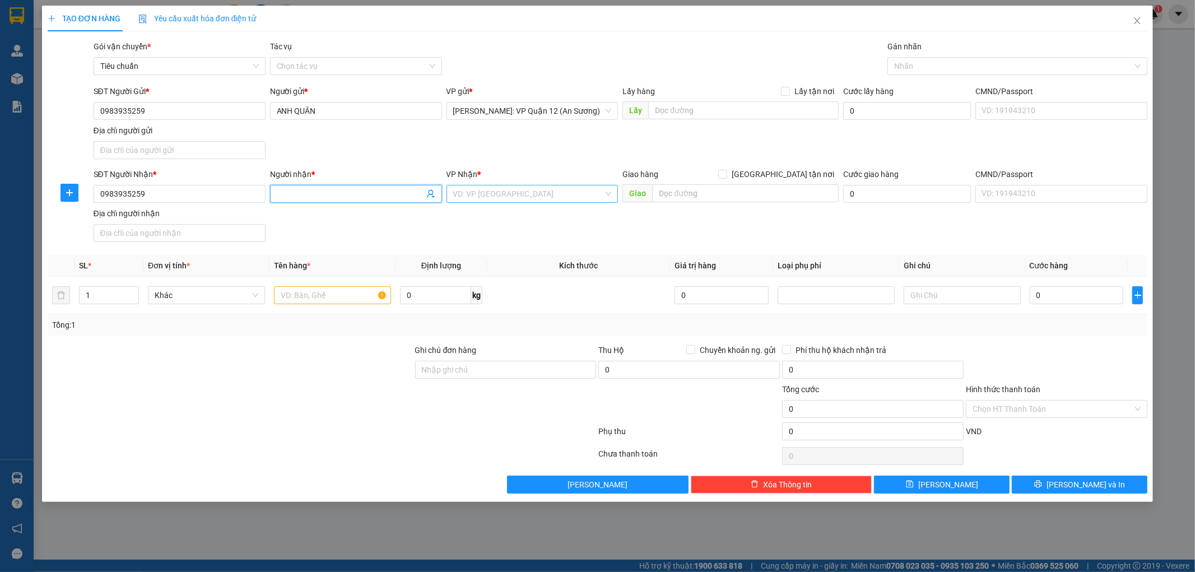
paste input "ANH QUÂN"
type input "ANH QUÂN"
click at [534, 197] on input "search" at bounding box center [528, 193] width 151 height 17
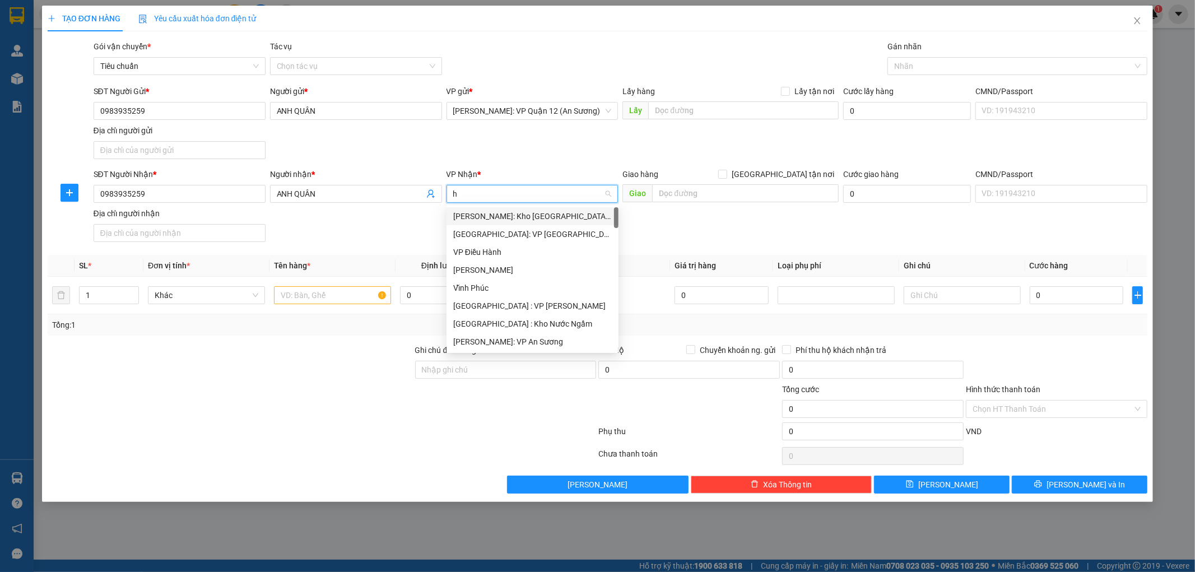
type input "ha"
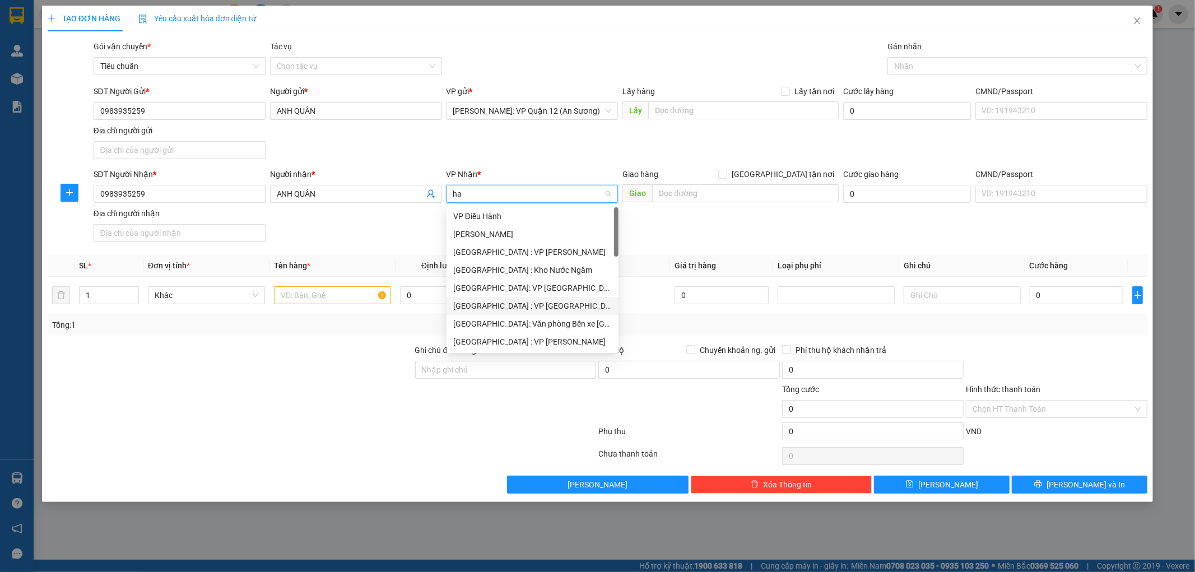
click at [514, 305] on div "Hà Nội : VP Hà Đông" at bounding box center [532, 306] width 158 height 12
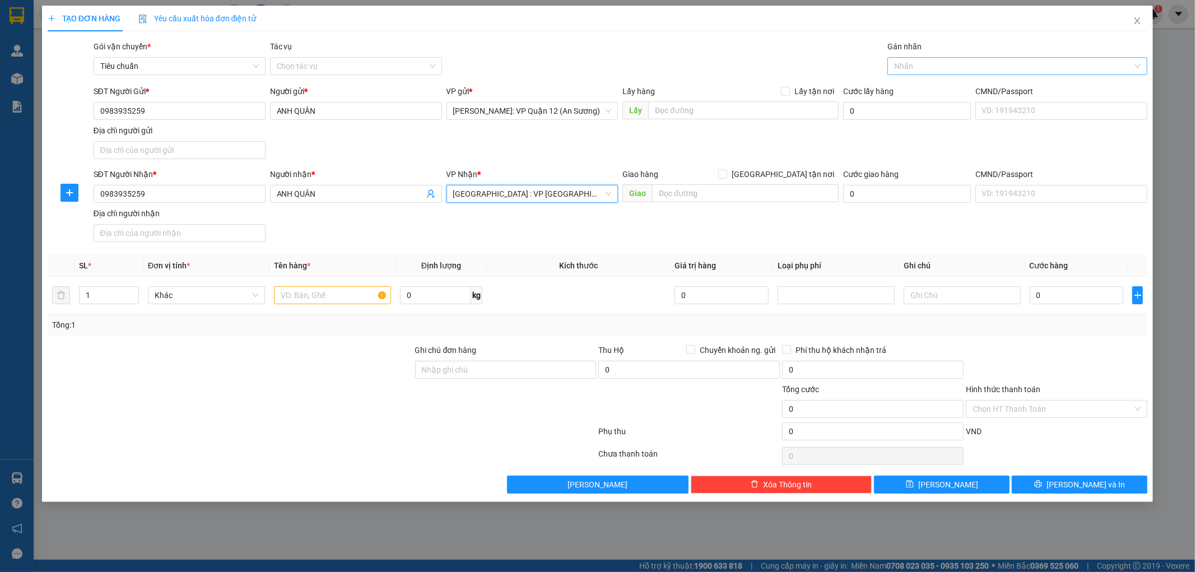
click at [971, 62] on div at bounding box center [1011, 65] width 243 height 13
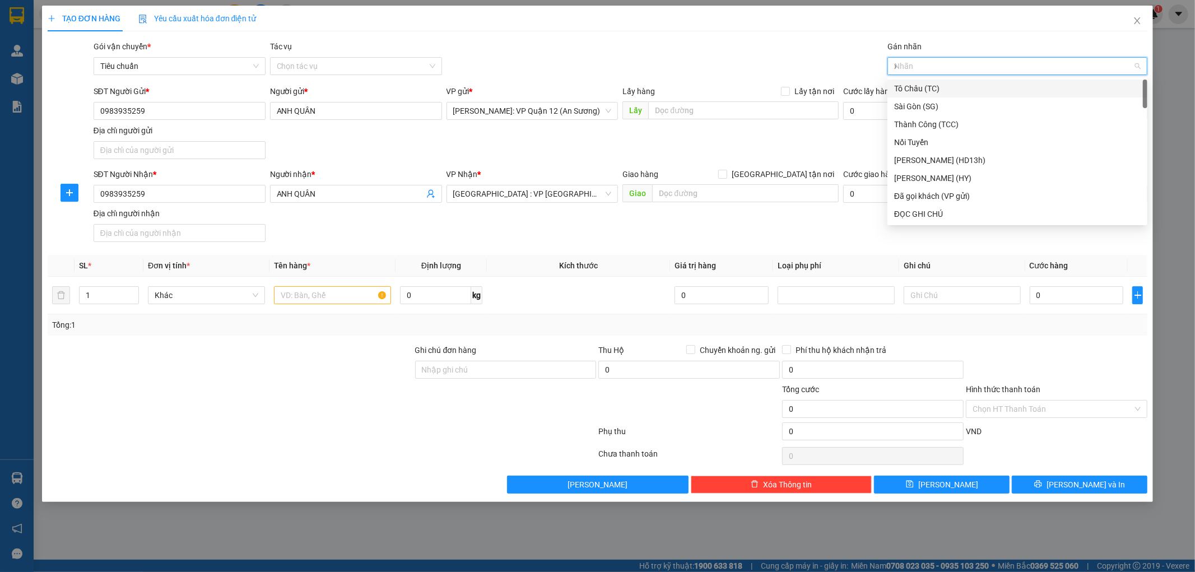
type input "xe"
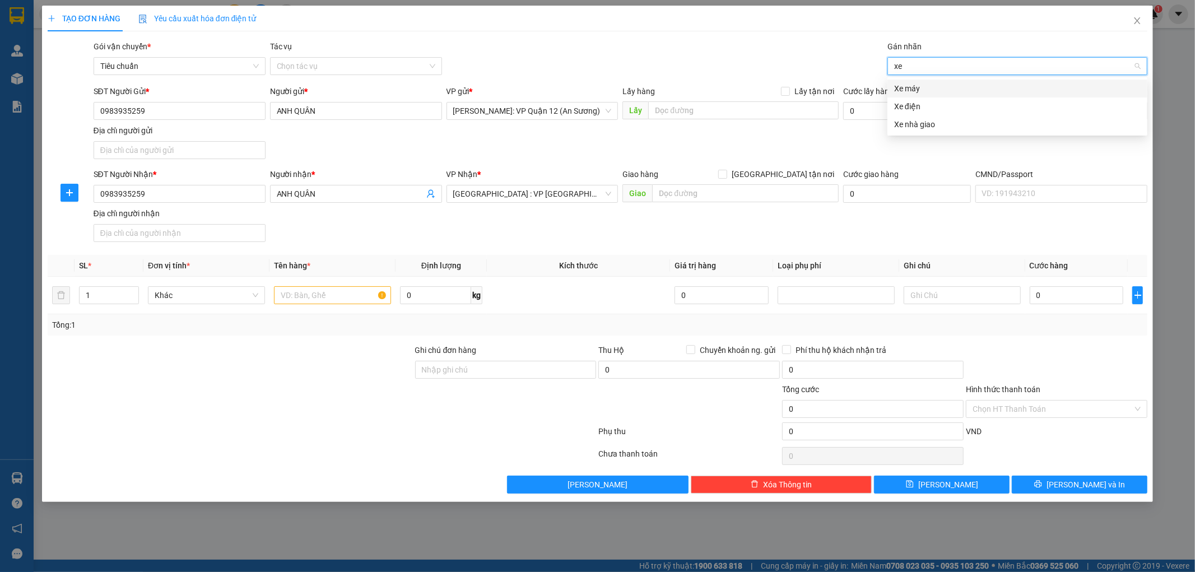
click at [936, 90] on div "Xe máy" at bounding box center [1017, 88] width 246 height 12
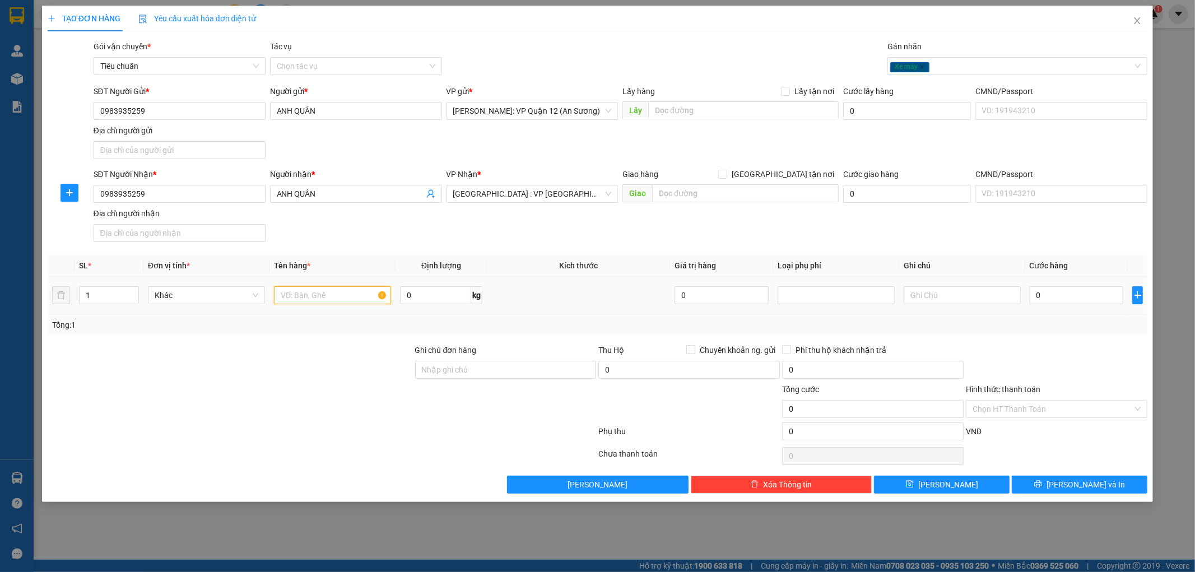
click at [339, 296] on input "text" at bounding box center [332, 295] width 117 height 18
type input "1 xe vison bs 59V2-075.99"
click at [454, 374] on input "Ghi chú đơn hàng" at bounding box center [505, 370] width 181 height 18
type input "chìa khóa quấn tay lái + giấy tờ khách giữ"
click at [1064, 294] on input "0" at bounding box center [1076, 295] width 94 height 18
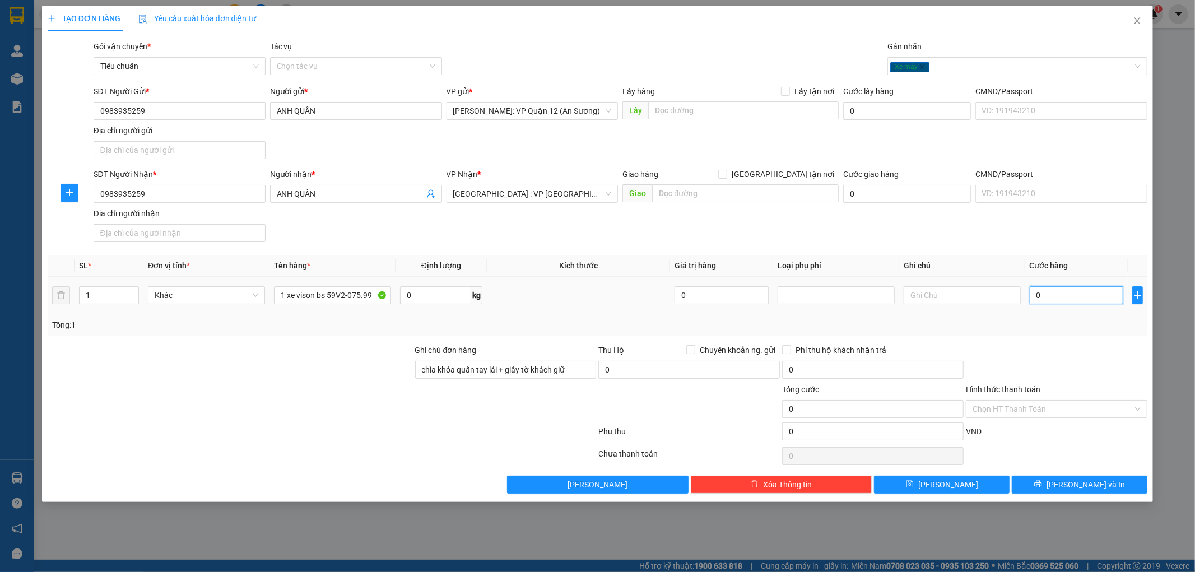
type input "1"
type input "11"
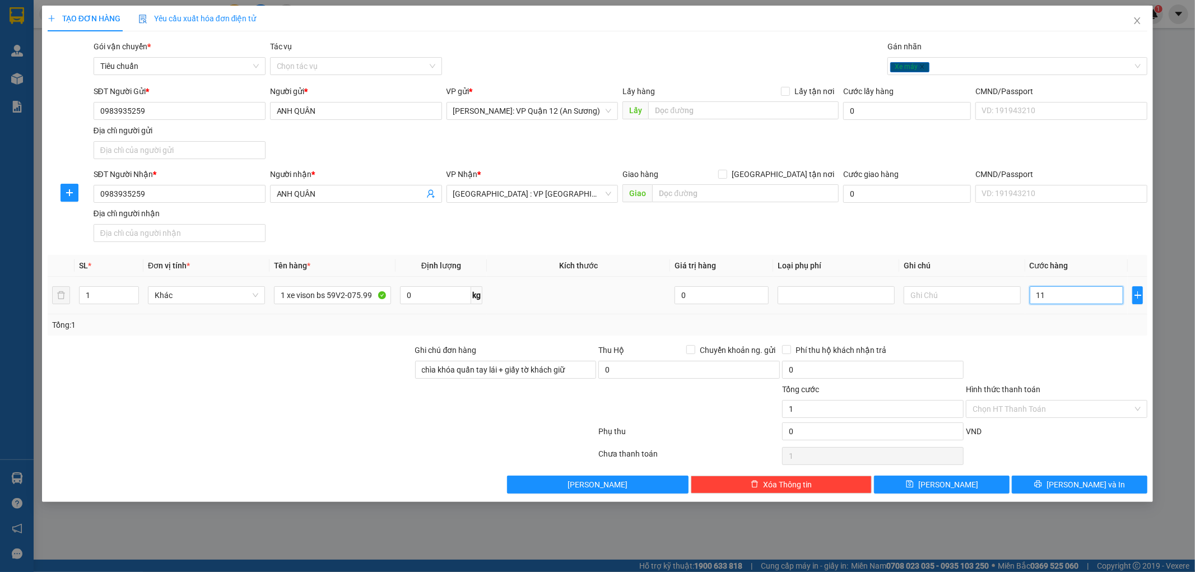
type input "11"
type input "113"
type input "1.130"
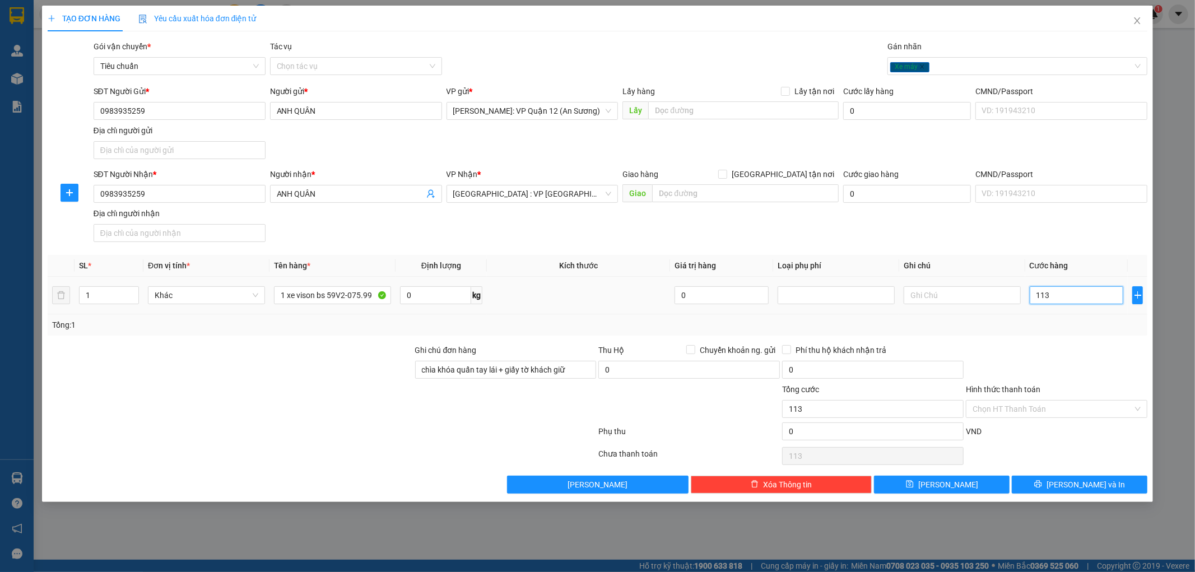
type input "1.130"
type input "11.300"
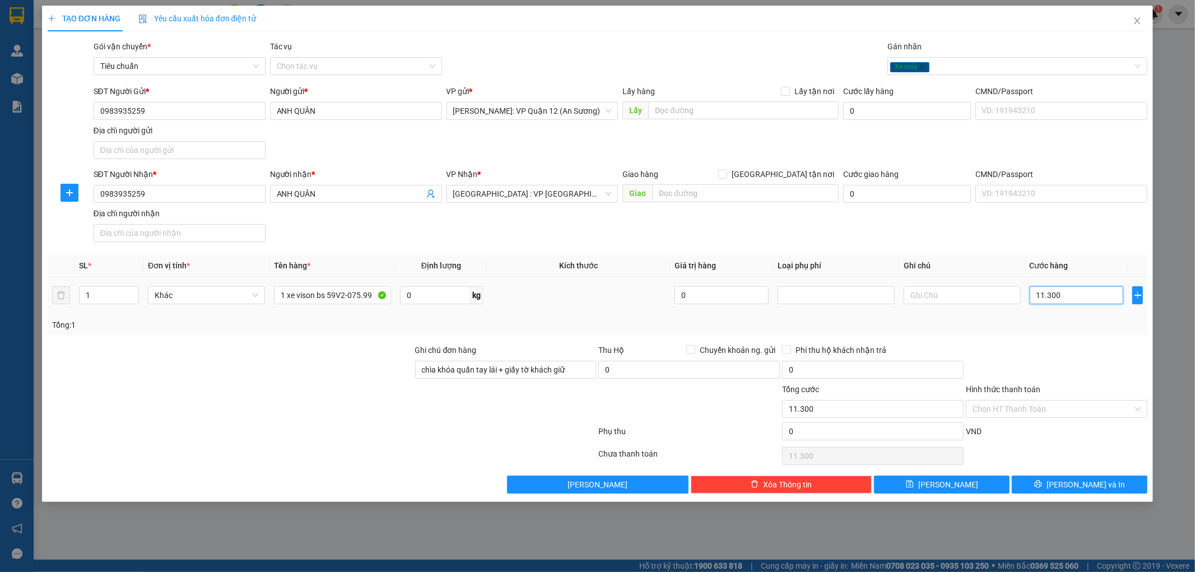
type input "113.000"
type input "1.130.000"
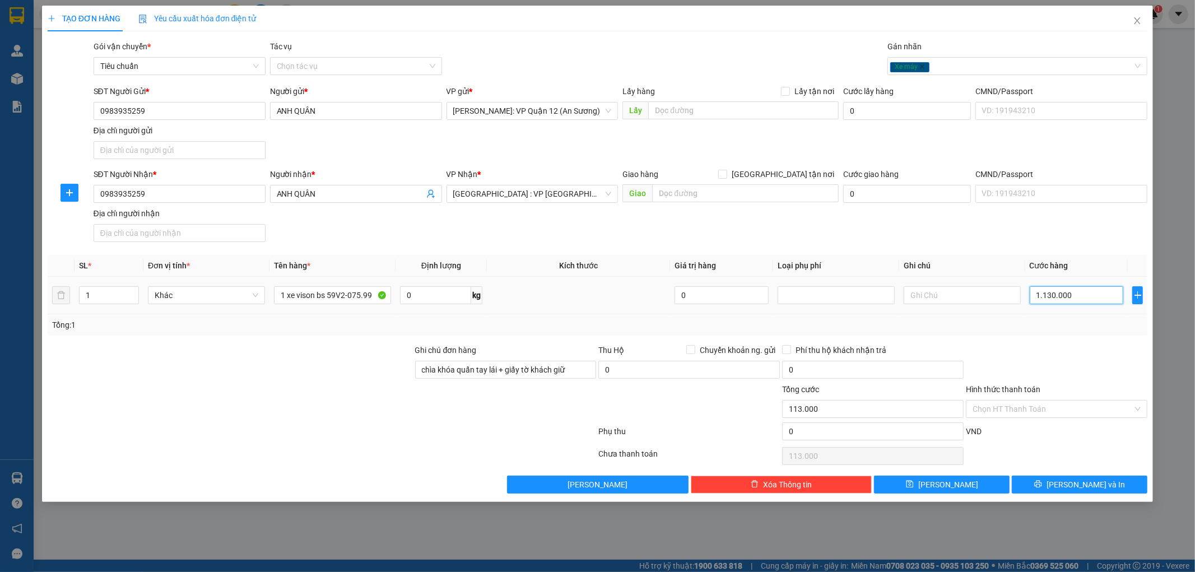
type input "1.130.000"
click at [1076, 481] on span "Lưu và In" at bounding box center [1085, 484] width 78 height 12
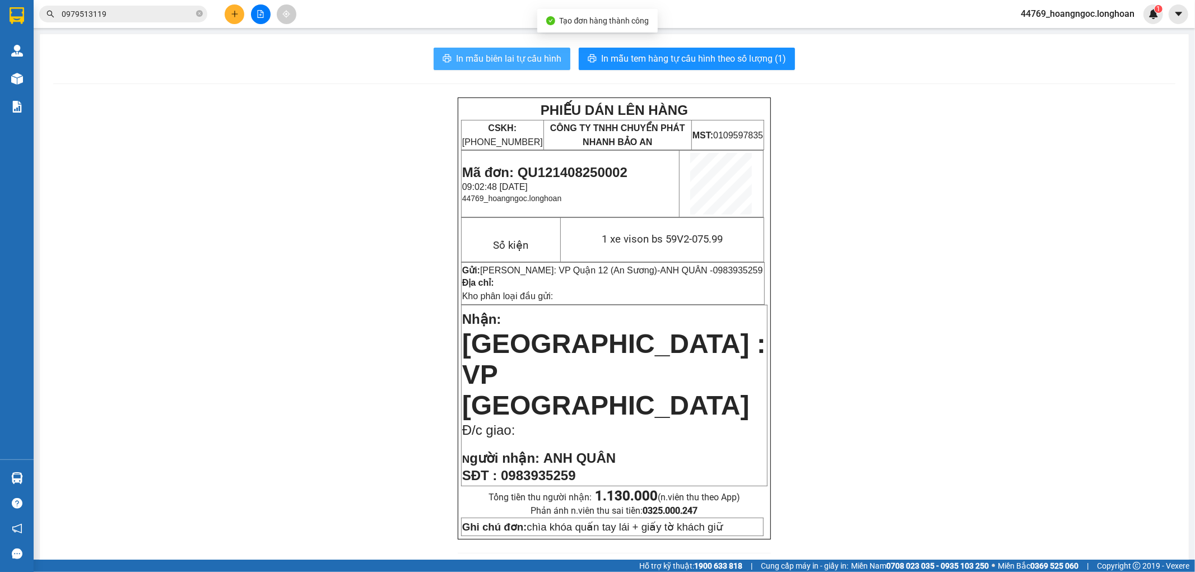
click at [503, 52] on span "In mẫu biên lai tự cấu hình" at bounding box center [508, 59] width 105 height 14
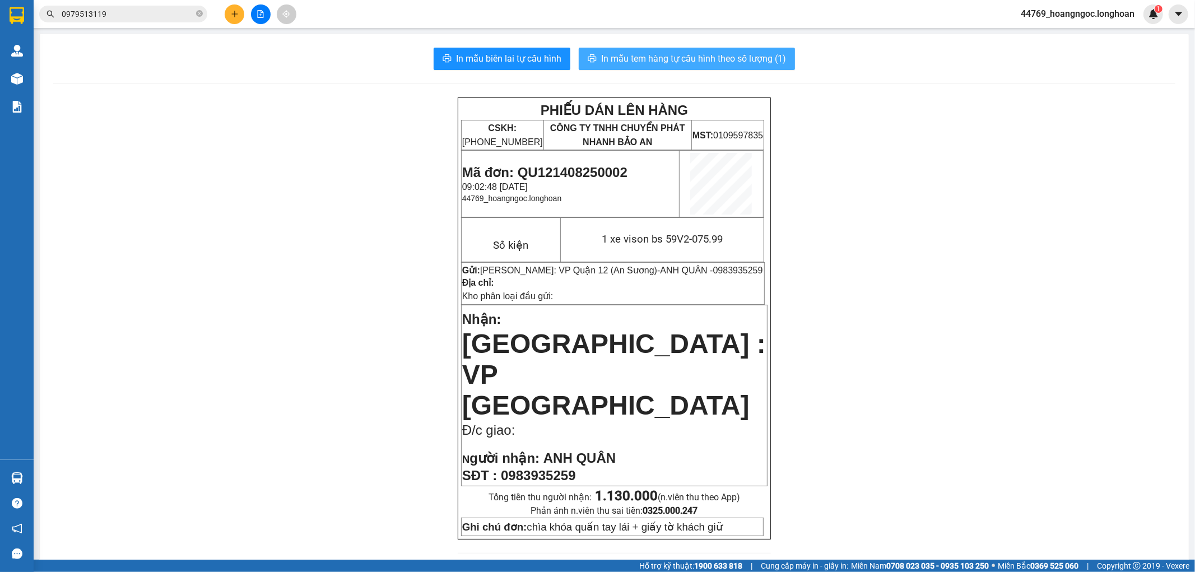
click at [697, 54] on span "In mẫu tem hàng tự cấu hình theo số lượng (1)" at bounding box center [693, 59] width 185 height 14
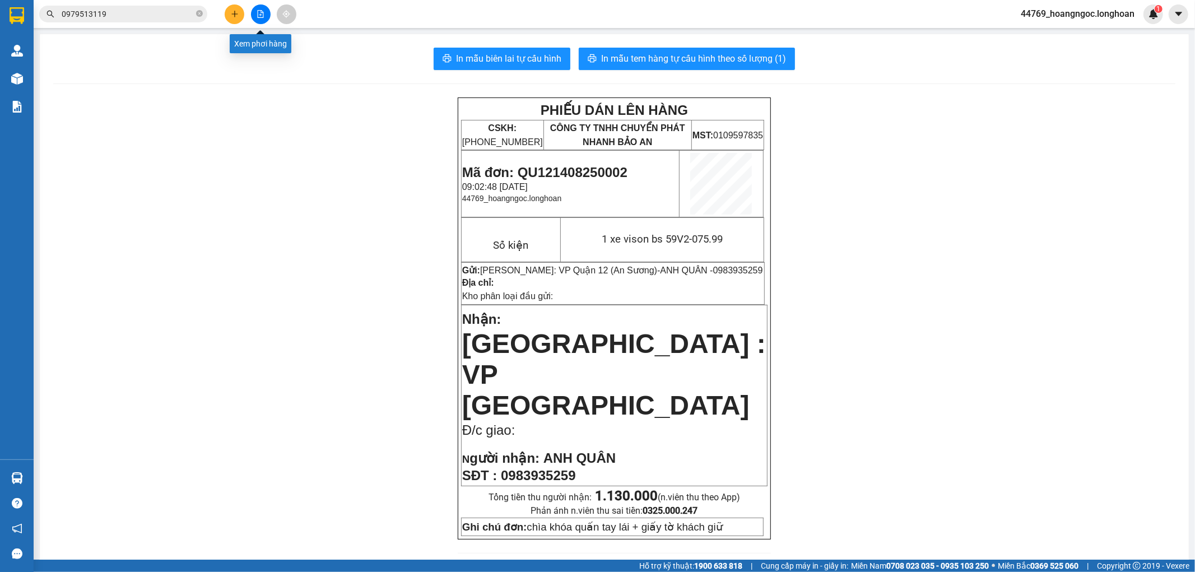
click at [237, 15] on icon "plus" at bounding box center [235, 14] width 8 height 8
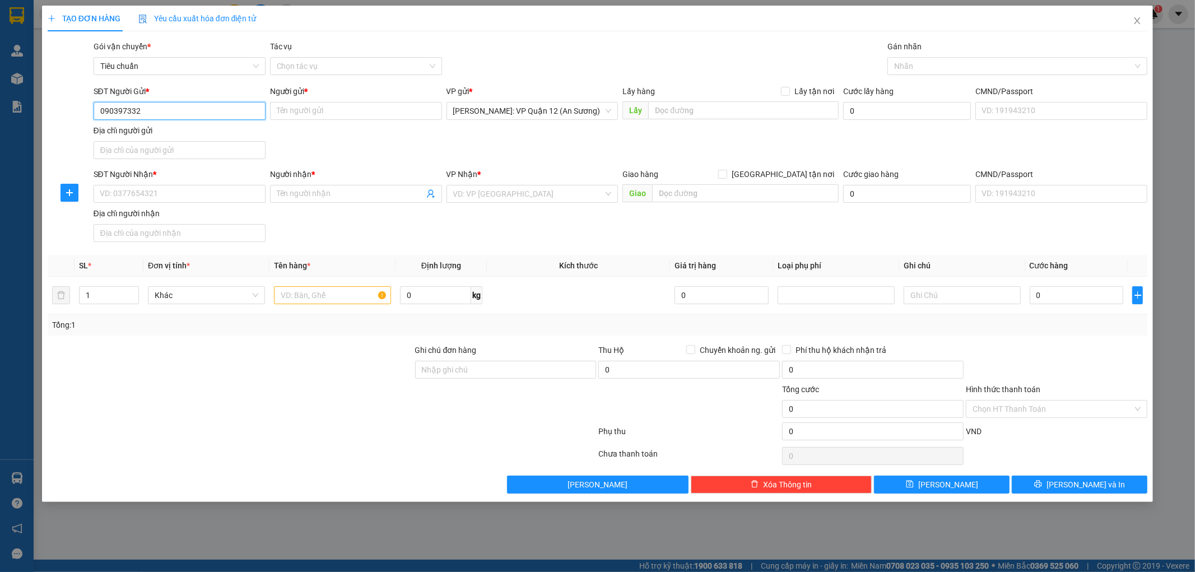
type input "0903973325"
click at [175, 136] on div "0903973325 - Đặng Tân" at bounding box center [179, 133] width 158 height 12
type input "Đặng Tân"
type input "0903973325"
click at [187, 185] on div "SĐT Người Nhận * VD: 0377654321" at bounding box center [180, 187] width 172 height 39
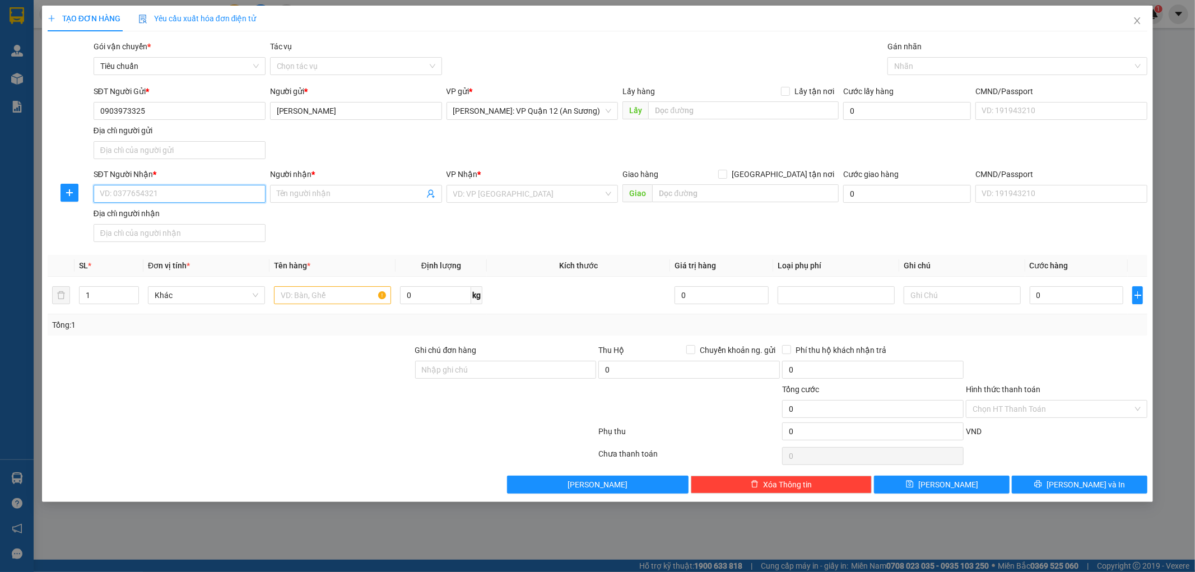
click at [186, 189] on input "SĐT Người Nhận *" at bounding box center [180, 194] width 172 height 18
type input "0799896555"
click at [176, 211] on div "0799896555 - Duy" at bounding box center [179, 217] width 158 height 12
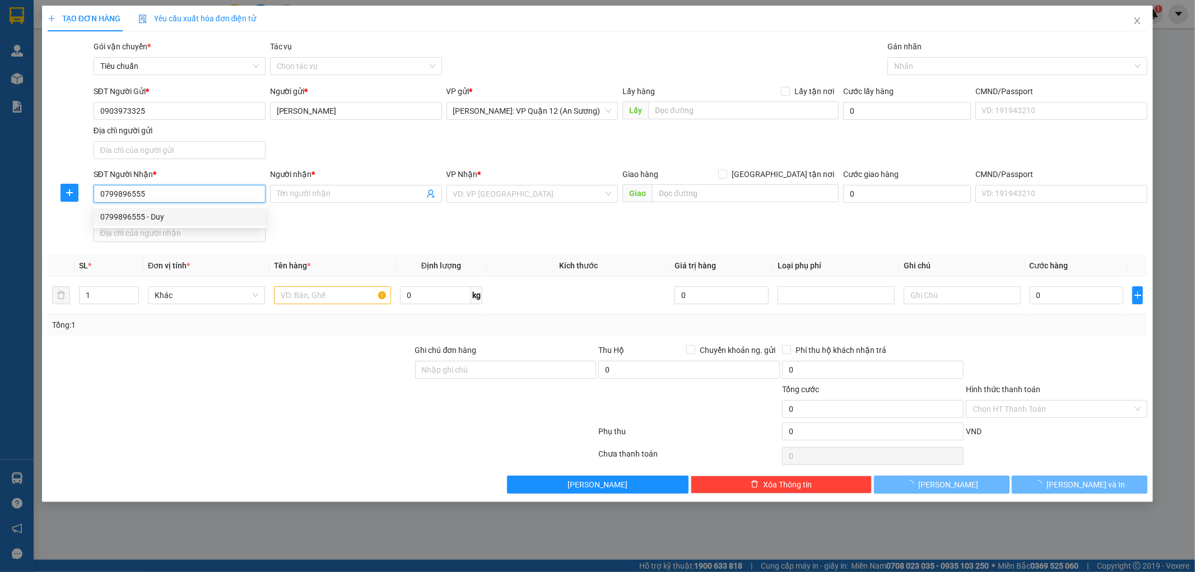
type input "Duy"
checkbox input "true"
type input "1804 sảnh B, The Park home, 1 Thành Thái, Dịch Vọng, Hà Nội"
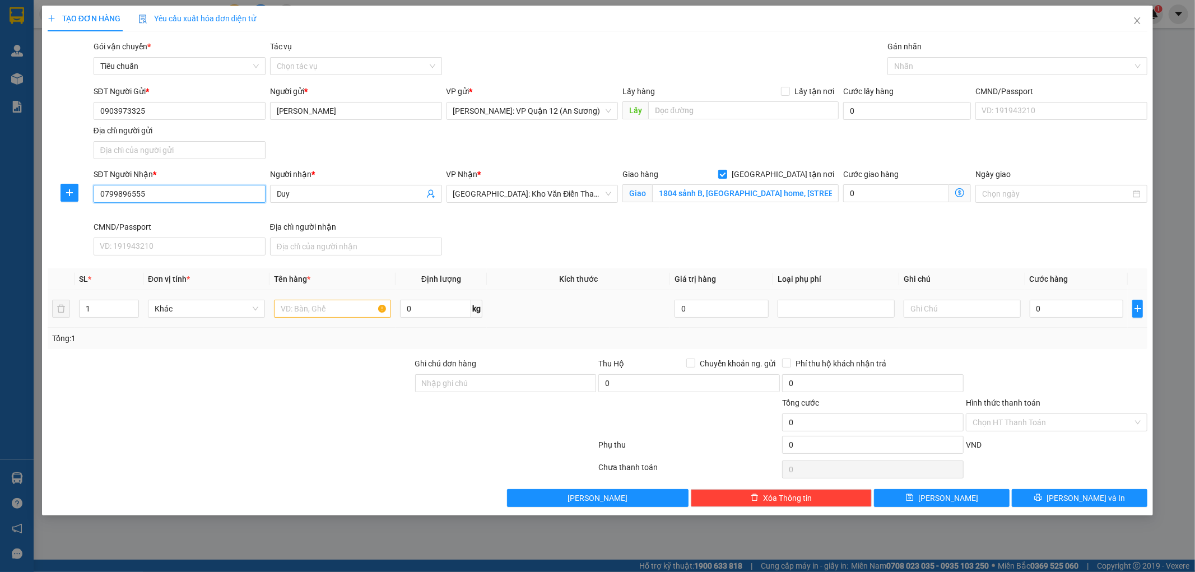
type input "0799896555"
click at [339, 311] on input "text" at bounding box center [332, 309] width 117 height 18
type input "1 kiện giấy ( mâm đĩa than )"
click at [456, 374] on input "Ghi chú đơn hàng" at bounding box center [505, 383] width 181 height 18
type input "nhận theo kiện - hư hỏng ko chịu trách nhiệm"
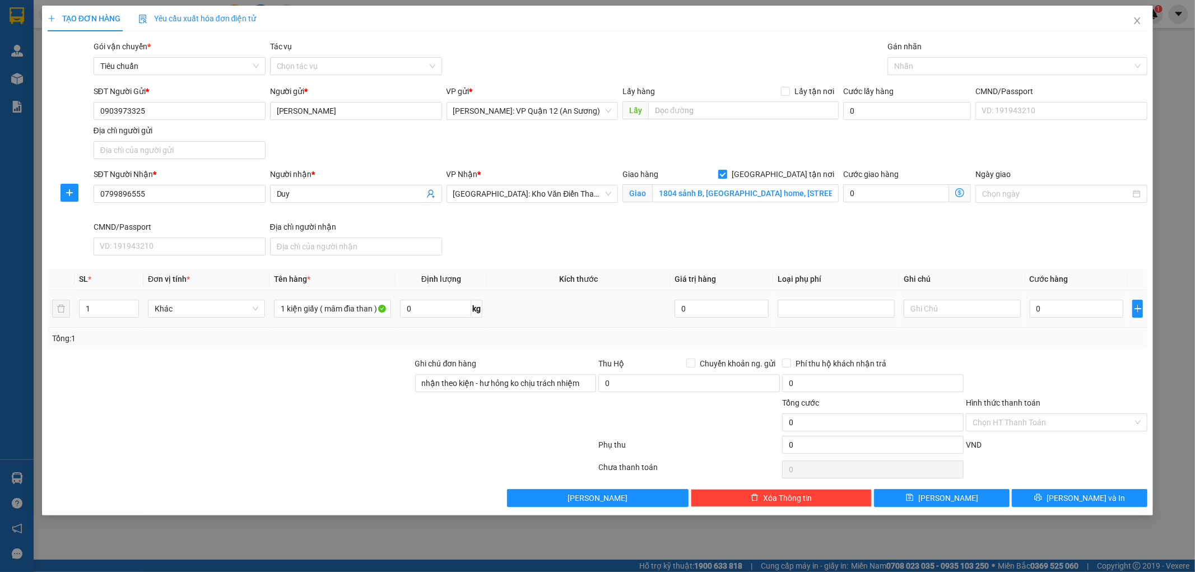
click at [1075, 318] on div "0" at bounding box center [1076, 308] width 94 height 22
click at [1075, 308] on input "0" at bounding box center [1076, 309] width 94 height 18
type input "1"
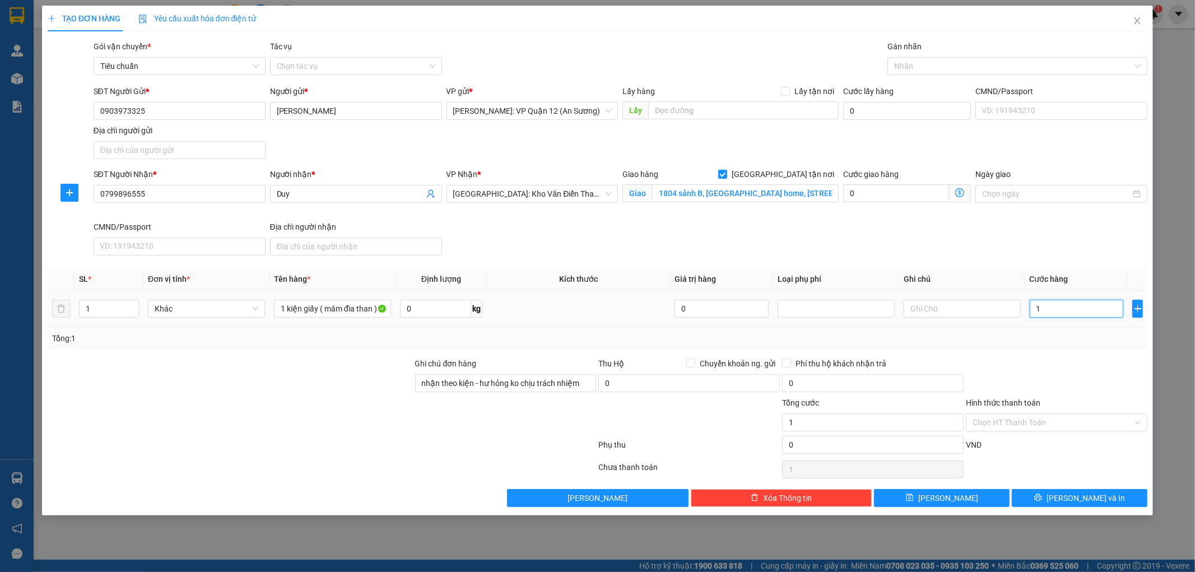
type input "10"
type input "100"
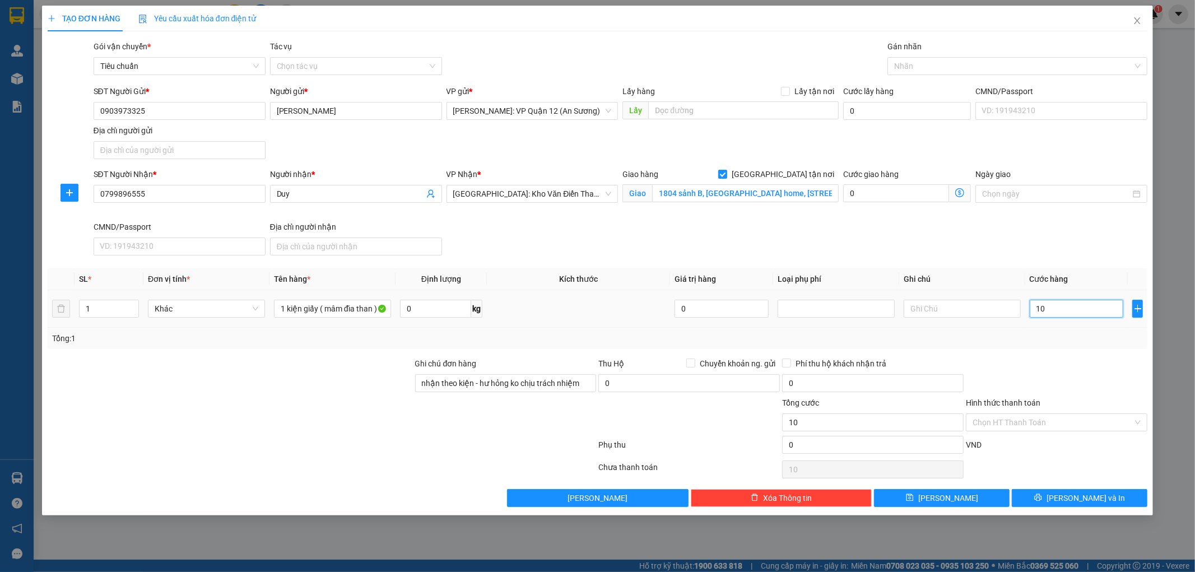
type input "100"
type input "1.000"
type input "10.000"
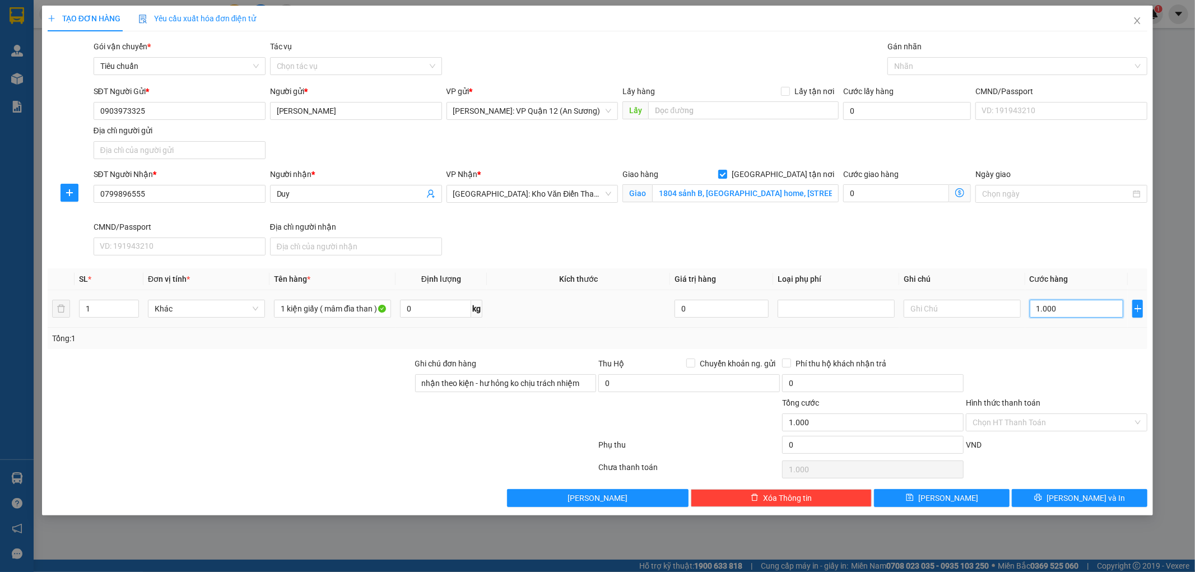
type input "10.000"
type input "100.000"
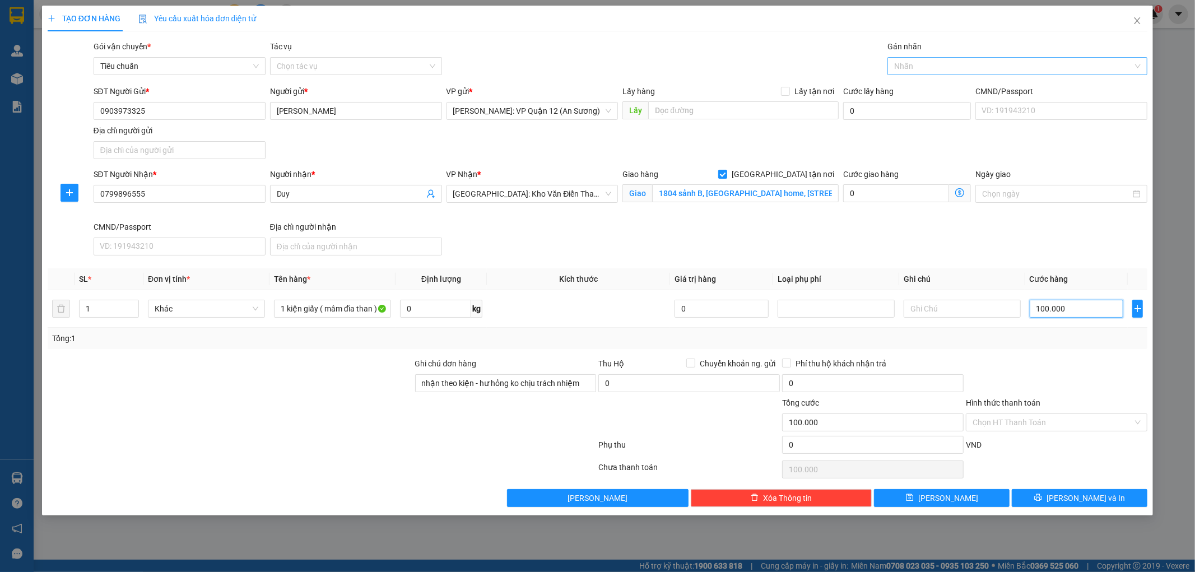
click at [930, 71] on div at bounding box center [1011, 65] width 243 height 13
type input "100.000"
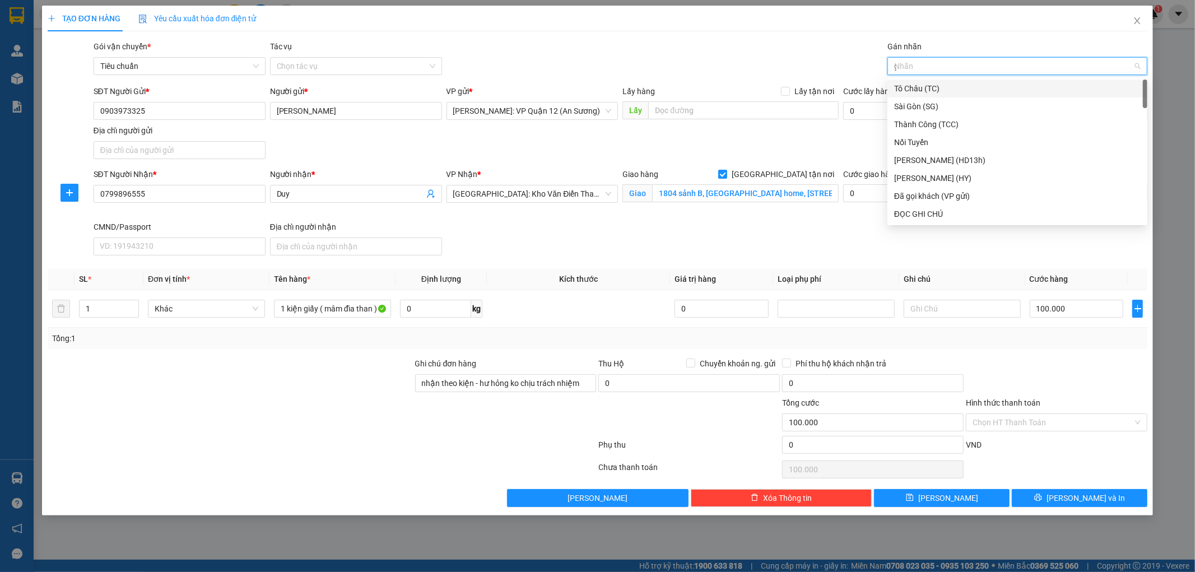
type input "gt"
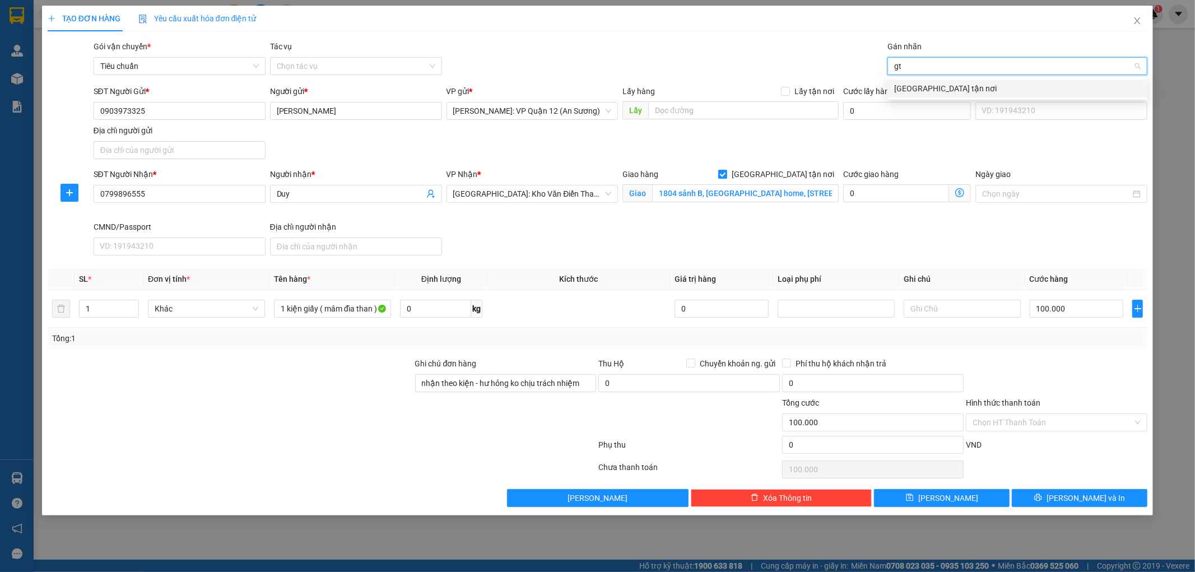
click at [938, 85] on div "[GEOGRAPHIC_DATA] tận nơi" at bounding box center [1017, 88] width 246 height 12
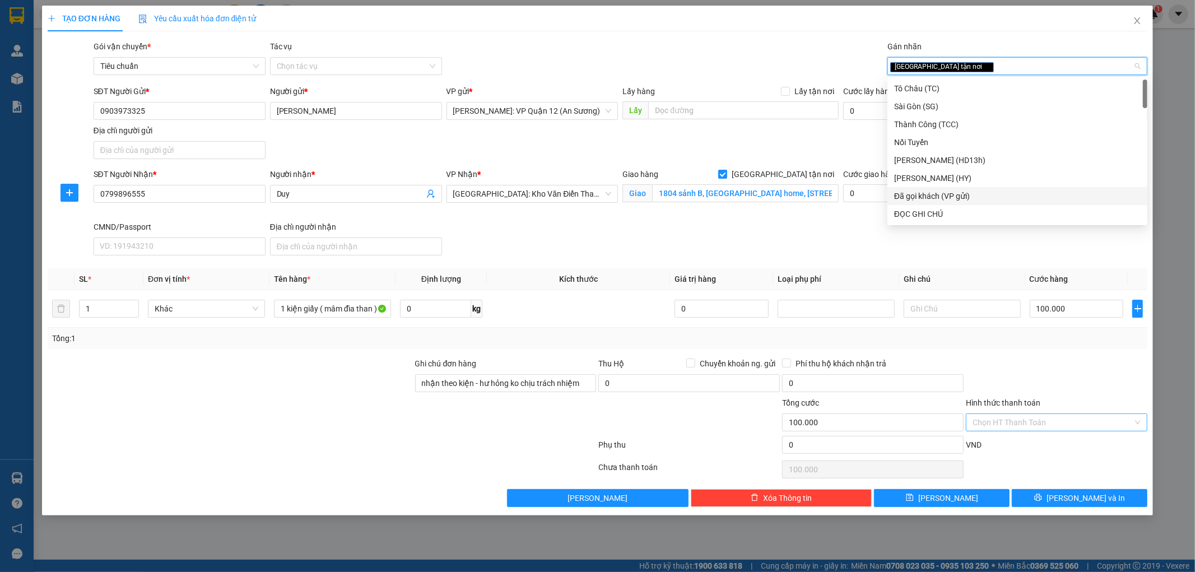
click at [1026, 429] on input "Hình thức thanh toán" at bounding box center [1052, 422] width 160 height 17
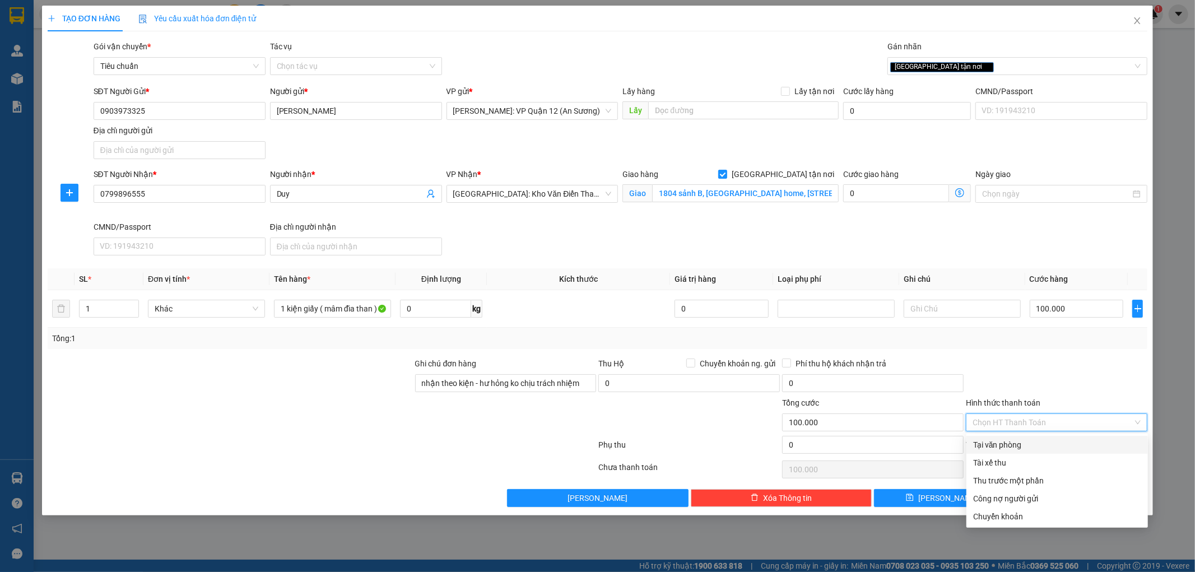
click at [1027, 444] on div "Tại văn phòng" at bounding box center [1057, 445] width 168 height 12
type input "0"
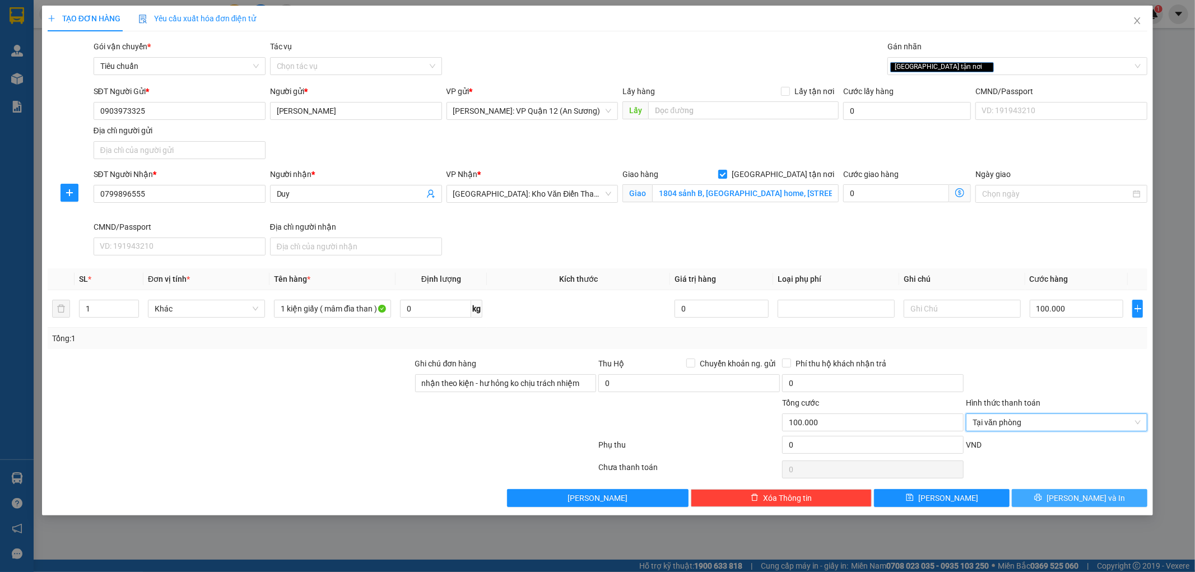
click at [1093, 493] on span "Lưu và In" at bounding box center [1085, 498] width 78 height 12
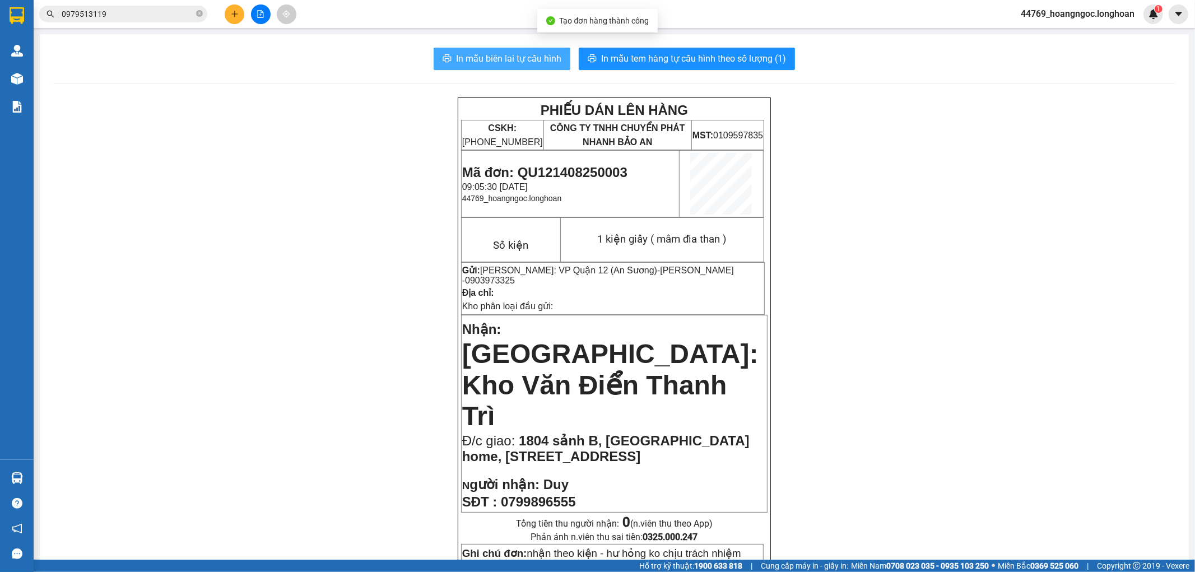
click at [501, 51] on button "In mẫu biên lai tự cấu hình" at bounding box center [501, 59] width 137 height 22
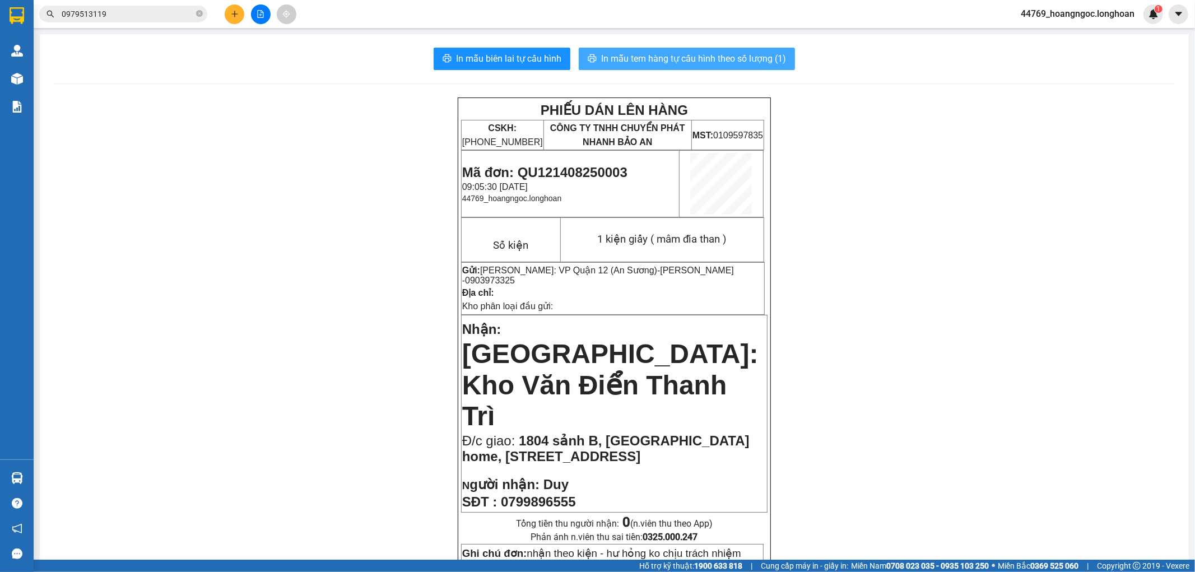
drag, startPoint x: 747, startPoint y: 54, endPoint x: 808, endPoint y: 93, distance: 72.7
click at [748, 55] on span "In mẫu tem hàng tự cấu hình theo số lượng (1)" at bounding box center [693, 59] width 185 height 14
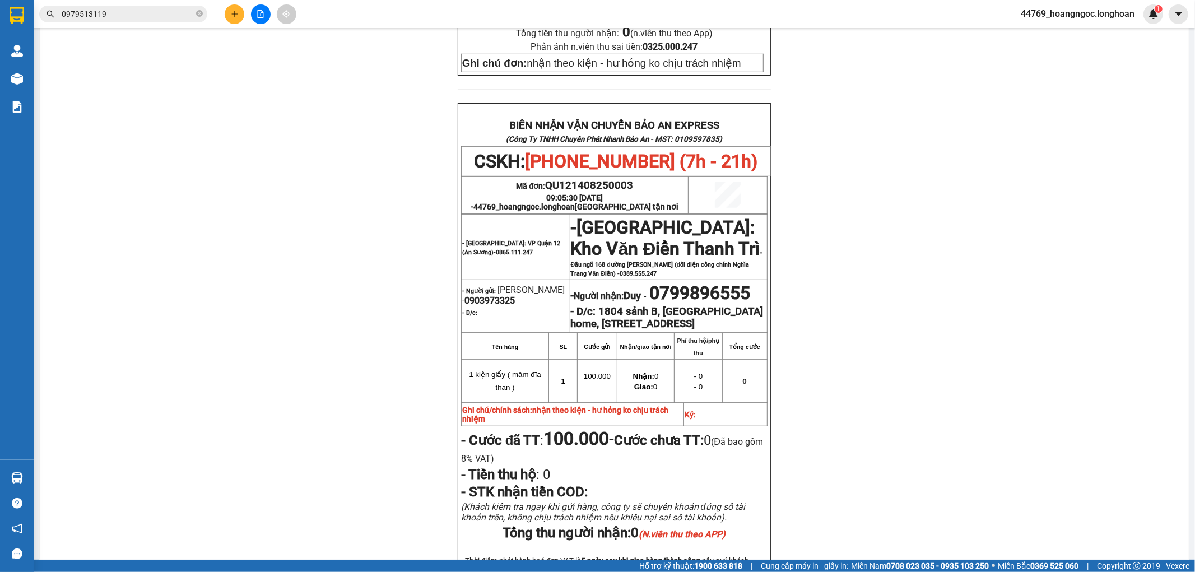
scroll to position [509, 0]
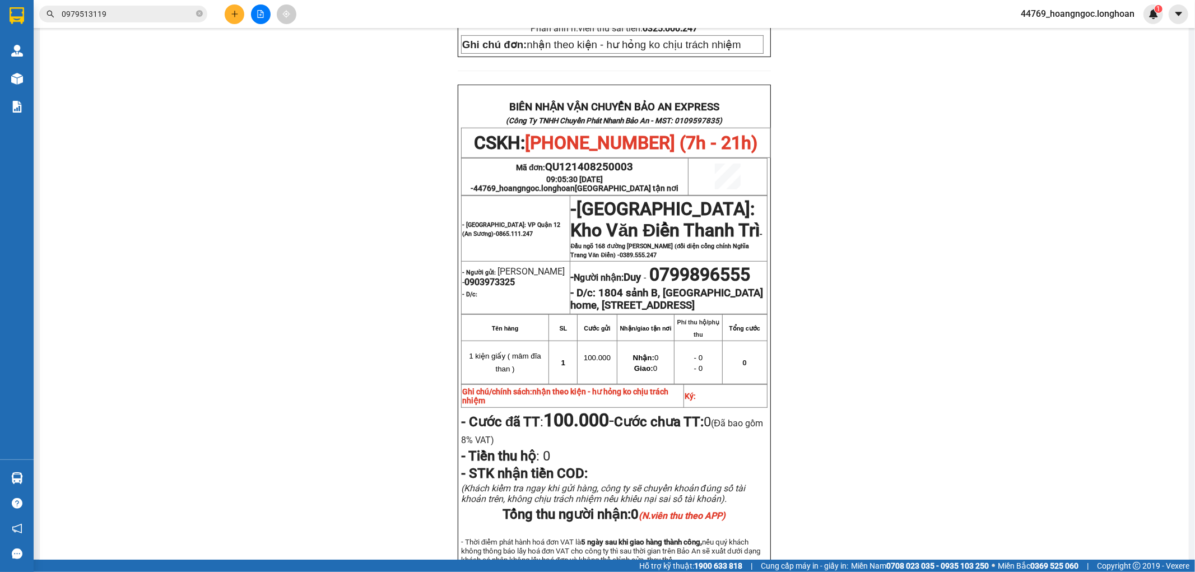
click at [131, 15] on input "0979513119" at bounding box center [128, 14] width 132 height 12
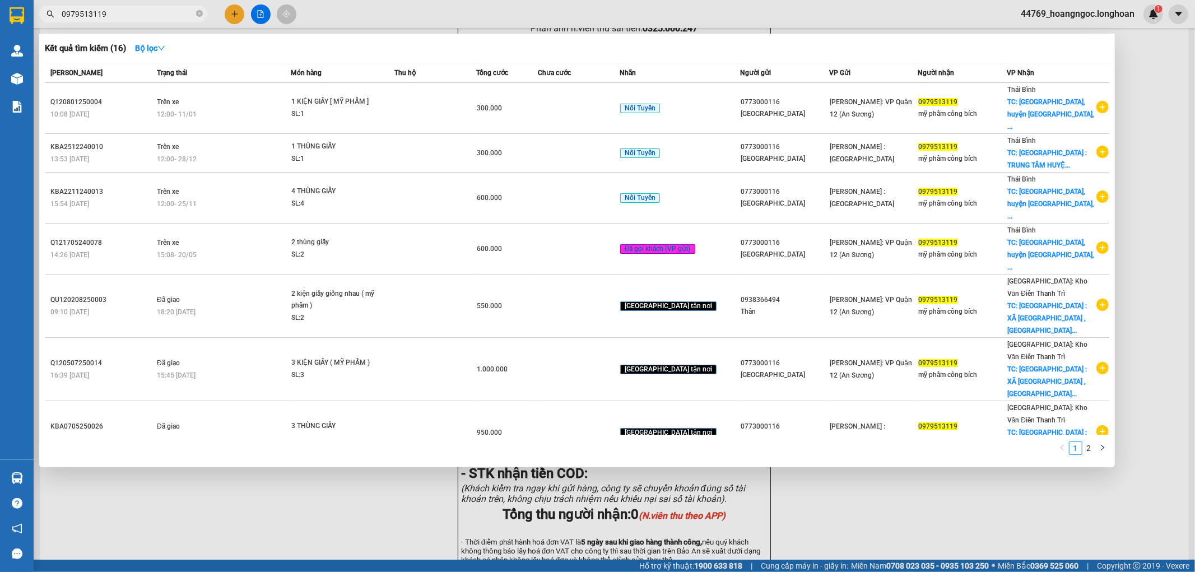
click at [131, 15] on input "0979513119" at bounding box center [128, 14] width 132 height 12
paste input "388389538"
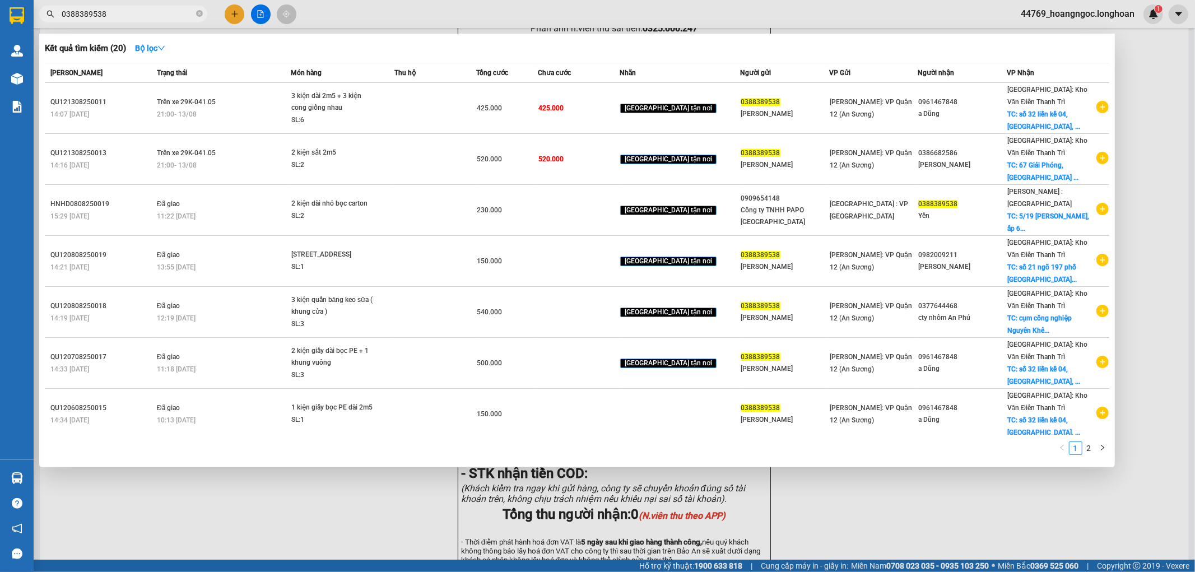
type input "0388389538"
click at [284, 538] on div at bounding box center [597, 286] width 1195 height 572
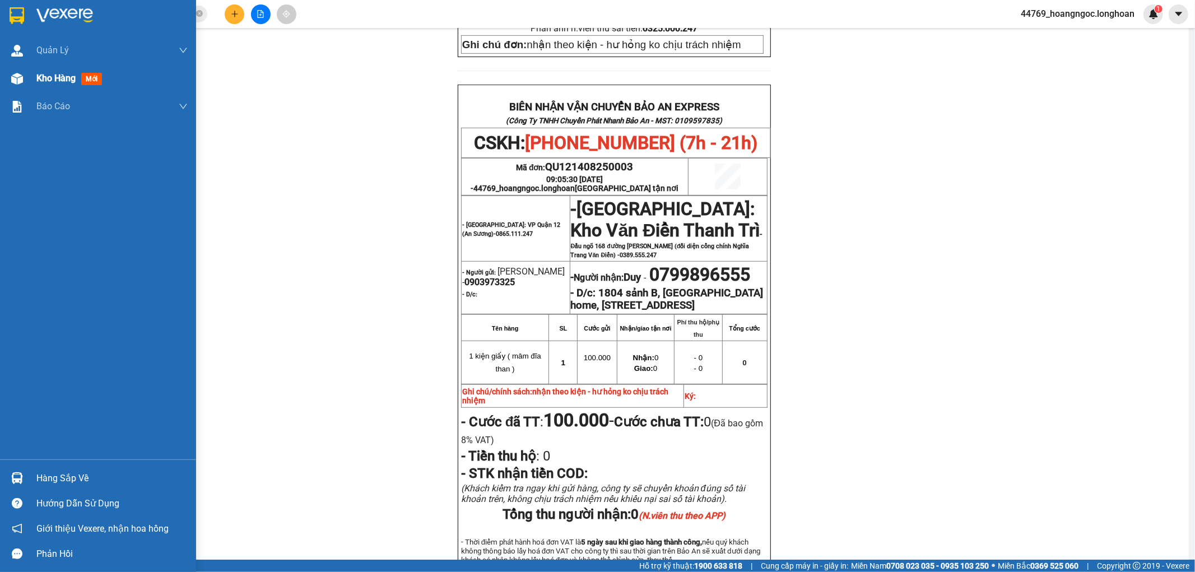
click at [30, 86] on div "Kho hàng mới" at bounding box center [98, 78] width 196 height 28
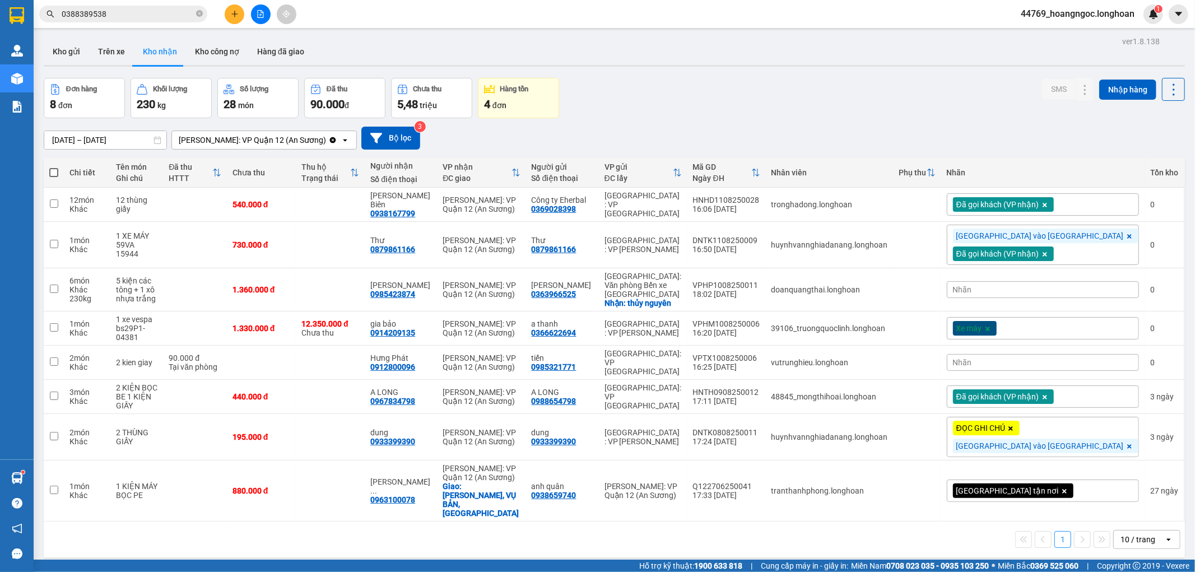
click at [1089, 323] on div "Xe máy" at bounding box center [1043, 328] width 192 height 22
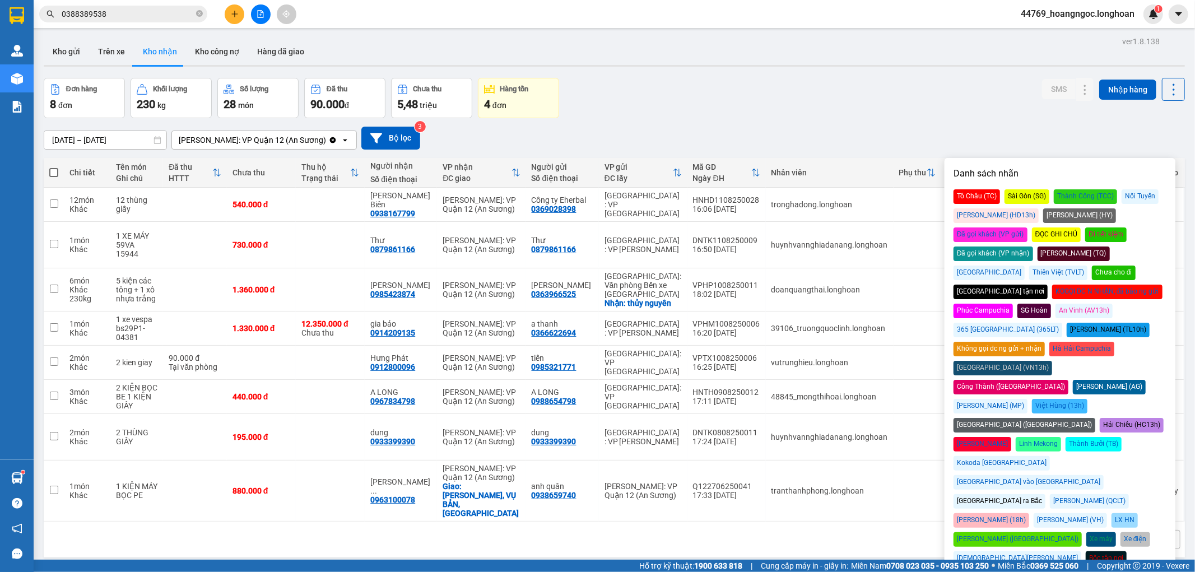
click at [1033, 246] on div "Đã gọi khách (VP nhận)" at bounding box center [993, 253] width 80 height 15
click at [936, 111] on div "Đơn hàng 8 đơn Khối lượng 230 kg Số lượng 28 món Đã thu 90.000 đ Chưa thu 5,48 …" at bounding box center [614, 98] width 1141 height 40
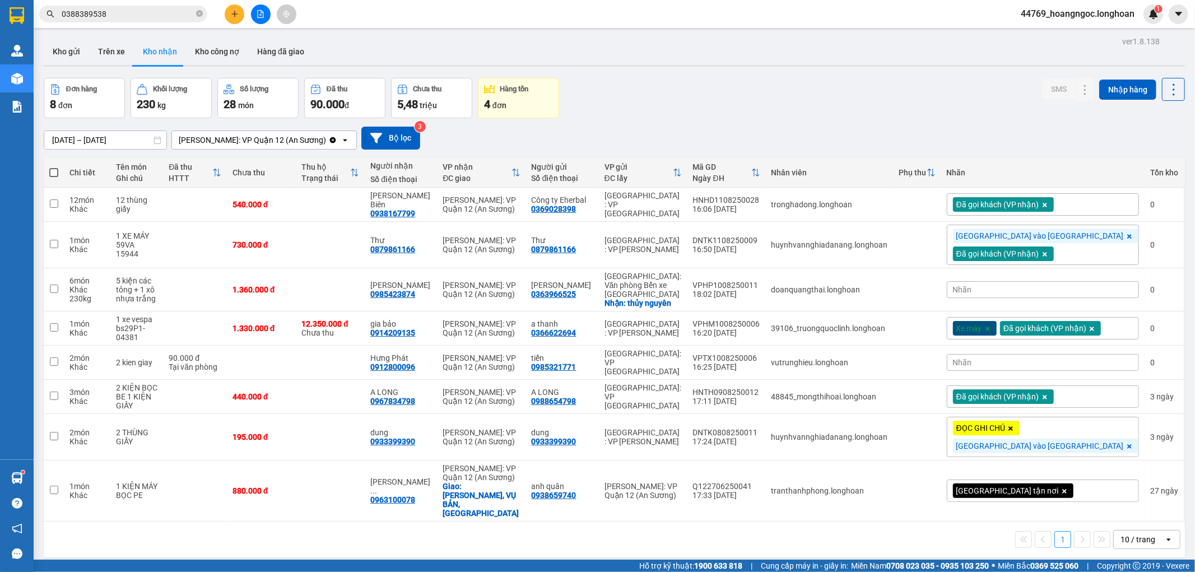
click at [1048, 365] on div "Nhãn" at bounding box center [1043, 362] width 192 height 17
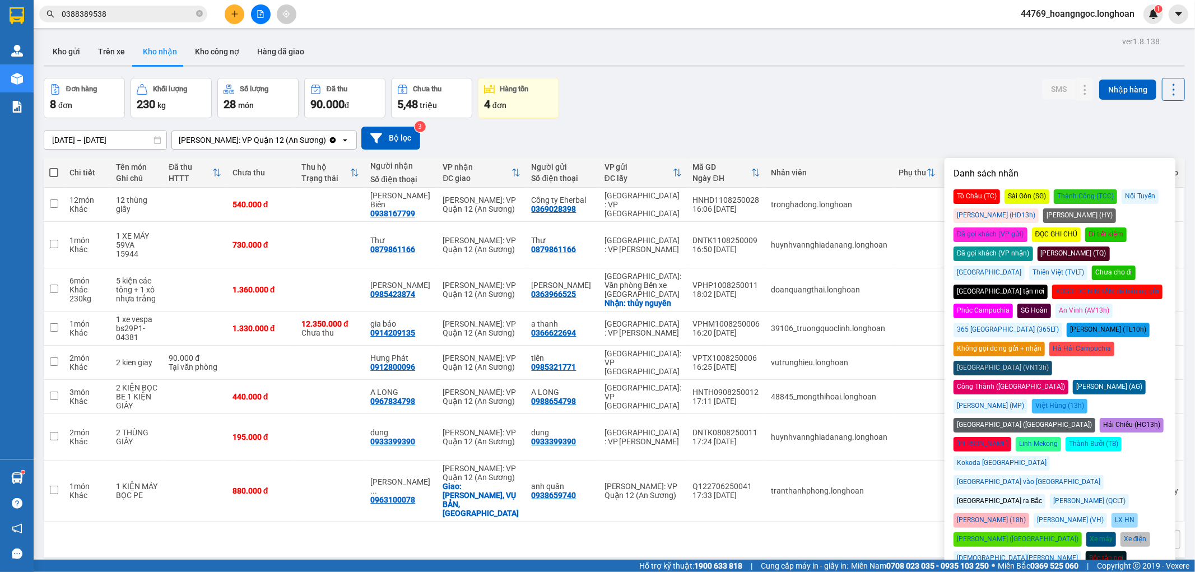
click at [1033, 246] on div "Đã gọi khách (VP nhận)" at bounding box center [993, 253] width 80 height 15
click at [847, 80] on div "Đơn hàng 8 đơn Khối lượng 230 kg Số lượng 28 món Đã thu 90.000 đ Chưa thu 5,48 …" at bounding box center [614, 98] width 1141 height 40
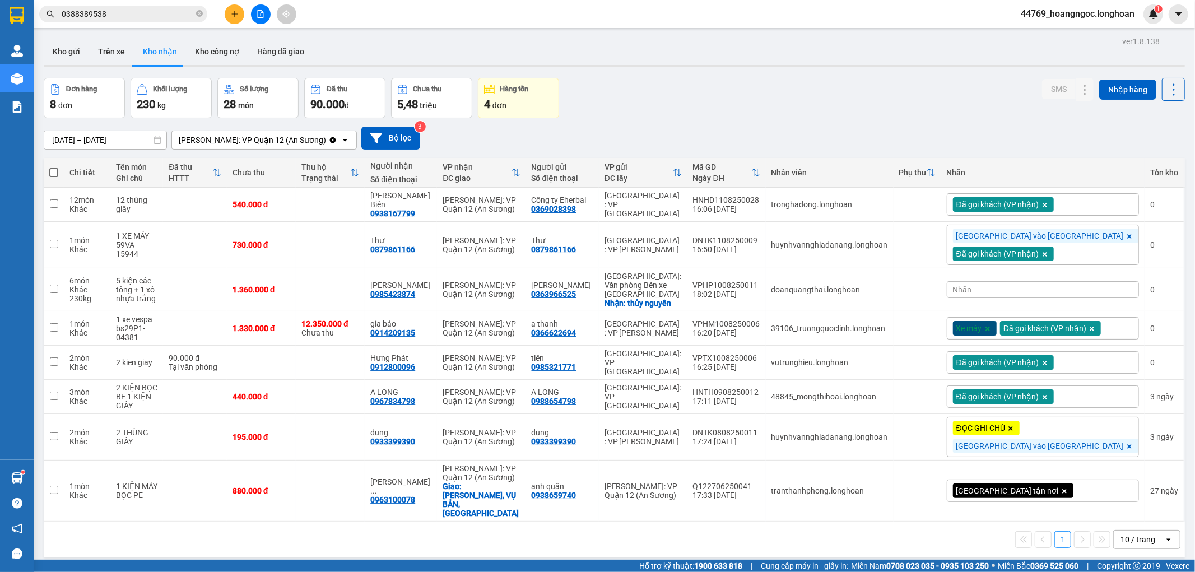
click at [792, 83] on div "Đơn hàng 8 đơn Khối lượng 230 kg Số lượng 28 món Đã thu 90.000 đ Chưa thu 5,48 …" at bounding box center [614, 98] width 1141 height 40
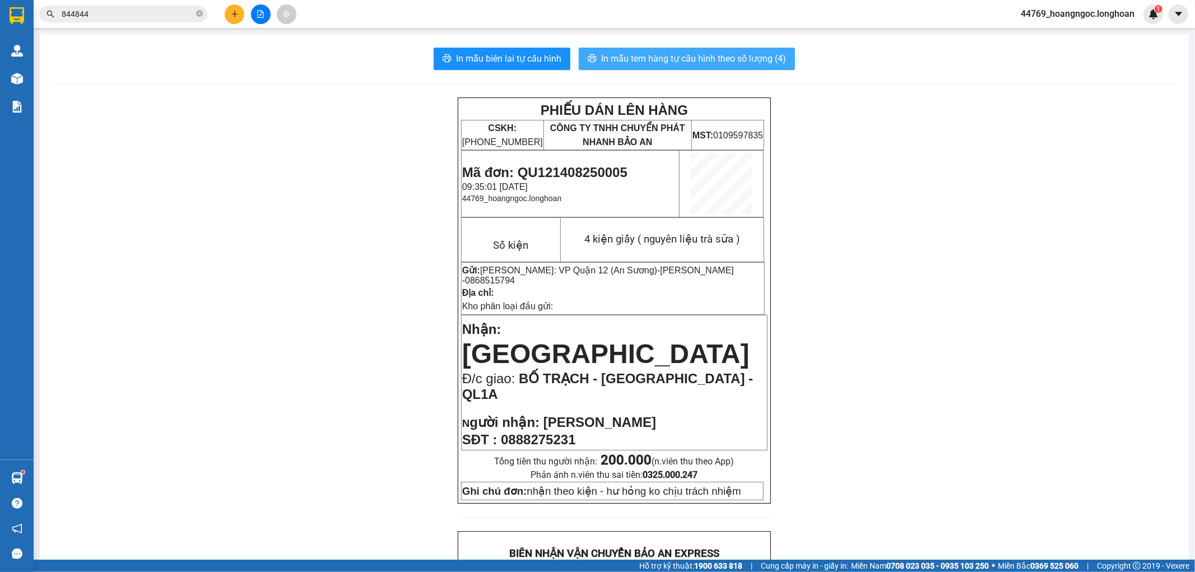
click at [697, 69] on button "In mẫu tem hàng tự cấu hình theo số lượng (4)" at bounding box center [687, 59] width 216 height 22
click at [531, 432] on span "0888275231" at bounding box center [538, 439] width 74 height 15
copy span "0888275231"
click at [125, 14] on input "844844" at bounding box center [128, 14] width 132 height 12
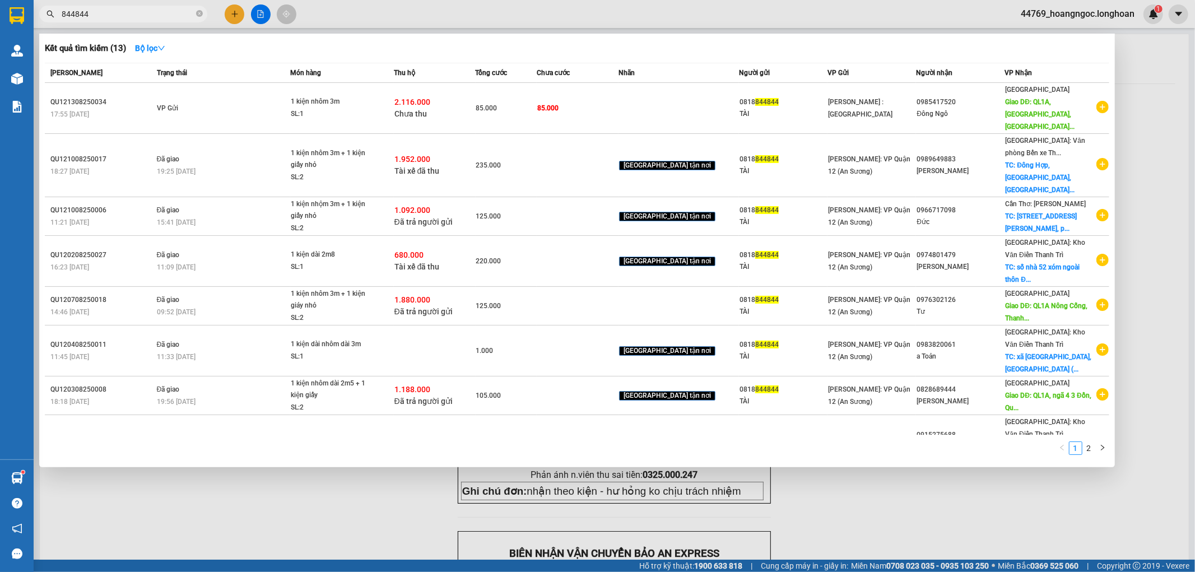
click at [125, 14] on input "844844" at bounding box center [128, 14] width 132 height 12
paste input "0888275231"
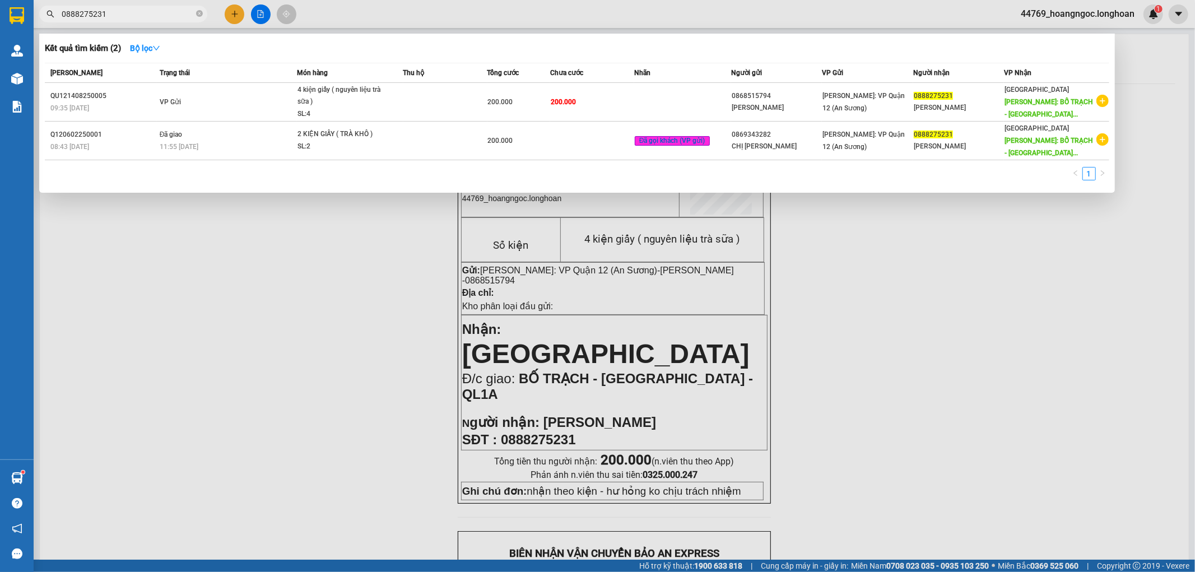
type input "0888275231"
